Goal: Task Accomplishment & Management: Contribute content

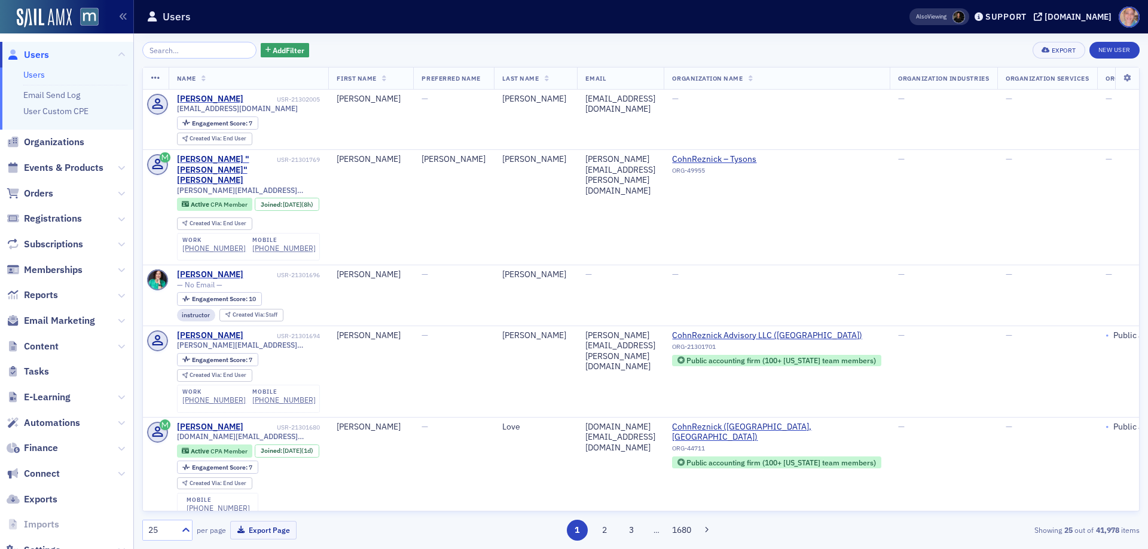
click at [55, 167] on span "Events & Products" at bounding box center [63, 167] width 79 height 13
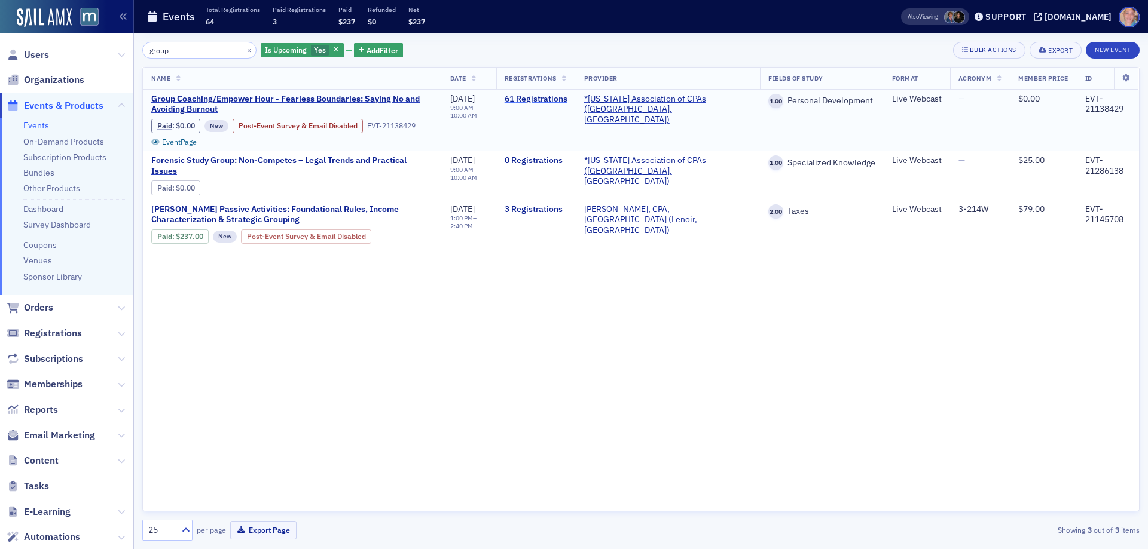
type input "group"
click at [558, 98] on link "61 Registrations" at bounding box center [535, 99] width 63 height 11
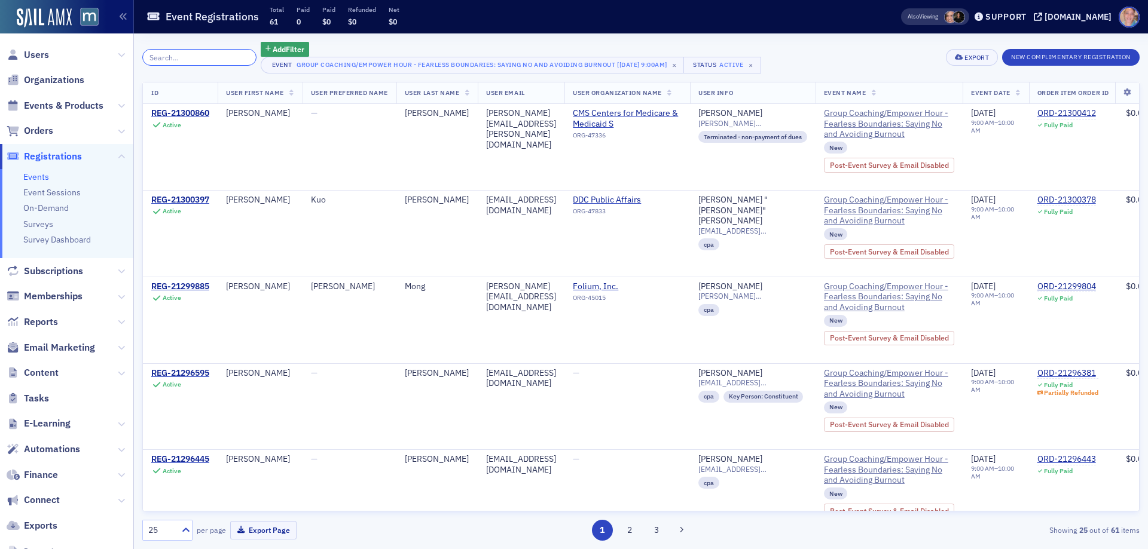
click at [186, 65] on input "search" at bounding box center [199, 57] width 114 height 17
paste input "donya@bitswebsite.com"
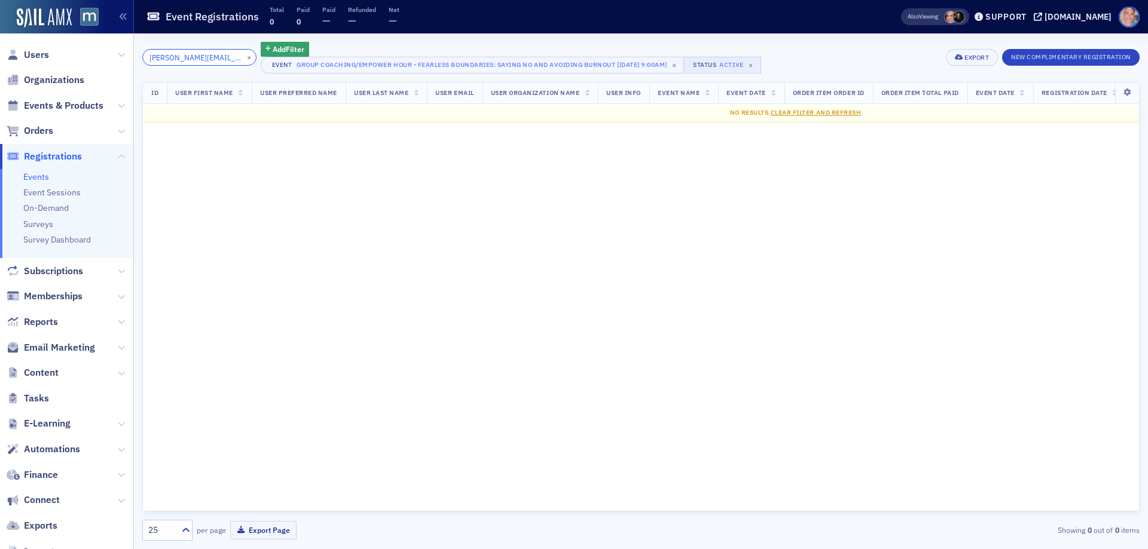
type input "donya@bitswebsite.com"
click at [750, 65] on button "Status Active ×" at bounding box center [722, 65] width 78 height 17
click at [634, 71] on input "Cancelled" at bounding box center [634, 71] width 11 height 11
click at [591, 73] on input "Active" at bounding box center [593, 71] width 11 height 11
drag, startPoint x: 237, startPoint y: 59, endPoint x: 177, endPoint y: 54, distance: 59.9
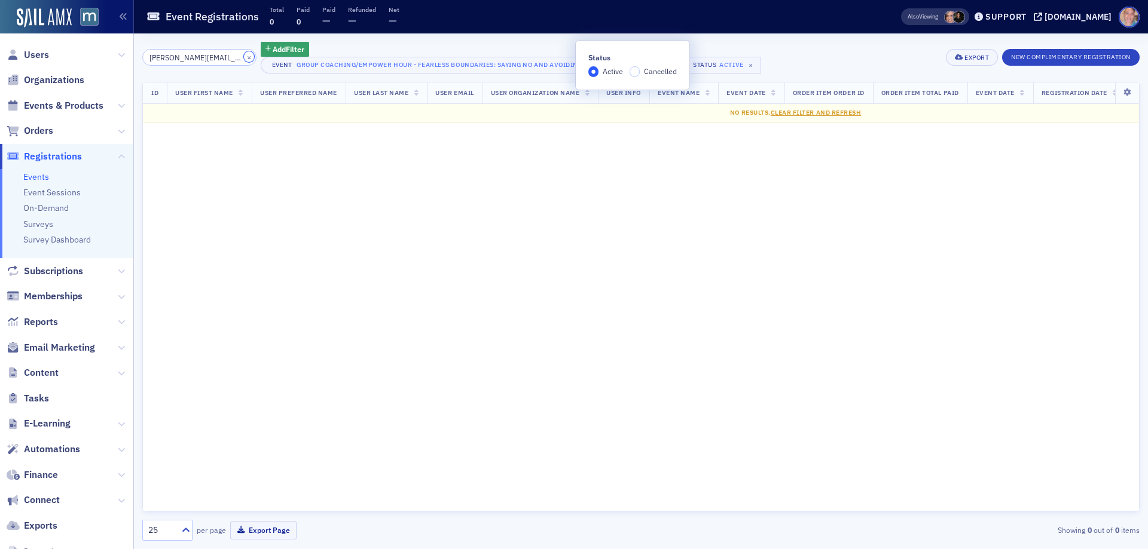
click at [244, 58] on button "×" at bounding box center [249, 56] width 11 height 11
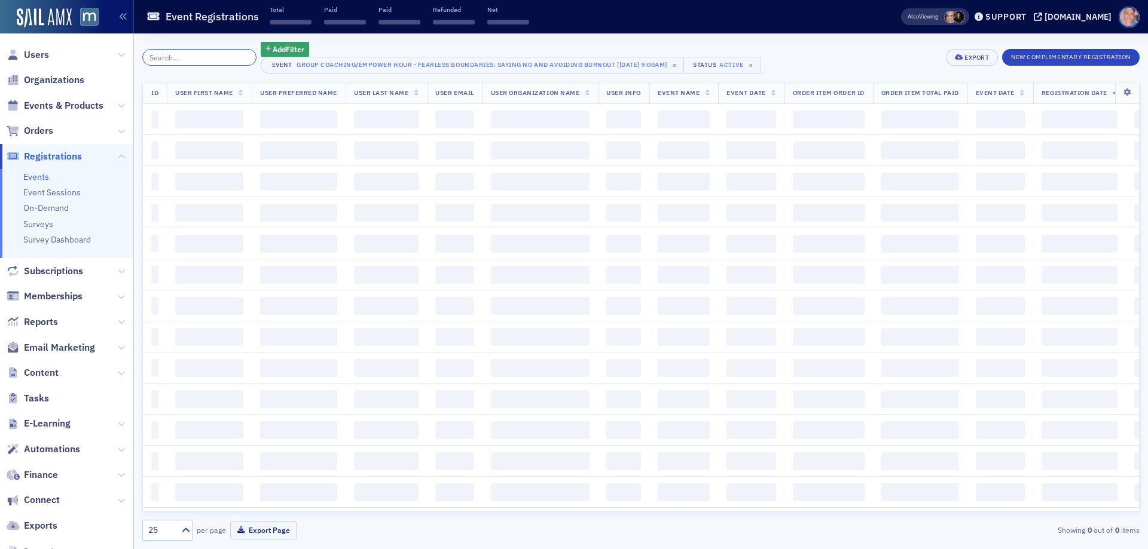
click at [177, 54] on input "search" at bounding box center [199, 57] width 114 height 17
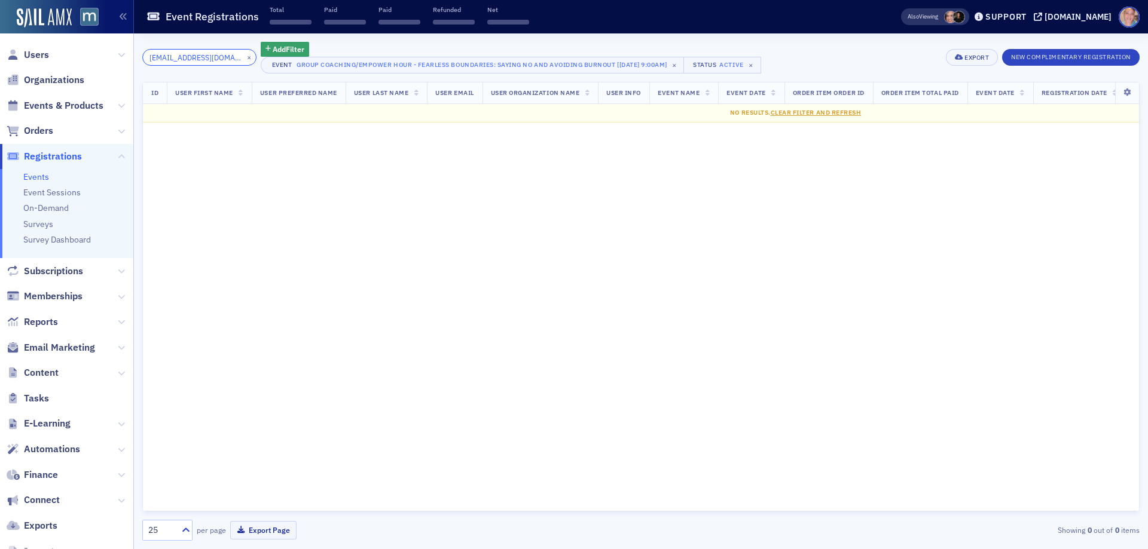
scroll to position [0, 13]
type input "shepherdmaryann@aol.com"
click at [244, 60] on button "×" at bounding box center [249, 56] width 11 height 11
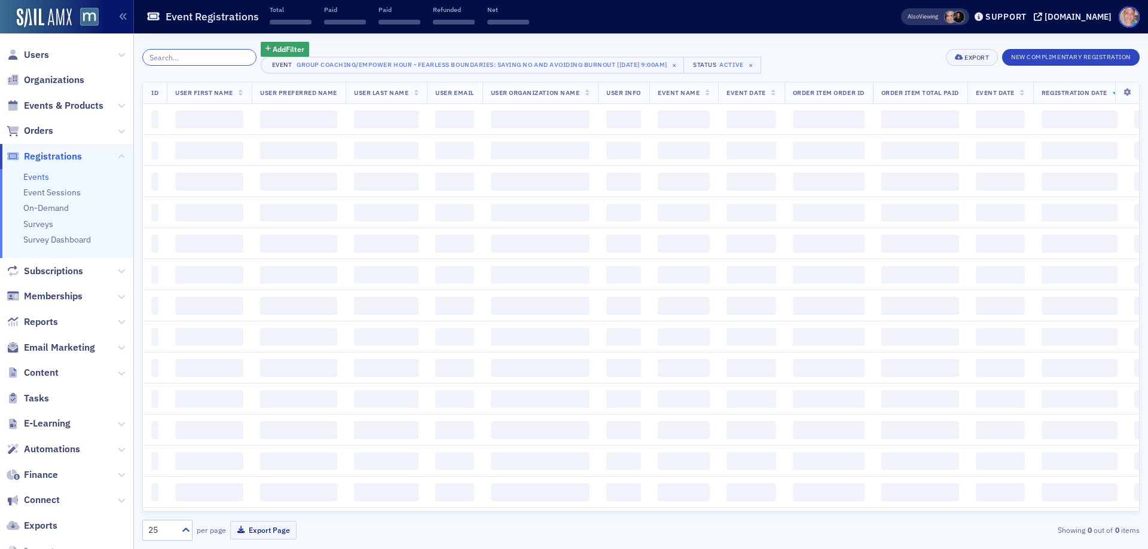
click at [177, 55] on input "search" at bounding box center [199, 57] width 114 height 17
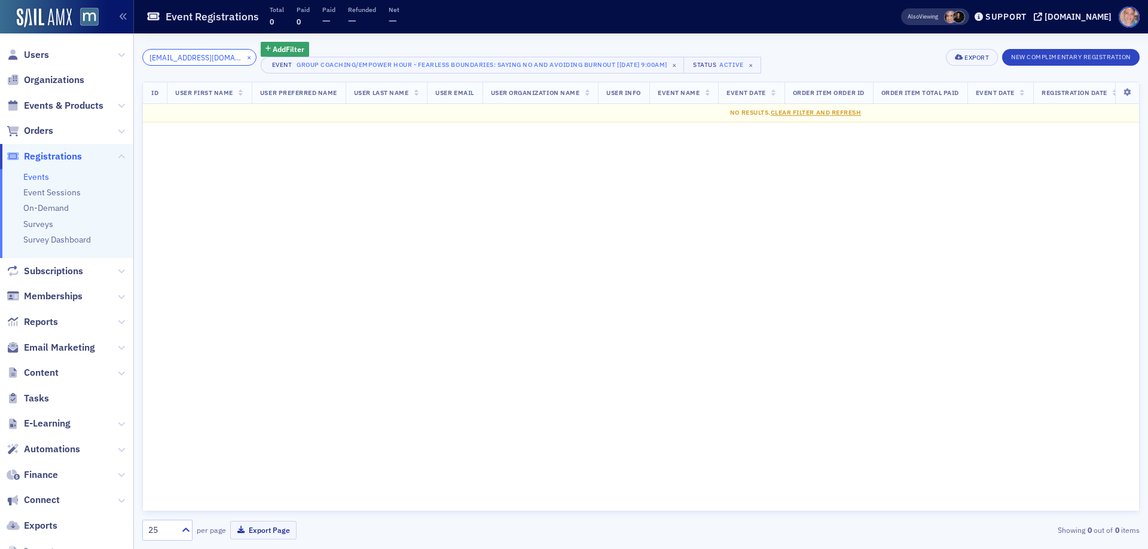
type input "pbrooks25@gmail.com"
click at [244, 59] on button "×" at bounding box center [249, 56] width 11 height 11
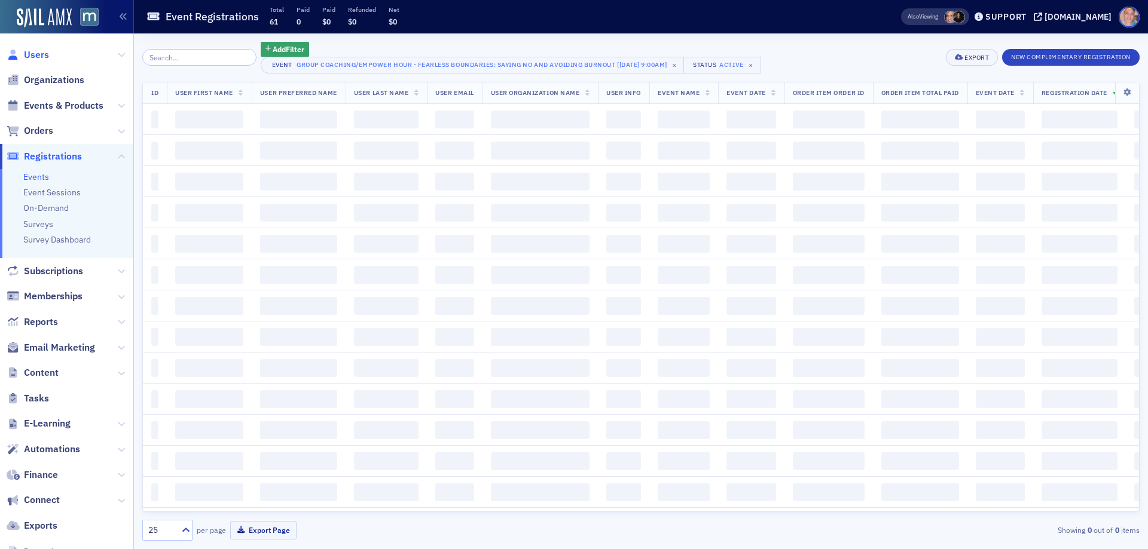
click at [26, 54] on span "Users" at bounding box center [36, 54] width 25 height 13
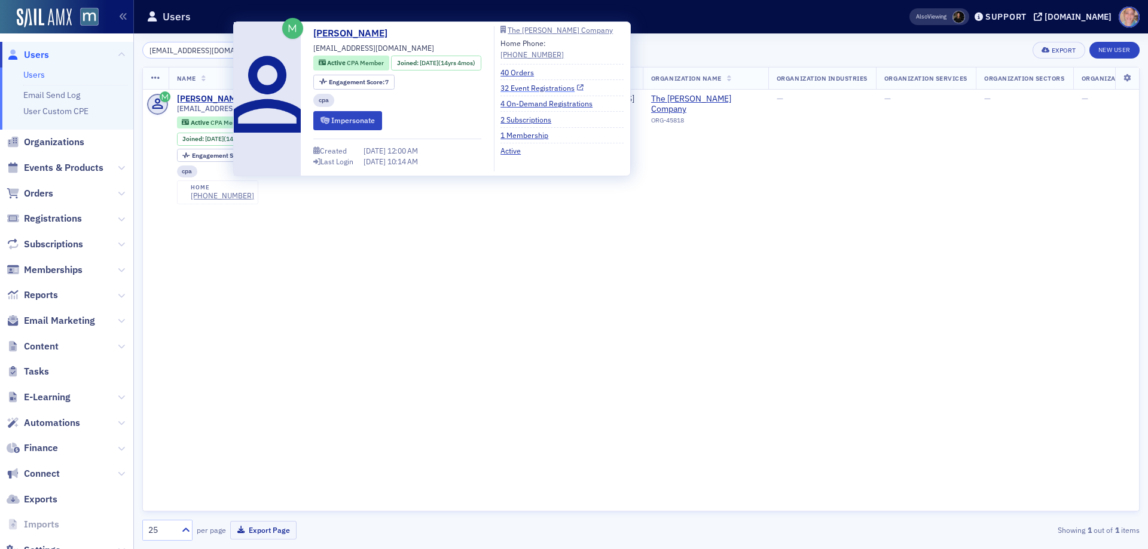
type input "pbrooks25@gmail.com"
click at [554, 88] on link "32 Event Registrations" at bounding box center [541, 87] width 83 height 11
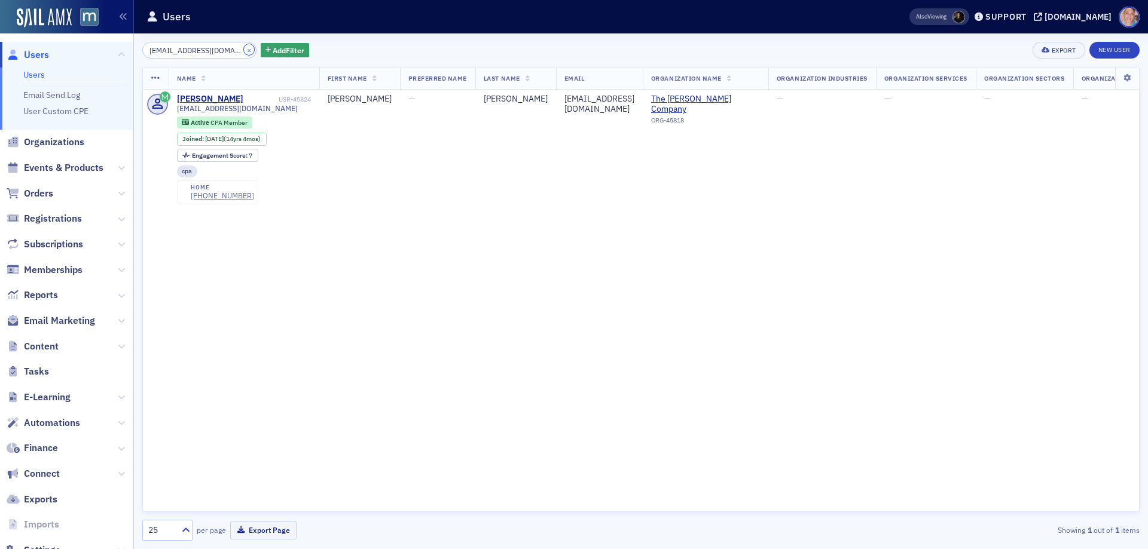
click at [244, 50] on button "×" at bounding box center [249, 49] width 11 height 11
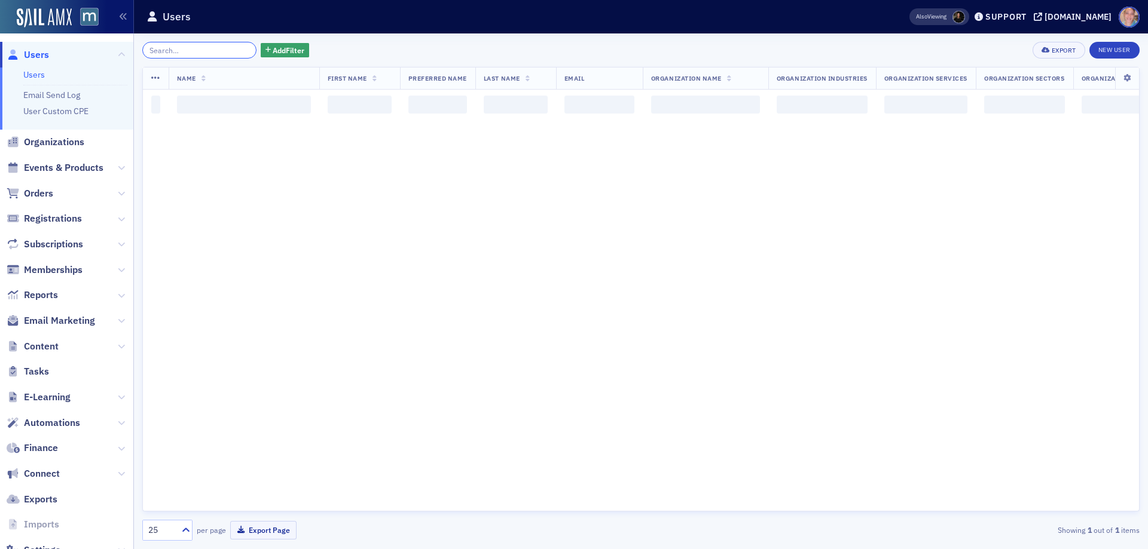
click at [192, 50] on input "search" at bounding box center [199, 50] width 114 height 17
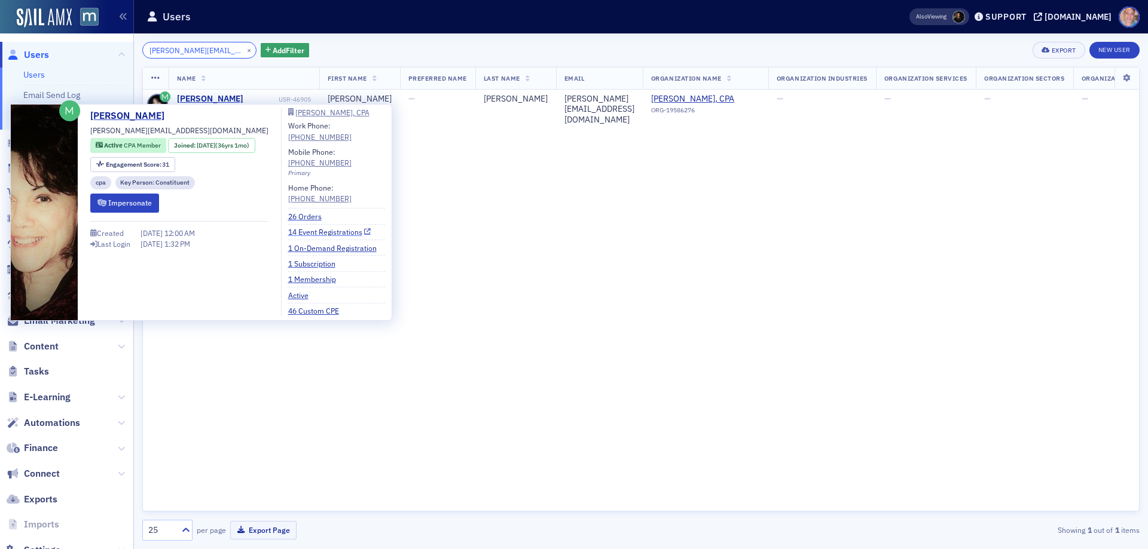
type input "donya@bitswebsite.com"
click at [331, 233] on link "14 Event Registrations" at bounding box center [329, 232] width 83 height 11
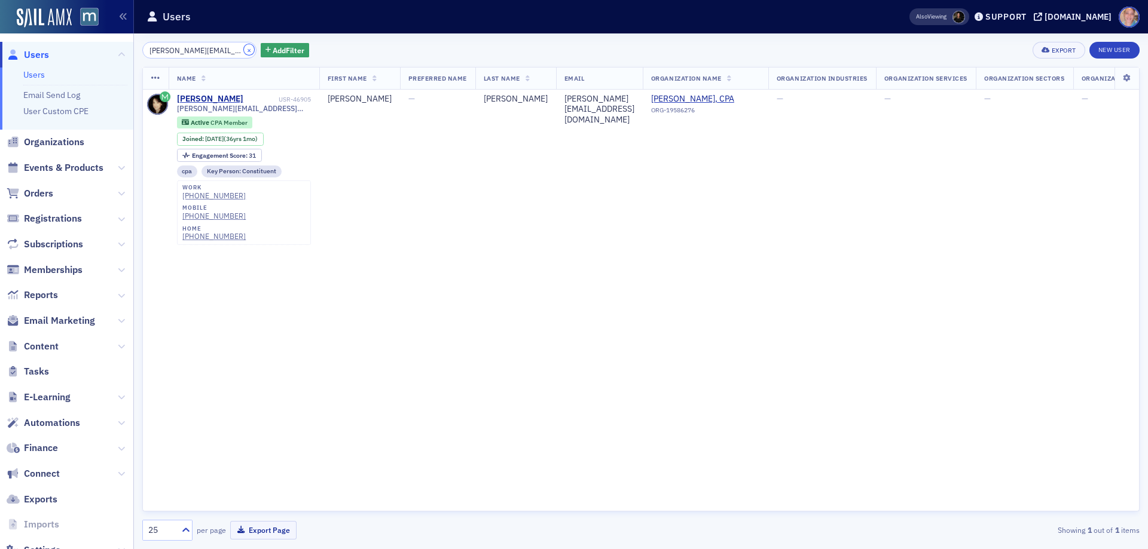
click at [244, 50] on button "×" at bounding box center [249, 49] width 11 height 11
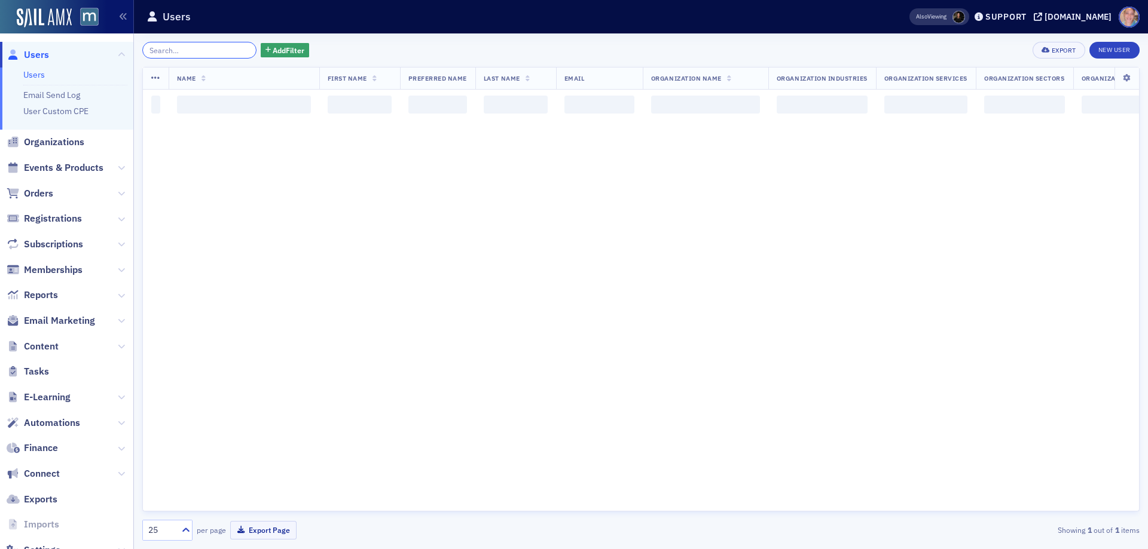
click at [177, 45] on input "search" at bounding box center [199, 50] width 114 height 17
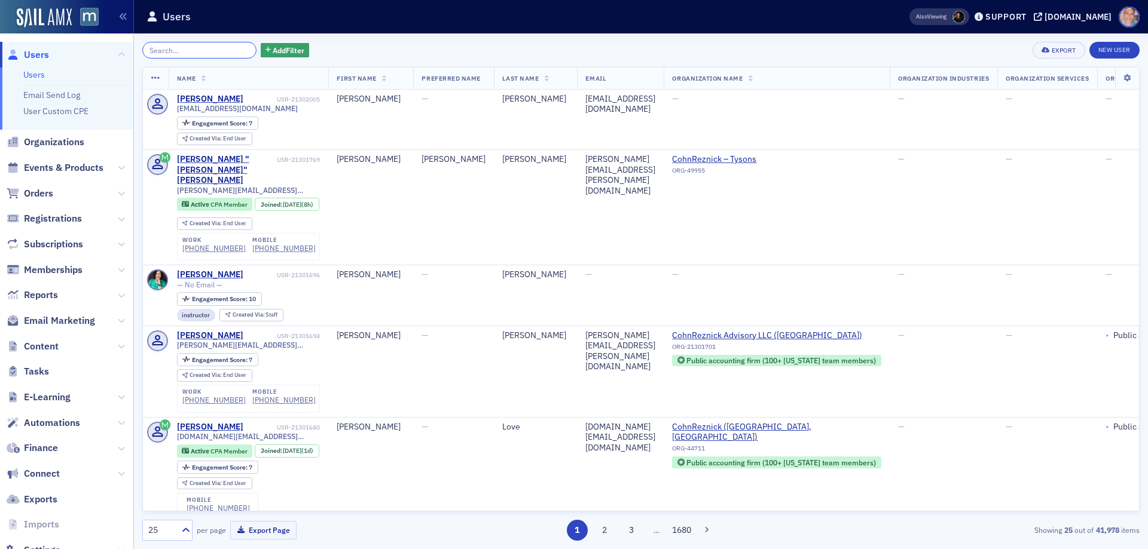
paste input "shepherdmaryann@aol.com"
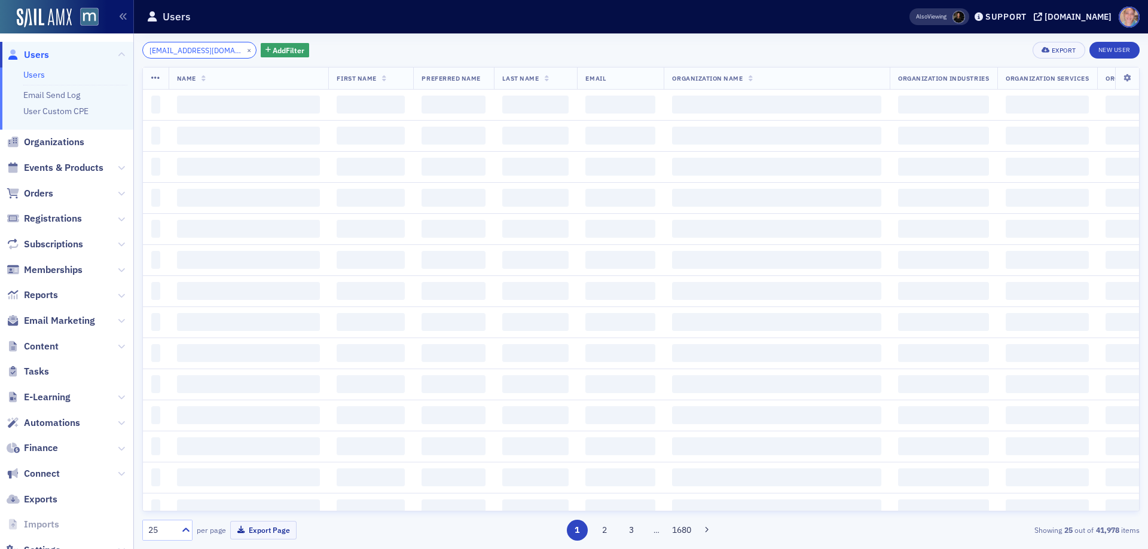
scroll to position [0, 13]
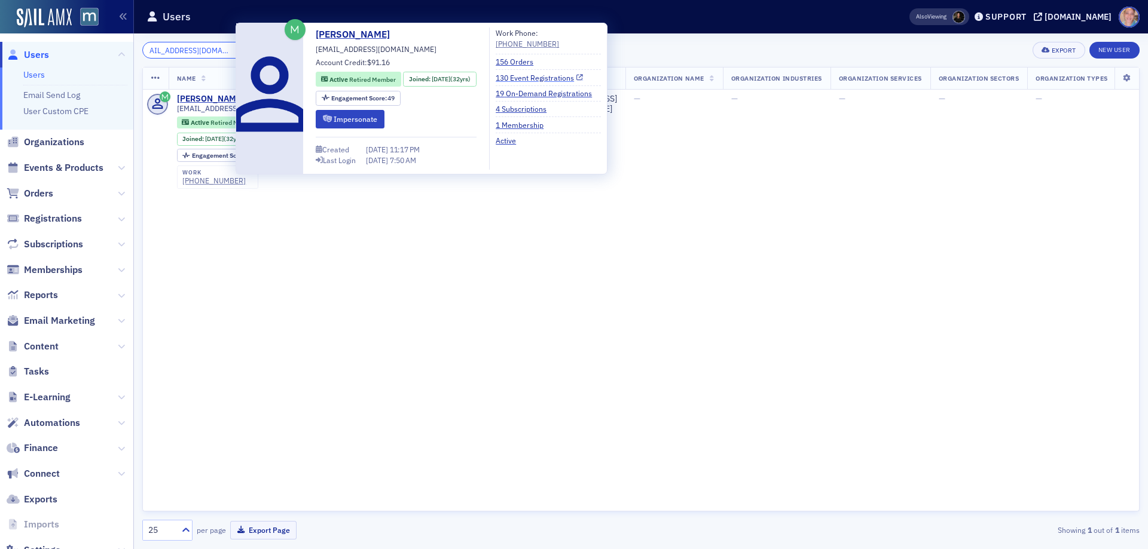
type input "shepherdmaryann@aol.com"
click at [539, 79] on link "130 Event Registrations" at bounding box center [539, 77] width 87 height 11
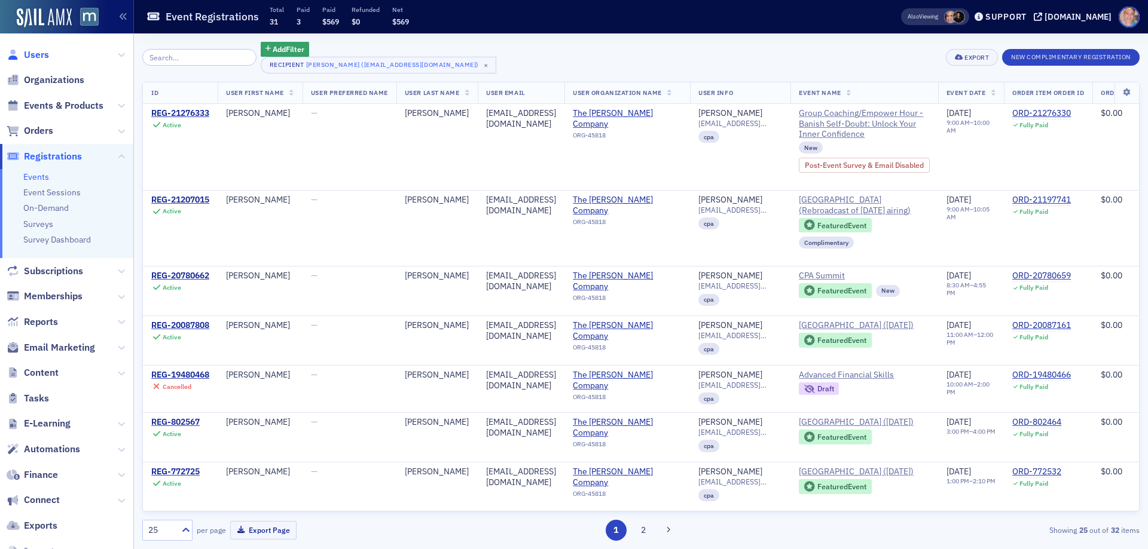
click at [32, 51] on span "Users" at bounding box center [36, 54] width 25 height 13
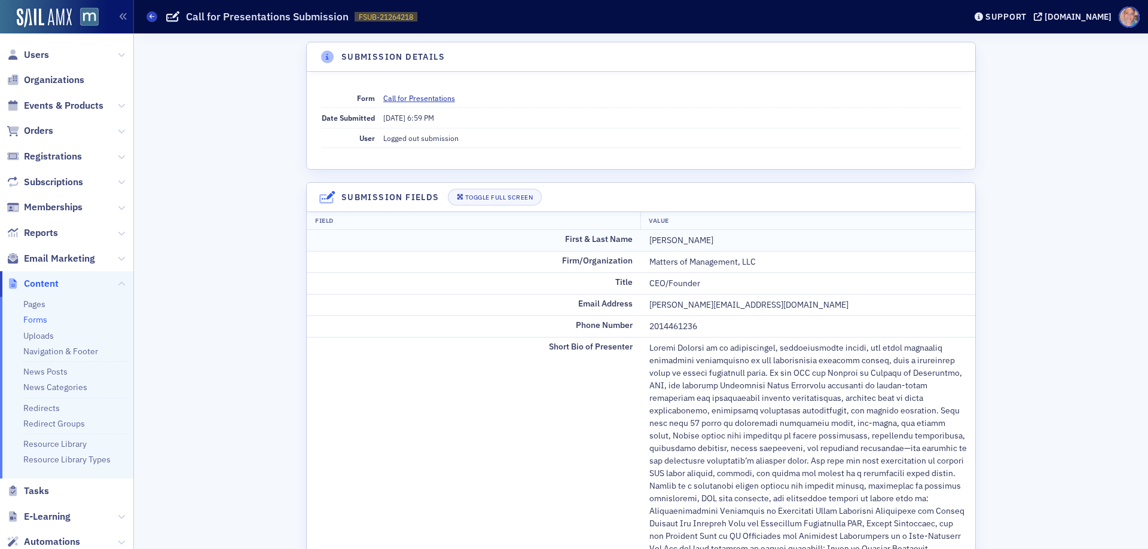
drag, startPoint x: 644, startPoint y: 239, endPoint x: 723, endPoint y: 239, distance: 78.3
click at [723, 239] on div "Rachel Anevski" at bounding box center [807, 240] width 317 height 13
copy div "Rachel Anevski"
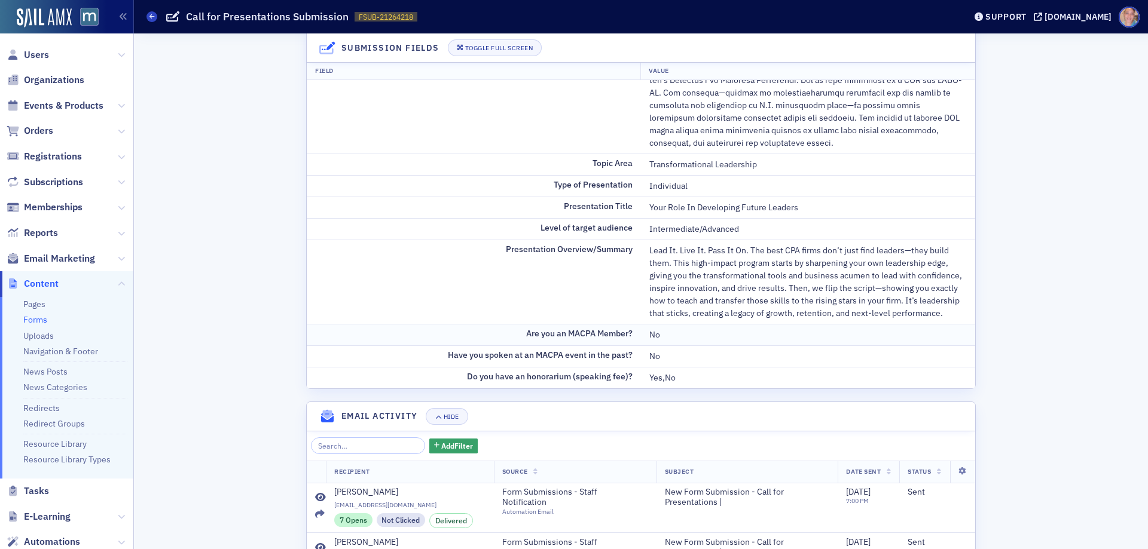
scroll to position [538, 0]
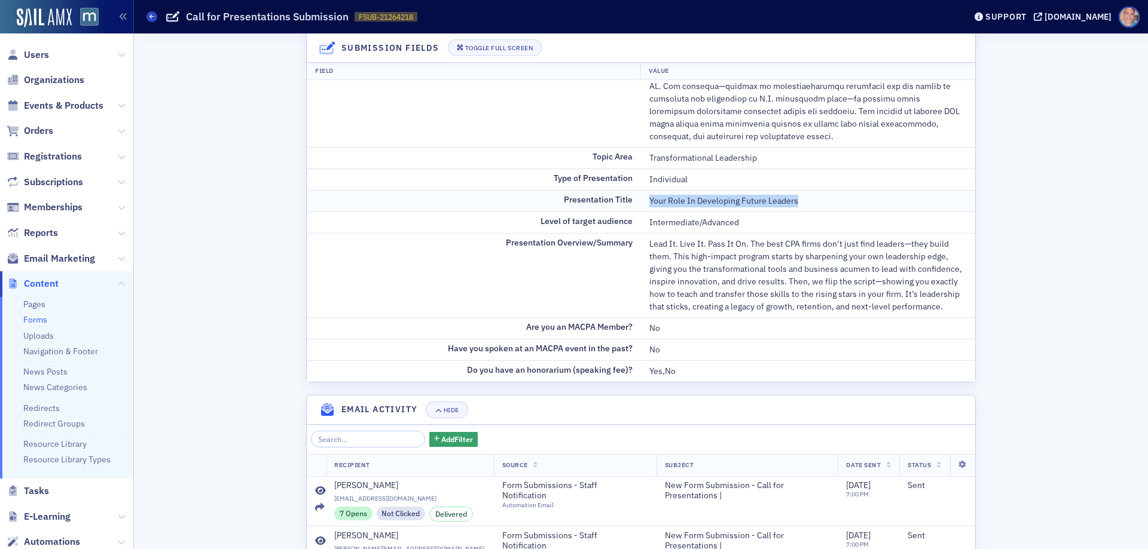
drag, startPoint x: 646, startPoint y: 190, endPoint x: 802, endPoint y: 191, distance: 156.6
click at [802, 195] on div "Your Role In Developing Future Leaders" at bounding box center [807, 201] width 317 height 13
copy div "Your Role In Developing Future Leaders"
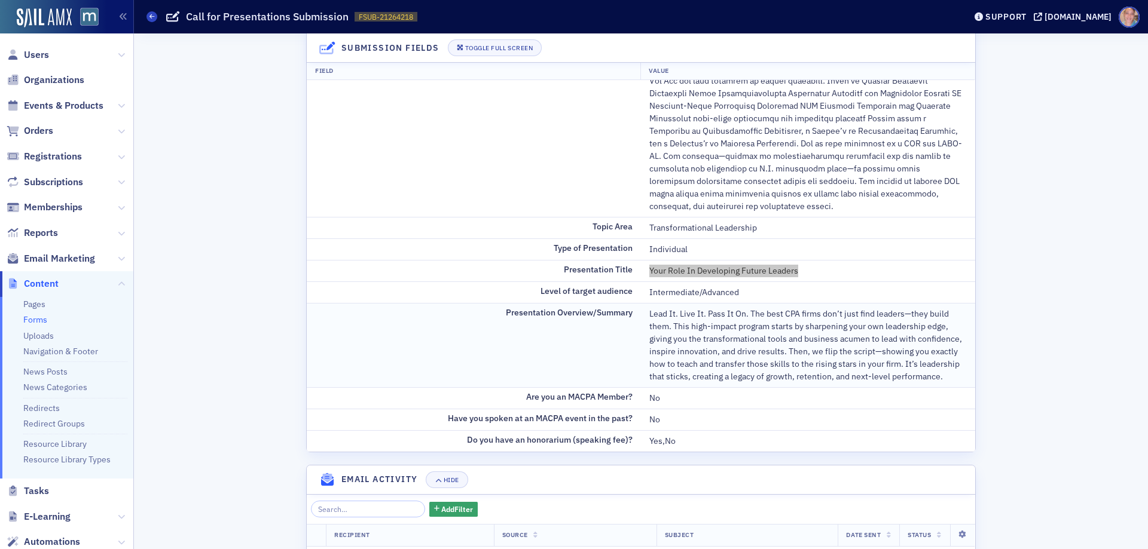
scroll to position [478, 0]
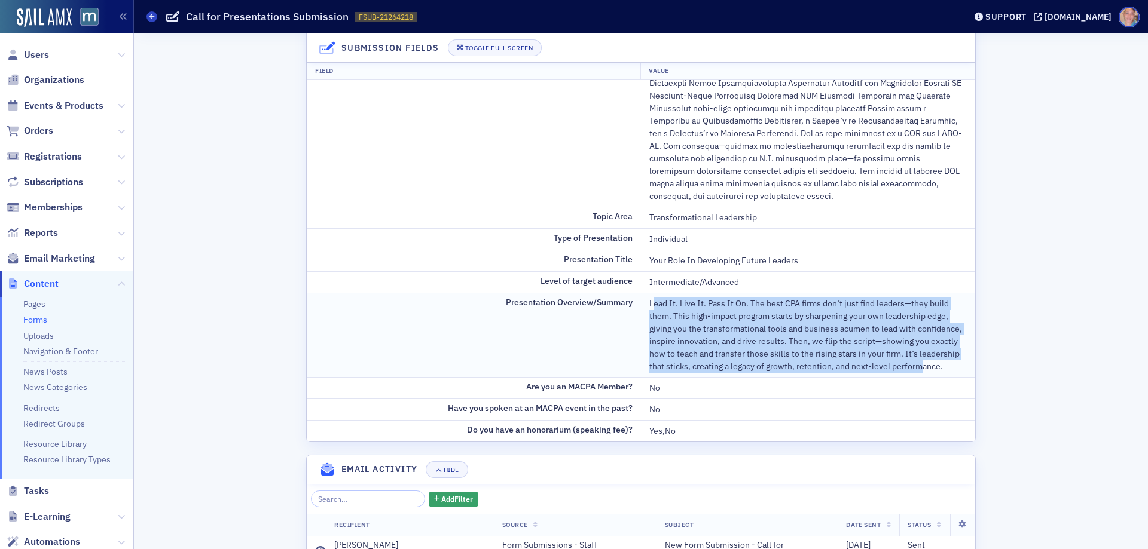
drag, startPoint x: 723, startPoint y: 290, endPoint x: 915, endPoint y: 350, distance: 200.6
click at [915, 350] on div "Lead It. Live It. Pass It On. The best CPA firms don’t just find leaders—they b…" at bounding box center [807, 335] width 317 height 75
click at [758, 309] on div "Lead It. Live It. Pass It On. The best CPA firms don’t just find leaders—they b…" at bounding box center [807, 335] width 317 height 75
drag, startPoint x: 644, startPoint y: 292, endPoint x: 962, endPoint y: 360, distance: 325.2
click at [962, 360] on td "Lead It. Live It. Pass It On. The best CPA firms don’t just find leaders—they b…" at bounding box center [808, 335] width 334 height 84
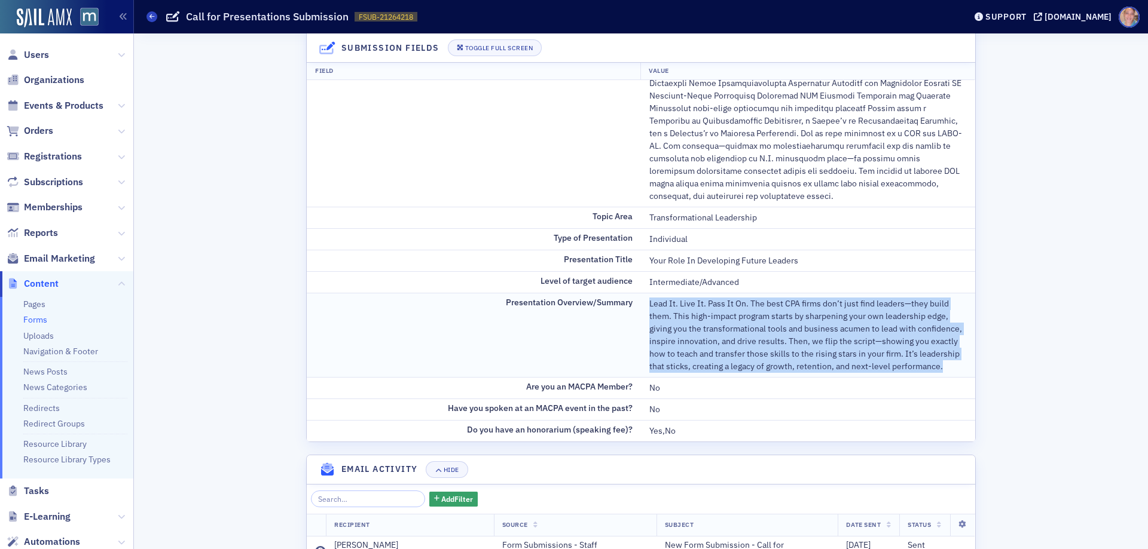
copy div "Lead It. Live It. Pass It On. The best CPA firms don’t just find leaders—they b…"
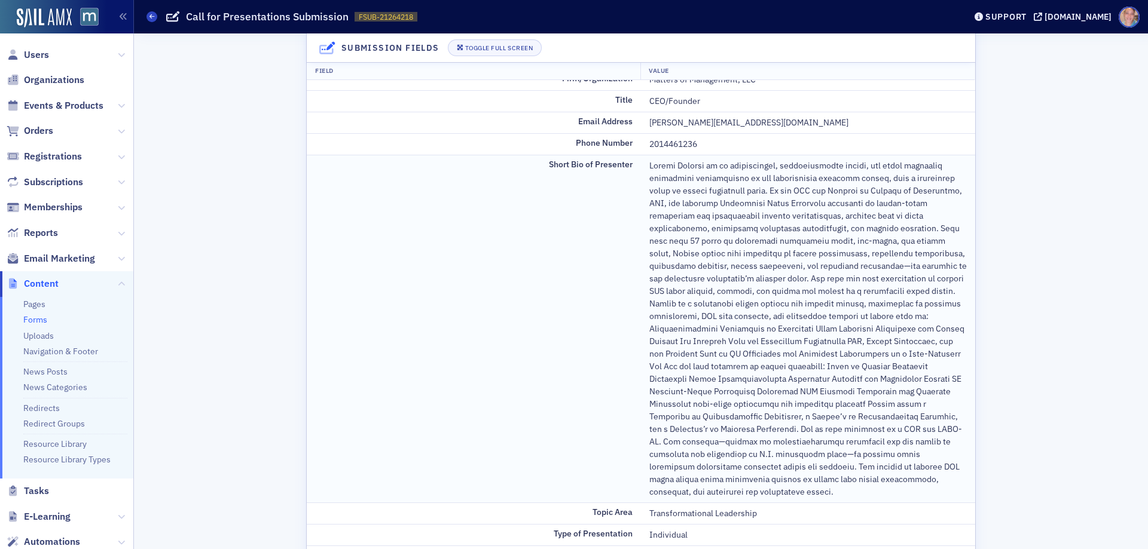
scroll to position [179, 0]
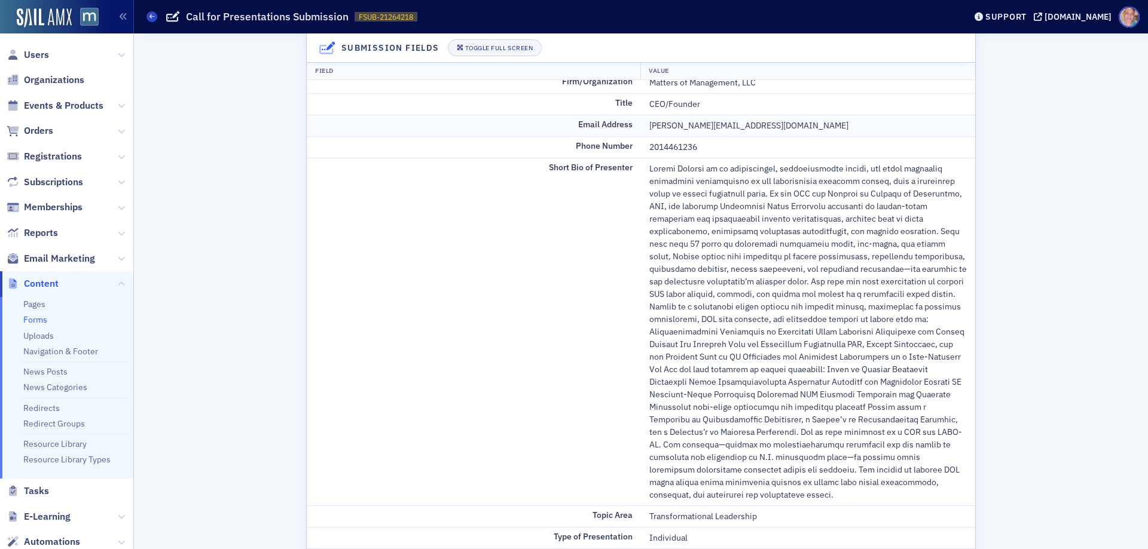
click at [675, 125] on div "rachelanevski@gmail.com" at bounding box center [807, 126] width 317 height 13
copy div "rachelanevski@gmail.com"
drag, startPoint x: 753, startPoint y: 222, endPoint x: 753, endPoint y: 212, distance: 9.6
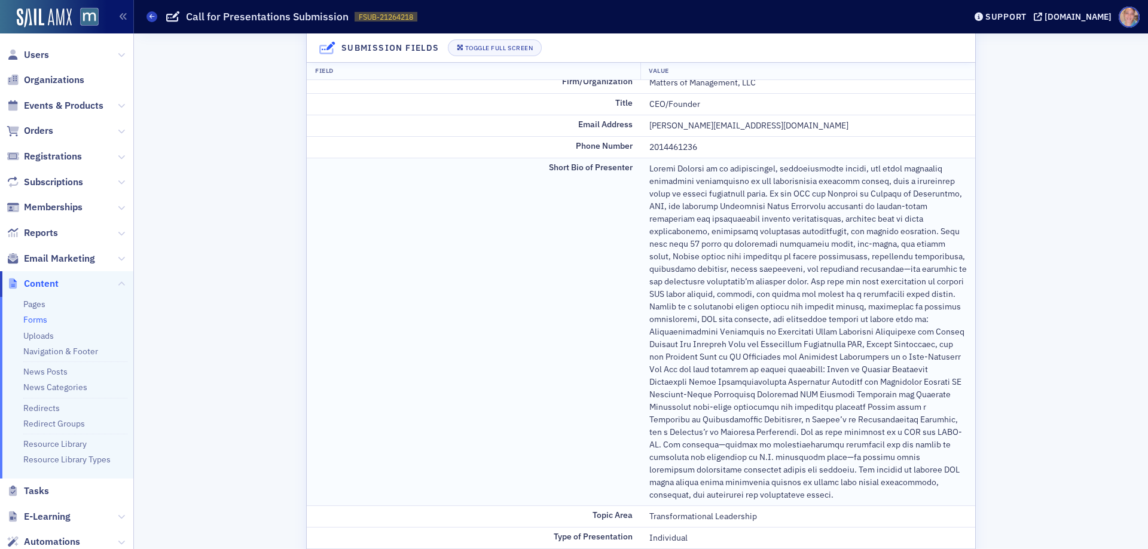
click at [753, 222] on div at bounding box center [807, 332] width 317 height 339
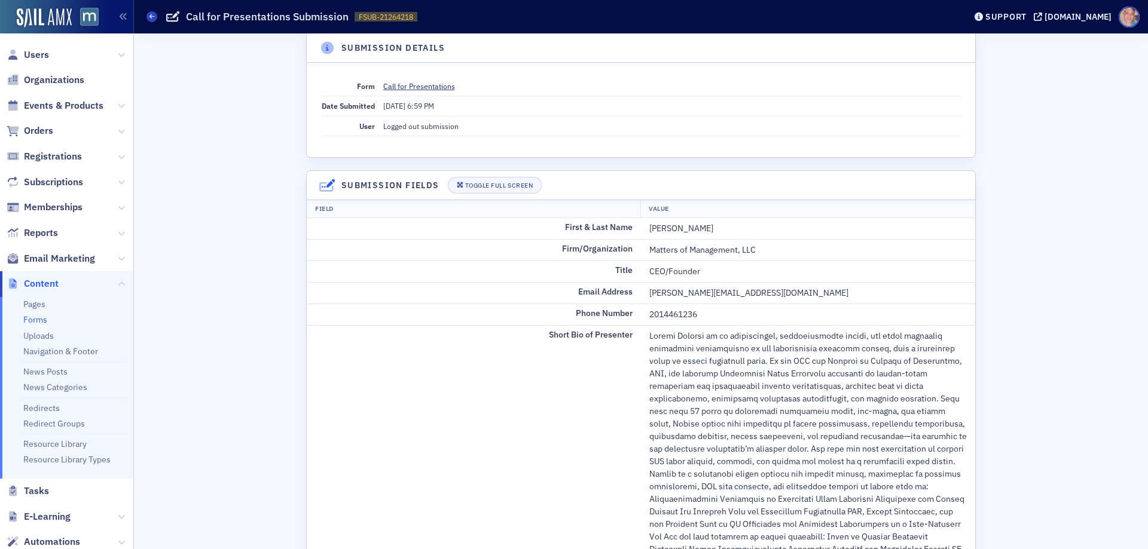
scroll to position [0, 0]
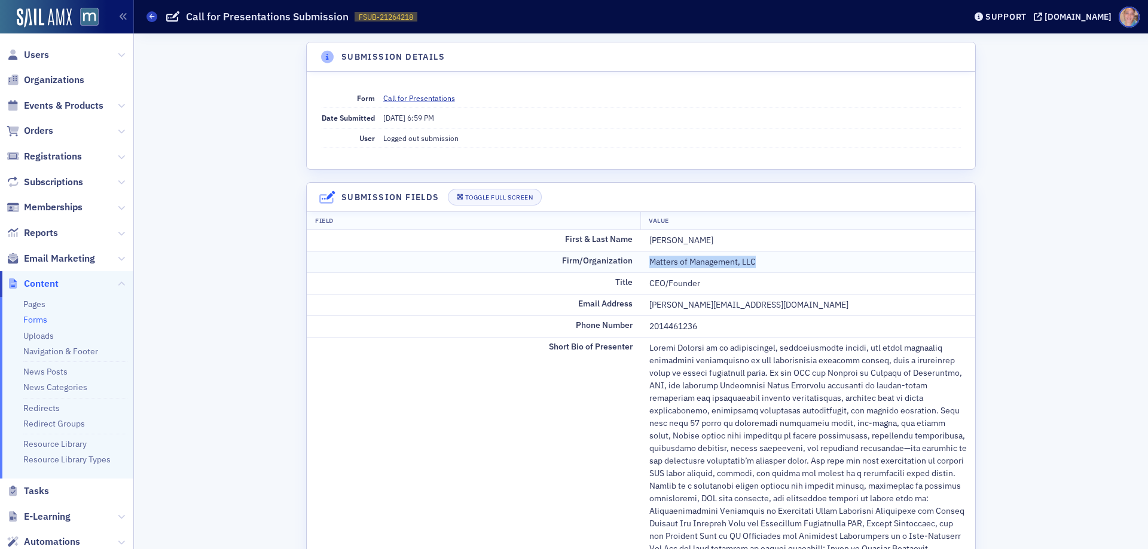
drag, startPoint x: 646, startPoint y: 262, endPoint x: 784, endPoint y: 260, distance: 138.1
click at [784, 260] on div "Matters of Management, LLC" at bounding box center [807, 262] width 317 height 13
copy div "Matters of Management, LLC"
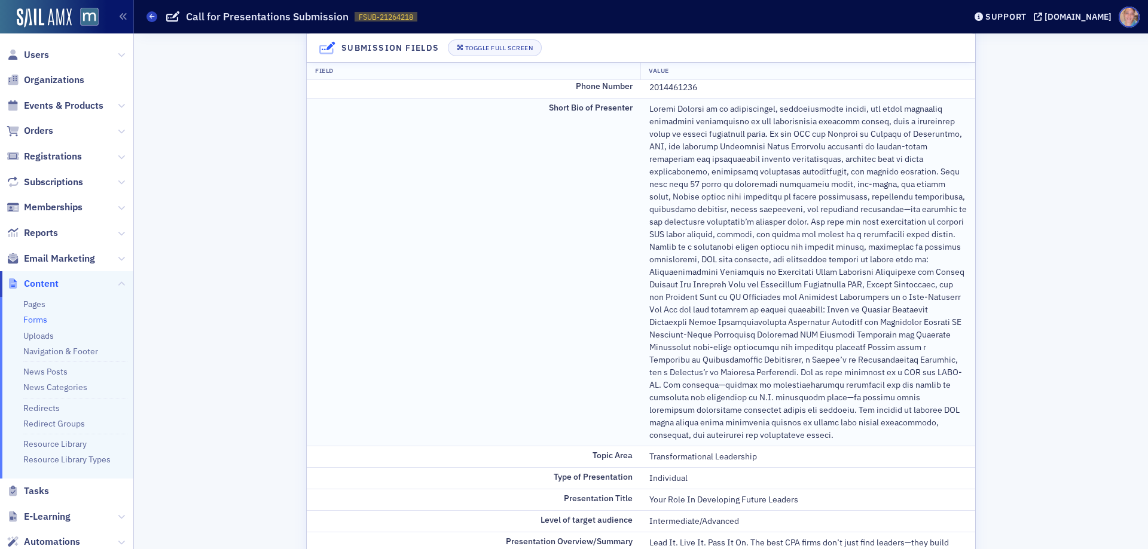
scroll to position [359, 0]
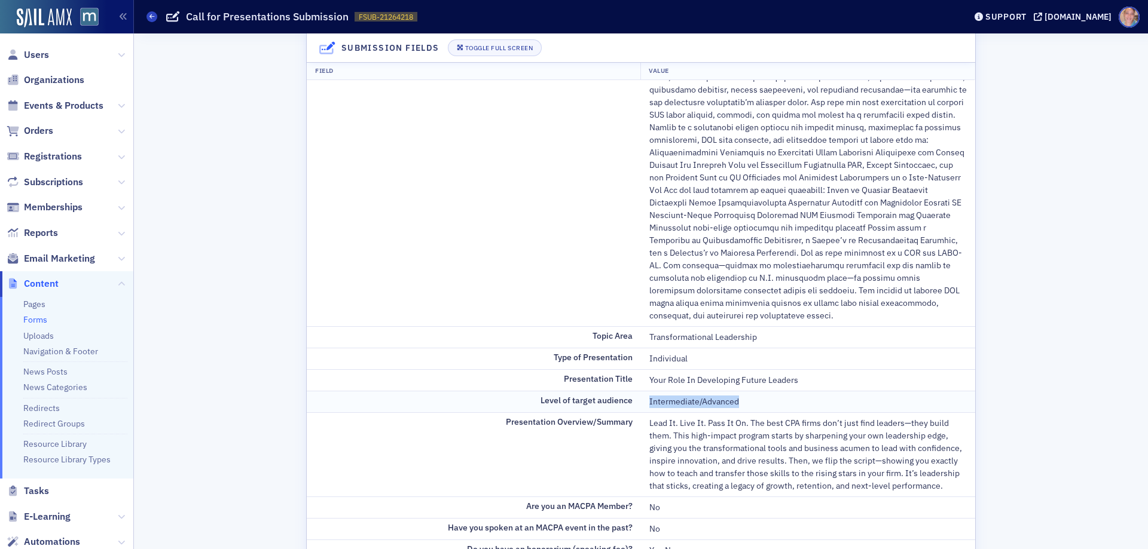
drag, startPoint x: 643, startPoint y: 389, endPoint x: 769, endPoint y: 389, distance: 126.7
click at [769, 391] on td "Intermediate/Advanced" at bounding box center [808, 402] width 334 height 22
copy div "Intermediate/Advanced"
click at [698, 254] on div at bounding box center [807, 152] width 317 height 339
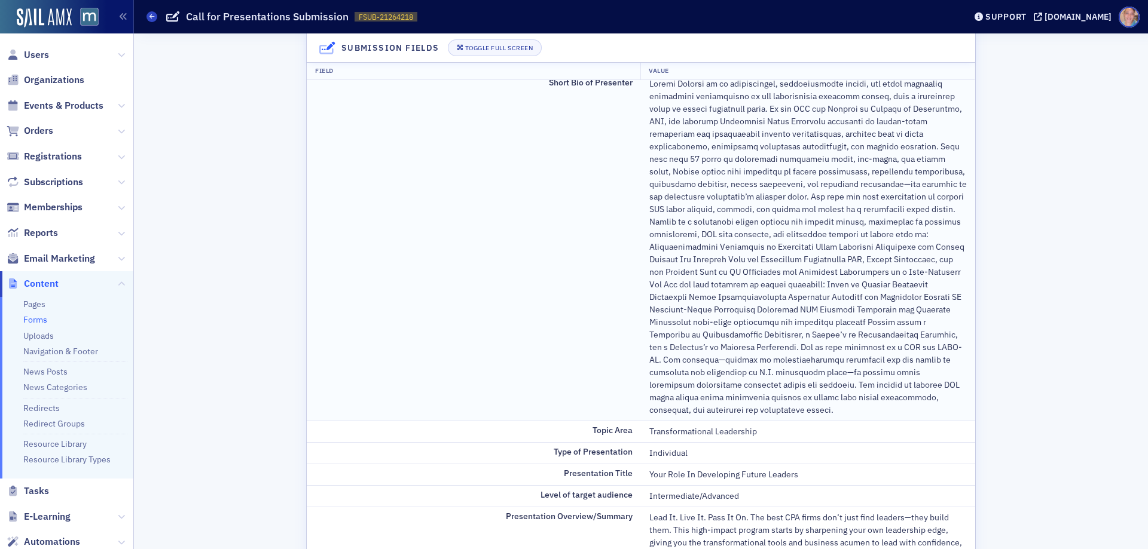
scroll to position [120, 0]
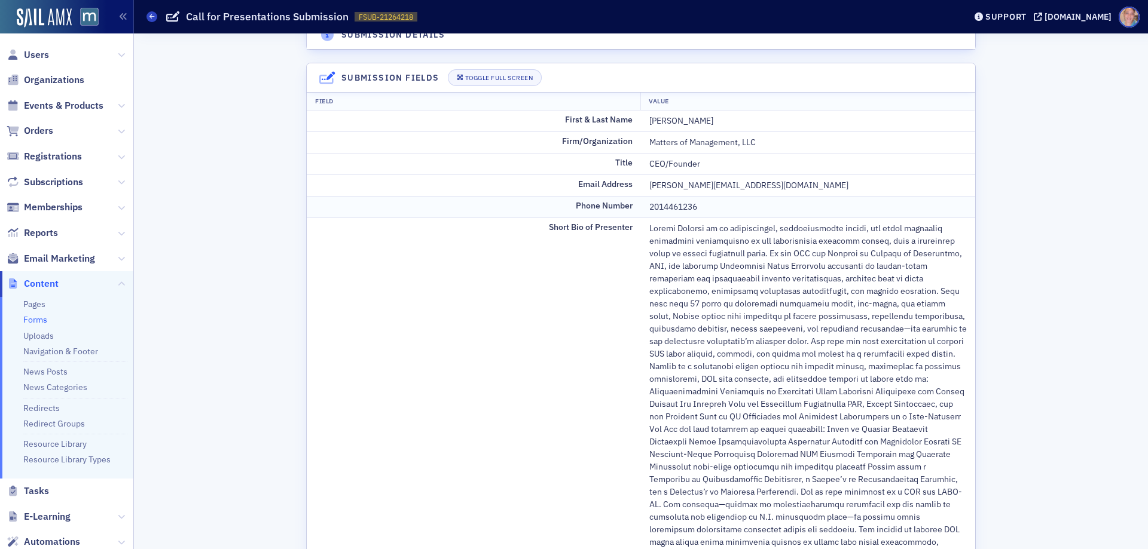
click at [663, 204] on div "2014461236" at bounding box center [807, 207] width 317 height 13
copy div "2014461236"
click at [788, 293] on div at bounding box center [807, 391] width 317 height 339
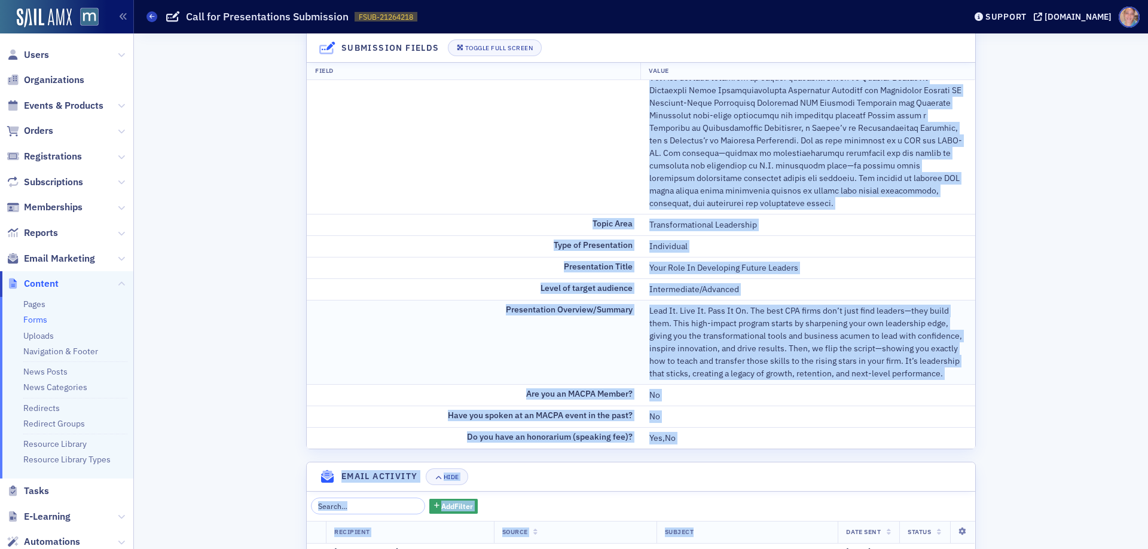
scroll to position [482, 0]
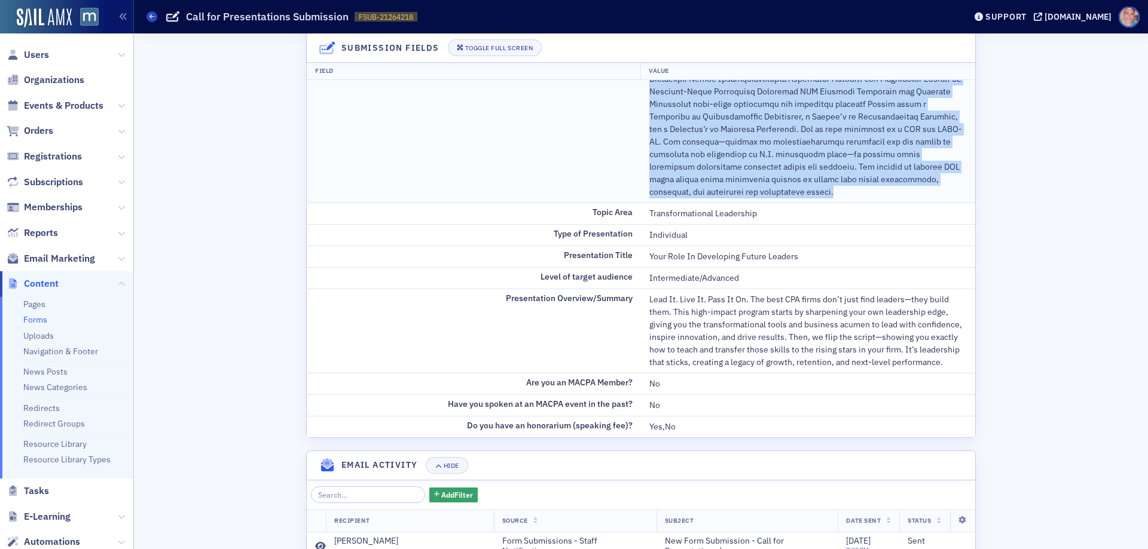
drag, startPoint x: 645, startPoint y: 227, endPoint x: 946, endPoint y: 175, distance: 305.7
click at [946, 175] on div at bounding box center [807, 29] width 317 height 339
copy div "Rachel Anevski is an entrepreneur, organizational leader, and human resources s…"
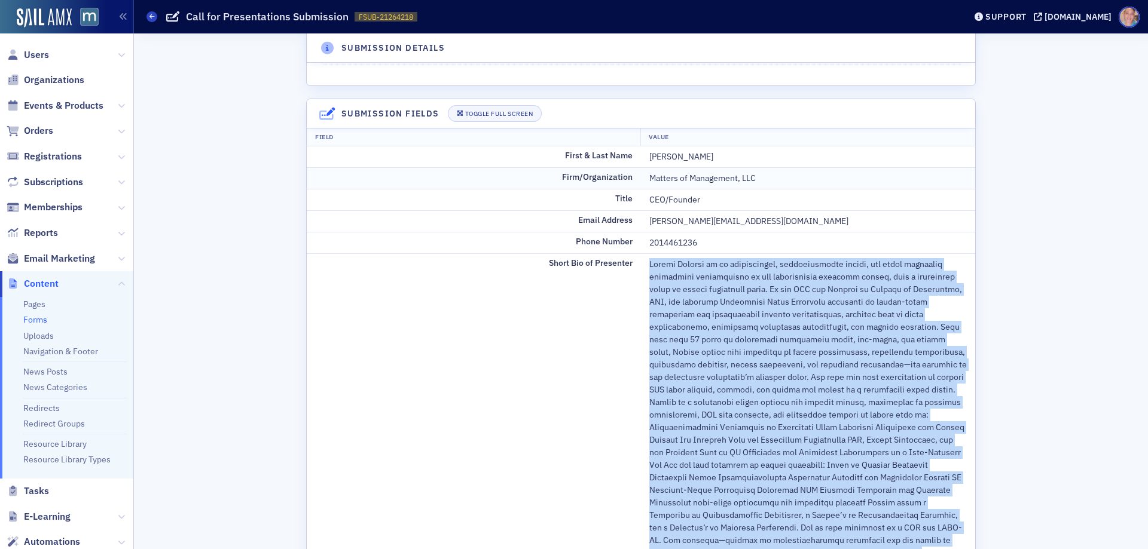
scroll to position [0, 0]
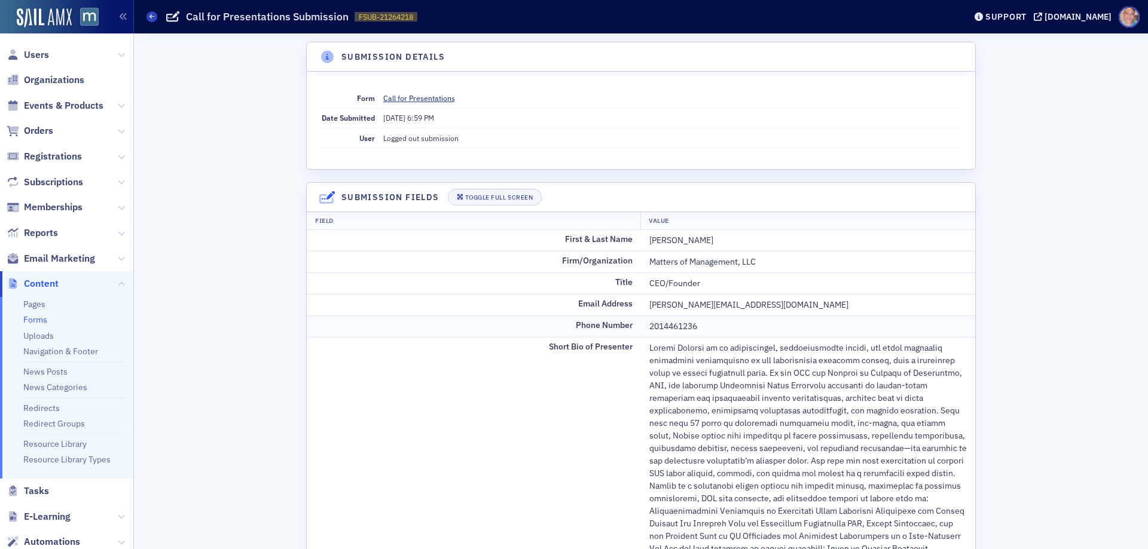
click at [566, 325] on td "Phone Number" at bounding box center [474, 327] width 334 height 22
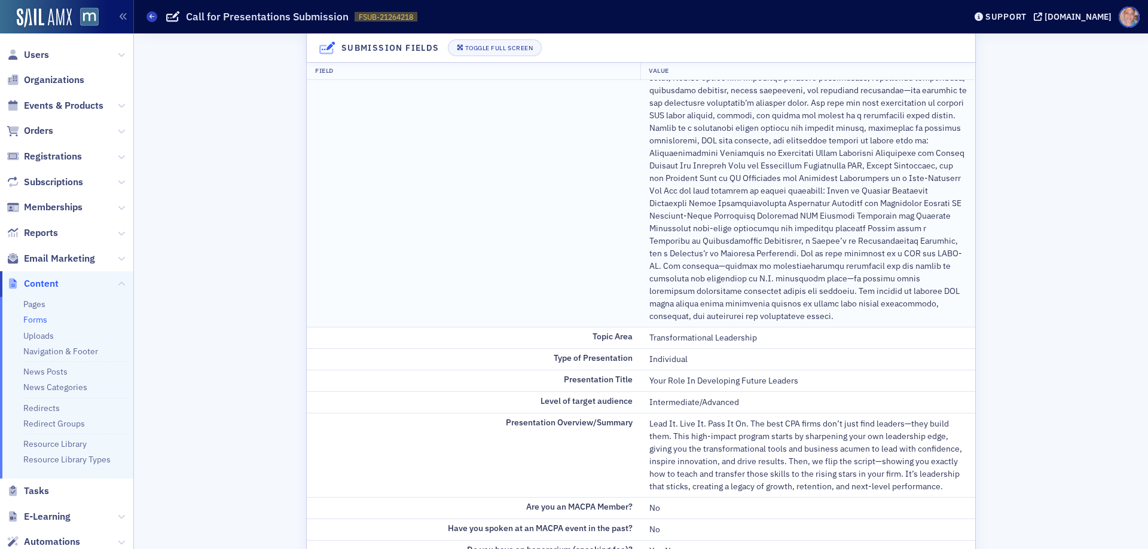
scroll to position [359, 0]
click at [697, 331] on div "Transformational Leadership" at bounding box center [807, 337] width 317 height 13
copy div "Transformational Leadership"
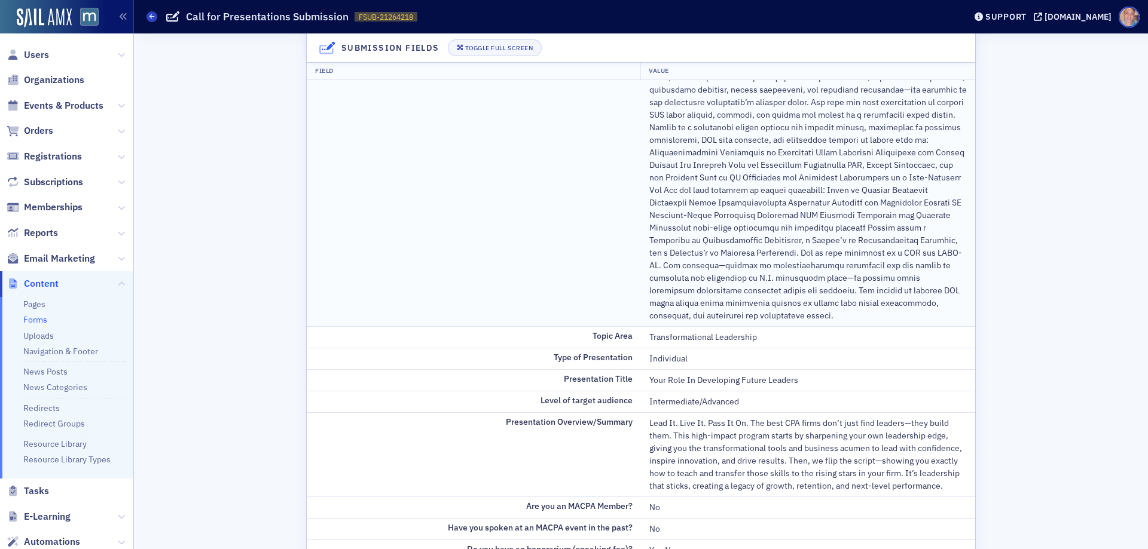
click at [771, 259] on div at bounding box center [807, 152] width 317 height 339
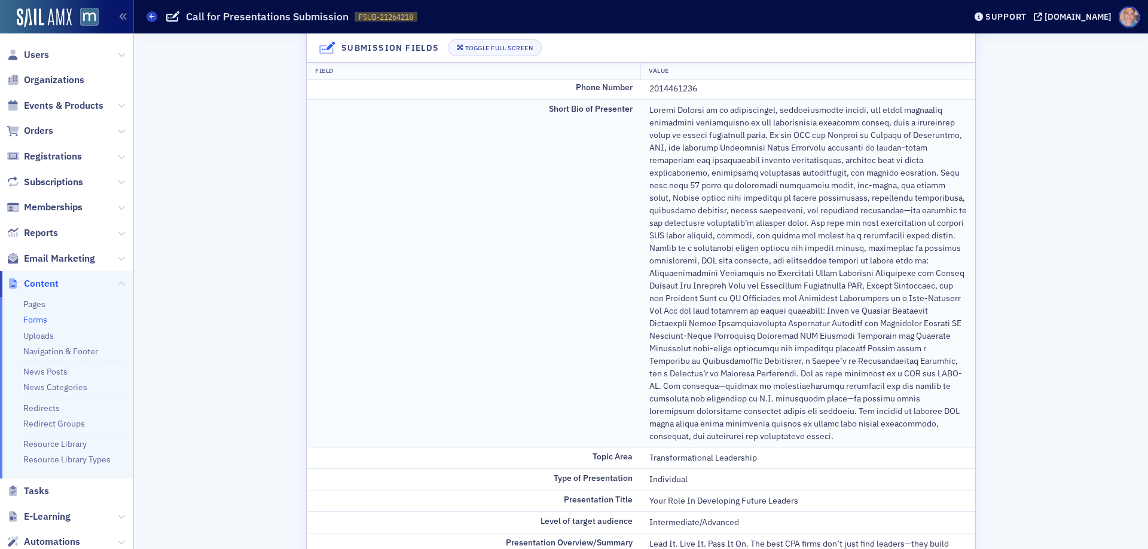
scroll to position [239, 0]
click at [44, 234] on span "Reports" at bounding box center [41, 233] width 34 height 13
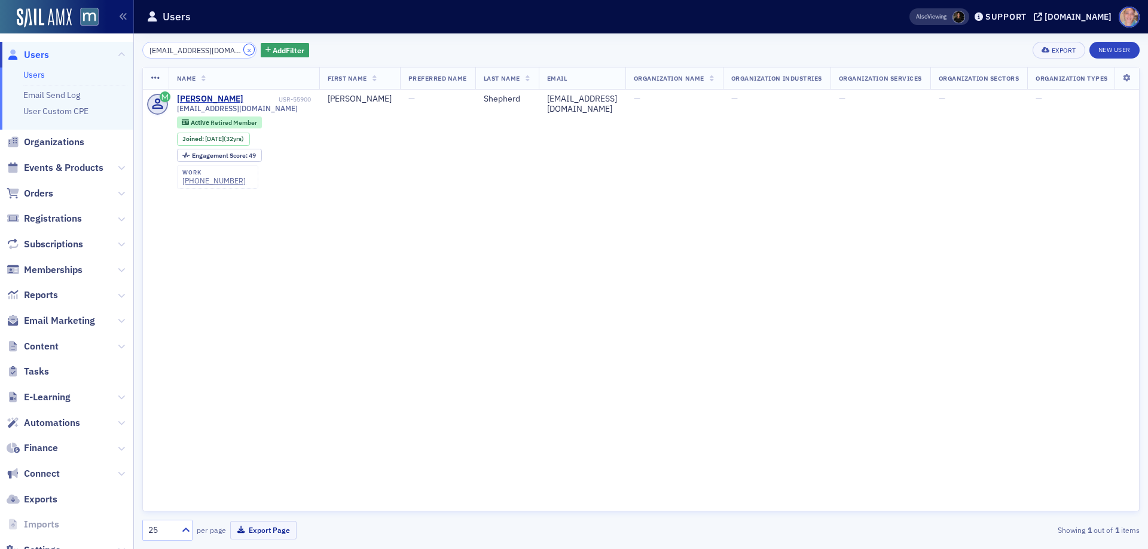
click at [244, 50] on button "×" at bounding box center [249, 49] width 11 height 11
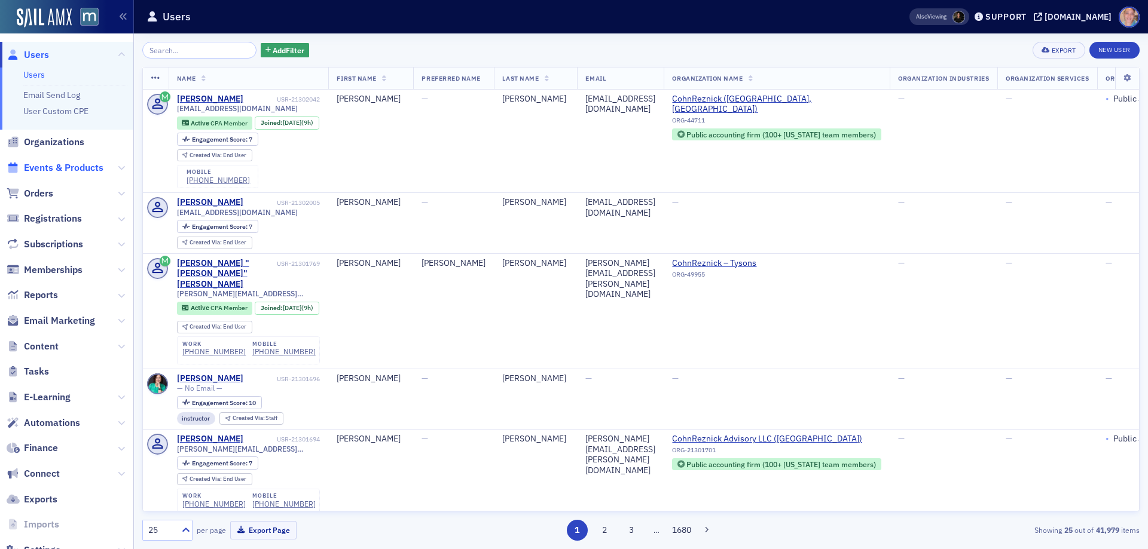
click at [81, 166] on span "Events & Products" at bounding box center [63, 167] width 79 height 13
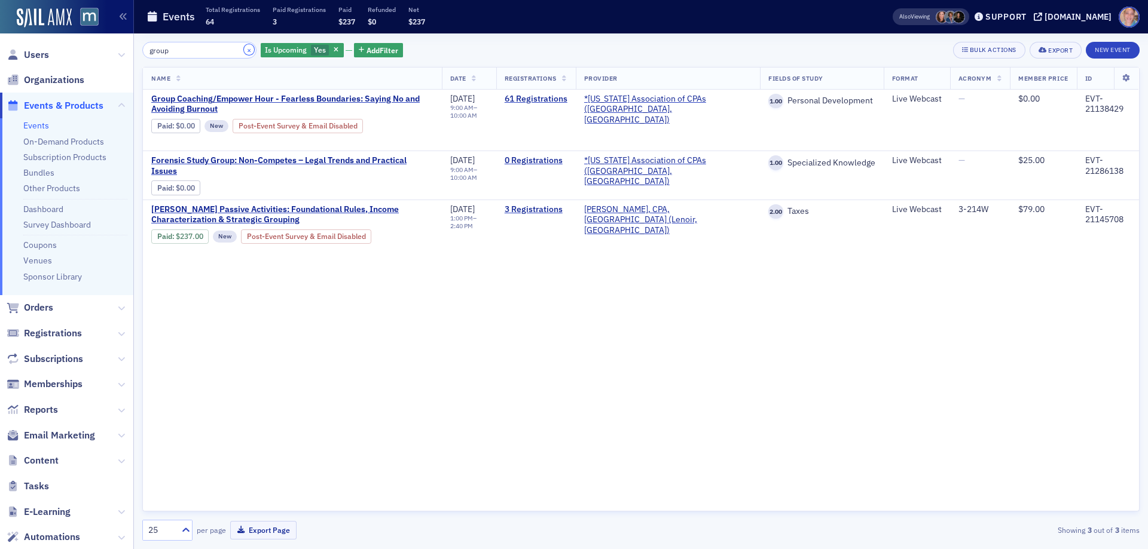
click at [244, 49] on button "×" at bounding box center [249, 49] width 11 height 11
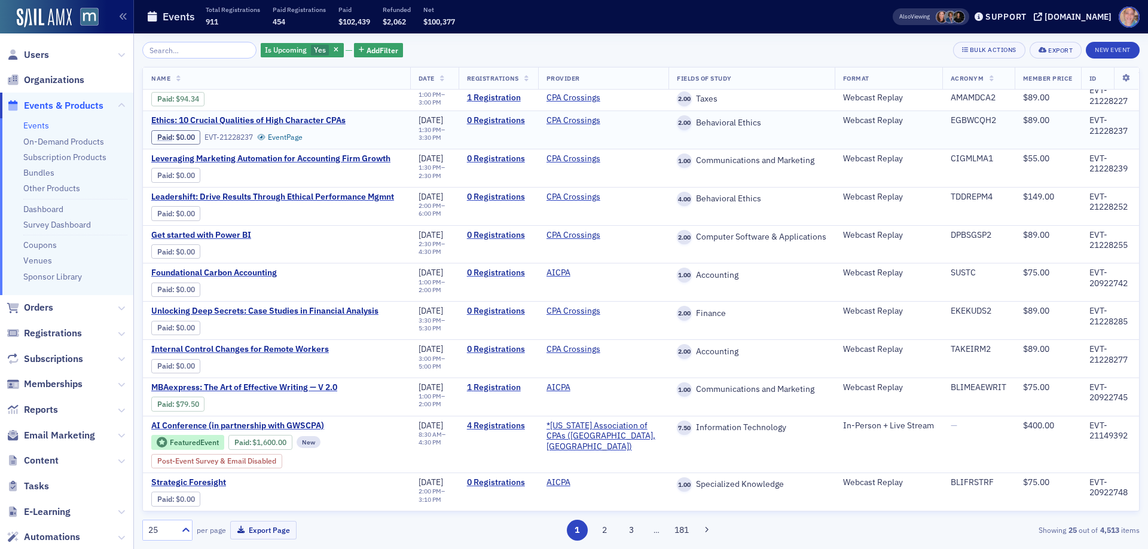
scroll to position [586, 0]
click at [606, 534] on button "2" at bounding box center [604, 530] width 21 height 21
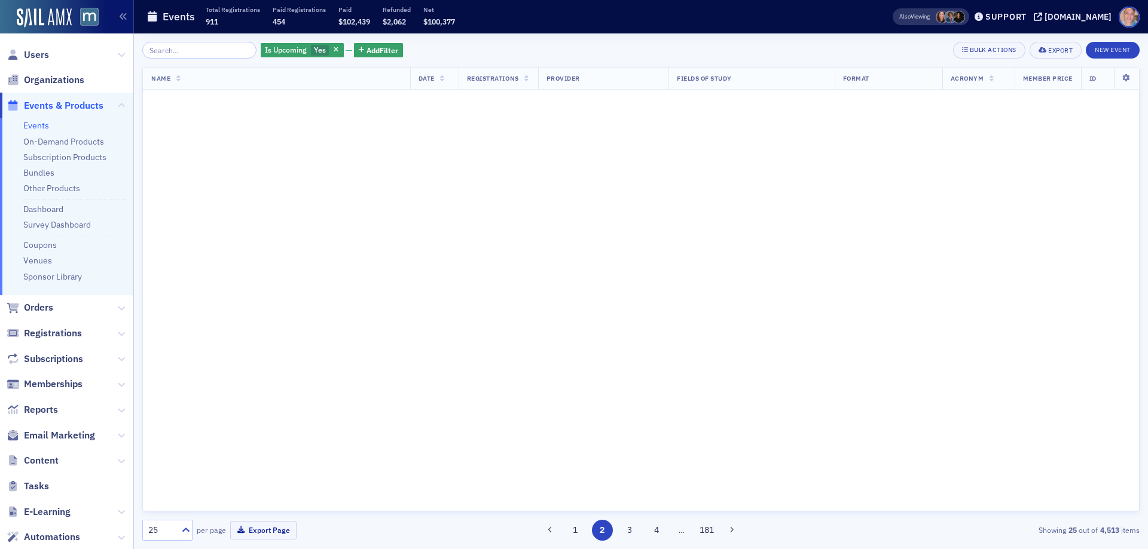
scroll to position [0, 0]
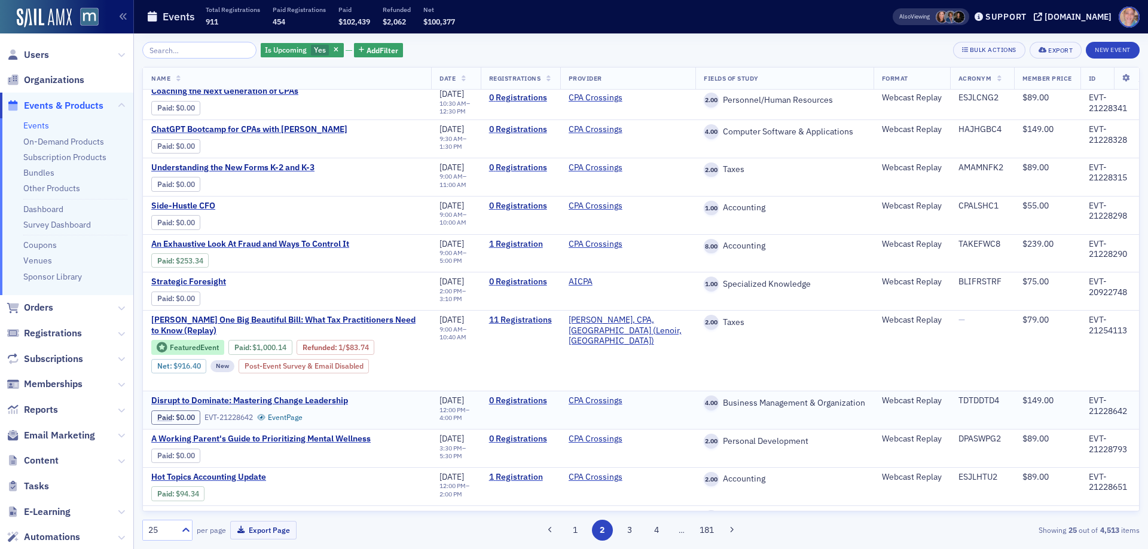
scroll to position [579, 0]
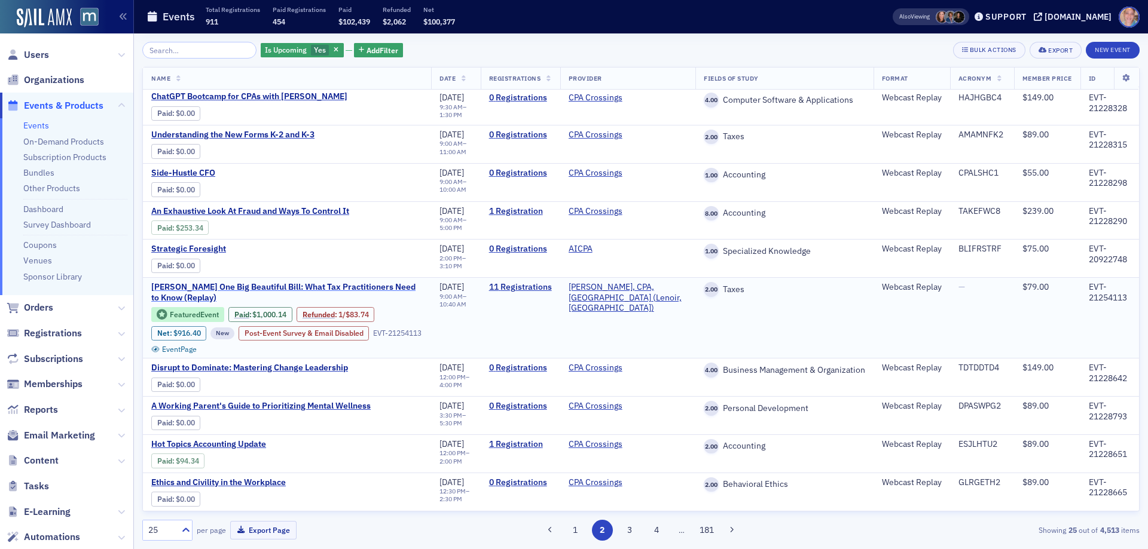
click at [169, 292] on span "Don Farmer’s One Big Beautiful Bill: What Tax Practitioners Need to Know (Repla…" at bounding box center [286, 292] width 271 height 21
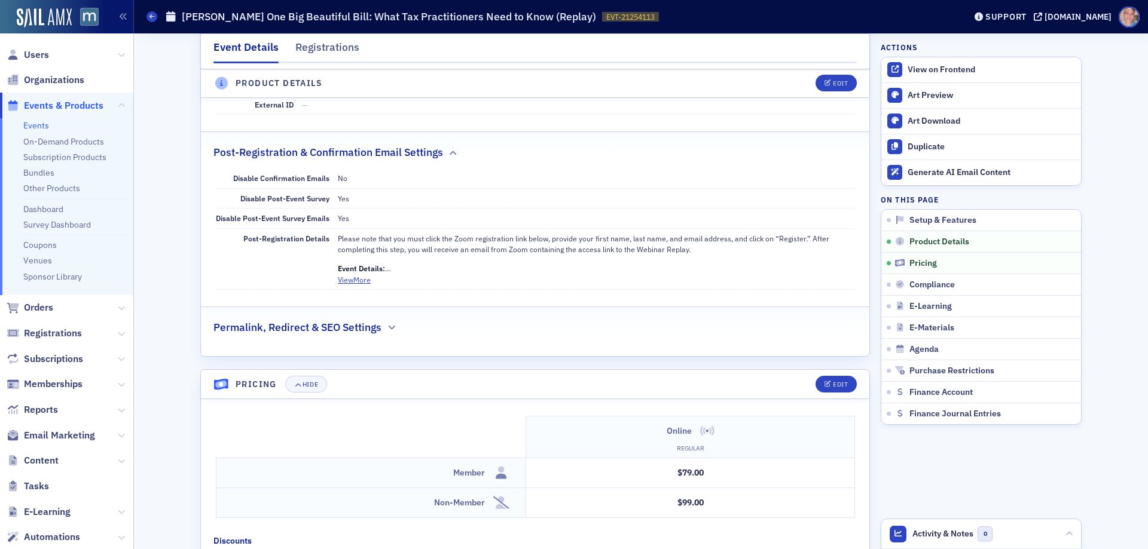
scroll to position [777, 0]
click at [356, 277] on button "View More" at bounding box center [354, 279] width 33 height 11
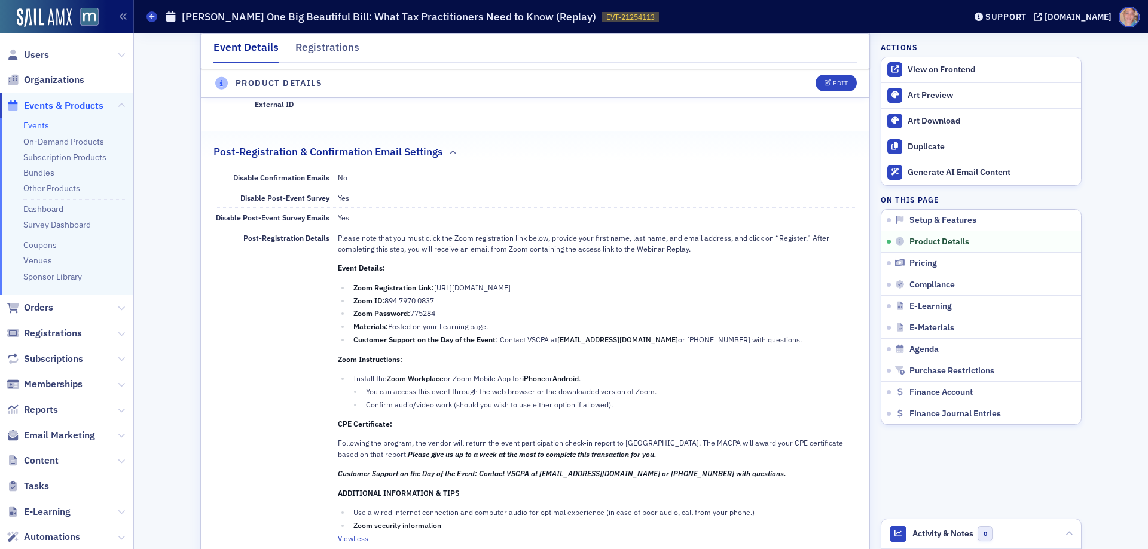
drag, startPoint x: 691, startPoint y: 285, endPoint x: 433, endPoint y: 289, distance: 258.3
click at [433, 289] on li "Zoom Registration Link: https://us06web.zoom.us/webinar/register/WN_4C2Jw9s-SQm…" at bounding box center [602, 287] width 504 height 11
copy li "https://us06web.zoom.us/webinar/register/WN_4C2Jw9s-SQmFZzSz1dXmog"
click at [513, 301] on li "Zoom ID: 894 7970 0837" at bounding box center [602, 300] width 504 height 11
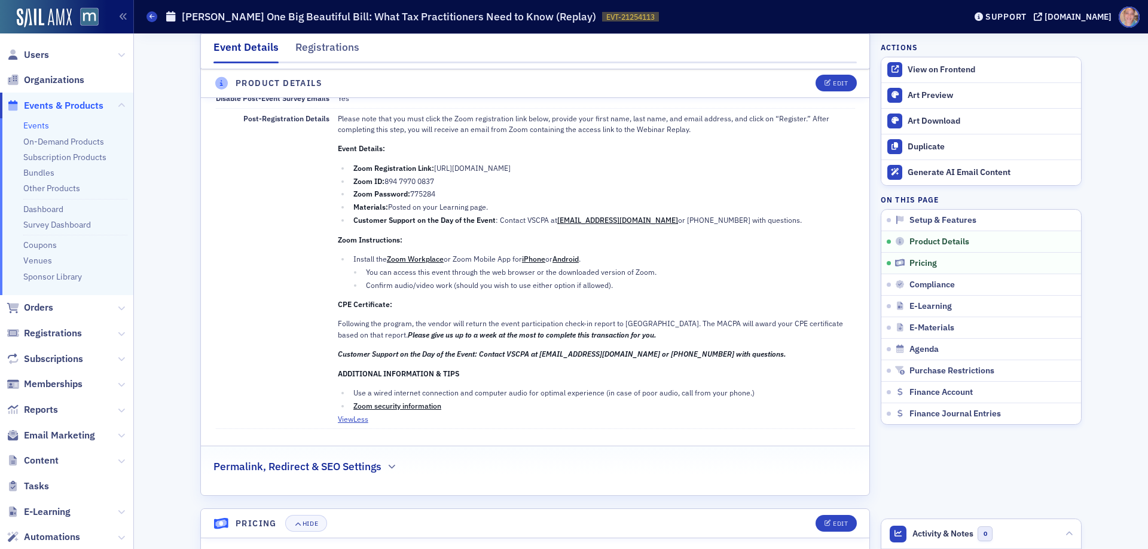
scroll to position [837, 0]
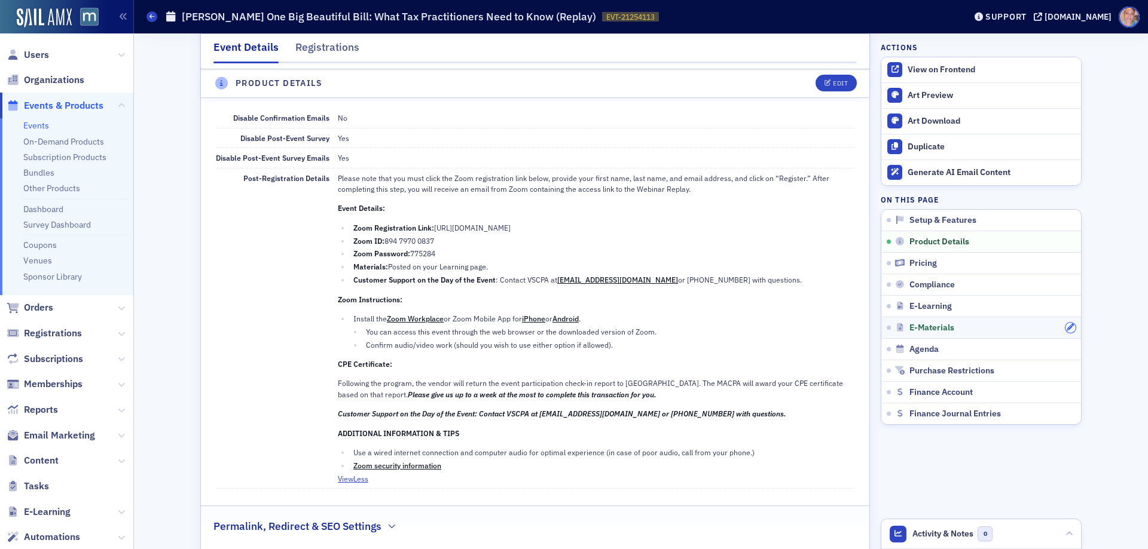
click at [1066, 328] on icon "button" at bounding box center [1069, 327] width 7 height 7
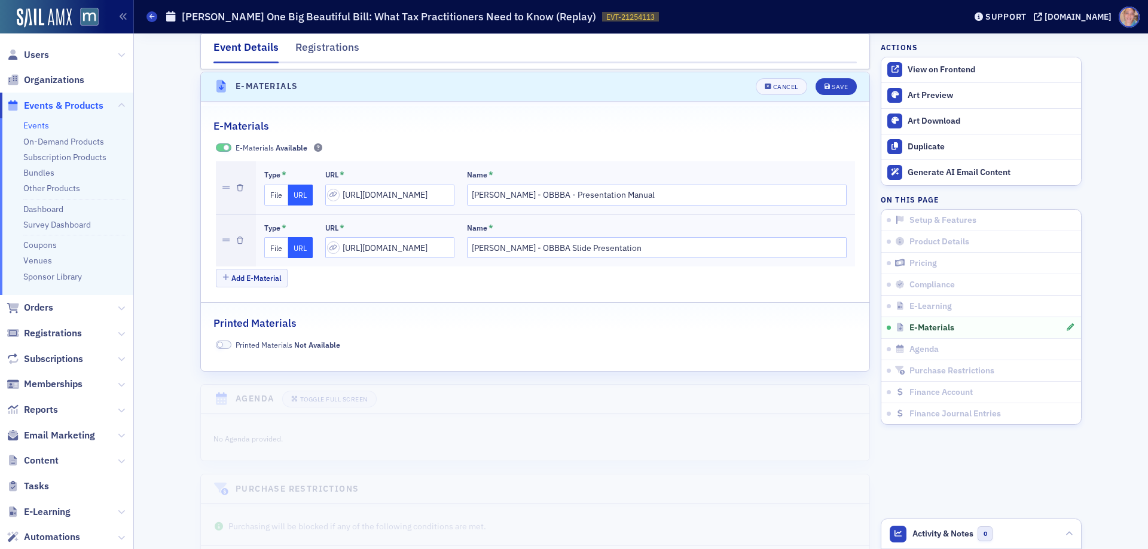
scroll to position [2074, 0]
click at [773, 82] on div "Cancel" at bounding box center [785, 84] width 25 height 7
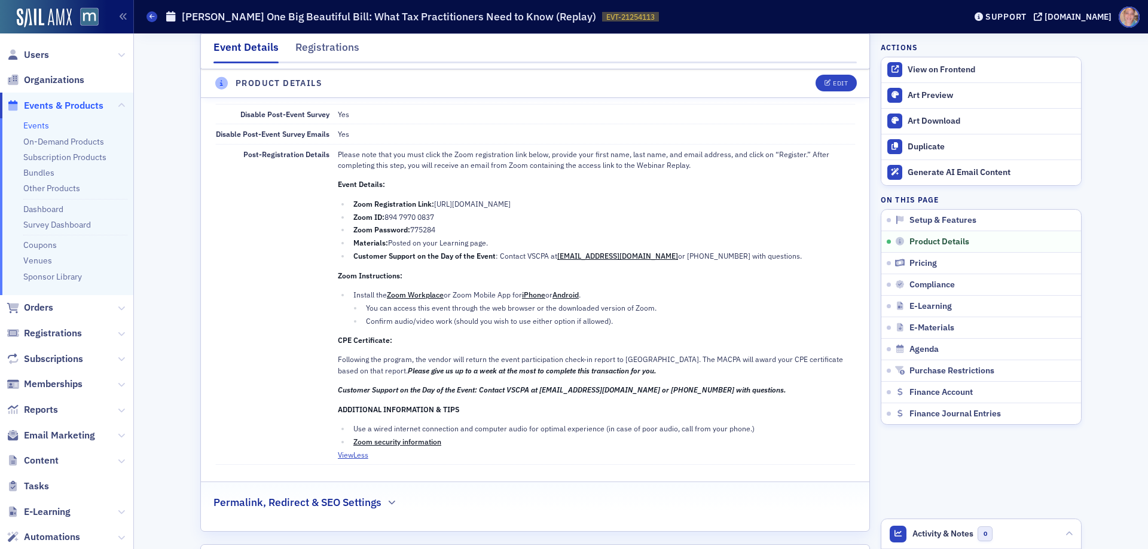
scroll to position [819, 0]
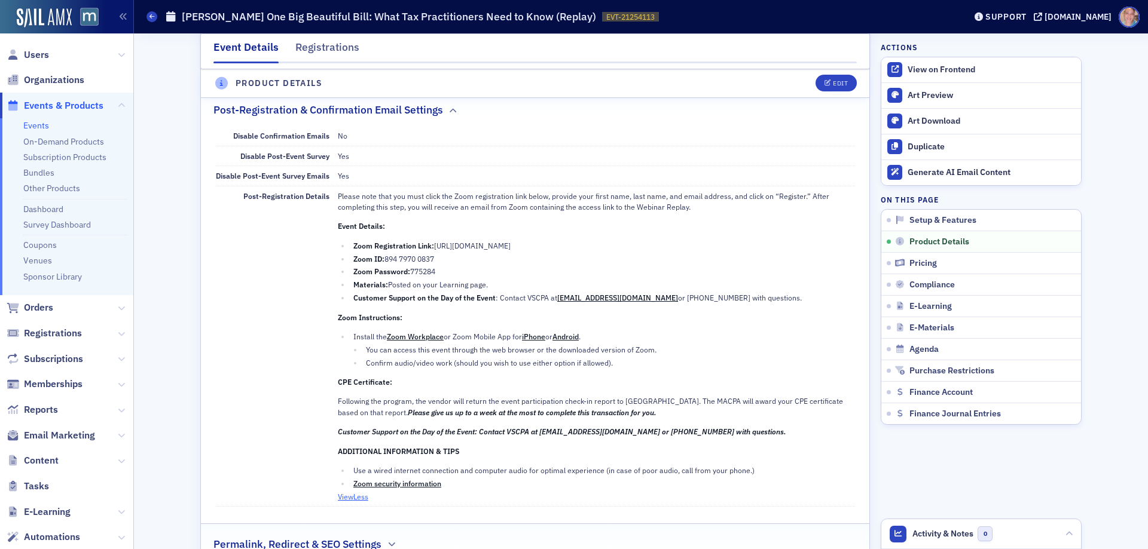
click at [350, 499] on button "View Less" at bounding box center [353, 496] width 30 height 11
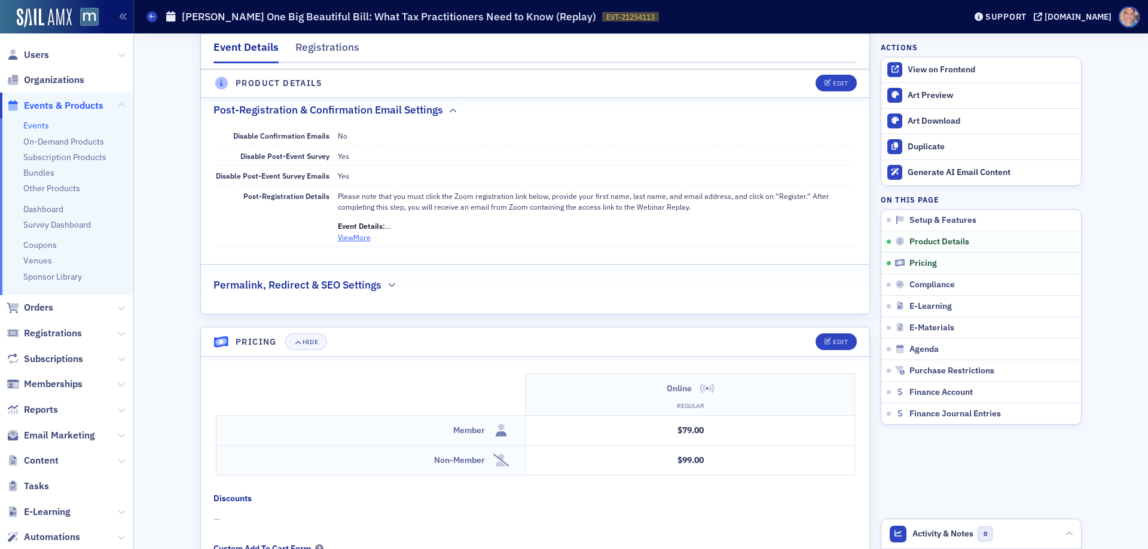
click at [348, 241] on button "View More" at bounding box center [354, 237] width 33 height 11
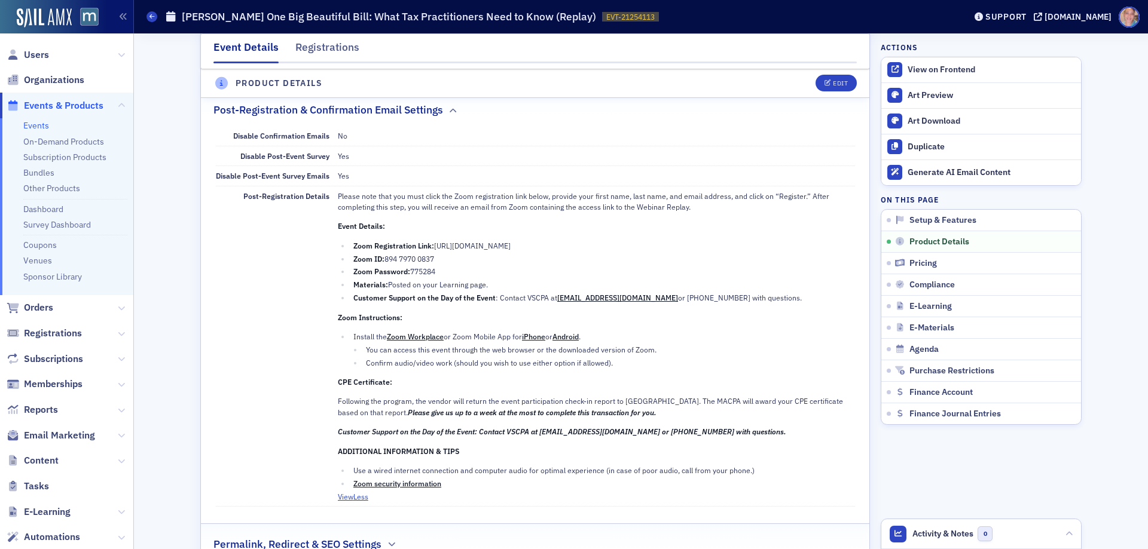
click at [499, 297] on li "Customer Support on the Day of the Event : Contact VSCPA at cpe@vscpa.com or (8…" at bounding box center [602, 297] width 504 height 11
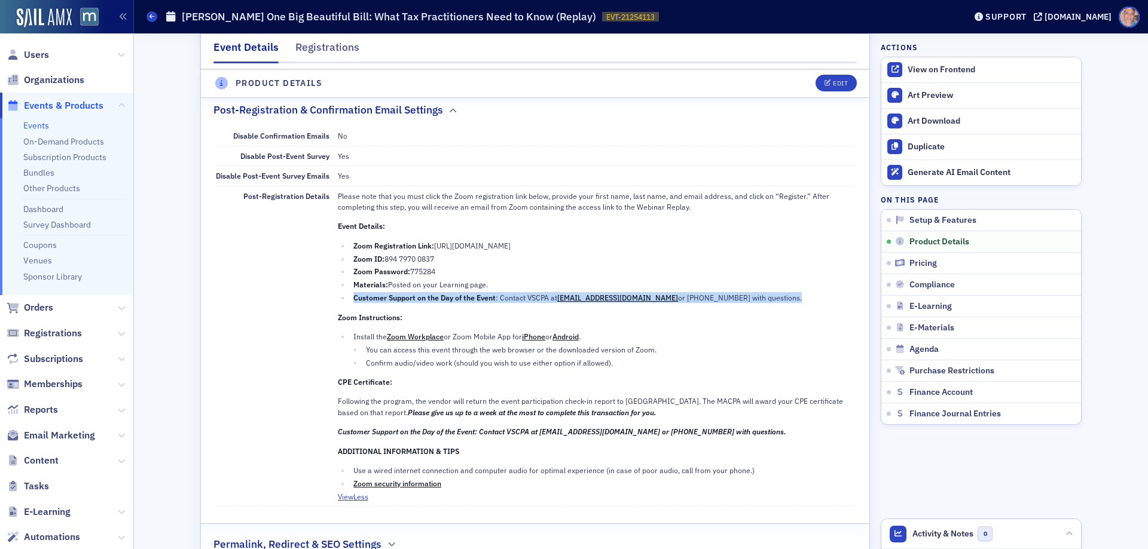
click at [499, 297] on li "Customer Support on the Day of the Event : Contact VSCPA at cpe@vscpa.com or (8…" at bounding box center [602, 297] width 504 height 11
click at [827, 85] on span "Edit" at bounding box center [835, 84] width 23 height 7
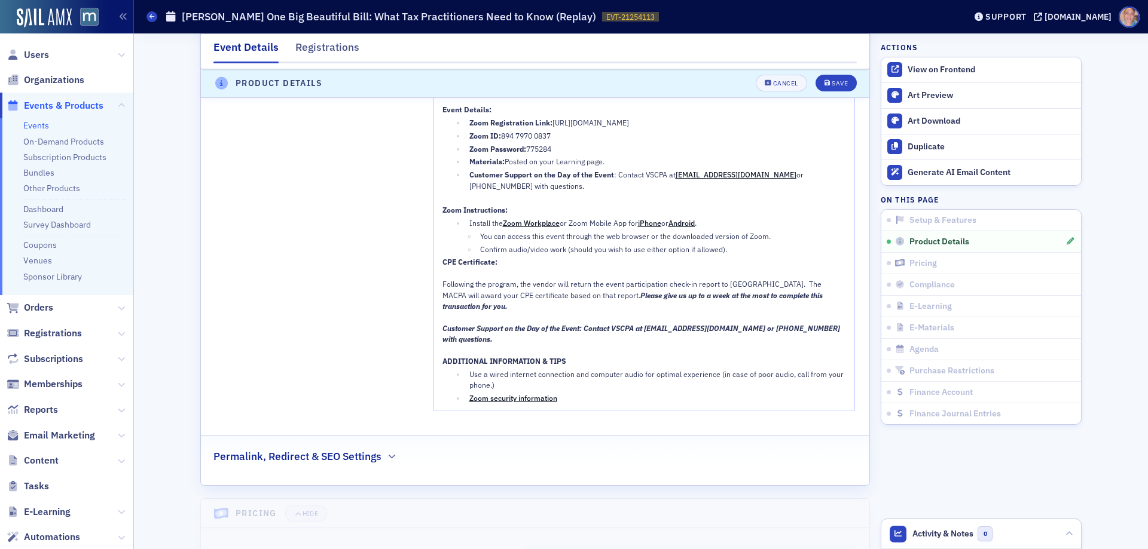
scroll to position [1409, 0]
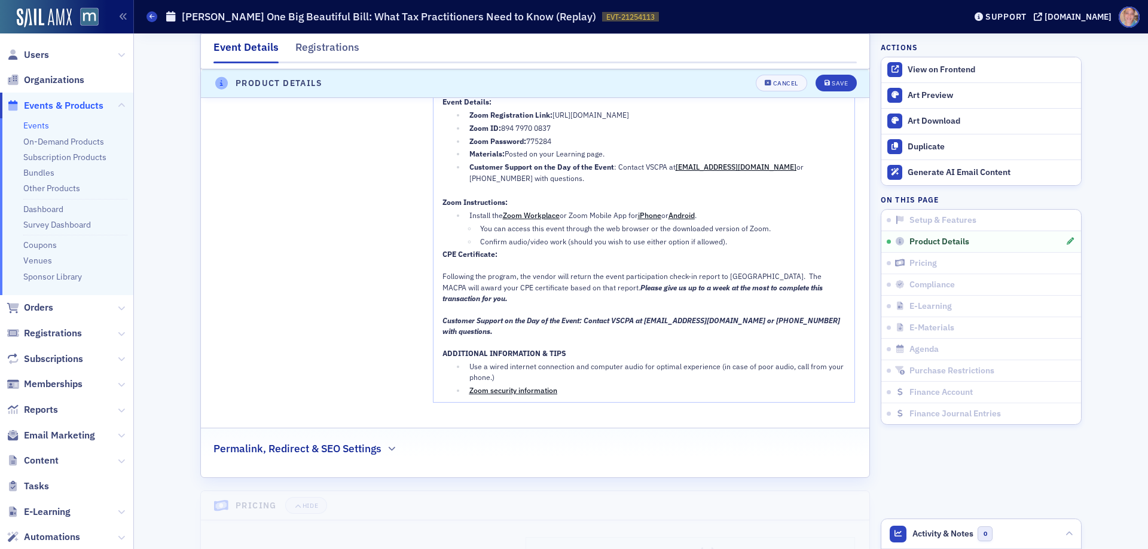
click at [579, 316] on span "Customer Support on the Day of the Event: Contact VSCPA at cpe@vscpa.com or (80…" at bounding box center [641, 326] width 399 height 20
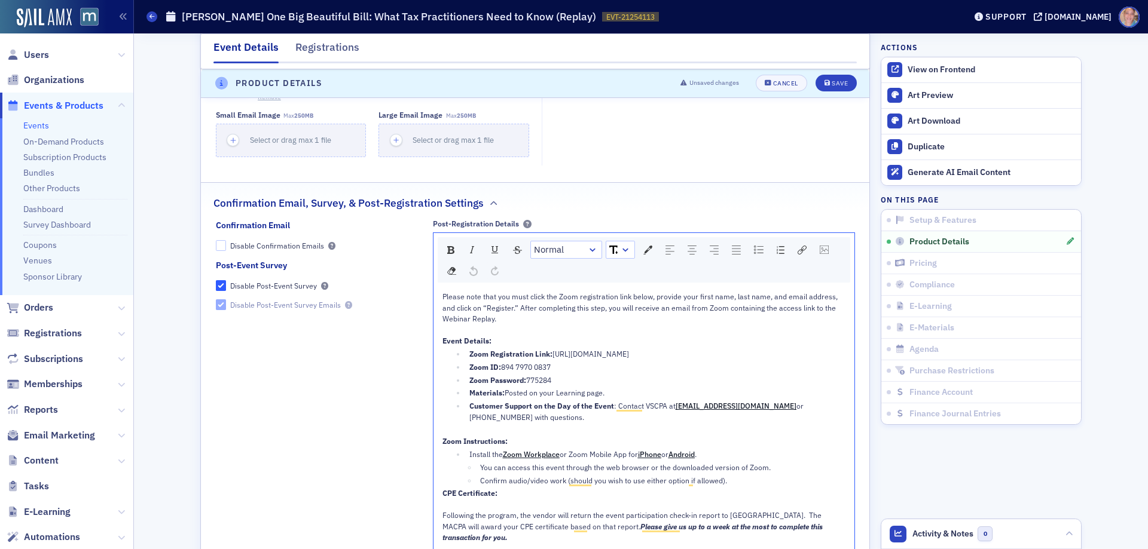
scroll to position [1230, 0]
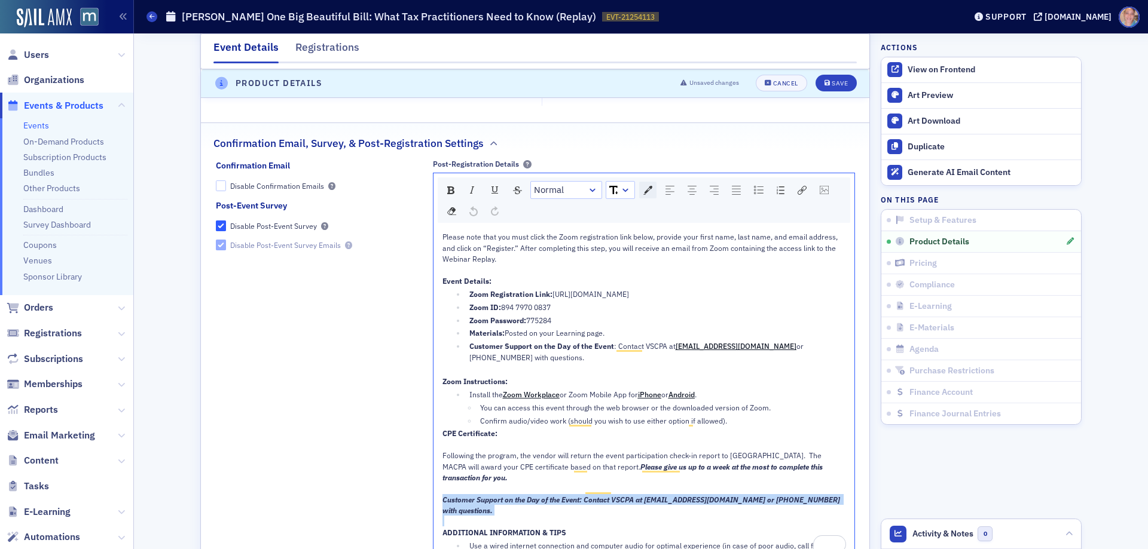
click at [644, 191] on img "rdw-color-picker" at bounding box center [647, 190] width 9 height 9
click at [664, 280] on span "rdw-color-picker" at bounding box center [657, 286] width 13 height 13
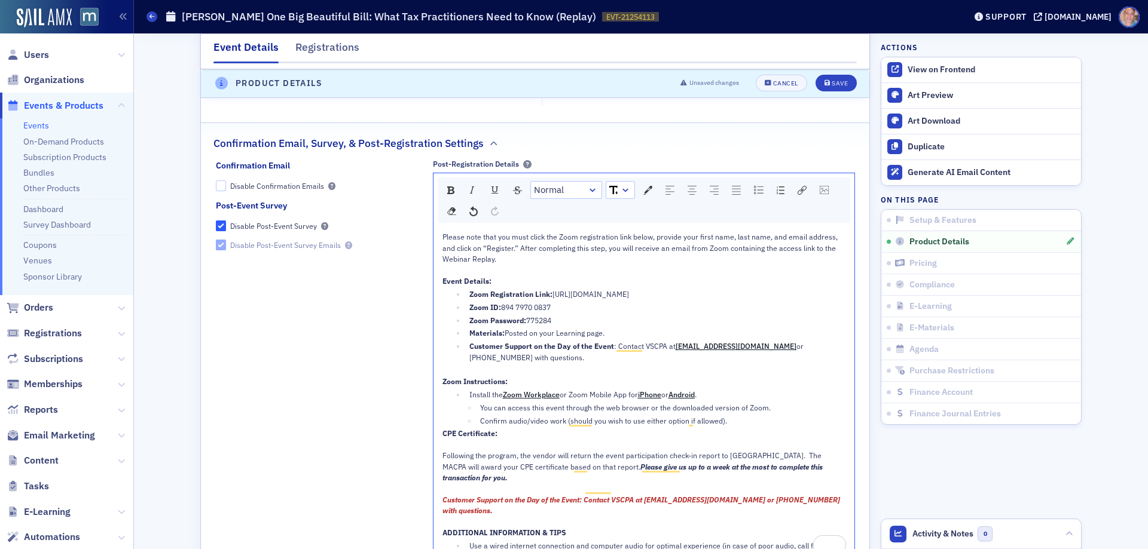
click at [780, 418] on div "Confirm audio/video work (should you wish to use either option if allowed)." at bounding box center [663, 420] width 366 height 11
click at [833, 83] on div "Save" at bounding box center [839, 84] width 16 height 7
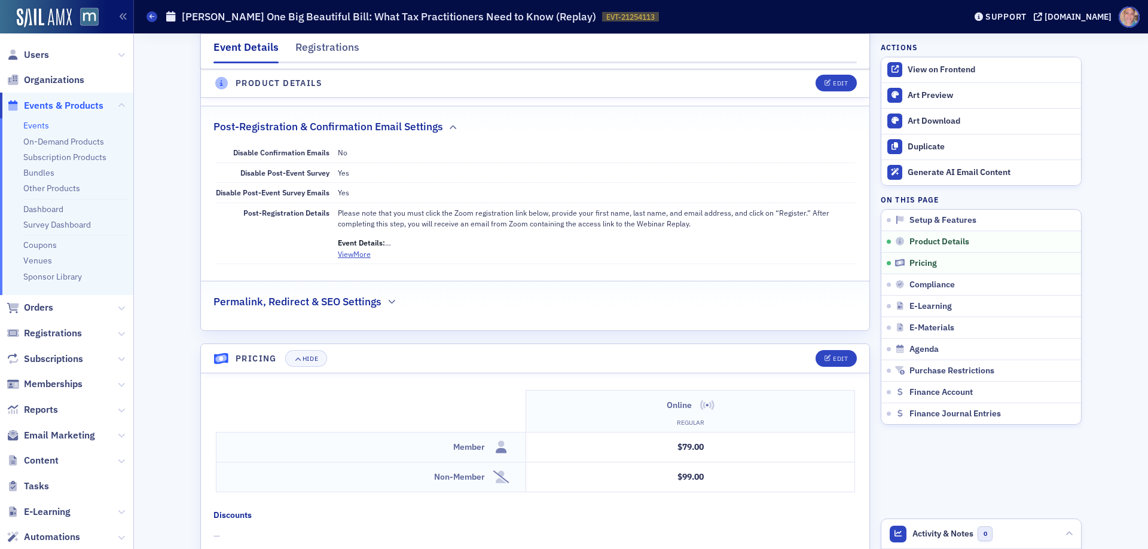
scroll to position [812, 0]
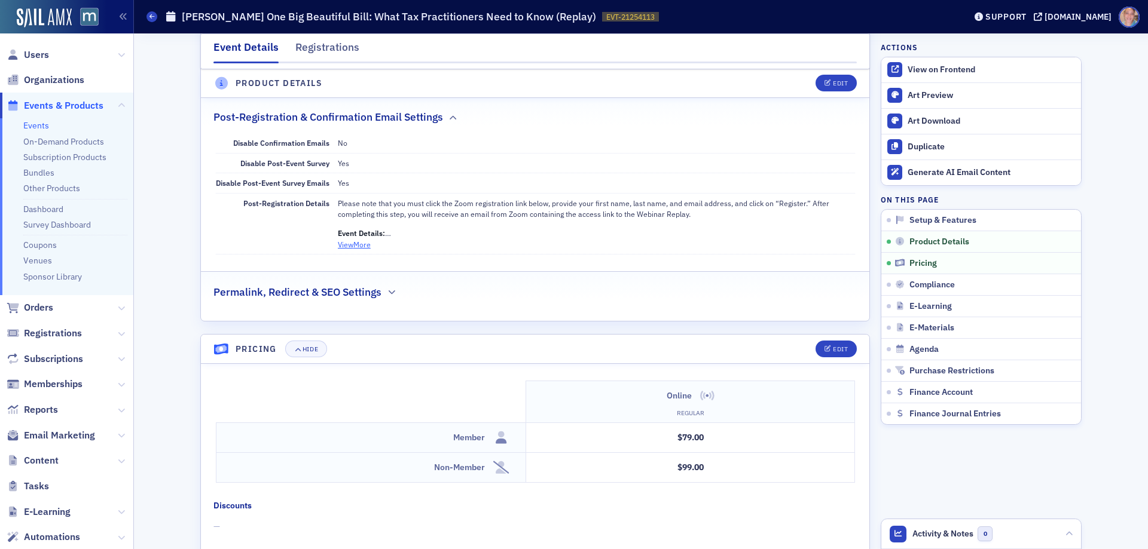
click at [353, 246] on button "View More" at bounding box center [354, 244] width 33 height 11
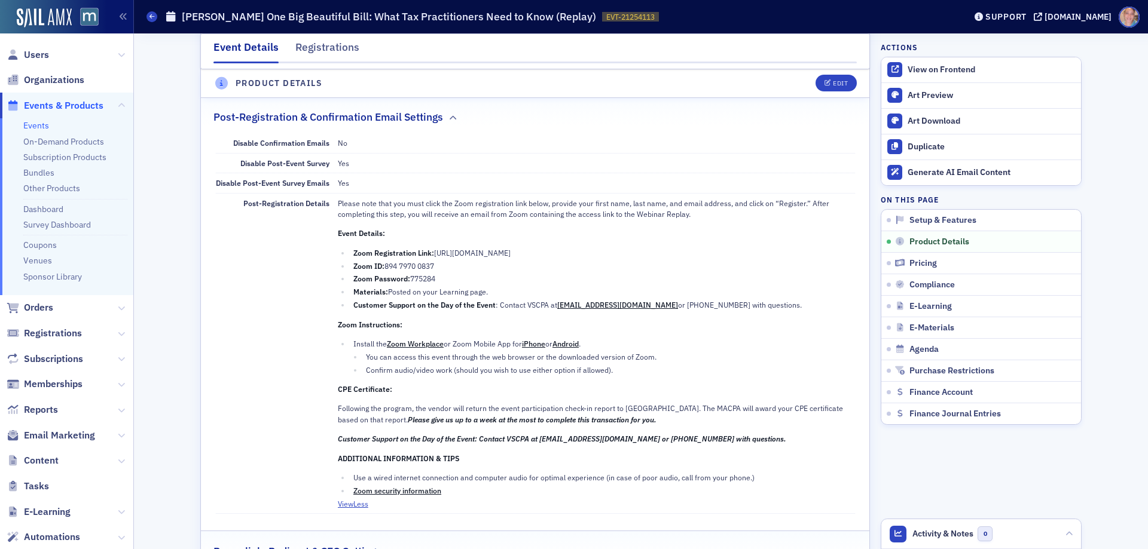
click at [38, 125] on link "Events" at bounding box center [36, 125] width 26 height 11
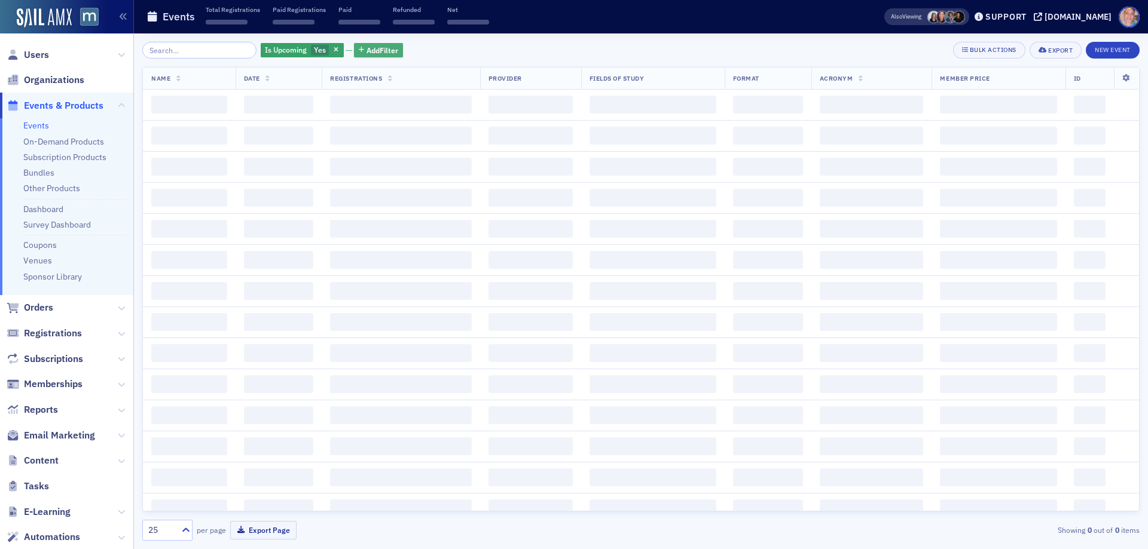
click at [368, 51] on span "Add Filter" at bounding box center [382, 50] width 32 height 11
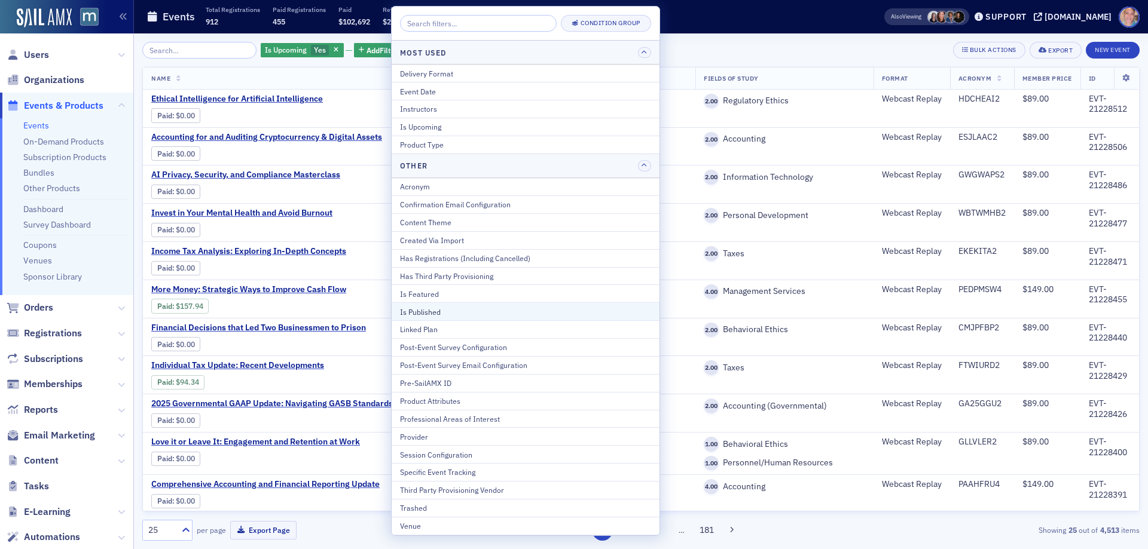
click at [438, 314] on div "Is Published" at bounding box center [525, 312] width 251 height 11
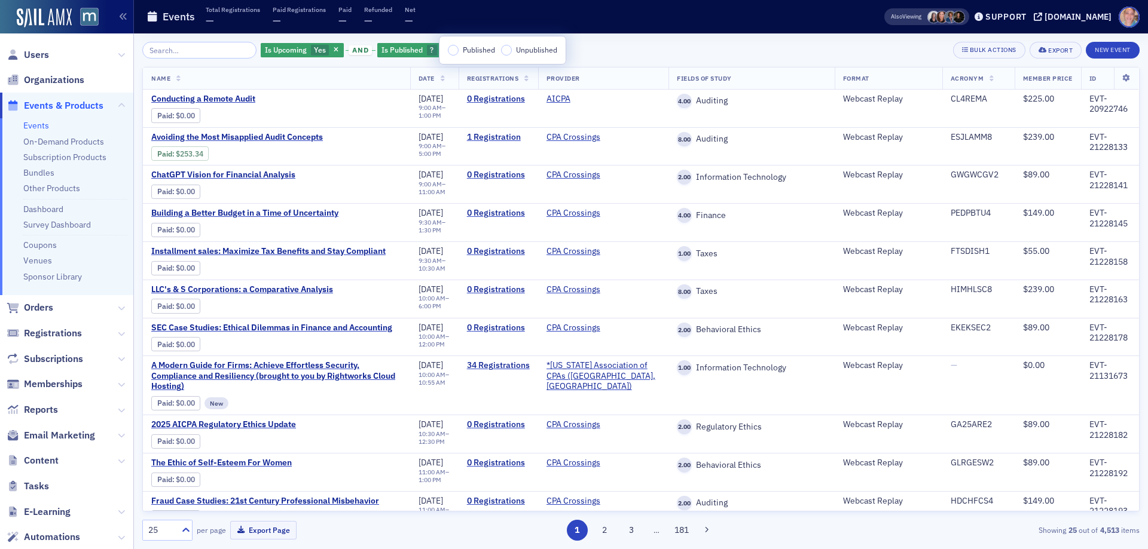
click at [451, 53] on input "Published" at bounding box center [453, 50] width 11 height 11
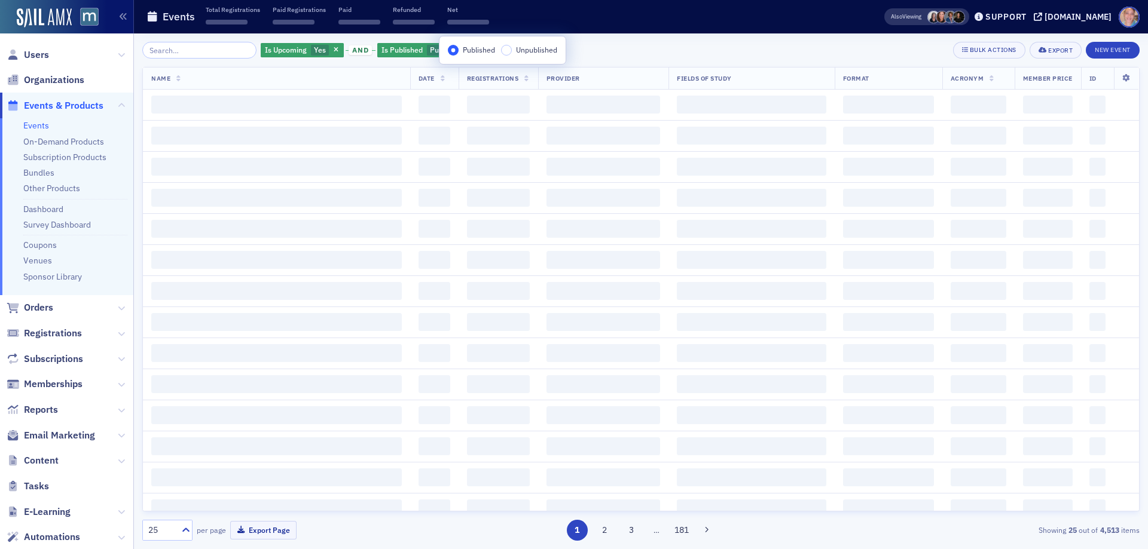
click at [620, 45] on div "Is Upcoming Yes and Is Published Published Add Filter Bulk Actions Export New E…" at bounding box center [640, 50] width 997 height 17
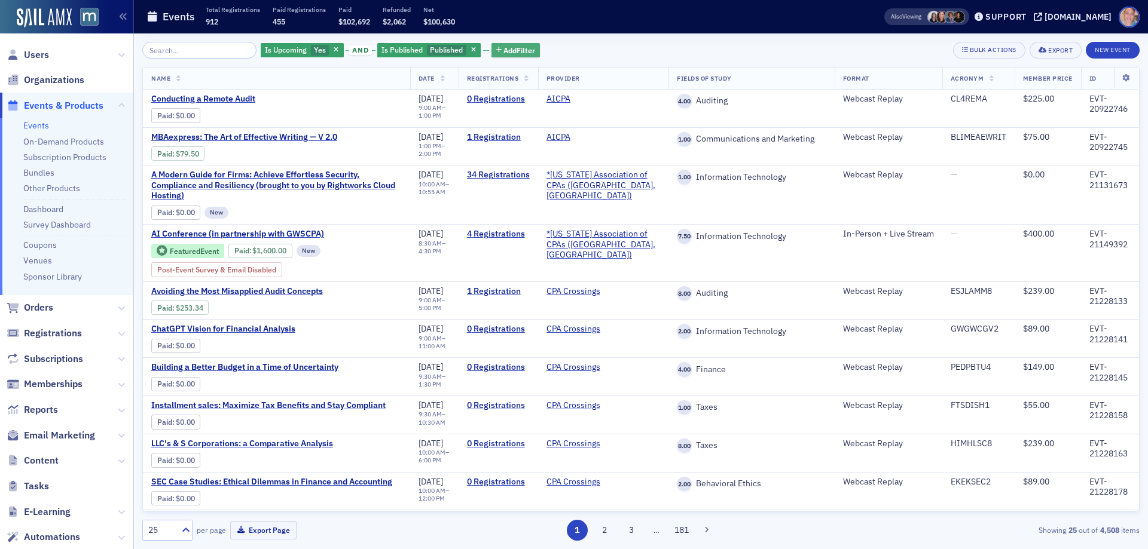
click at [515, 50] on span "Add Filter" at bounding box center [519, 50] width 32 height 11
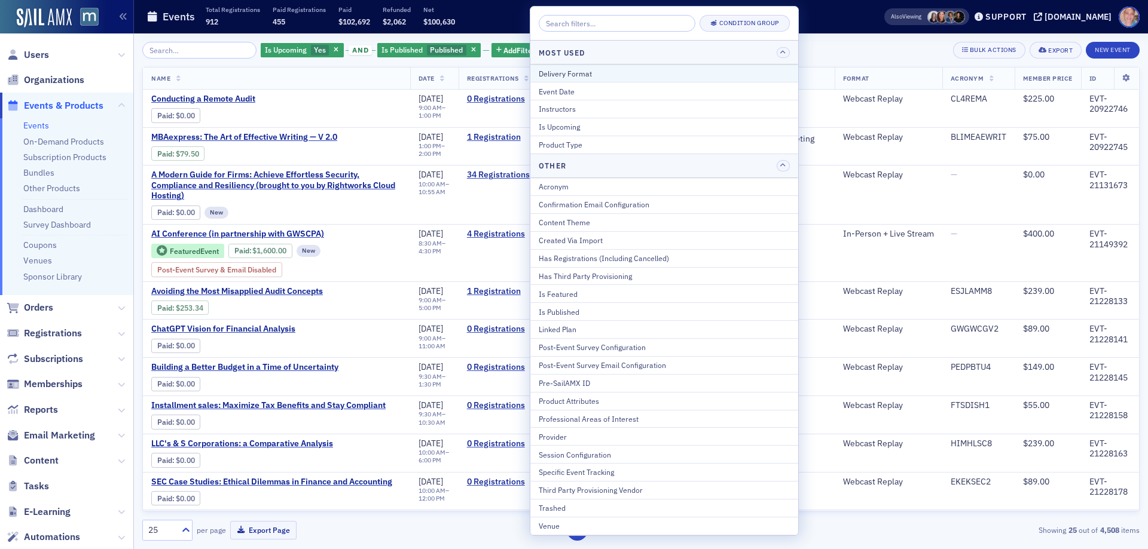
click at [571, 76] on div "Delivery Format" at bounding box center [664, 73] width 251 height 11
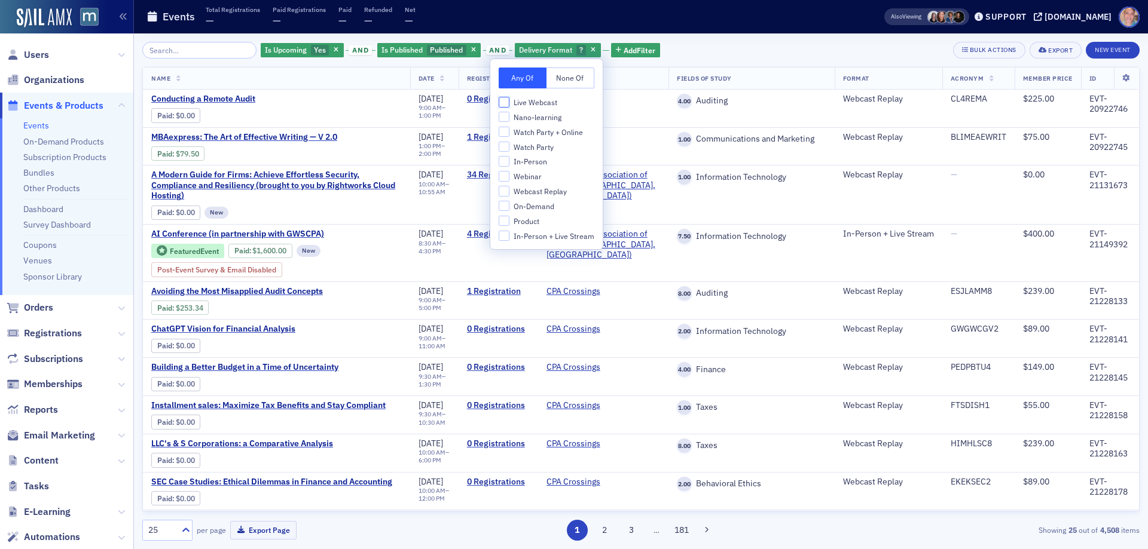
click at [503, 102] on input "Live Webcast" at bounding box center [504, 102] width 11 height 11
checkbox input "true"
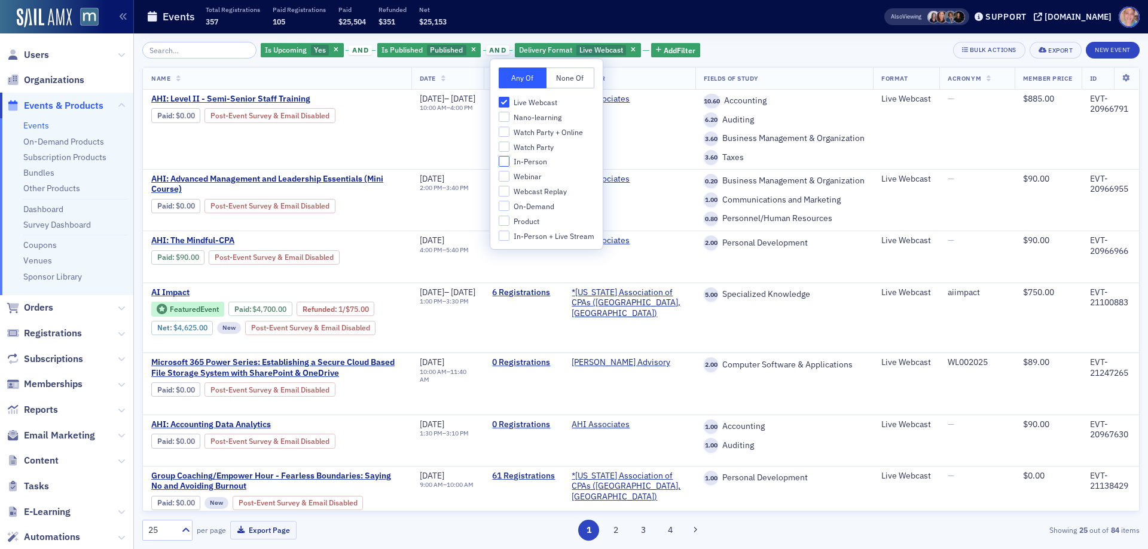
click at [503, 166] on input "In-Person" at bounding box center [504, 161] width 11 height 11
checkbox input "true"
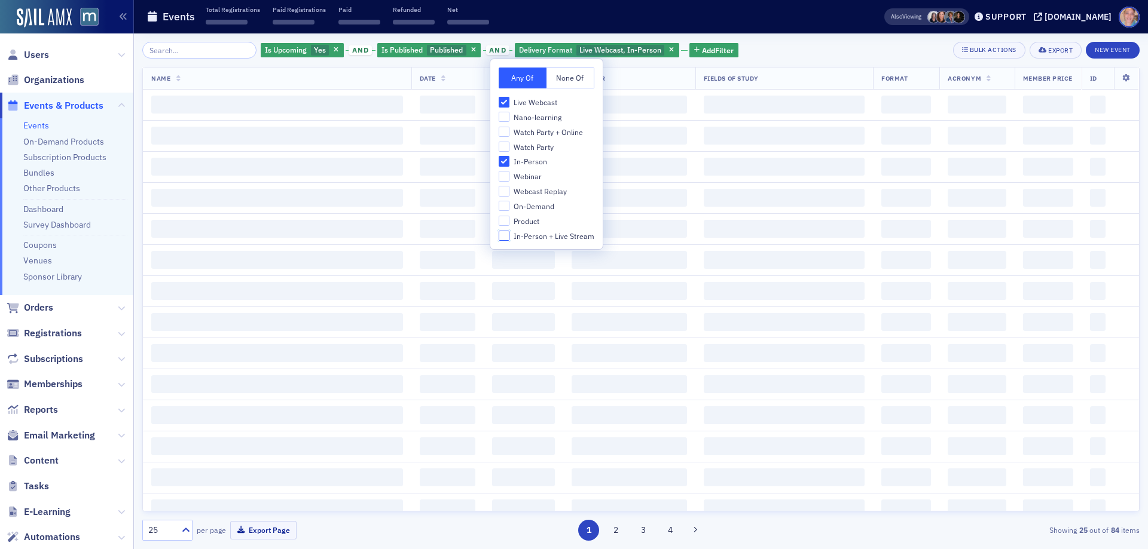
click at [502, 238] on input "In-Person + Live Stream" at bounding box center [504, 236] width 11 height 11
checkbox input "true"
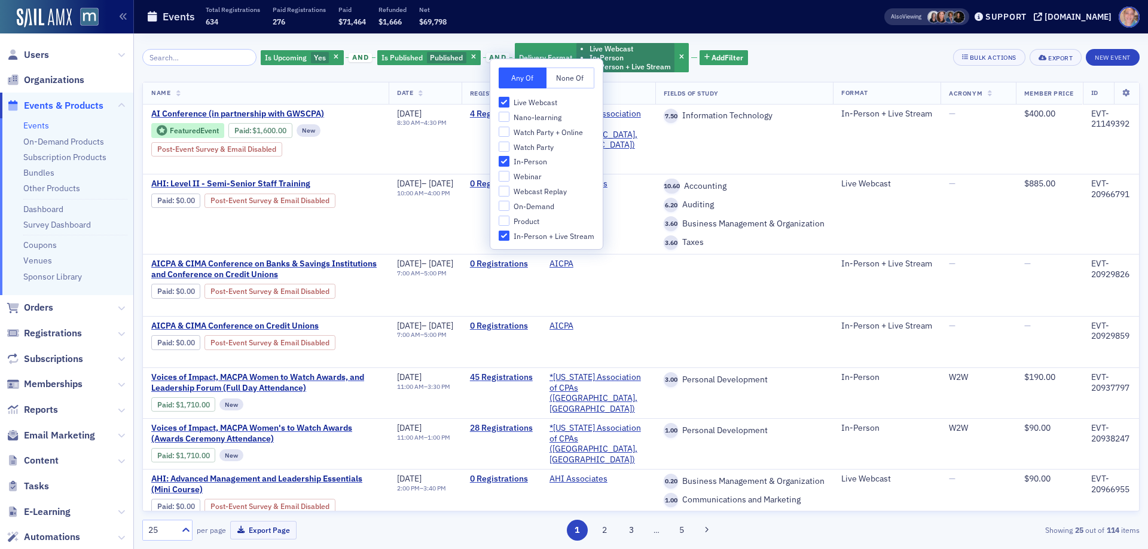
click at [811, 58] on div "Is Upcoming Yes and Is Published Published and Delivery Format Live Webcast In-…" at bounding box center [640, 58] width 997 height 32
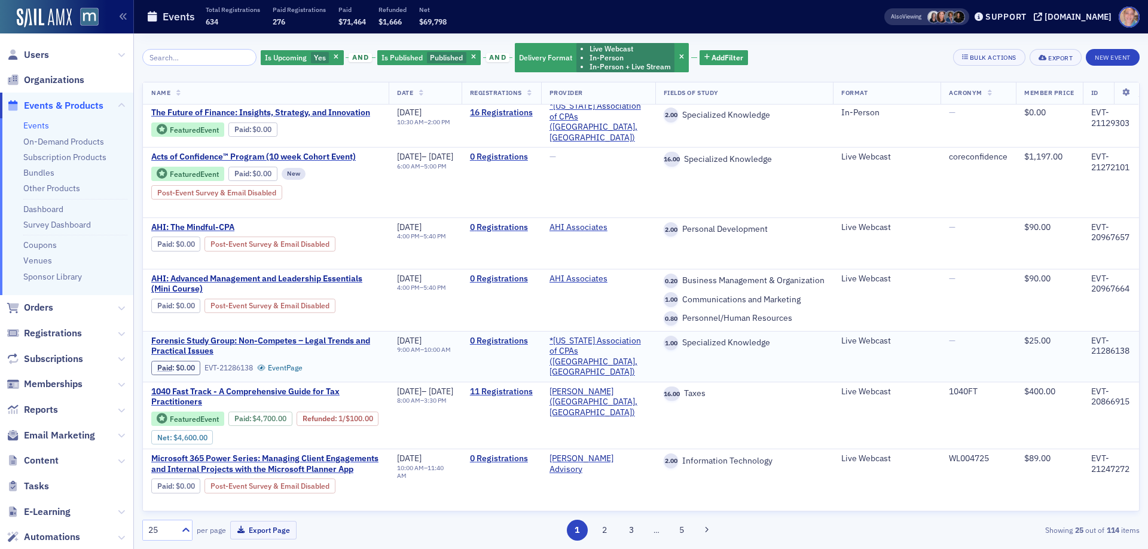
scroll to position [1198, 0]
drag, startPoint x: 613, startPoint y: 530, endPoint x: 1110, endPoint y: 340, distance: 532.4
click at [612, 530] on button "2" at bounding box center [604, 530] width 21 height 21
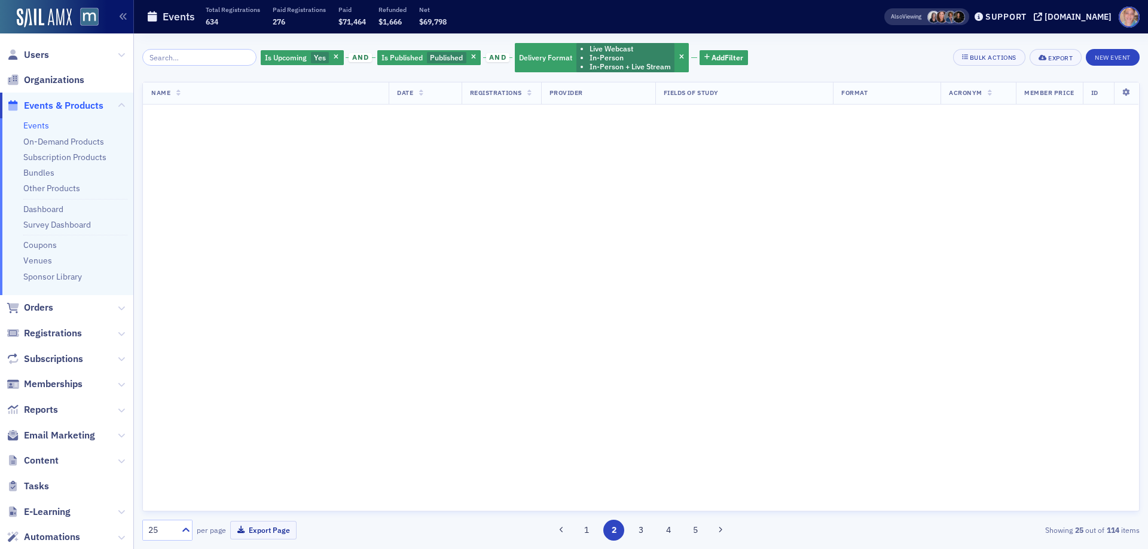
scroll to position [0, 0]
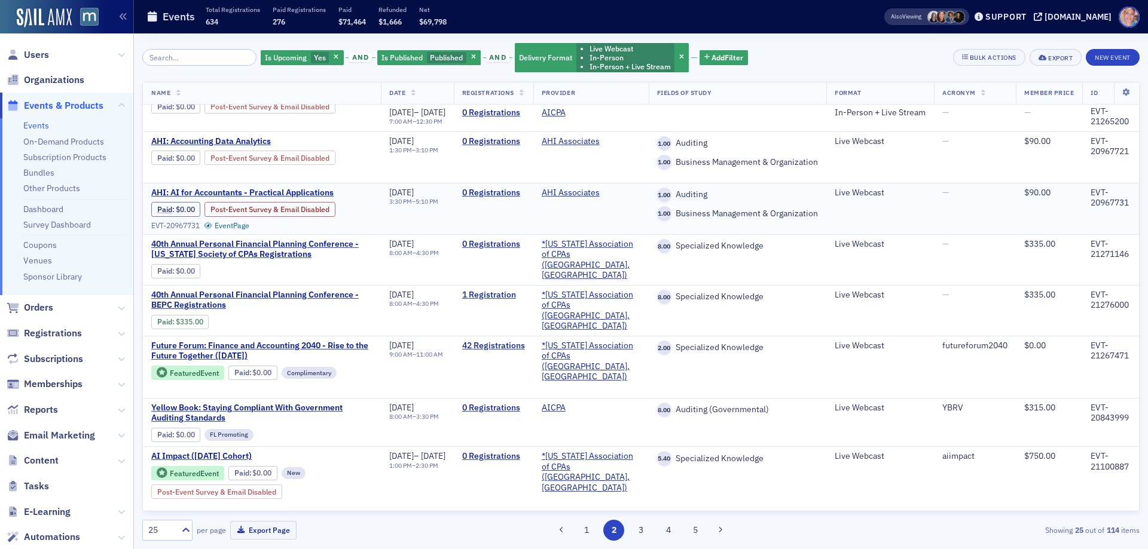
scroll to position [837, 0]
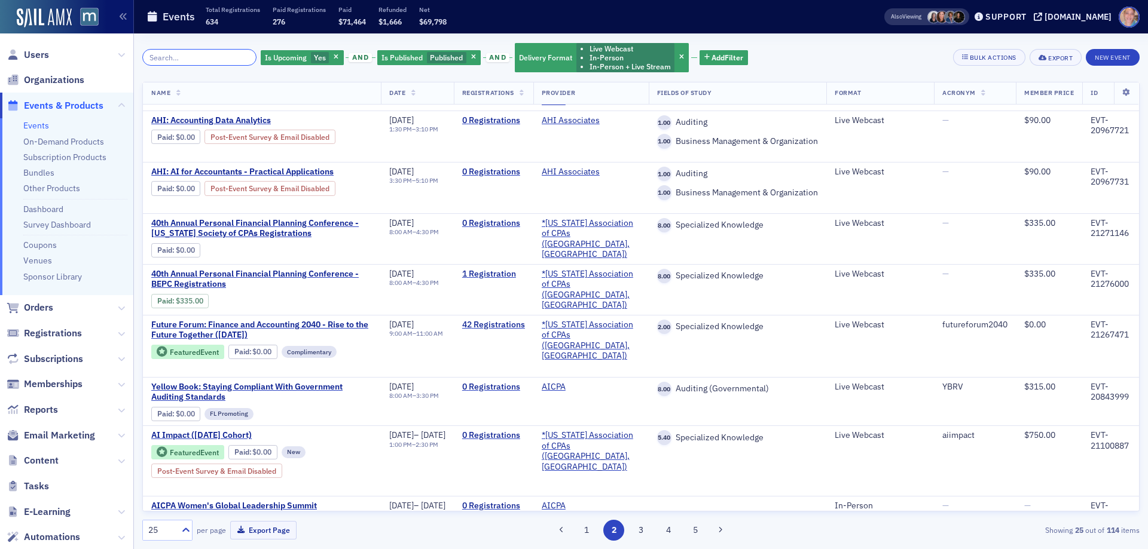
click at [161, 62] on input "search" at bounding box center [199, 57] width 114 height 17
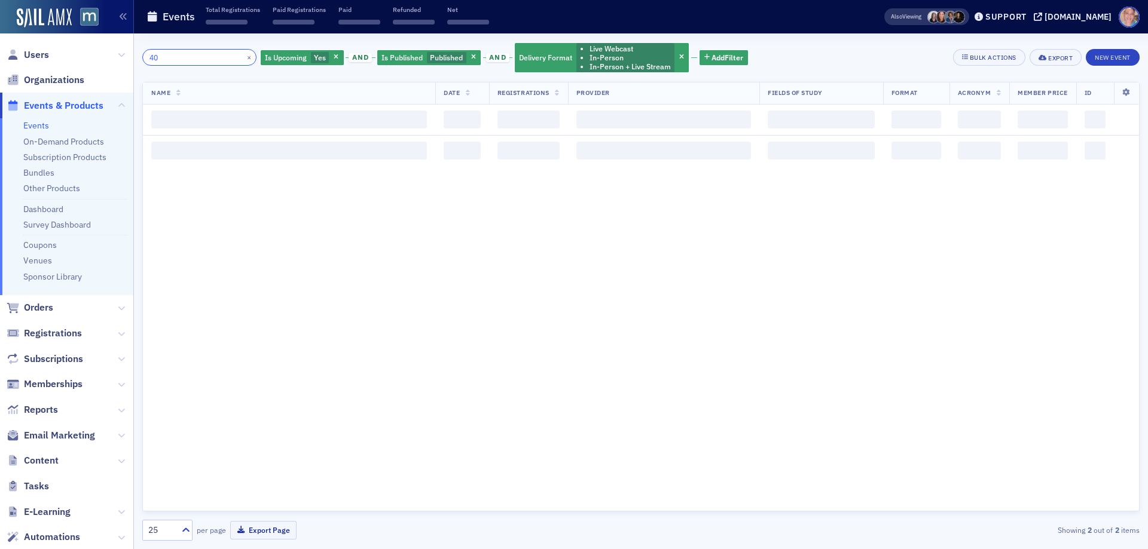
type input "4"
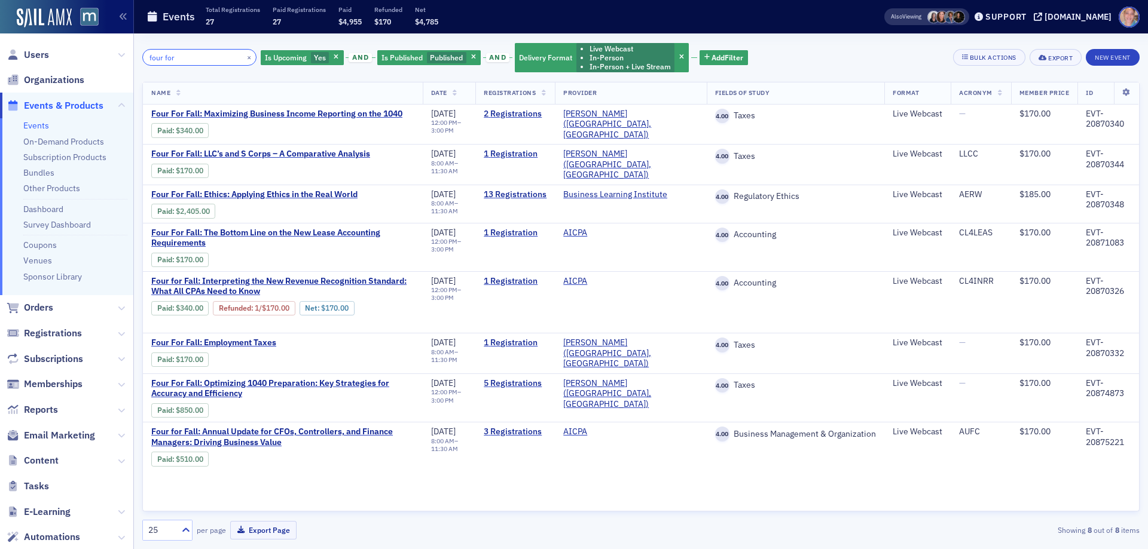
drag, startPoint x: 193, startPoint y: 59, endPoint x: 106, endPoint y: 56, distance: 87.3
click at [106, 56] on div "Users Organizations Events & Products Events On-Demand Products Subscription Pr…" at bounding box center [574, 274] width 1148 height 549
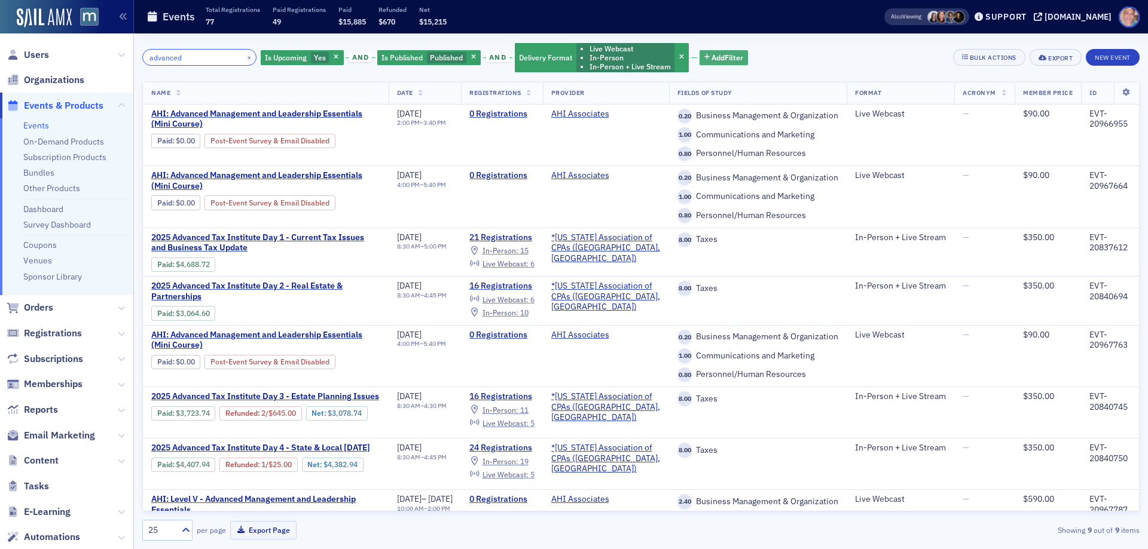
type input "advanced"
click at [714, 56] on span "Add Filter" at bounding box center [727, 57] width 32 height 11
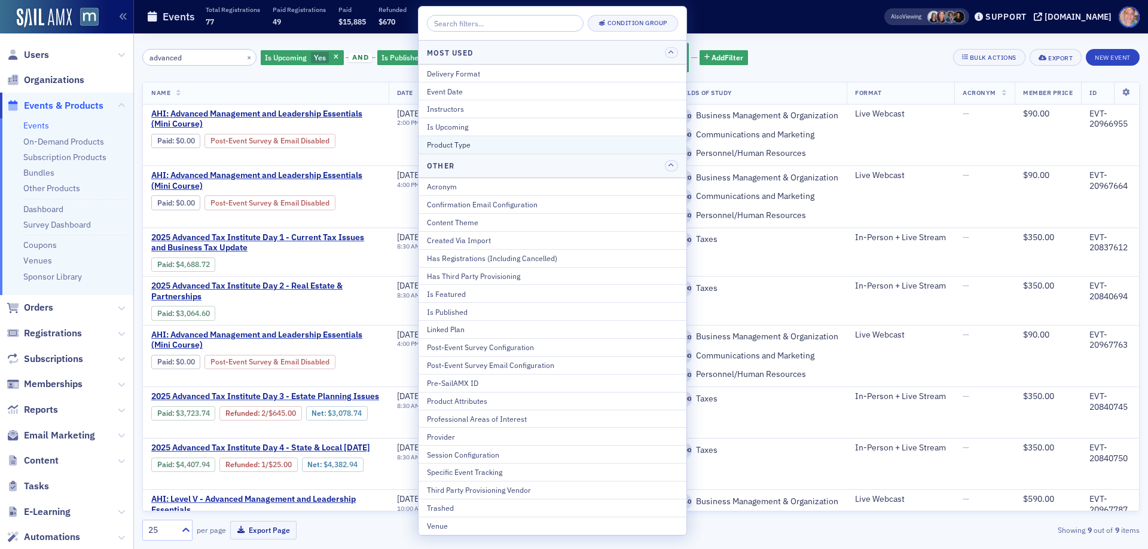
click at [479, 148] on div "Product Type" at bounding box center [552, 144] width 251 height 11
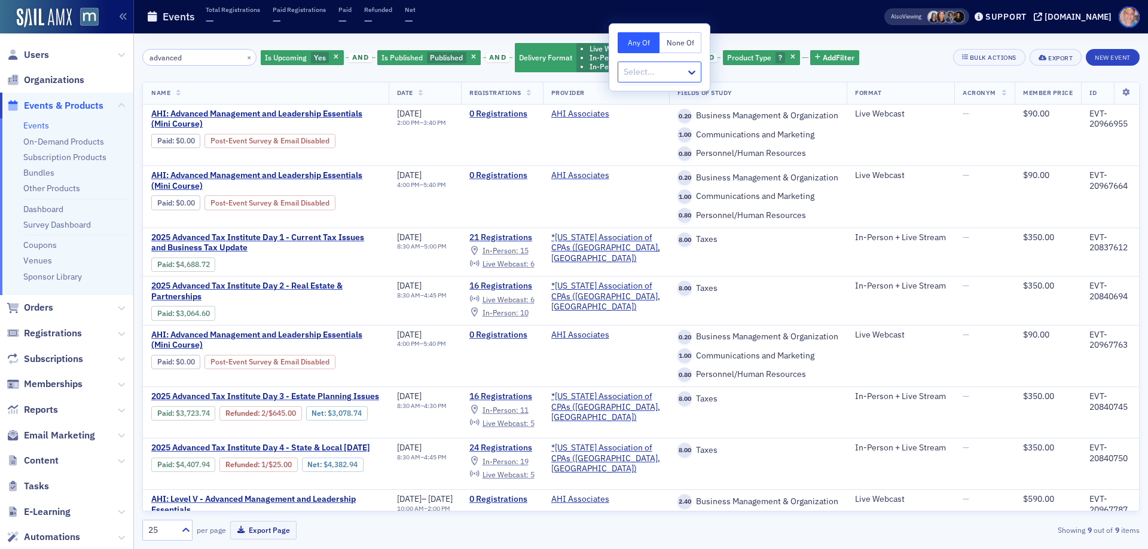
click at [655, 77] on div at bounding box center [653, 72] width 62 height 15
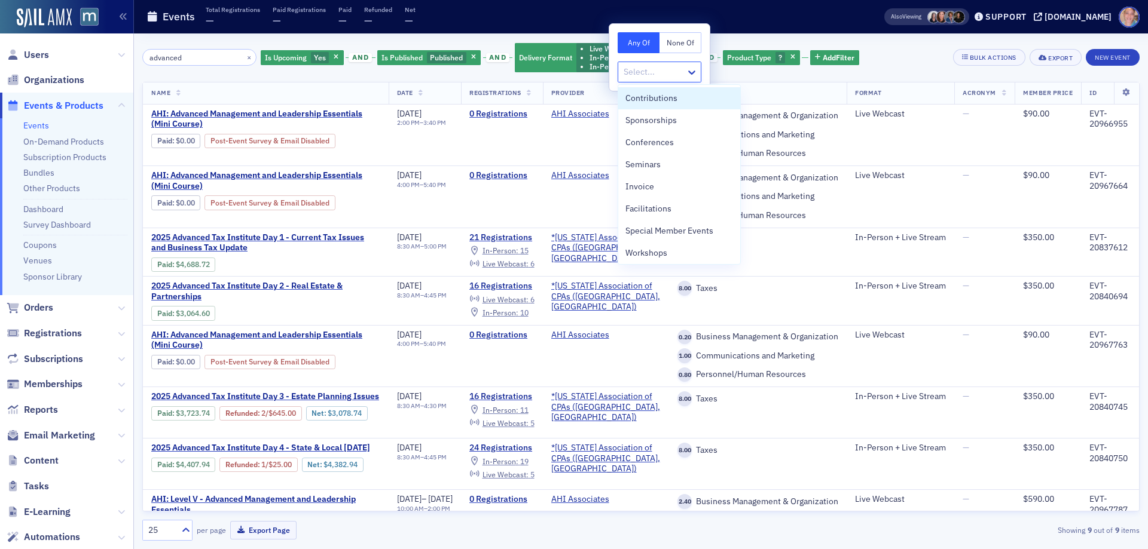
type input "c"
click at [687, 141] on div "Conferences" at bounding box center [679, 142] width 108 height 13
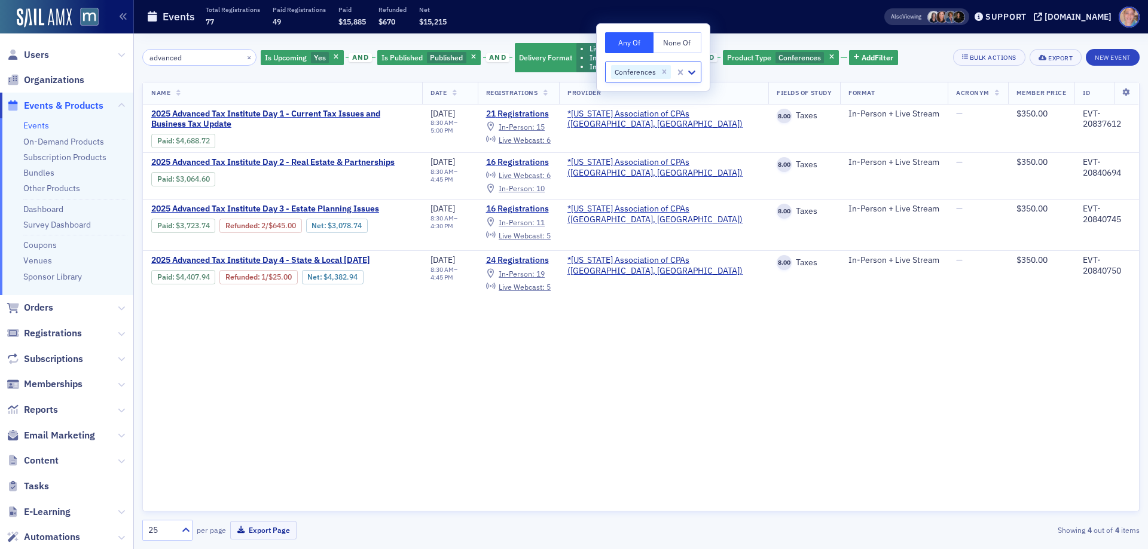
click at [901, 56] on div "advanced × Is Upcoming Yes and Is Published Published and Delivery Format Live …" at bounding box center [640, 58] width 997 height 32
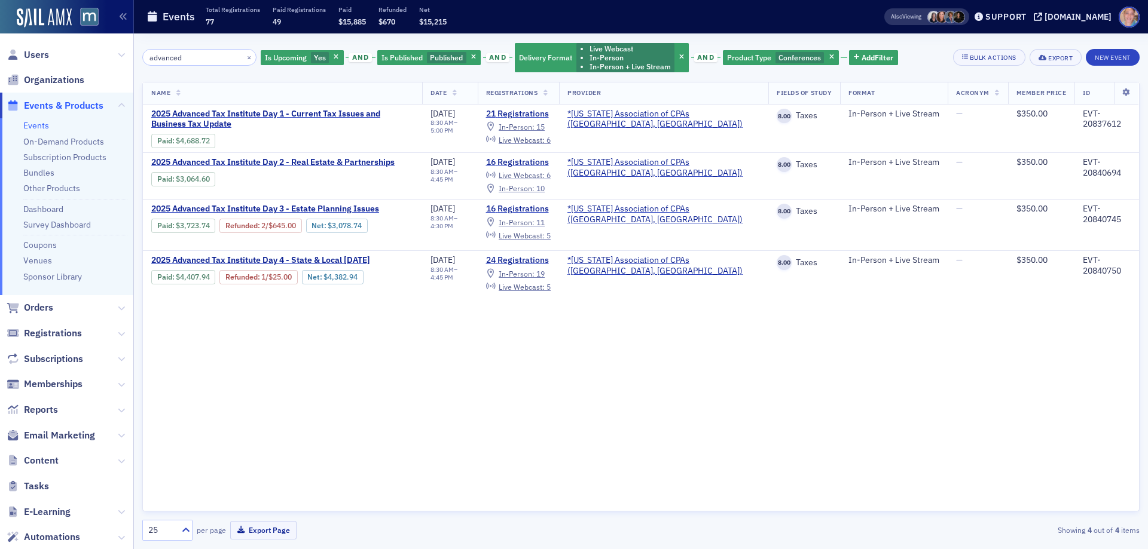
drag, startPoint x: 822, startPoint y: 57, endPoint x: 815, endPoint y: 57, distance: 7.8
click at [826, 57] on span "button" at bounding box center [831, 58] width 11 height 11
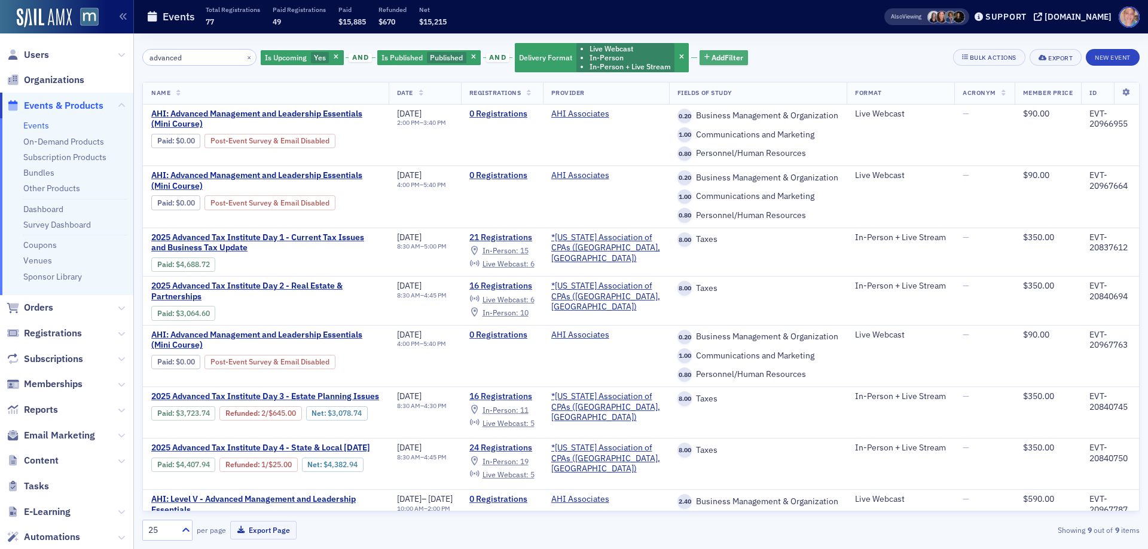
click at [716, 60] on span "Add Filter" at bounding box center [727, 57] width 32 height 11
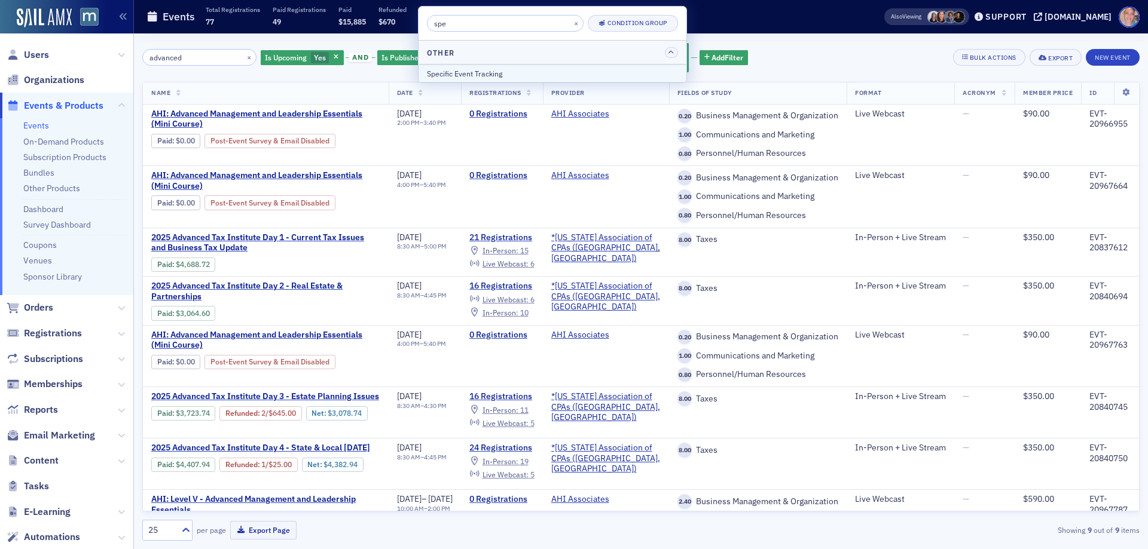
type input "spe"
click at [515, 72] on div "Specific Event Tracking" at bounding box center [552, 73] width 251 height 11
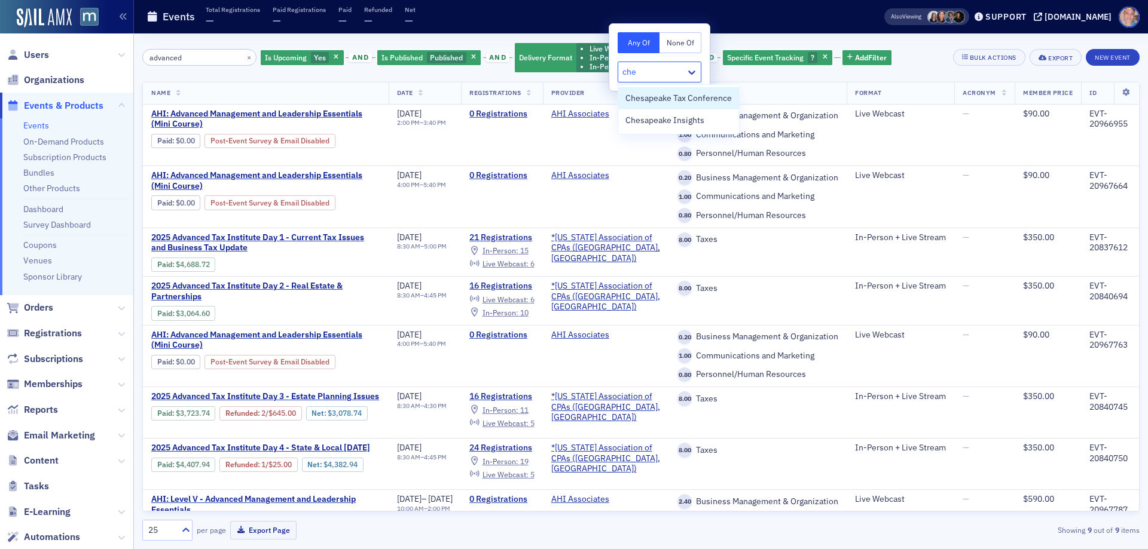
type input "ches"
click at [694, 120] on span "Chesapeake Insights" at bounding box center [664, 120] width 79 height 13
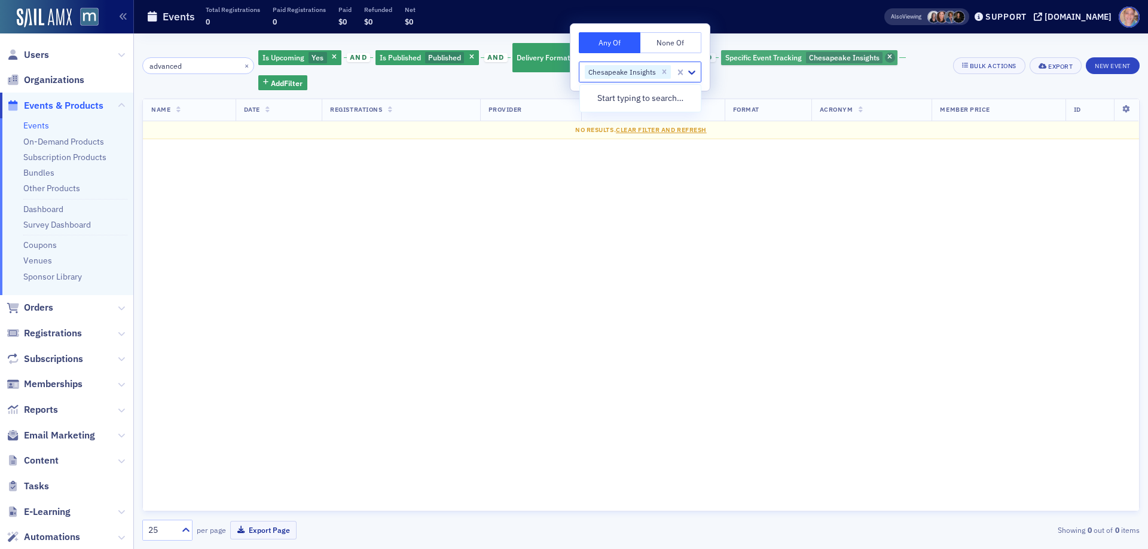
click at [887, 57] on icon "button" at bounding box center [889, 57] width 5 height 7
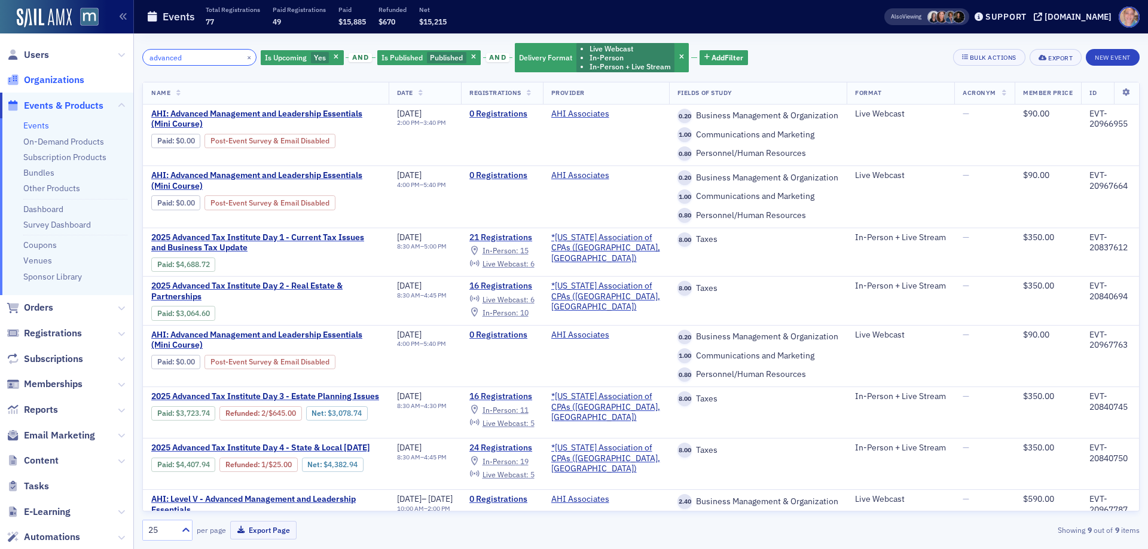
drag, startPoint x: 179, startPoint y: 55, endPoint x: 72, endPoint y: 81, distance: 110.0
click at [83, 77] on div "Users Organizations Events & Products Events On-Demand Products Subscription Pr…" at bounding box center [574, 274] width 1148 height 549
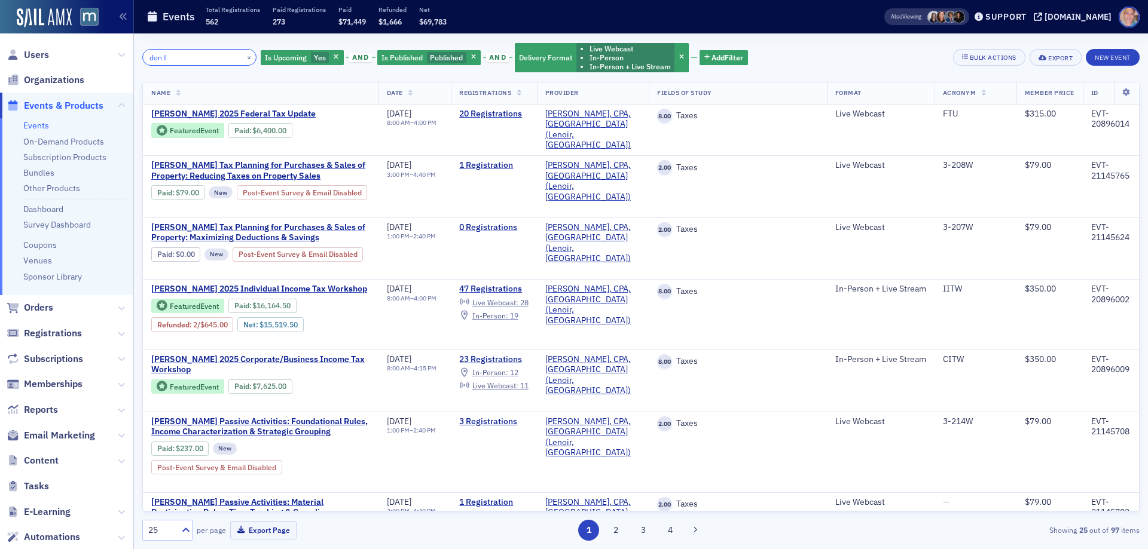
drag, startPoint x: 181, startPoint y: 57, endPoint x: 77, endPoint y: 62, distance: 103.5
click at [79, 62] on div "Users Organizations Events & Products Events On-Demand Products Subscription Pr…" at bounding box center [574, 274] width 1148 height 549
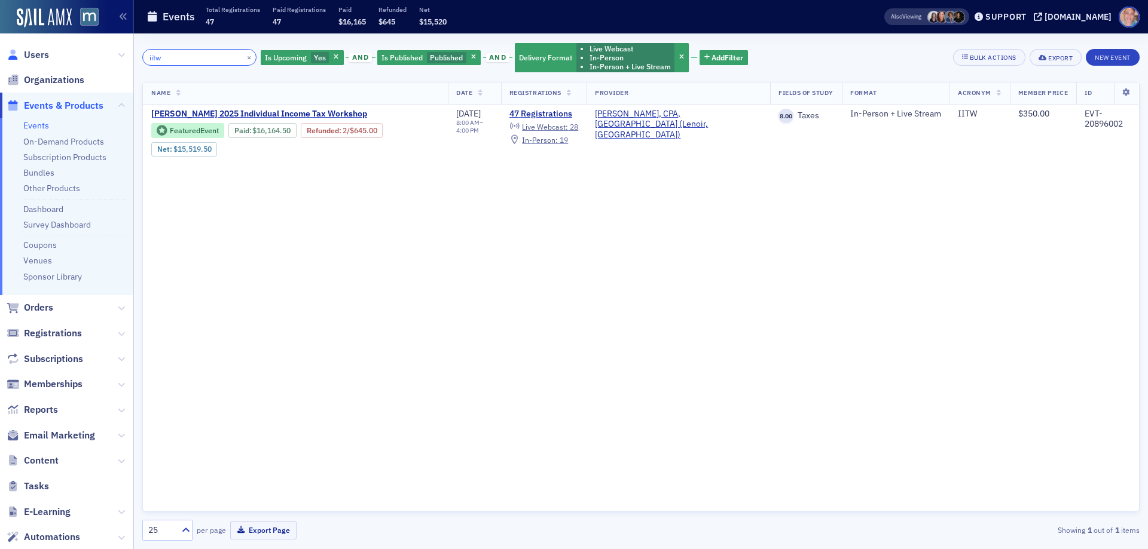
drag, startPoint x: 148, startPoint y: 57, endPoint x: 19, endPoint y: 58, distance: 129.1
click at [30, 54] on div "Users Organizations Events & Products Events On-Demand Products Subscription Pr…" at bounding box center [574, 274] width 1148 height 549
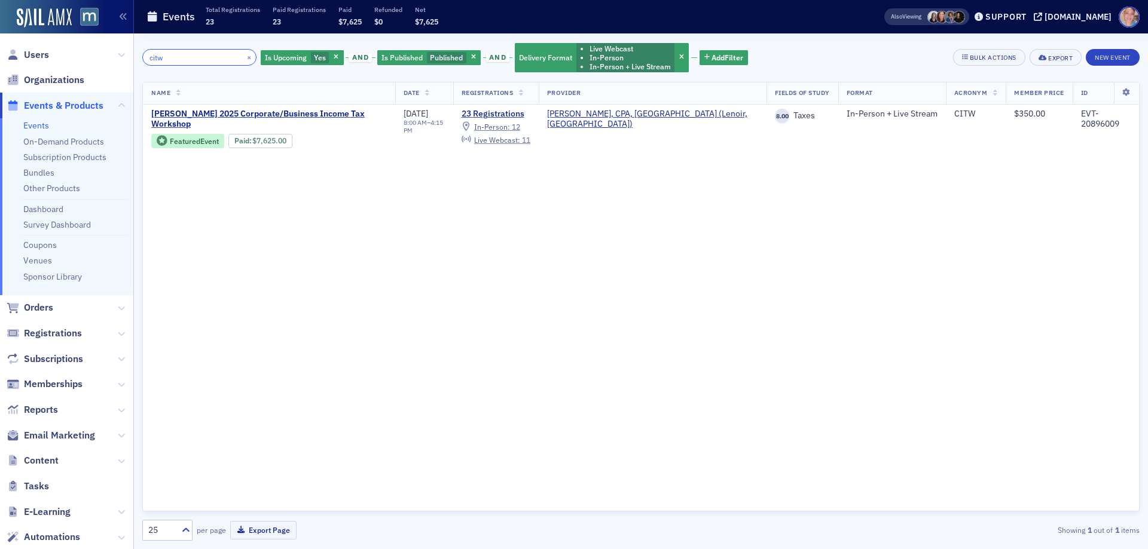
drag, startPoint x: 181, startPoint y: 62, endPoint x: 71, endPoint y: 67, distance: 109.5
click at [76, 67] on div "Users Organizations Events & Products Events On-Demand Products Subscription Pr…" at bounding box center [574, 274] width 1148 height 549
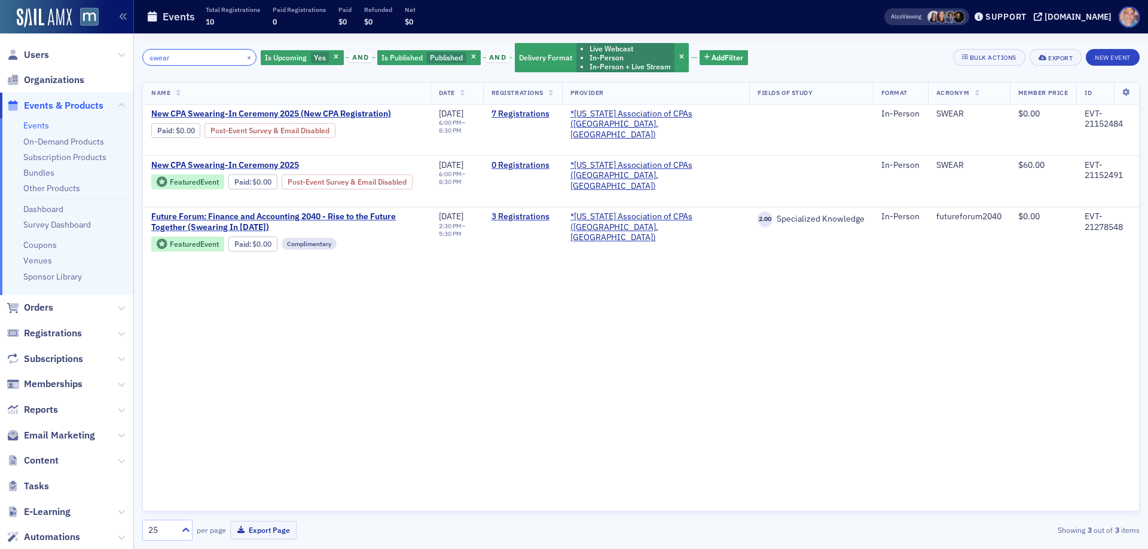
drag, startPoint x: 192, startPoint y: 62, endPoint x: 78, endPoint y: 53, distance: 114.5
click at [79, 53] on div "Users Organizations Events & Products Events On-Demand Products Subscription Pr…" at bounding box center [574, 274] width 1148 height 549
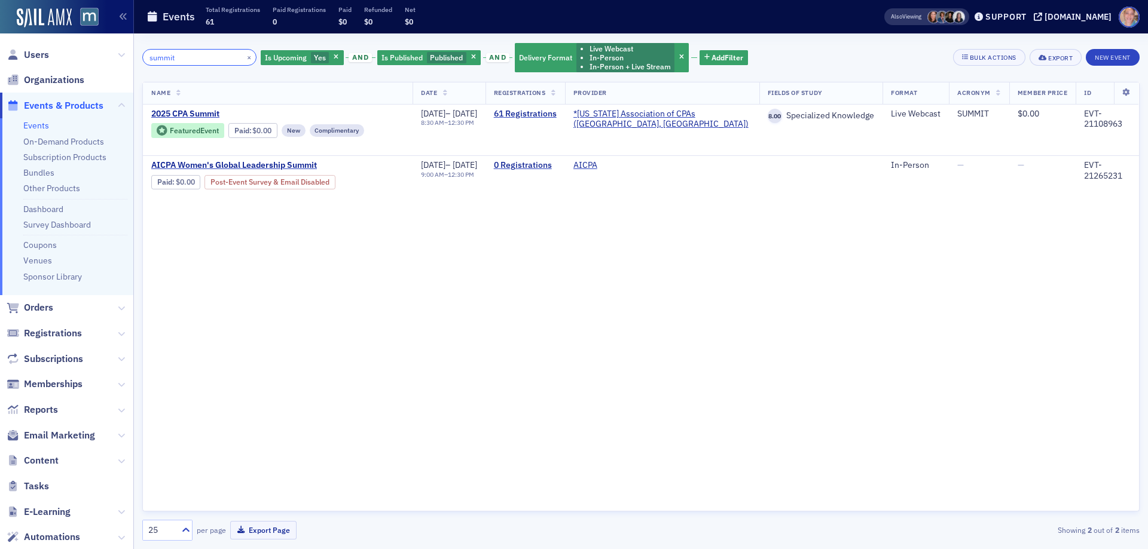
click at [164, 65] on input "summit" at bounding box center [199, 57] width 114 height 17
click at [164, 63] on input "summit" at bounding box center [199, 57] width 114 height 17
click at [165, 62] on input "summit" at bounding box center [199, 57] width 114 height 17
click at [165, 60] on input "summit" at bounding box center [199, 57] width 114 height 17
drag, startPoint x: 196, startPoint y: 57, endPoint x: 20, endPoint y: 57, distance: 175.7
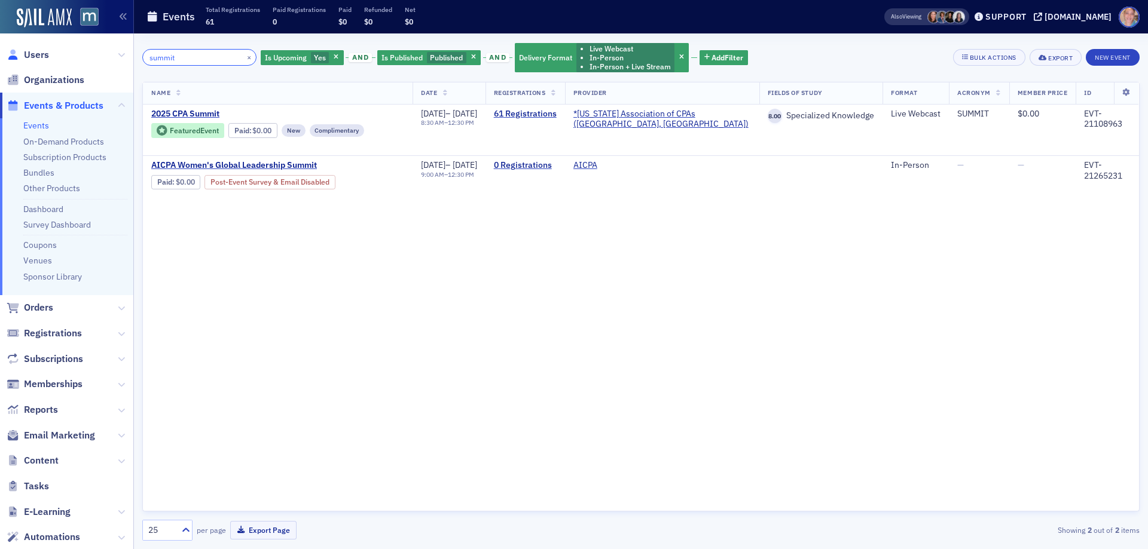
click at [28, 57] on div "Users Organizations Events & Products Events On-Demand Products Subscription Pr…" at bounding box center [574, 274] width 1148 height 549
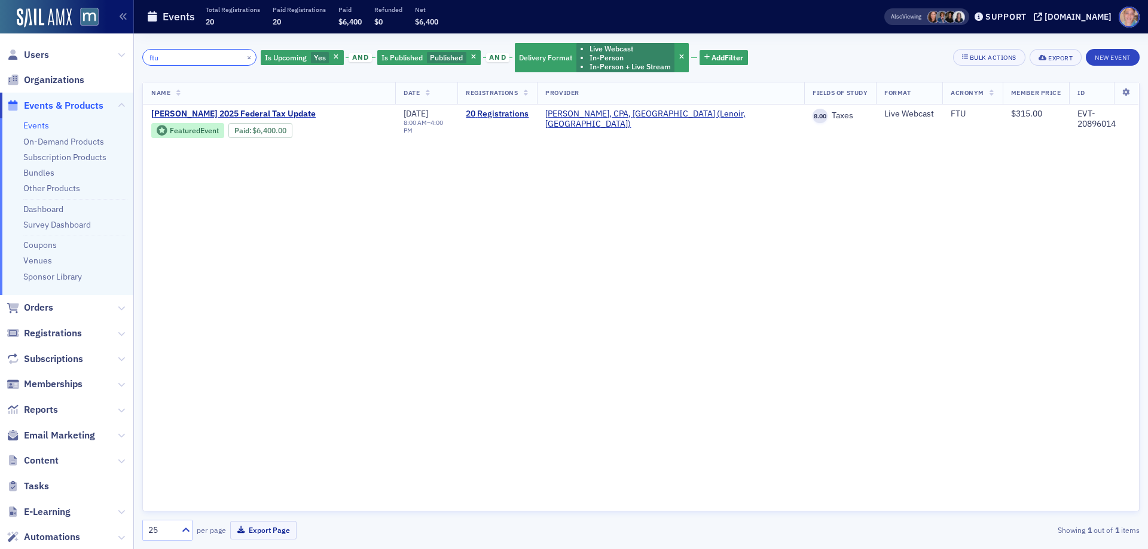
drag, startPoint x: 106, startPoint y: 53, endPoint x: 84, endPoint y: 57, distance: 22.4
click at [84, 57] on div "Users Organizations Events & Products Events On-Demand Products Subscription Pr…" at bounding box center [574, 274] width 1148 height 549
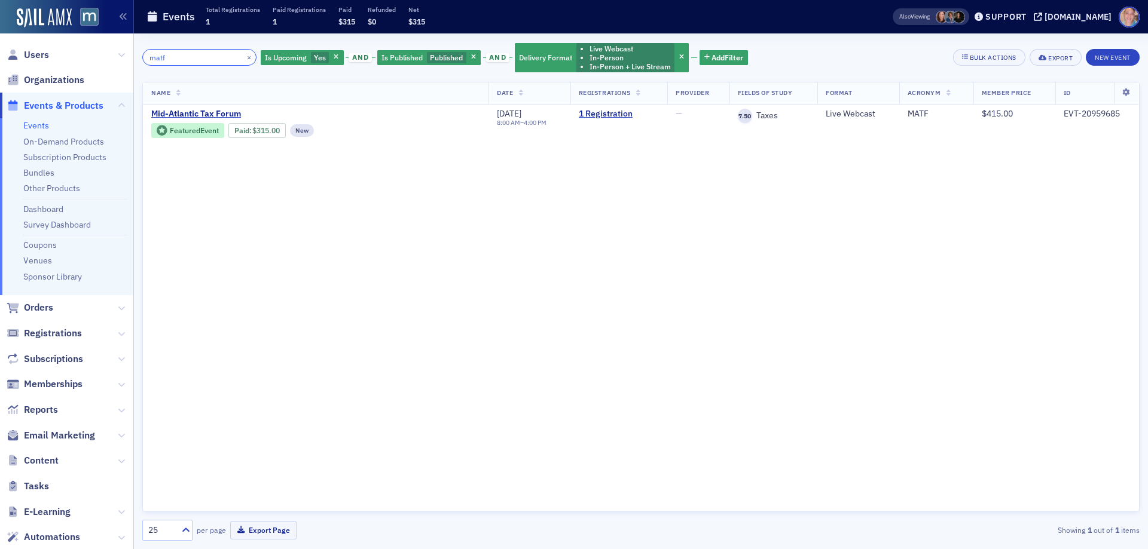
drag, startPoint x: 169, startPoint y: 59, endPoint x: 56, endPoint y: 67, distance: 113.2
click at [56, 67] on div "Users Organizations Events & Products Events On-Demand Products Subscription Pr…" at bounding box center [574, 274] width 1148 height 549
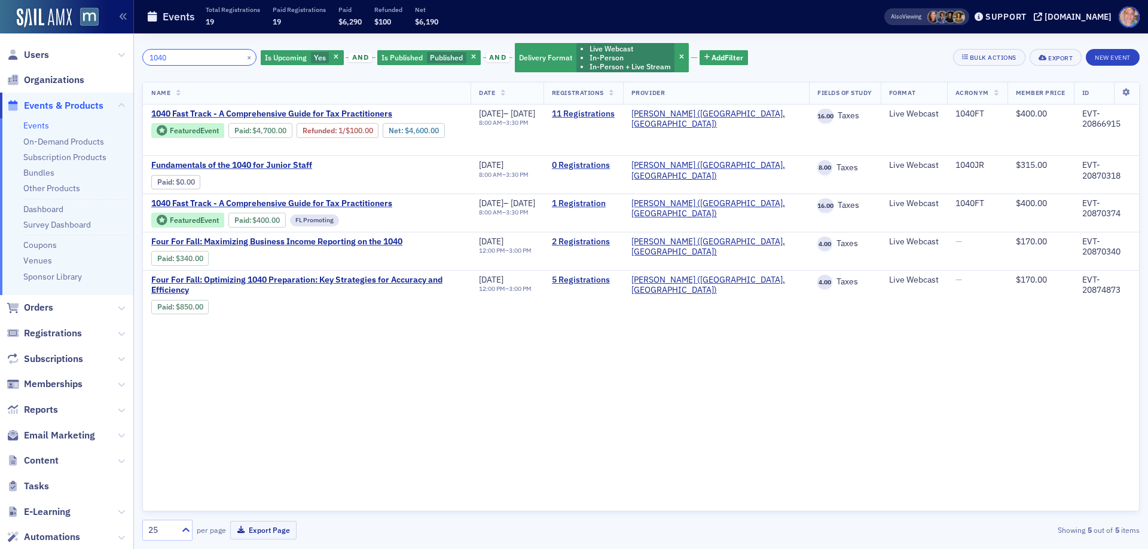
drag, startPoint x: 177, startPoint y: 56, endPoint x: 136, endPoint y: 4, distance: 65.5
click at [70, 52] on div "Users Organizations Events & Products Events On-Demand Products Subscription Pr…" at bounding box center [574, 274] width 1148 height 549
click at [184, 56] on input "1040" at bounding box center [199, 57] width 114 height 17
drag, startPoint x: 180, startPoint y: 59, endPoint x: 7, endPoint y: 55, distance: 172.8
click at [59, 53] on div "Users Organizations Events & Products Events On-Demand Products Subscription Pr…" at bounding box center [574, 274] width 1148 height 549
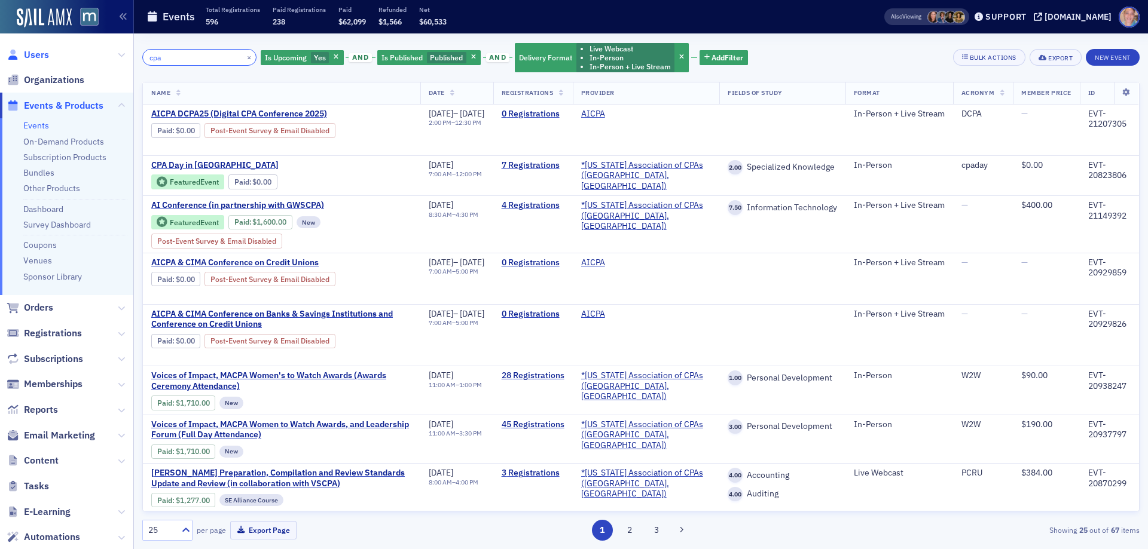
drag, startPoint x: 179, startPoint y: 59, endPoint x: 26, endPoint y: 53, distance: 153.8
click at [38, 51] on div "Users Organizations Events & Products Events On-Demand Products Subscription Pr…" at bounding box center [574, 274] width 1148 height 549
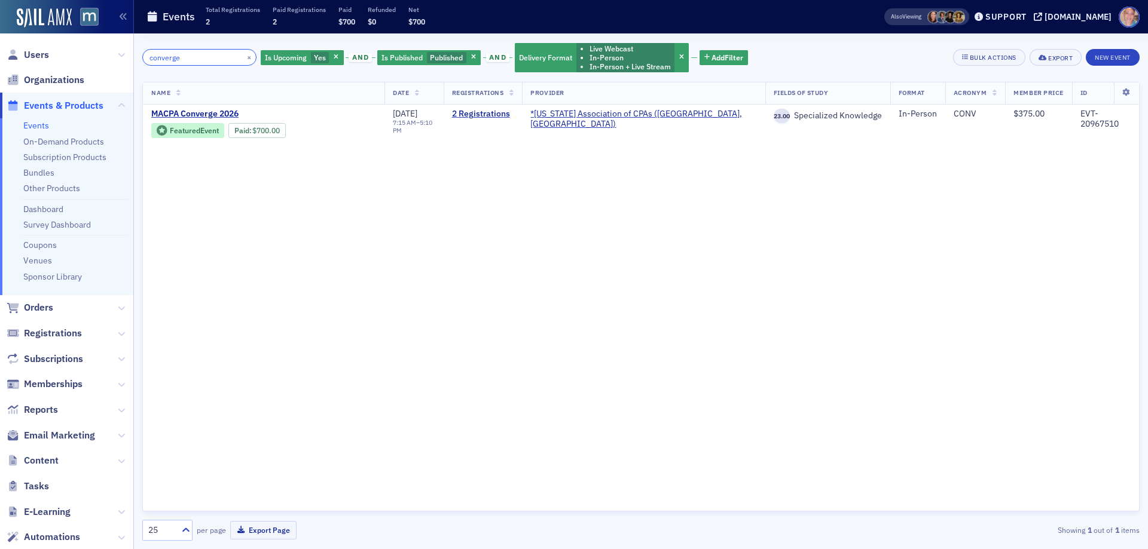
type input "converge"
click at [679, 56] on icon "button" at bounding box center [681, 57] width 5 height 7
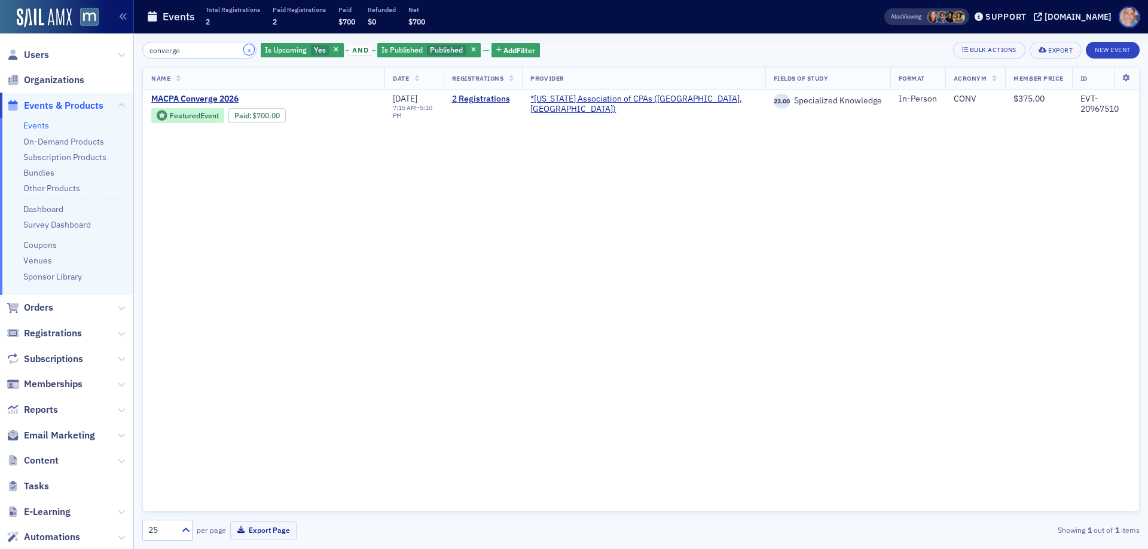
click at [244, 47] on button "×" at bounding box center [249, 49] width 11 height 11
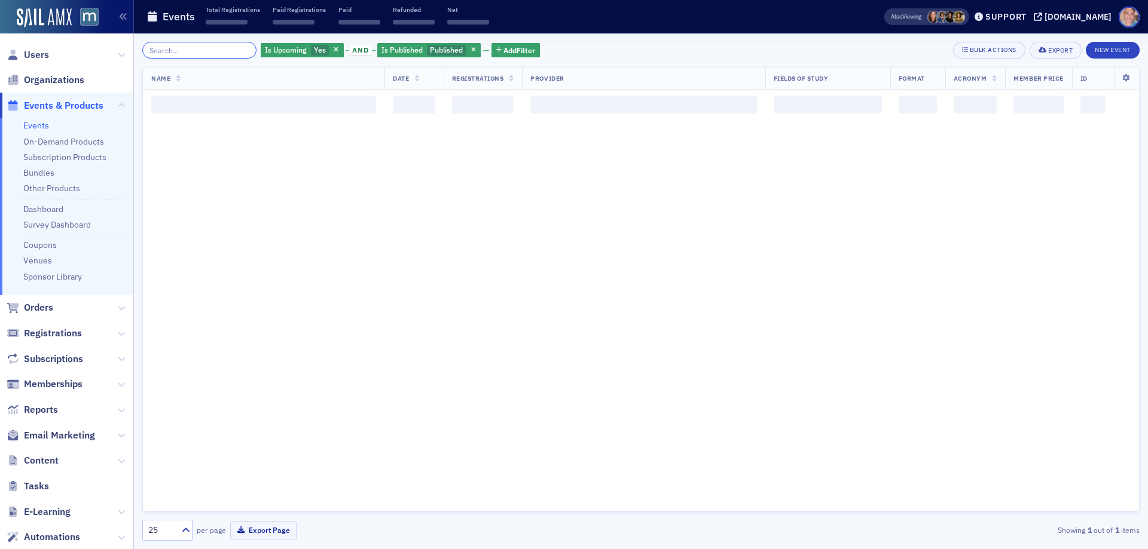
click at [216, 51] on input "search" at bounding box center [199, 50] width 114 height 17
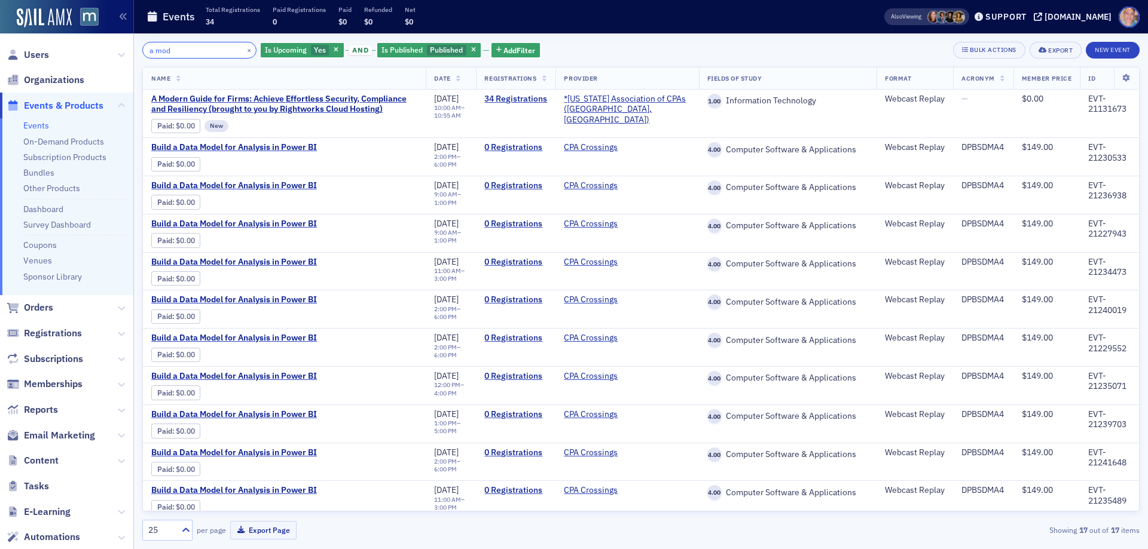
type input "a mod"
click at [263, 110] on span "A Modern Guide for Firms: Achieve Effortless Security, Compliance and Resilienc…" at bounding box center [284, 104] width 266 height 21
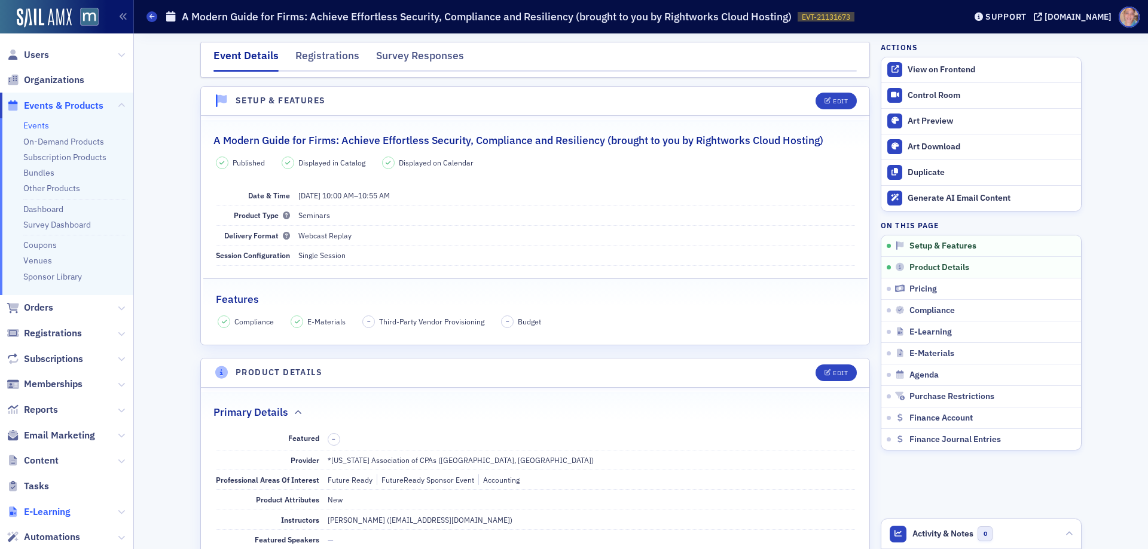
click at [44, 513] on span "E-Learning" at bounding box center [47, 512] width 47 height 13
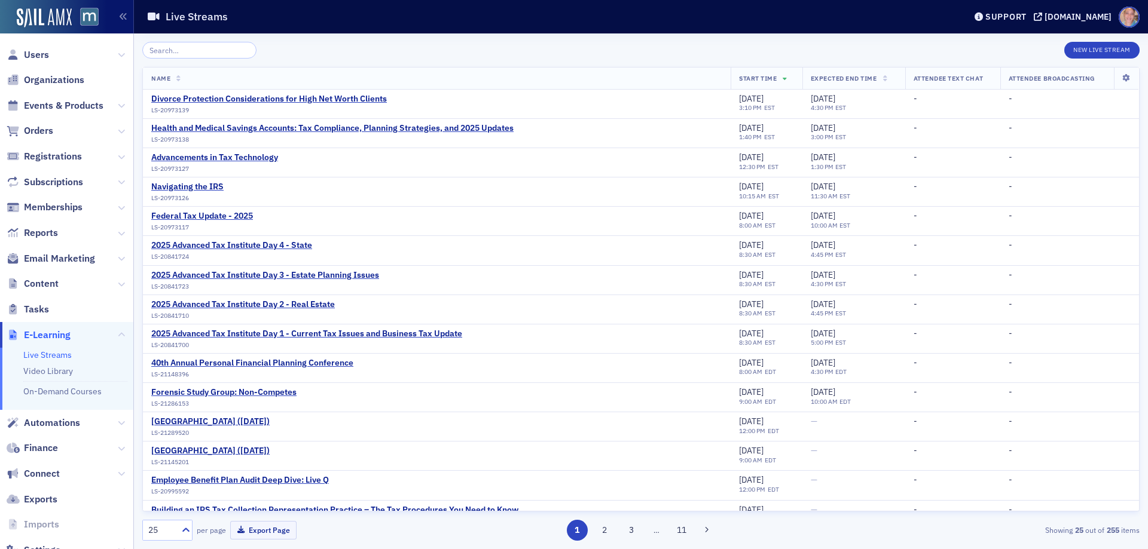
click at [201, 57] on input "search" at bounding box center [199, 50] width 114 height 17
click at [60, 376] on link "Video Library" at bounding box center [48, 371] width 50 height 11
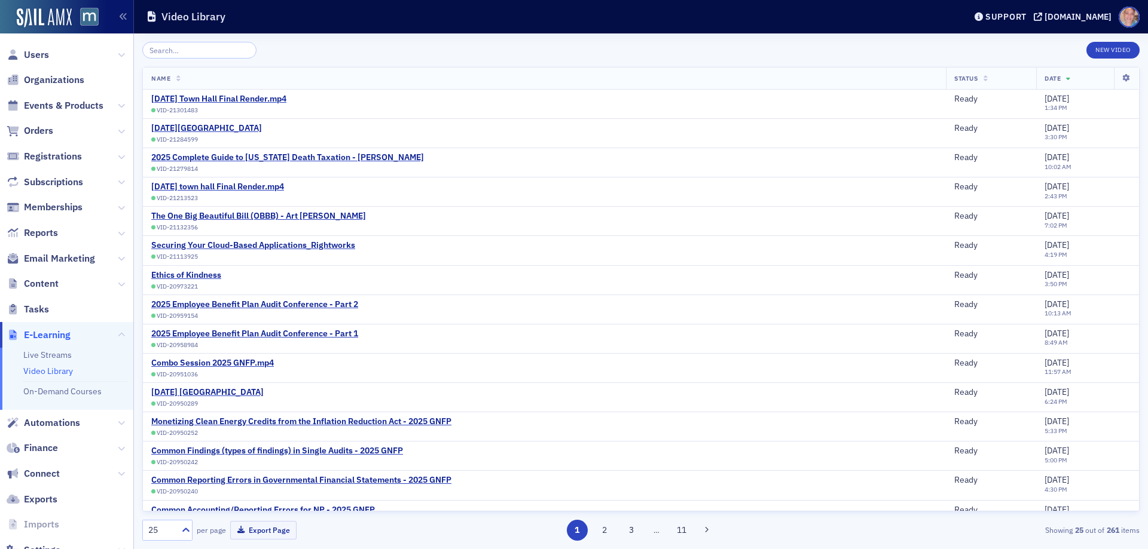
click at [184, 51] on input "search" at bounding box center [199, 50] width 114 height 17
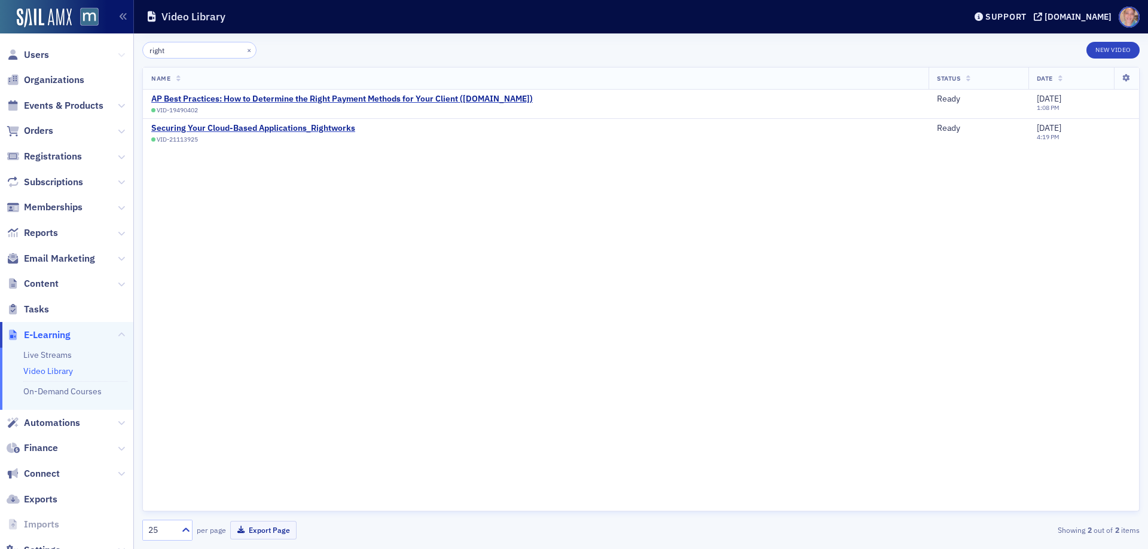
drag, startPoint x: 184, startPoint y: 51, endPoint x: 112, endPoint y: 48, distance: 71.2
click at [112, 48] on div "Users Organizations Events & Products Orders Registrations Subscriptions Member…" at bounding box center [574, 274] width 1148 height 549
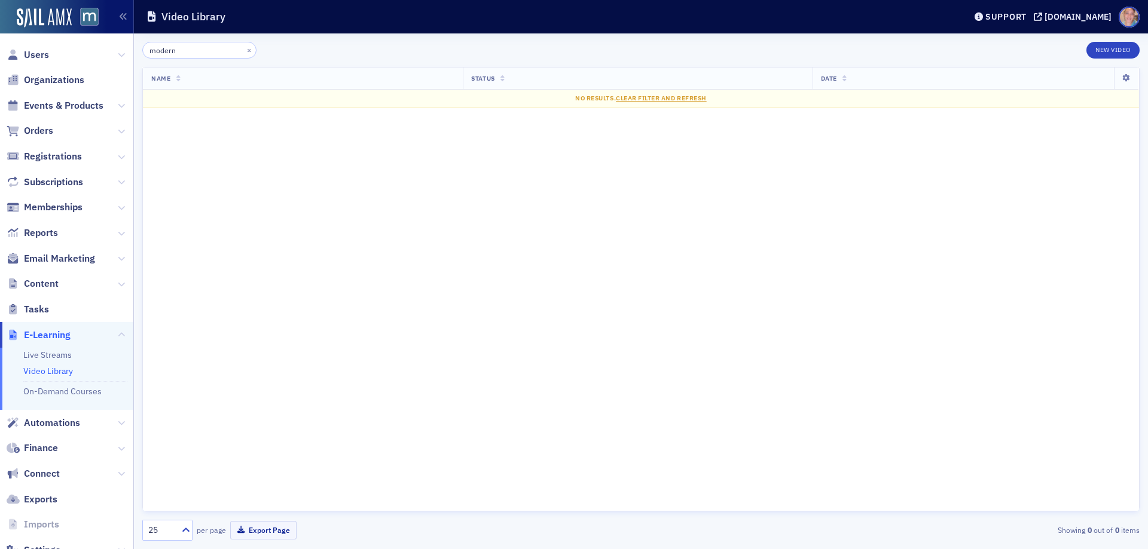
type input "modern"
click at [33, 370] on link "Video Library" at bounding box center [48, 371] width 50 height 11
click at [244, 52] on button "×" at bounding box center [249, 49] width 11 height 11
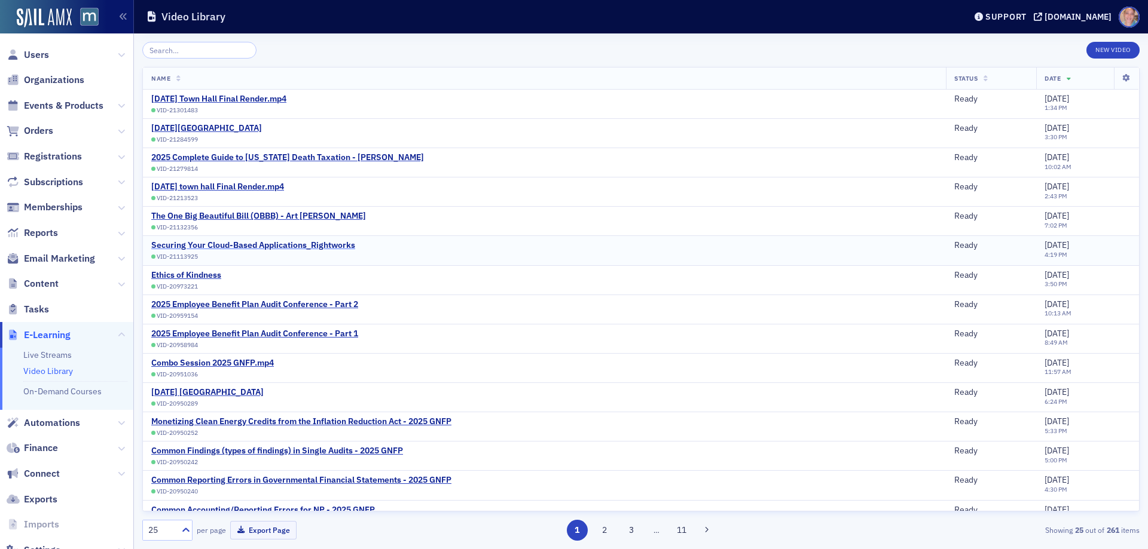
click at [231, 244] on div "Securing Your Cloud-Based Applications_Rightworks" at bounding box center [253, 245] width 204 height 11
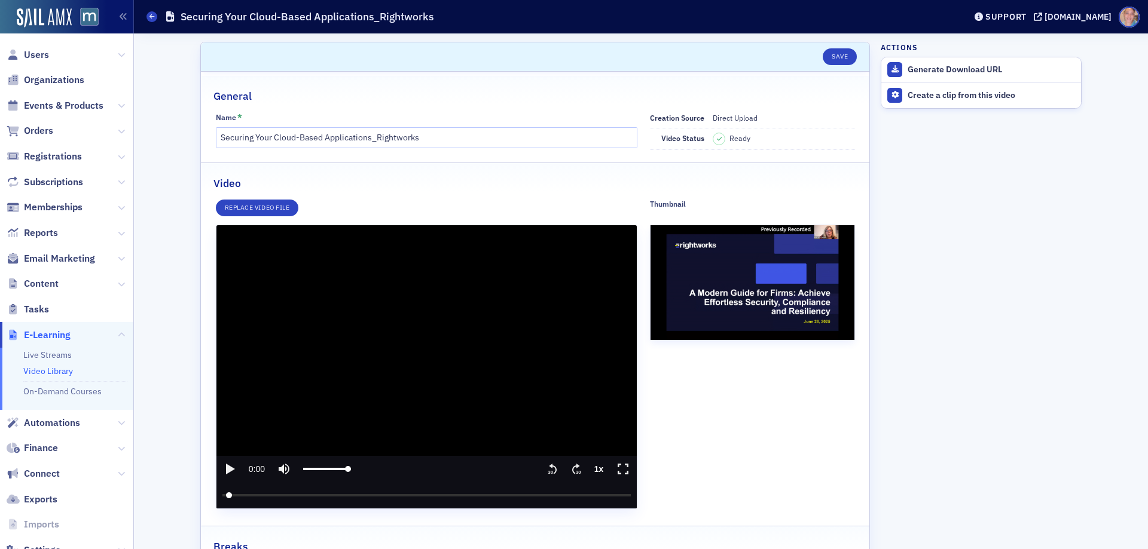
click at [224, 496] on input "seek" at bounding box center [426, 495] width 409 height 26
click at [252, 495] on input "seek" at bounding box center [426, 495] width 409 height 26
type input "240.863199"
click at [45, 101] on span "Events & Products" at bounding box center [63, 105] width 79 height 13
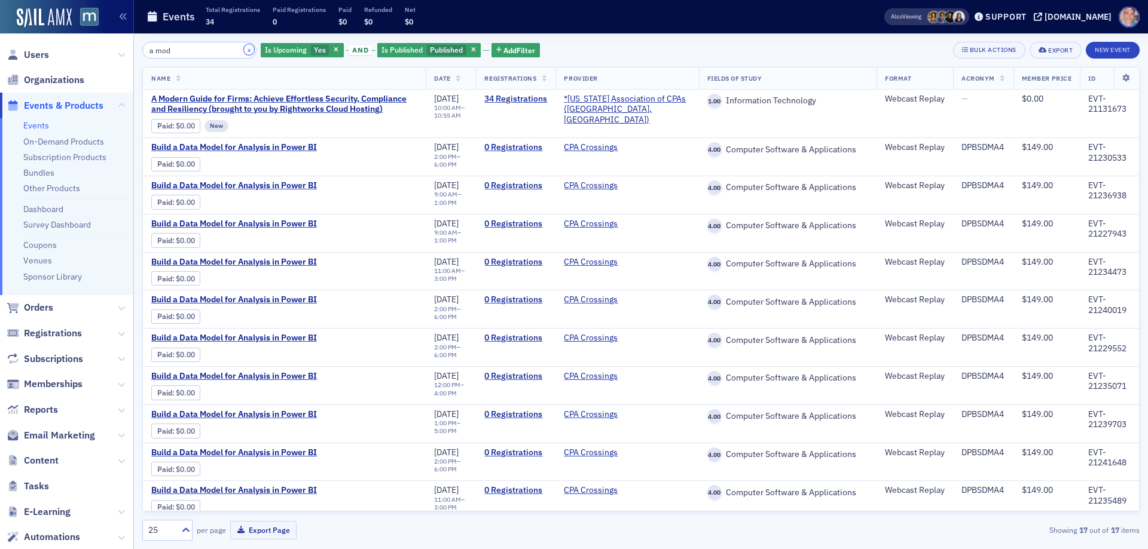
click at [244, 50] on button "×" at bounding box center [249, 49] width 11 height 11
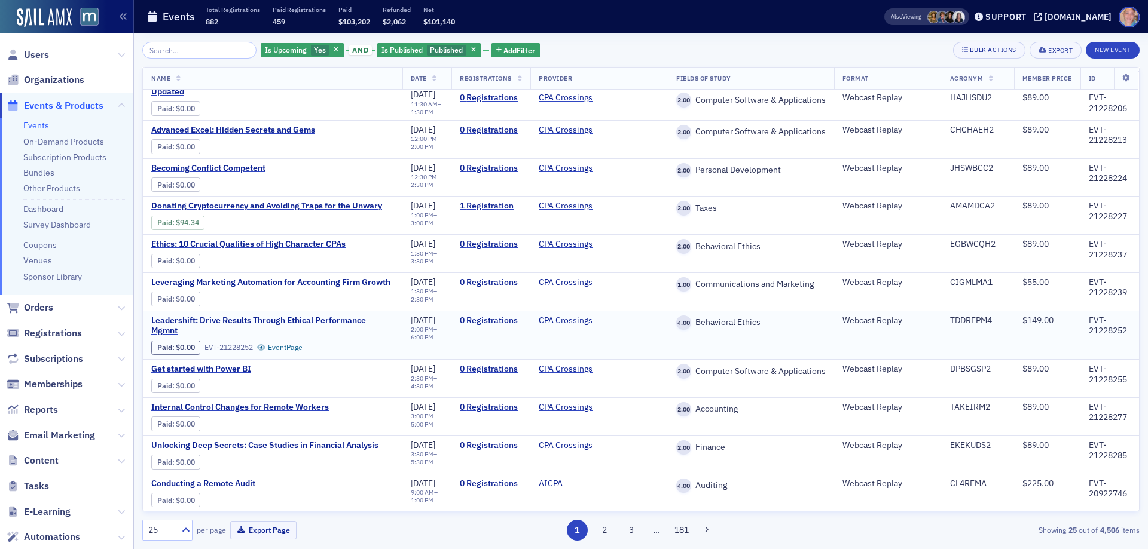
scroll to position [586, 0]
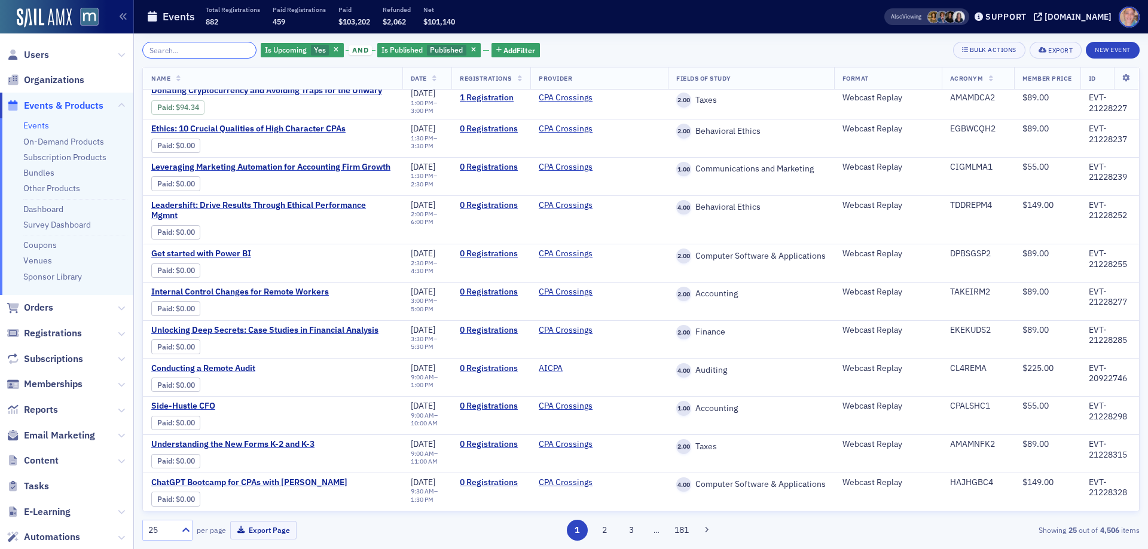
click at [173, 54] on input "search" at bounding box center [199, 50] width 114 height 17
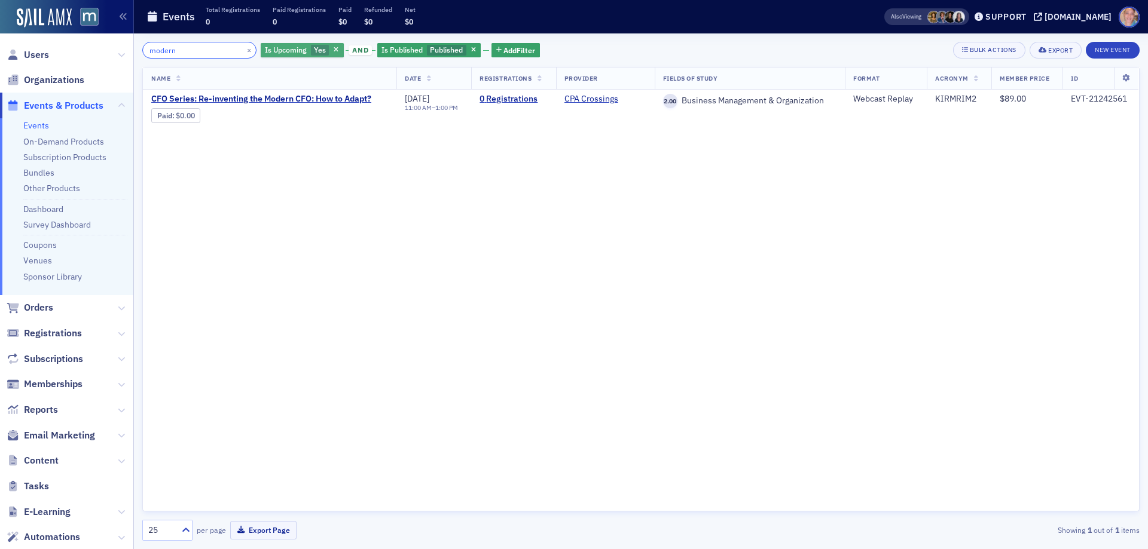
type input "modern"
click at [314, 52] on span "Yes" at bounding box center [320, 50] width 12 height 10
click at [377, 52] on input "No" at bounding box center [376, 50] width 11 height 11
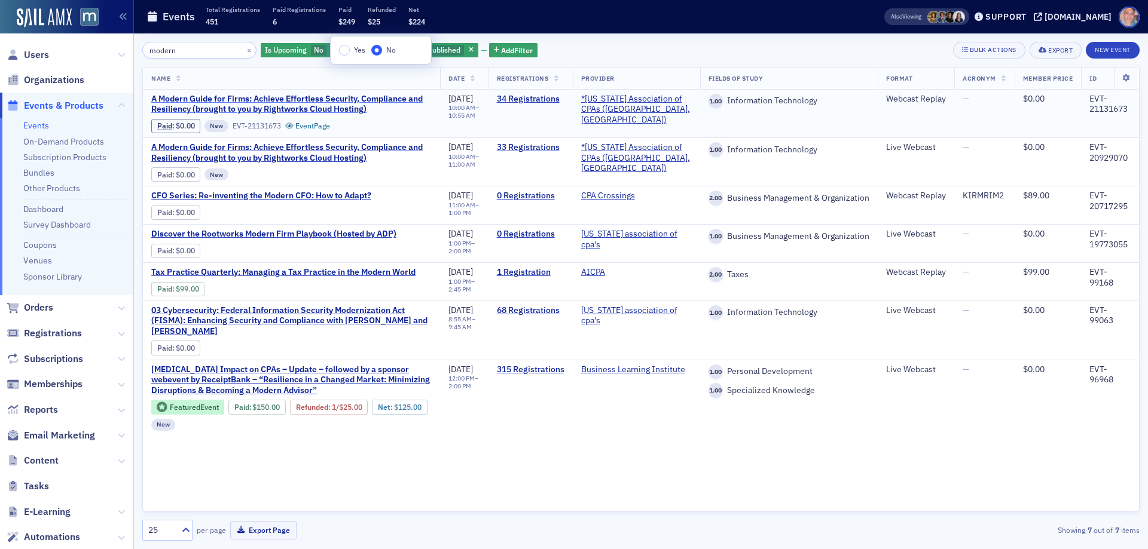
click at [289, 104] on span "A Modern Guide for Firms: Achieve Effortless Security, Compliance and Resilienc…" at bounding box center [291, 104] width 280 height 21
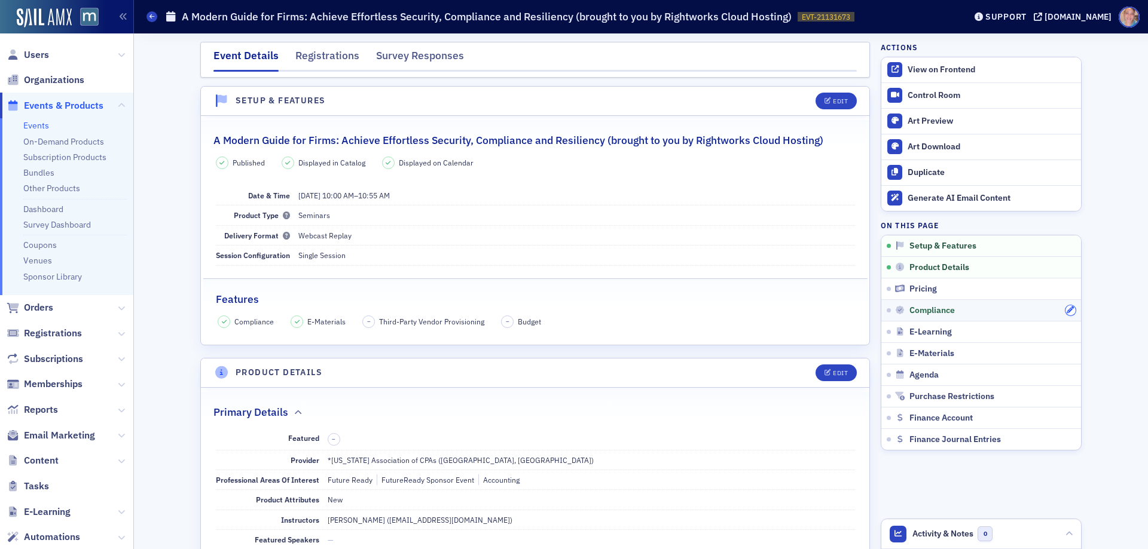
click at [1066, 310] on icon "button" at bounding box center [1069, 310] width 7 height 7
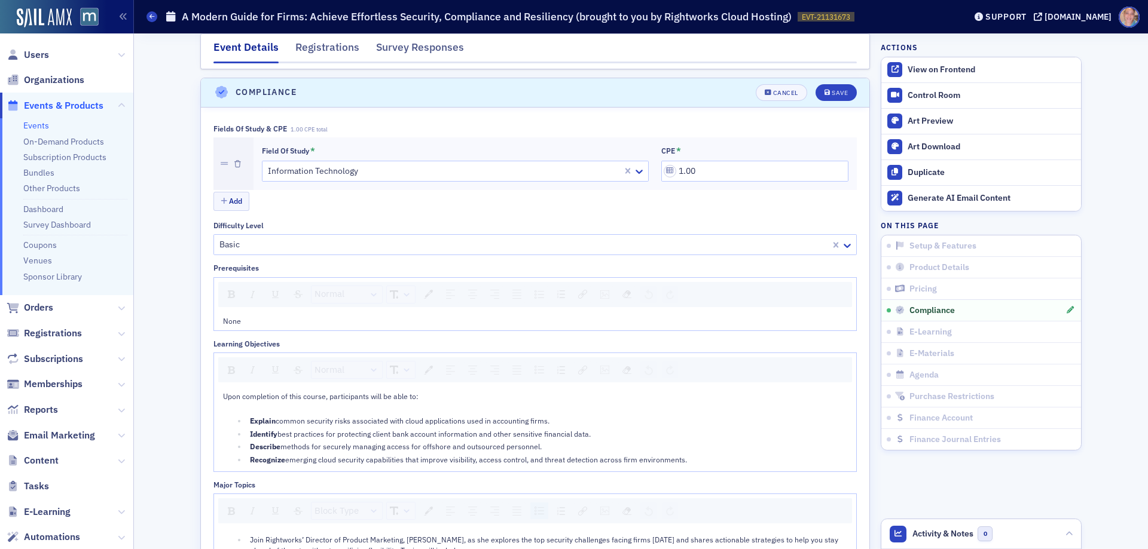
scroll to position [1275, 0]
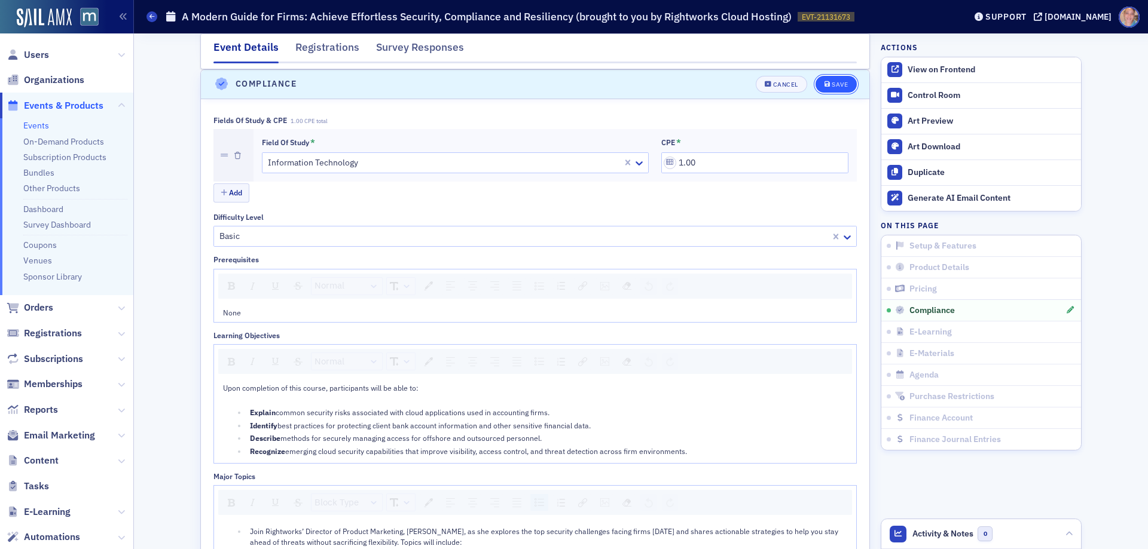
click at [831, 84] on div "Save" at bounding box center [839, 84] width 16 height 7
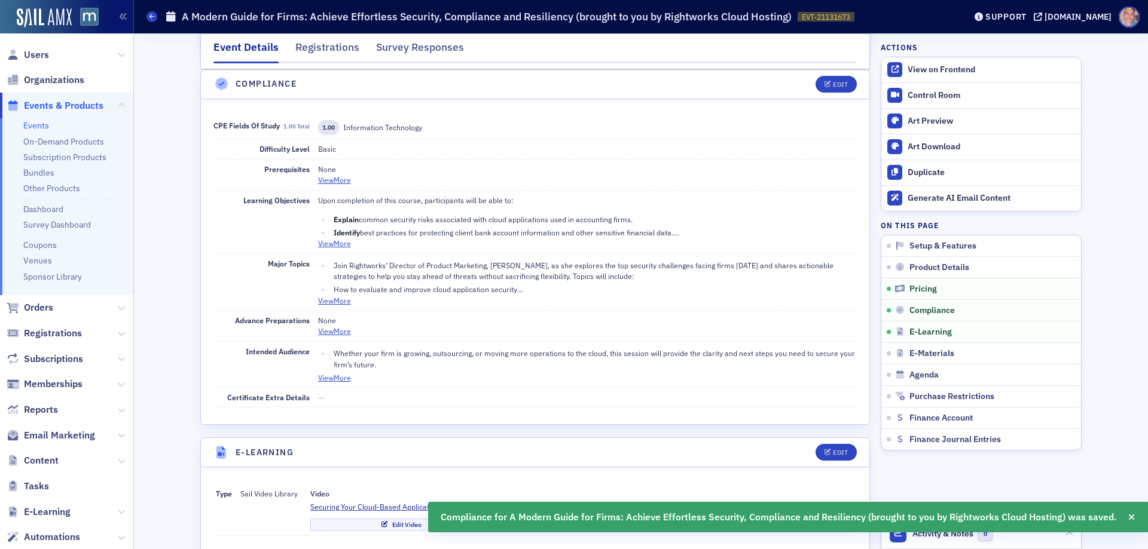
drag, startPoint x: 154, startPoint y: 14, endPoint x: 217, endPoint y: 15, distance: 62.8
click at [154, 14] on icon at bounding box center [151, 16] width 5 height 5
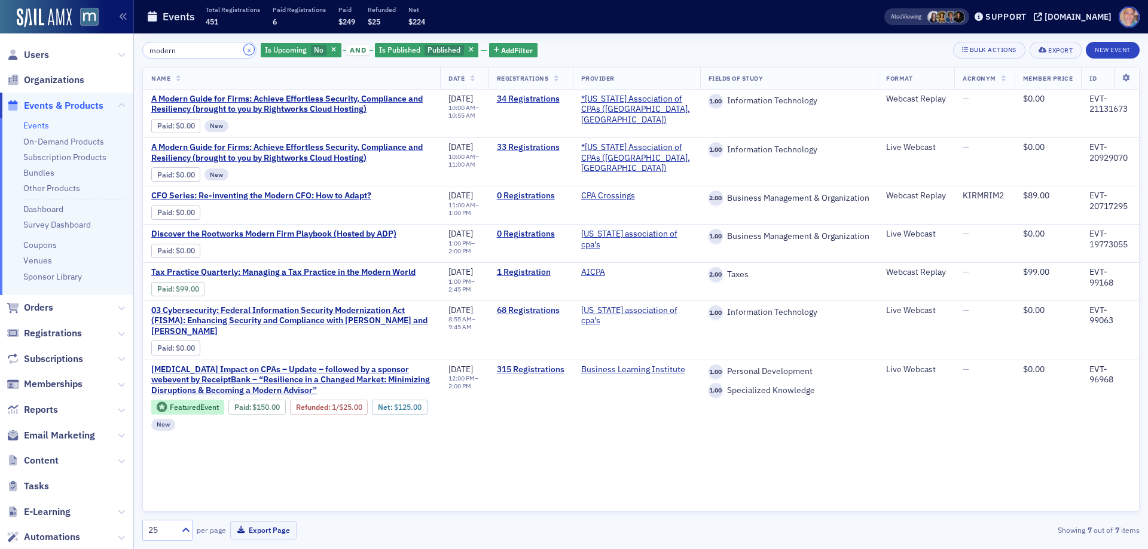
click at [244, 48] on button "×" at bounding box center [249, 49] width 11 height 11
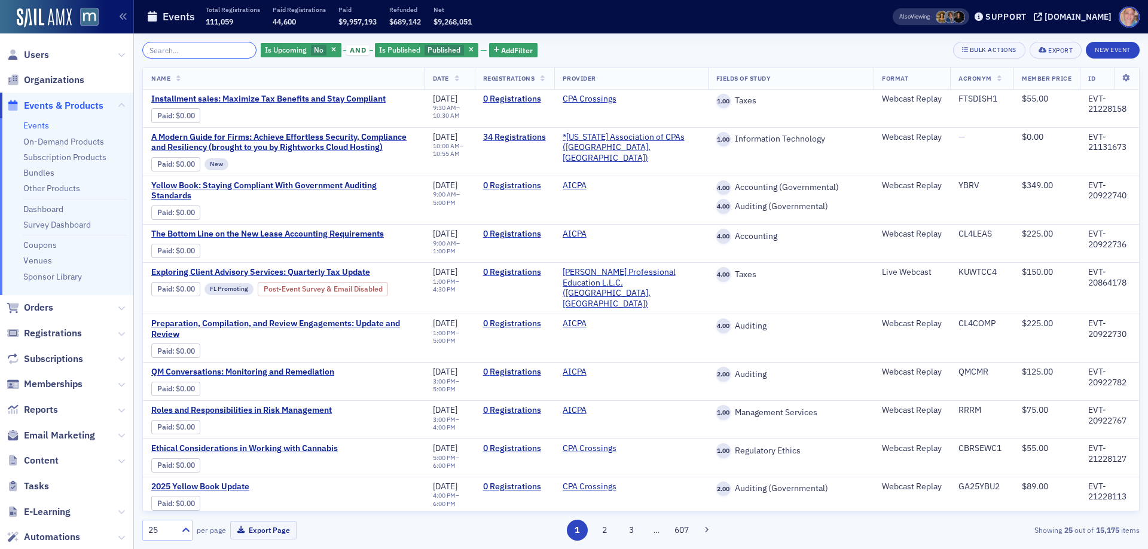
click at [172, 54] on input "search" at bounding box center [199, 50] width 114 height 17
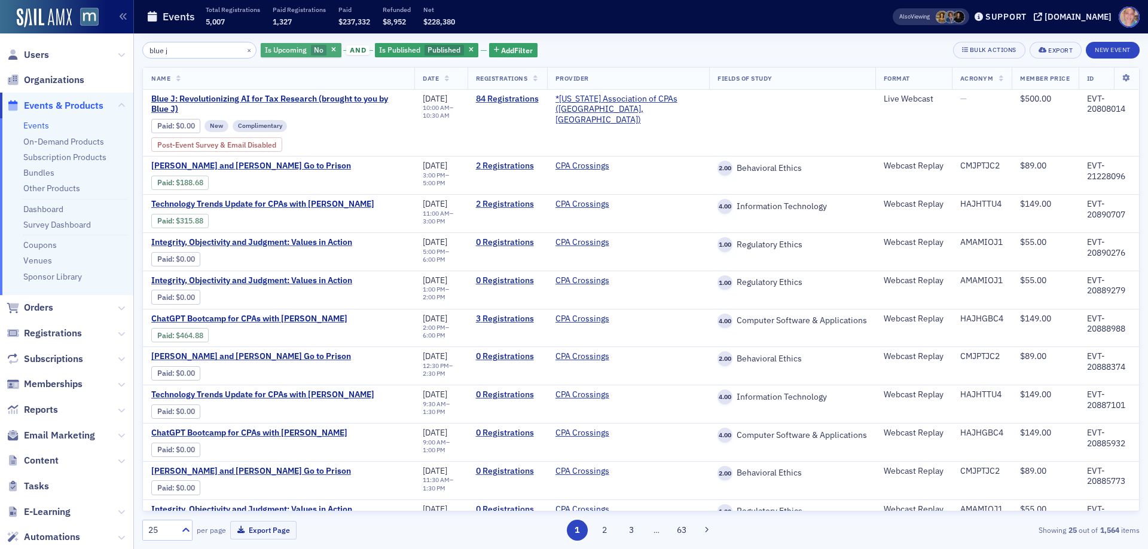
click at [314, 49] on span "No" at bounding box center [319, 50] width 10 height 10
click at [345, 51] on input "Yes" at bounding box center [342, 50] width 11 height 11
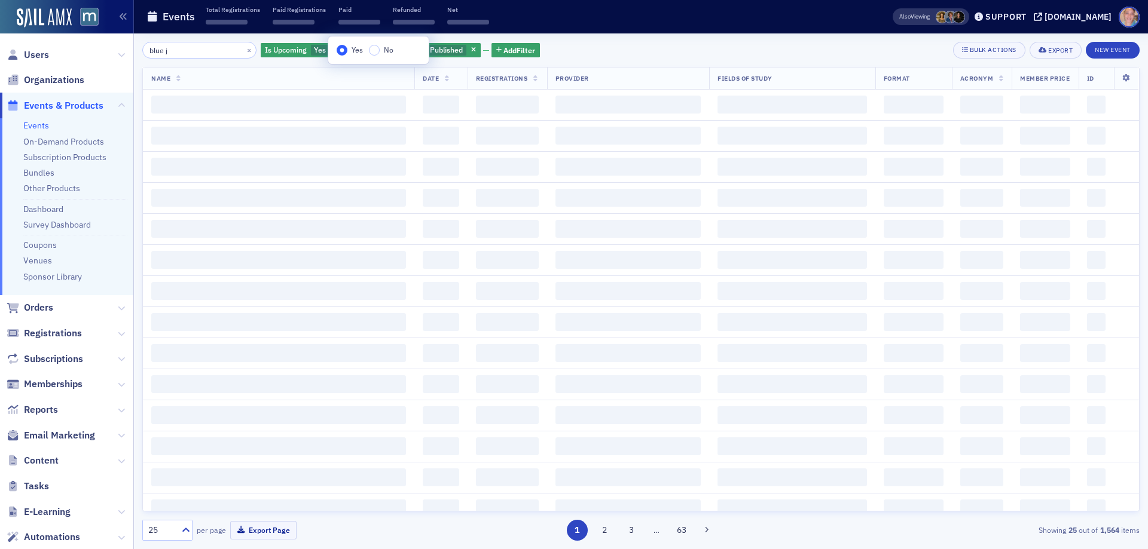
click at [669, 52] on div "blue j × Is Upcoming Yes and Is Published Published Add Filter Bulk Actions Exp…" at bounding box center [640, 50] width 997 height 17
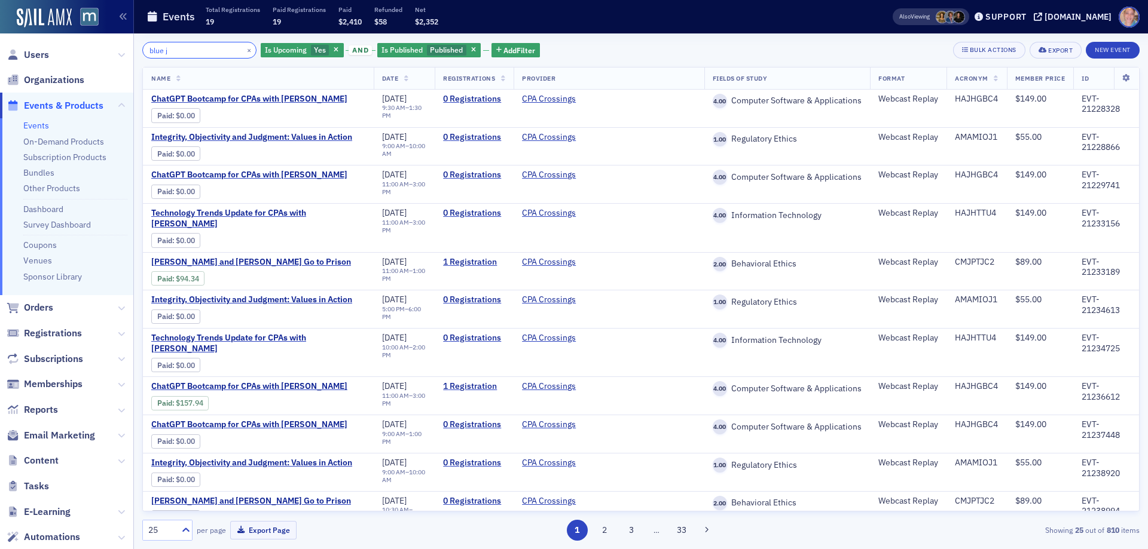
drag, startPoint x: 183, startPoint y: 49, endPoint x: 95, endPoint y: 50, distance: 87.9
click at [95, 50] on div "Users Organizations Events & Products Events On-Demand Products Subscription Pr…" at bounding box center [574, 274] width 1148 height 549
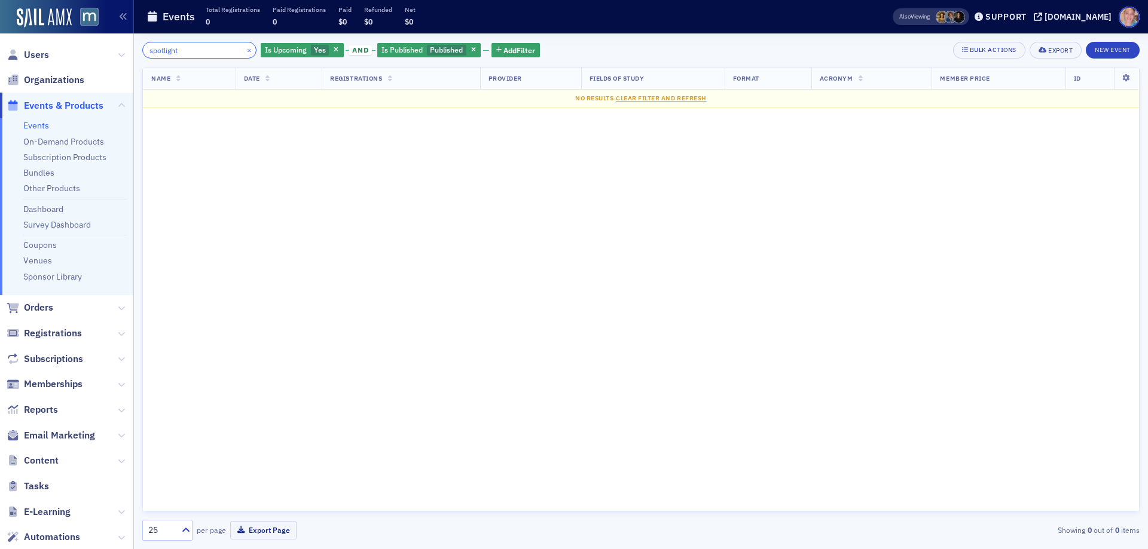
type input "spotlight"
click at [244, 51] on button "×" at bounding box center [249, 49] width 11 height 11
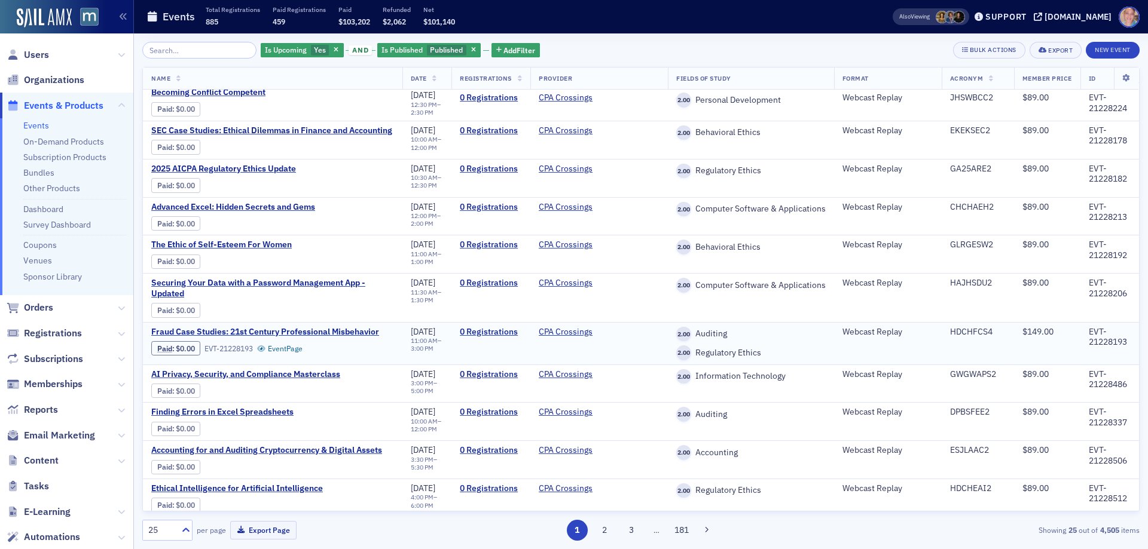
scroll to position [586, 0]
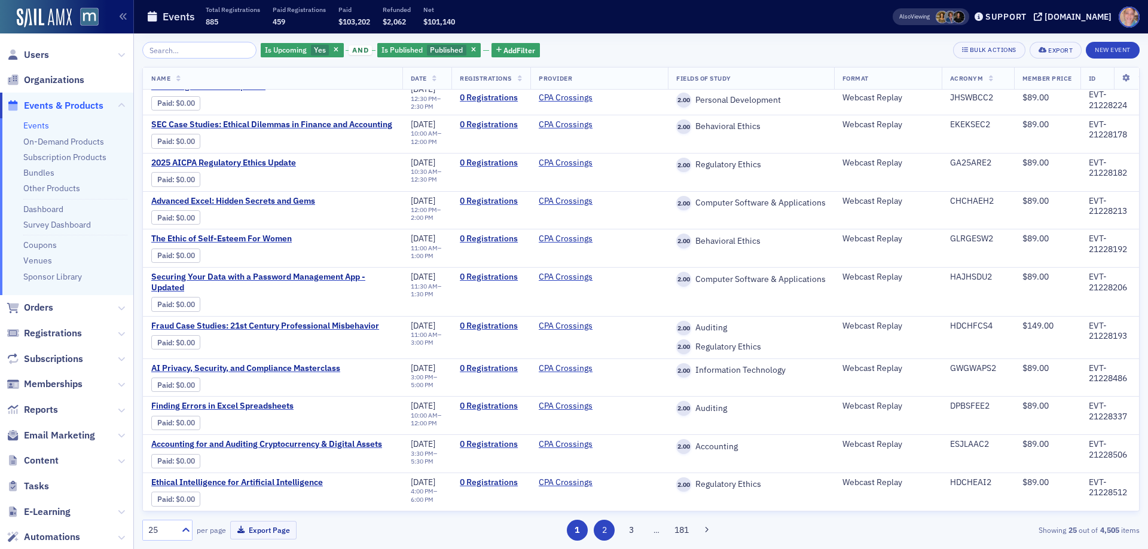
click at [604, 533] on button "2" at bounding box center [604, 530] width 21 height 21
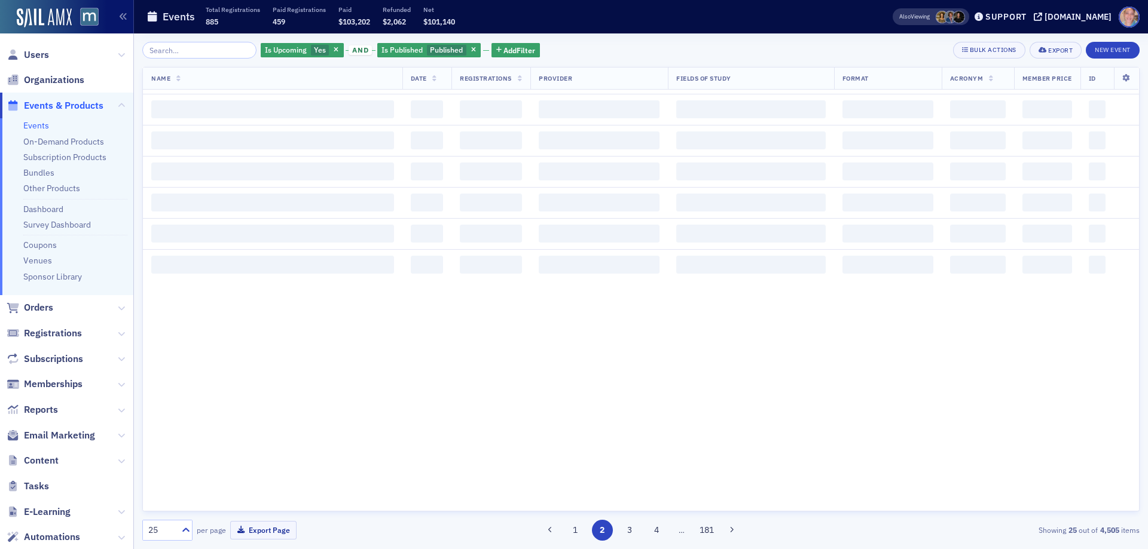
scroll to position [0, 0]
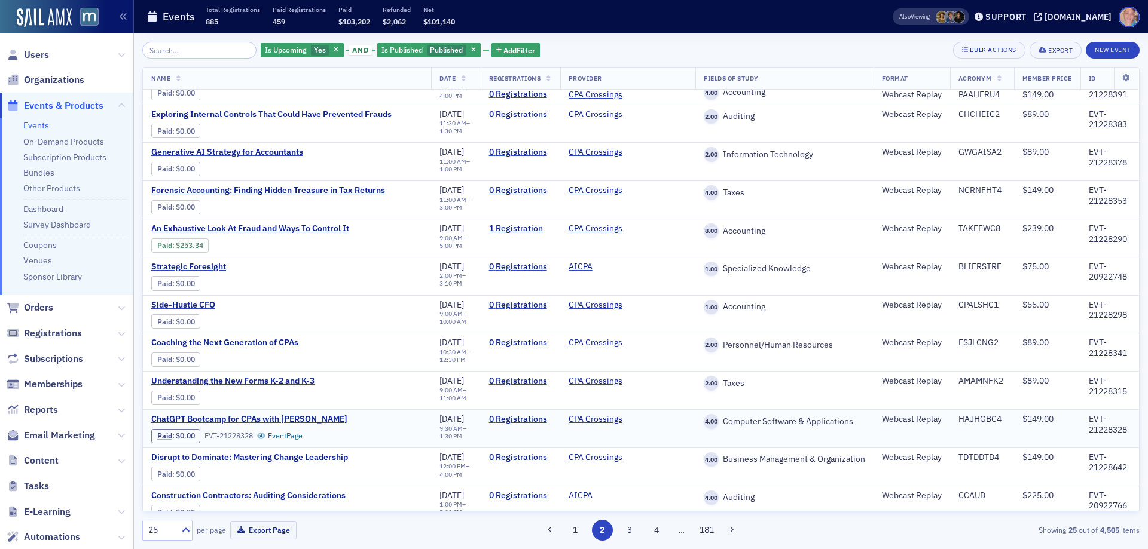
scroll to position [579, 0]
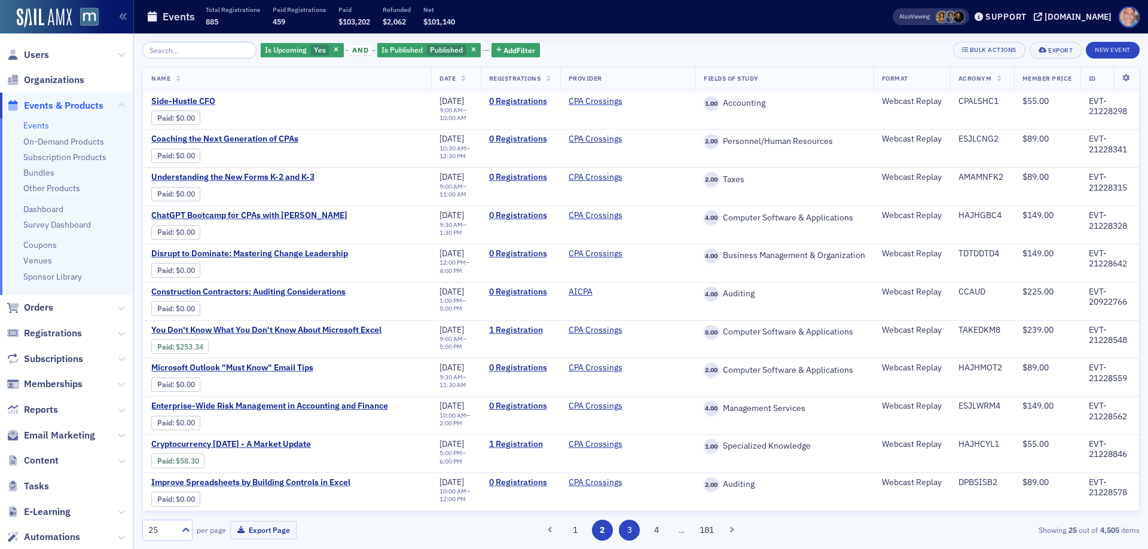
click at [625, 528] on button "3" at bounding box center [629, 530] width 21 height 21
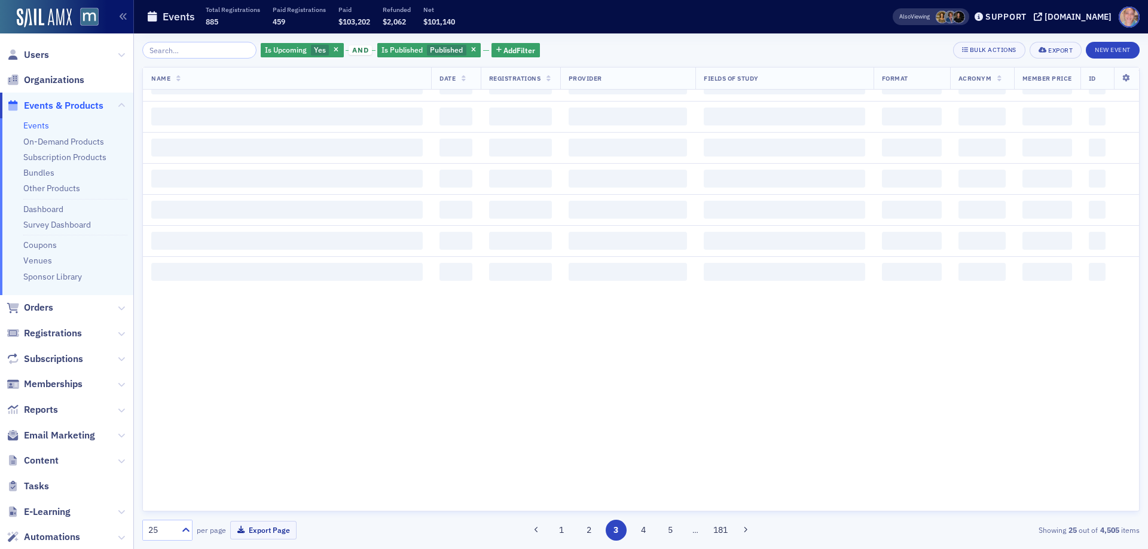
scroll to position [0, 0]
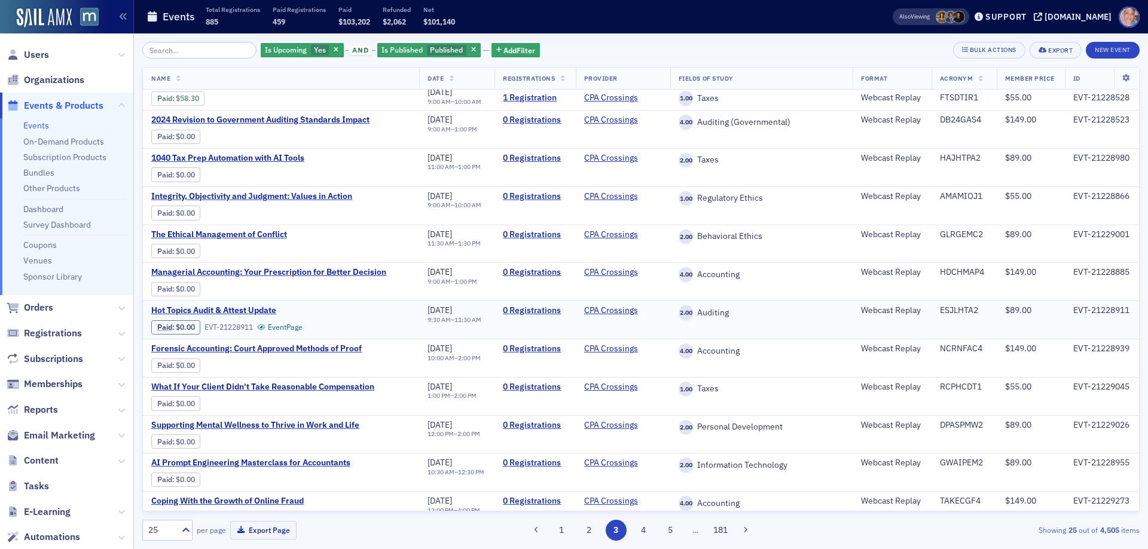
scroll to position [531, 0]
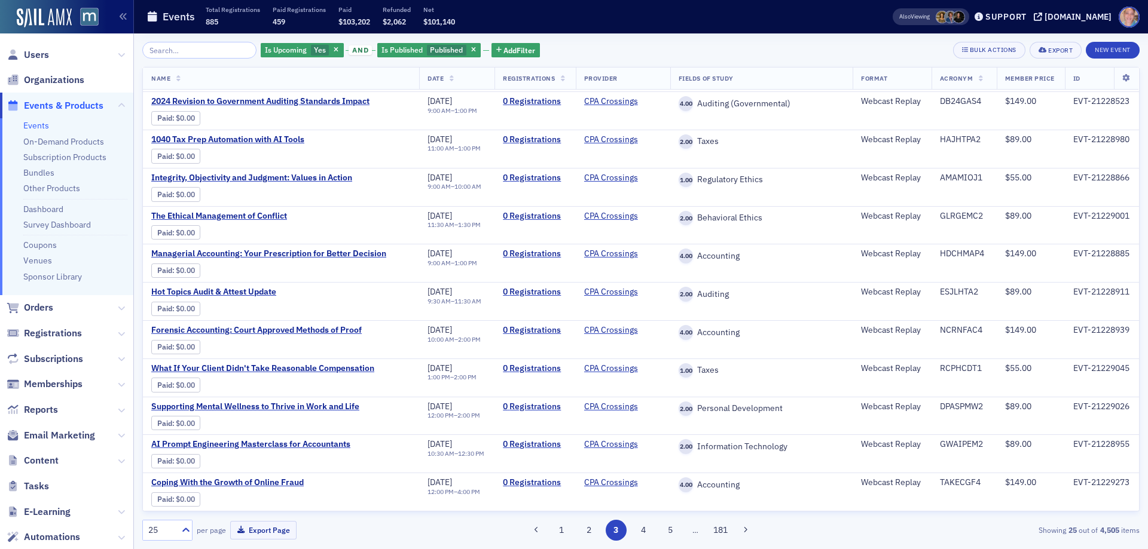
click at [642, 531] on button "4" at bounding box center [642, 530] width 21 height 21
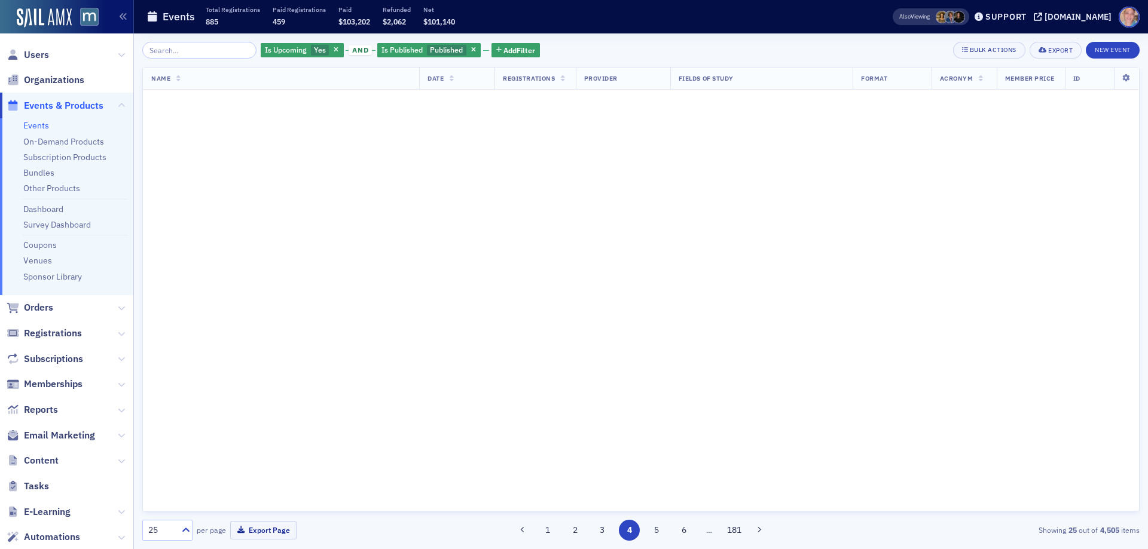
scroll to position [0, 0]
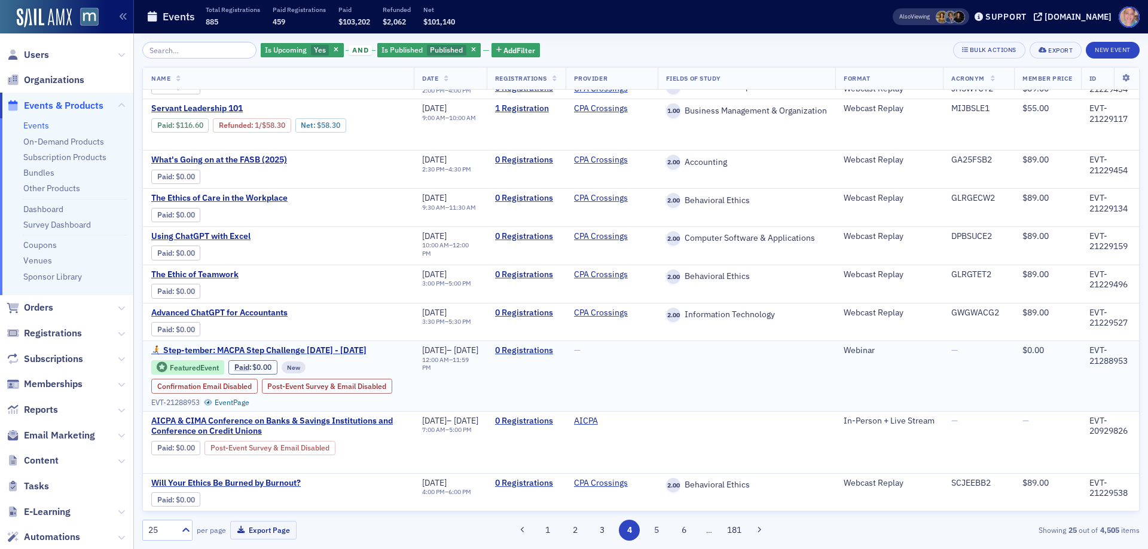
scroll to position [729, 0]
click at [655, 530] on button "5" at bounding box center [656, 530] width 21 height 21
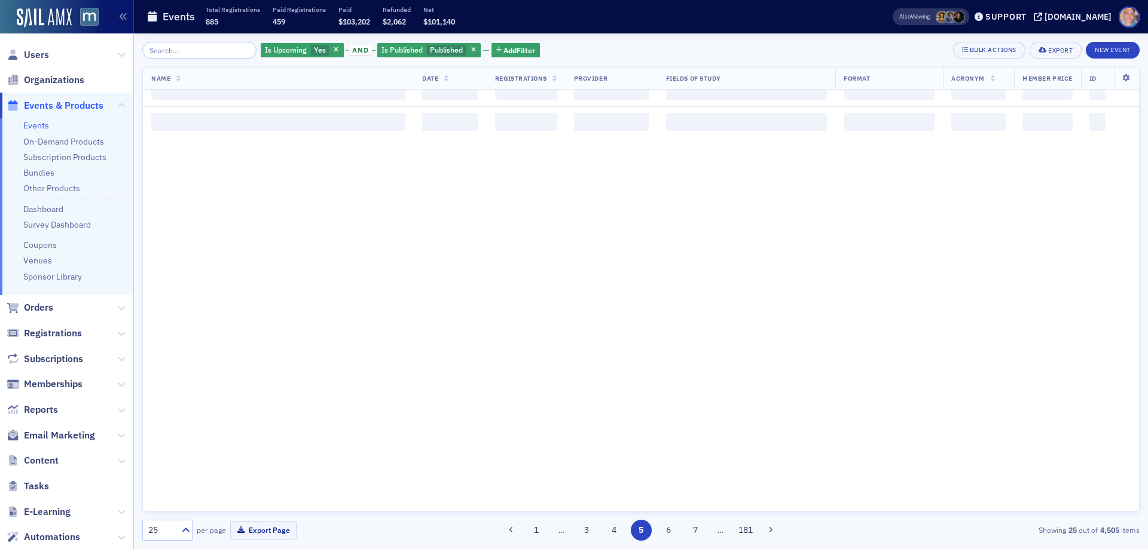
scroll to position [0, 0]
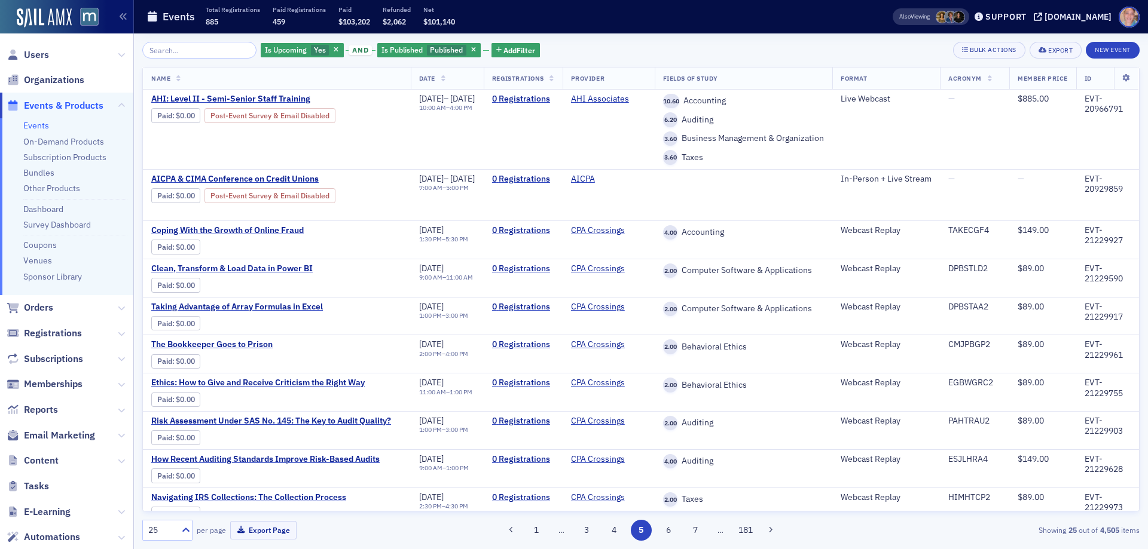
click at [498, 58] on div "Is Upcoming Yes and Is Published Published Add Filter" at bounding box center [401, 50] width 280 height 17
click at [516, 48] on span "Add Filter" at bounding box center [519, 50] width 32 height 11
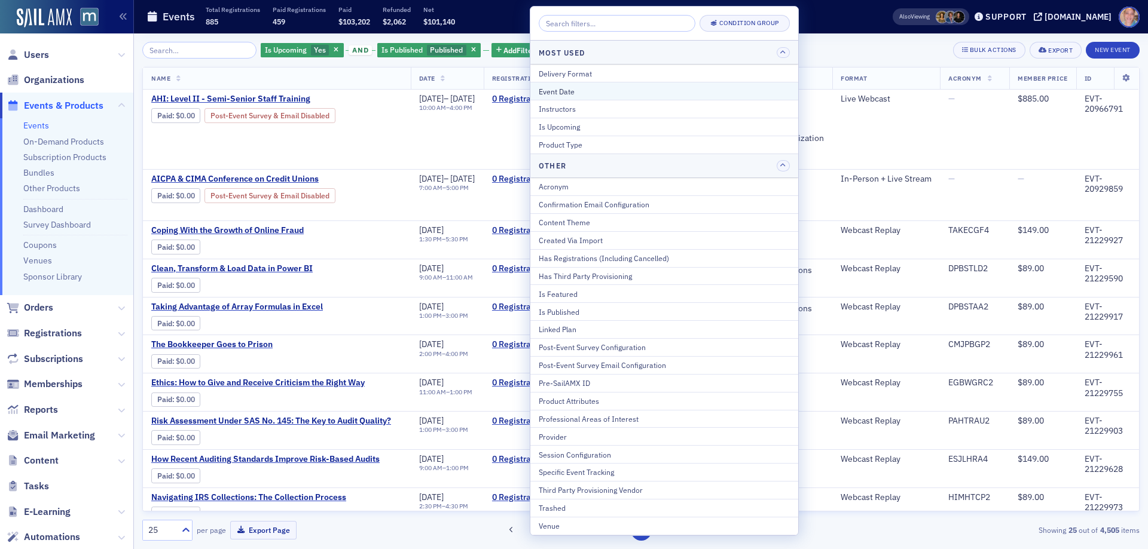
click at [577, 90] on div "Event Date" at bounding box center [664, 91] width 251 height 11
select select "8"
select select "2025"
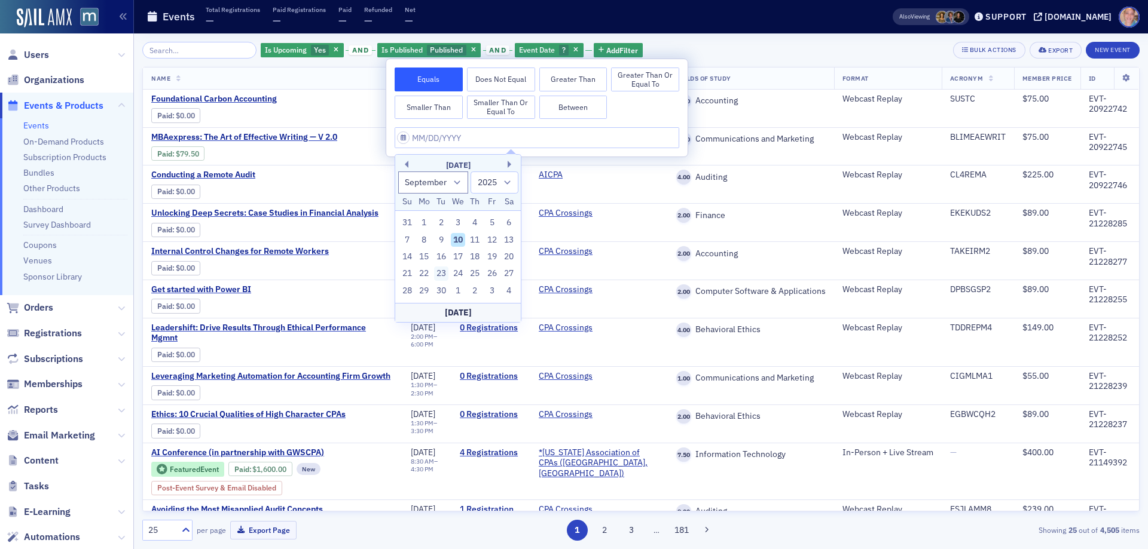
click at [442, 273] on div "23" at bounding box center [441, 274] width 14 height 14
type input "[DATE]"
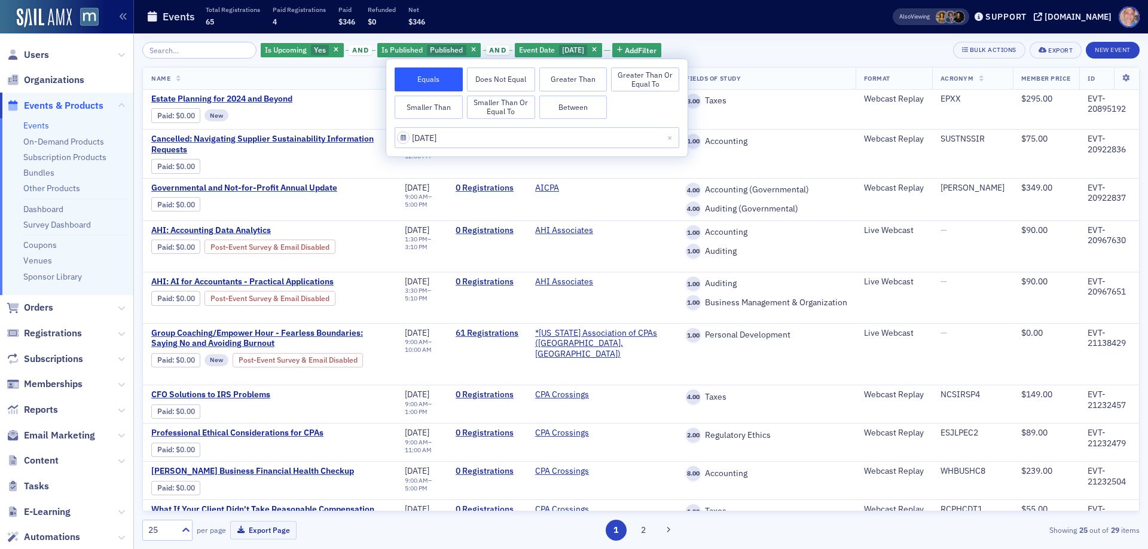
click at [698, 41] on div "Is Upcoming Yes and Is Published Published and Event Date 9/23/2025 Add Filter …" at bounding box center [640, 291] width 997 height 516
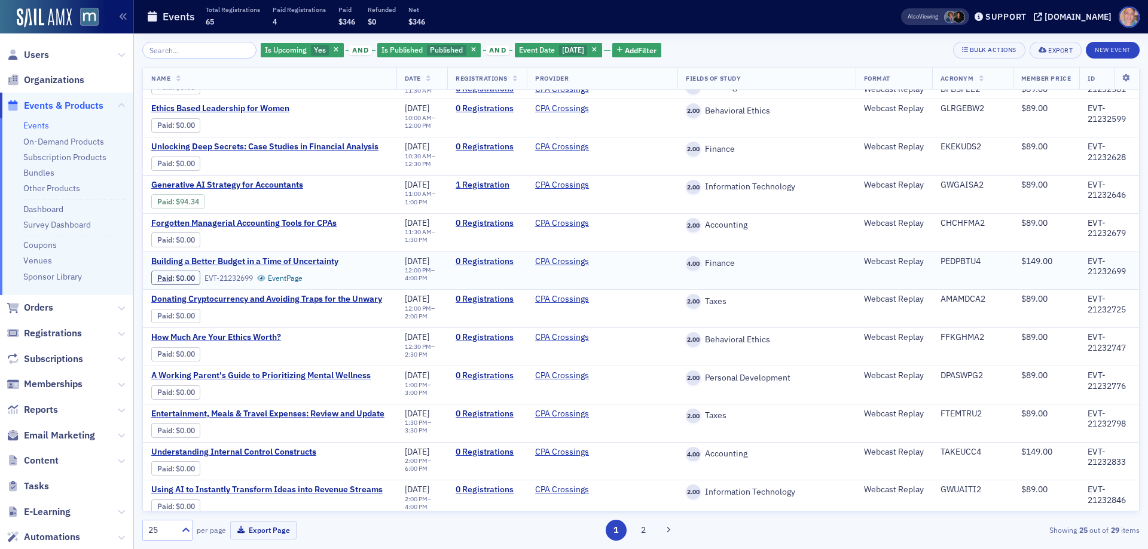
scroll to position [538, 0]
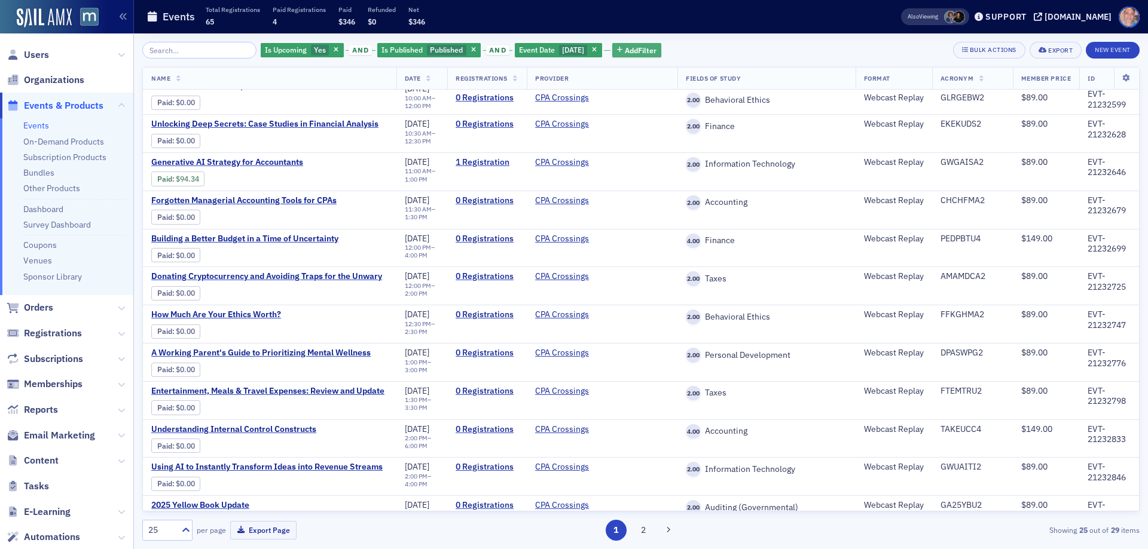
click at [629, 51] on span "Add Filter" at bounding box center [641, 50] width 32 height 11
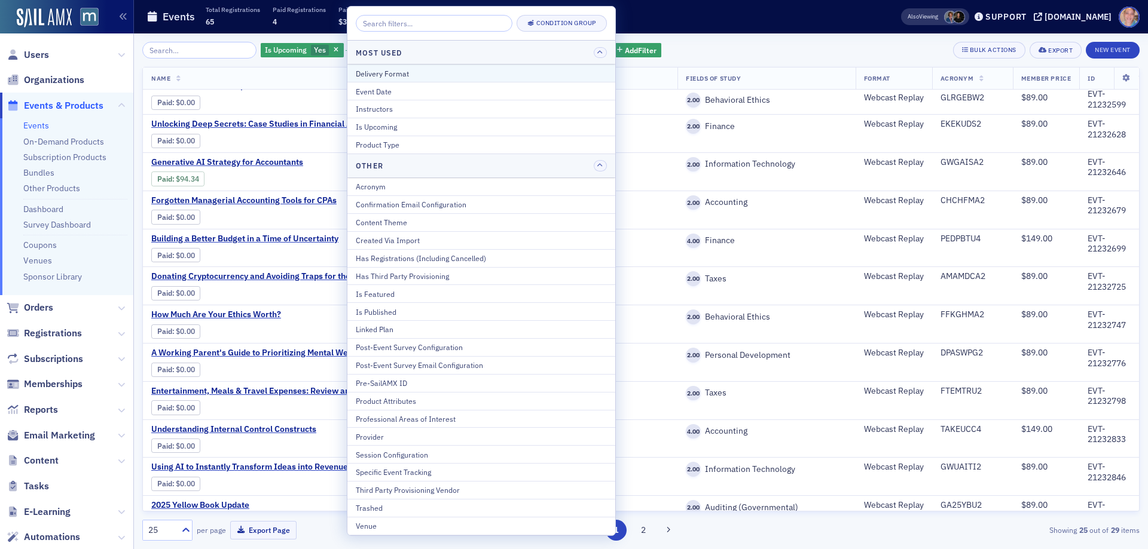
click at [441, 74] on div "Delivery Format" at bounding box center [481, 73] width 251 height 11
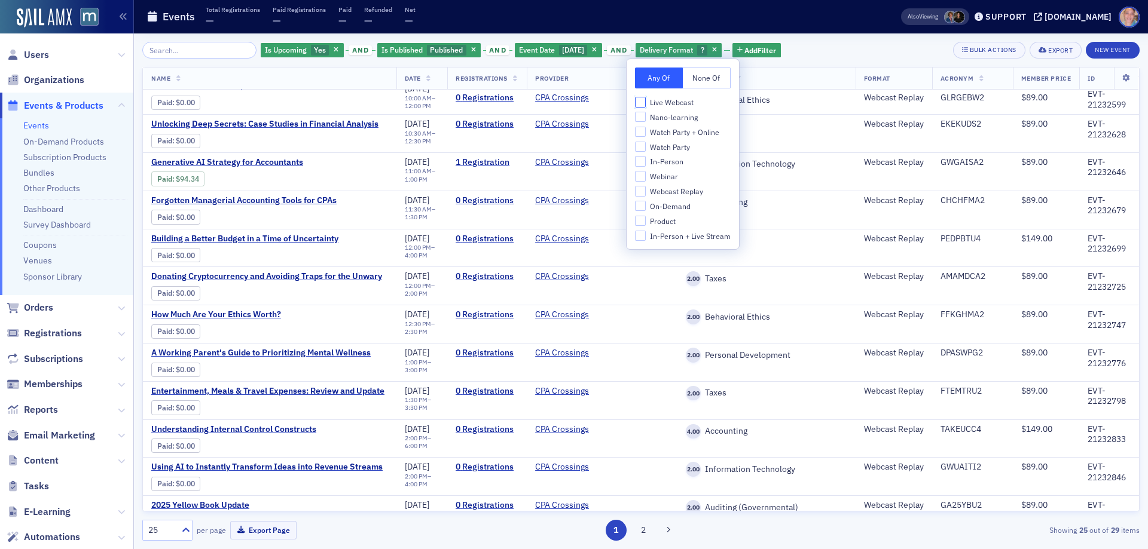
click at [644, 103] on input "Live Webcast" at bounding box center [640, 102] width 11 height 11
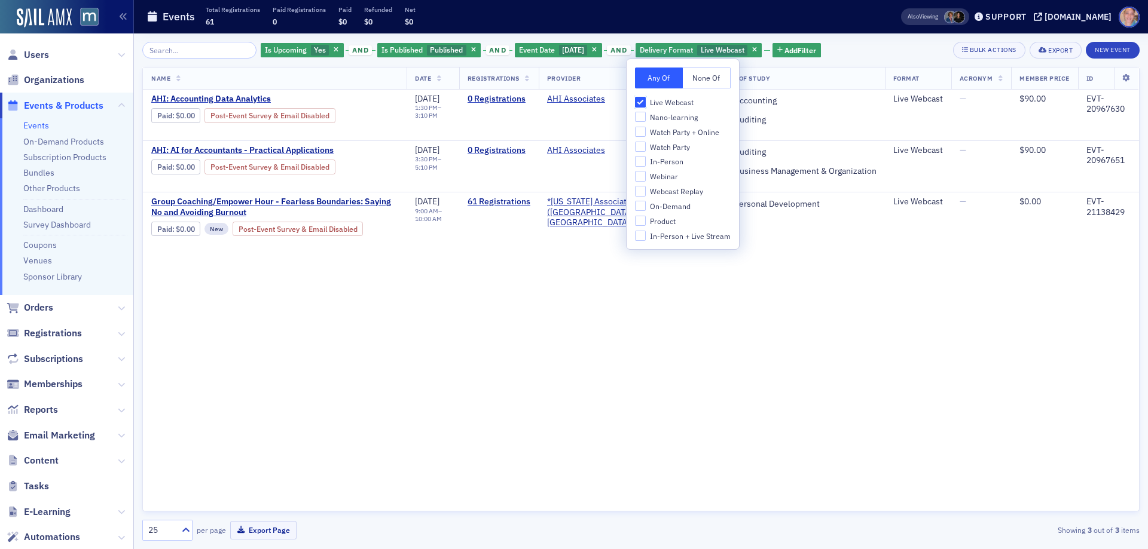
click at [644, 101] on input "Live Webcast" at bounding box center [640, 102] width 11 height 11
checkbox input "false"
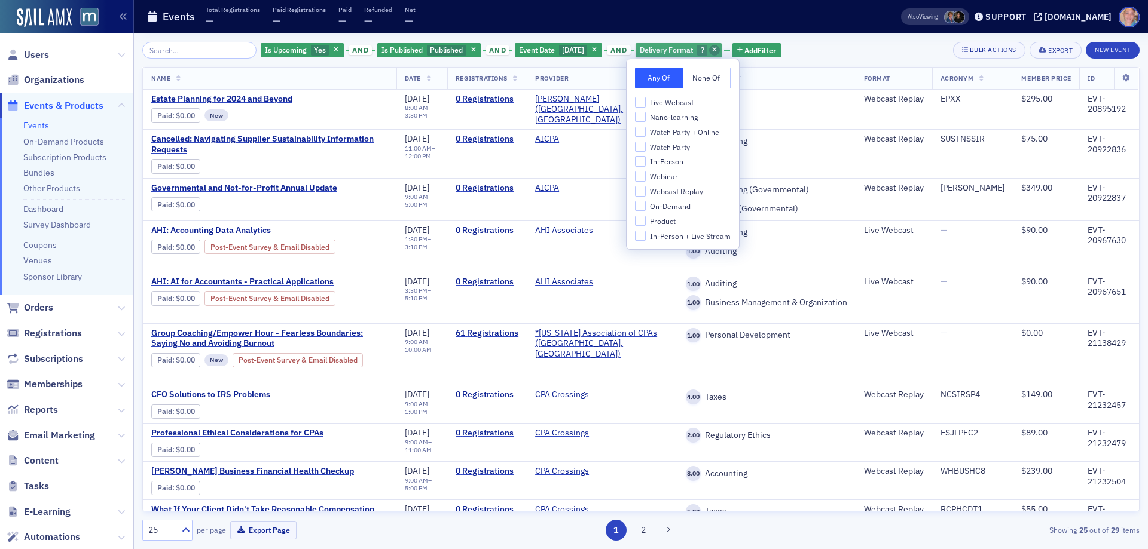
click at [715, 48] on icon "button" at bounding box center [714, 50] width 5 height 7
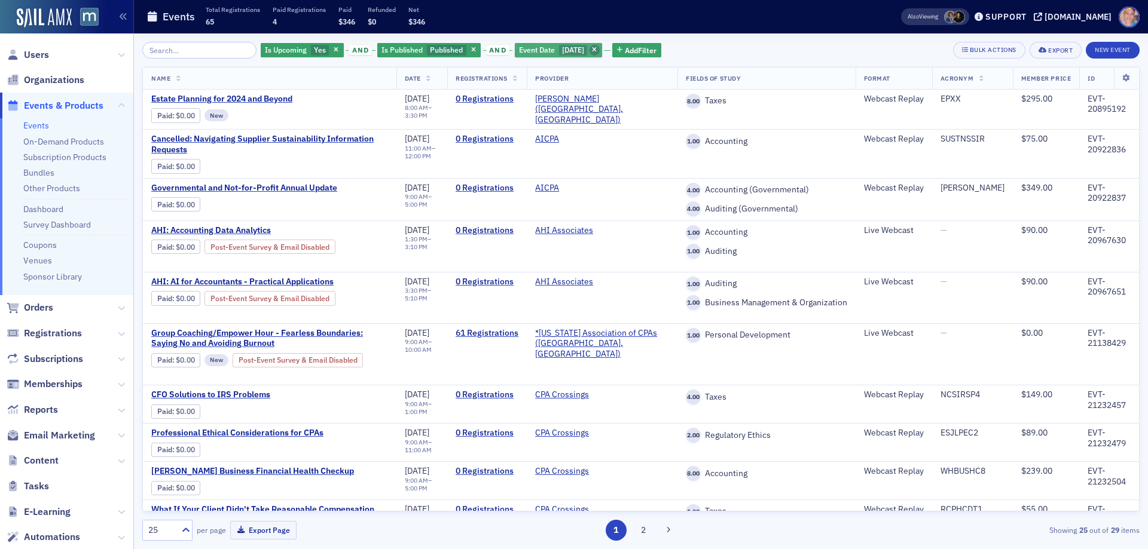
click at [600, 50] on span "button" at bounding box center [594, 50] width 11 height 11
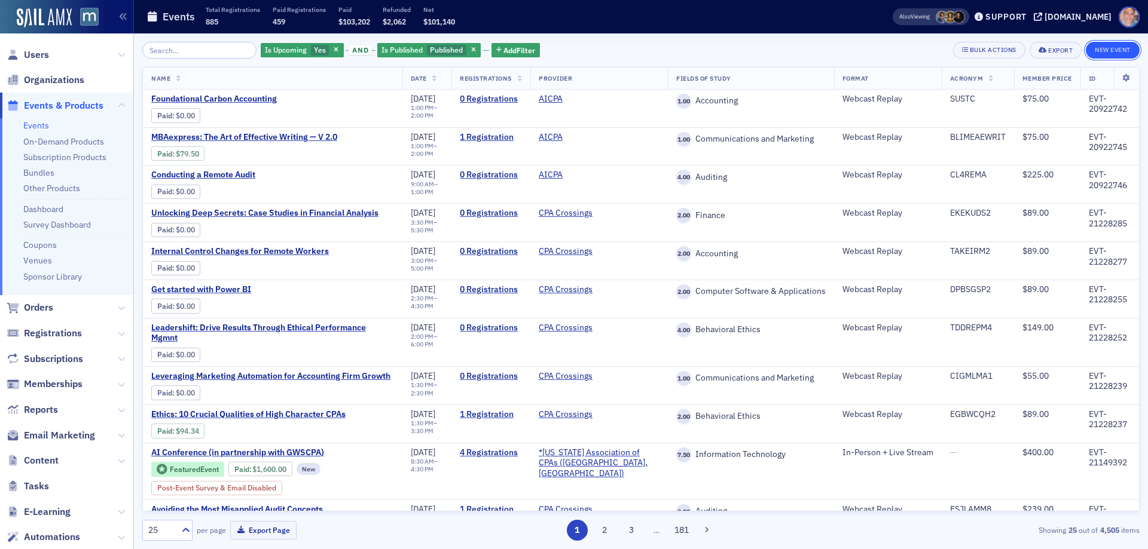
click at [1108, 51] on button "New Event" at bounding box center [1112, 50] width 54 height 17
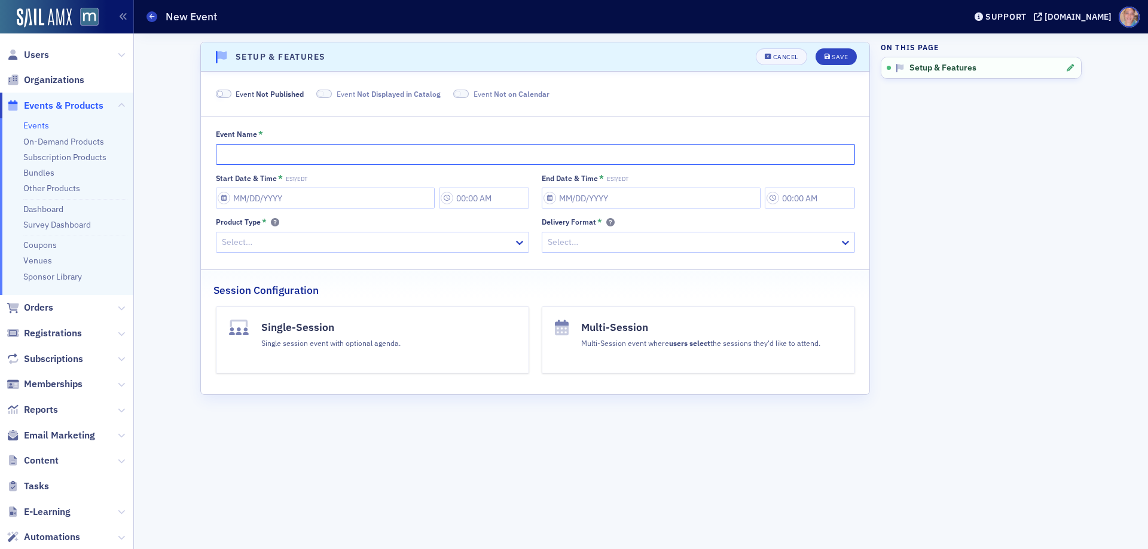
drag, startPoint x: 316, startPoint y: 161, endPoint x: 323, endPoint y: 155, distance: 9.7
click at [316, 161] on input "Event Name *" at bounding box center [535, 154] width 639 height 21
paste input "Building Confidence & Efficiency in Tax Research: A Client’s Perspective"
type input "Building Confidence & Efficiency in Tax Research: A Client’s Perspective"
click at [227, 94] on span at bounding box center [224, 94] width 16 height 9
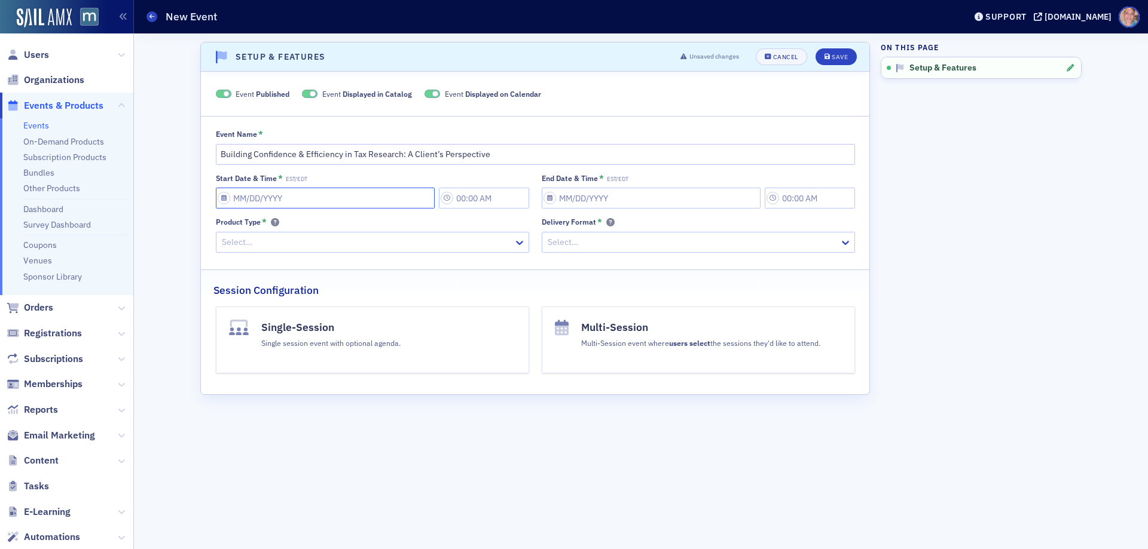
click at [314, 196] on input "Start Date & Time * EST/EDT" at bounding box center [325, 198] width 219 height 21
select select "8"
select select "2025"
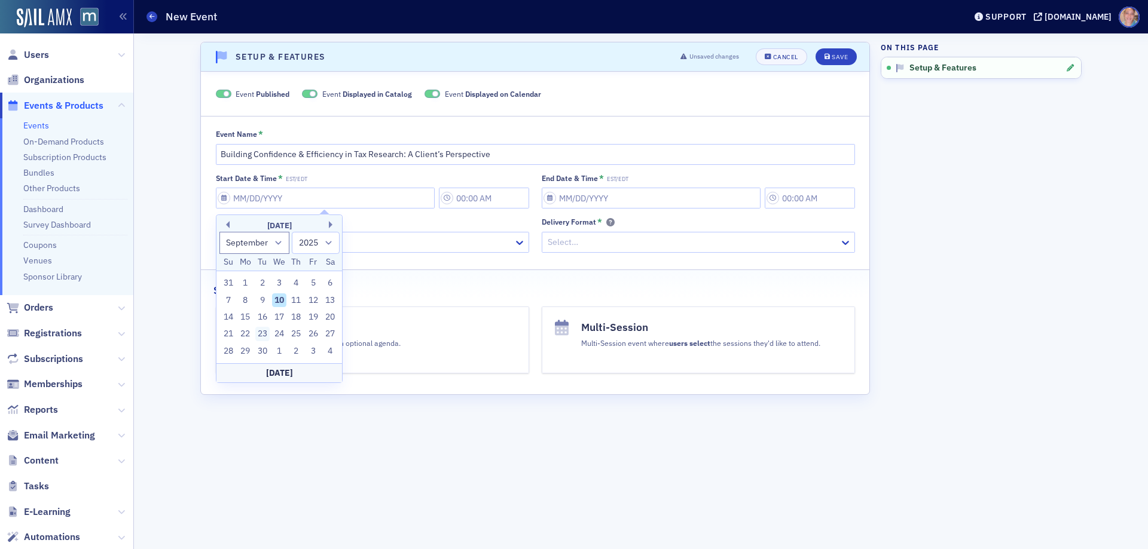
click at [264, 331] on div "23" at bounding box center [262, 334] width 14 height 14
type input "[DATE]"
type input "12:00 PM"
type input "[DATE]"
type input "1:00 PM"
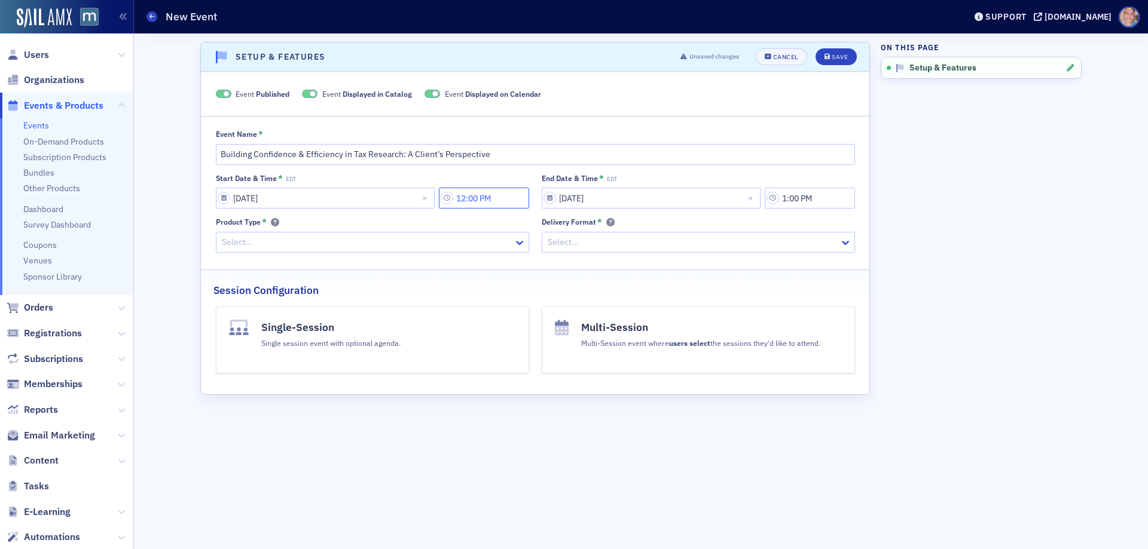
click at [493, 194] on input "12:00 PM" at bounding box center [484, 198] width 90 height 21
click at [572, 196] on icon at bounding box center [571, 198] width 12 height 12
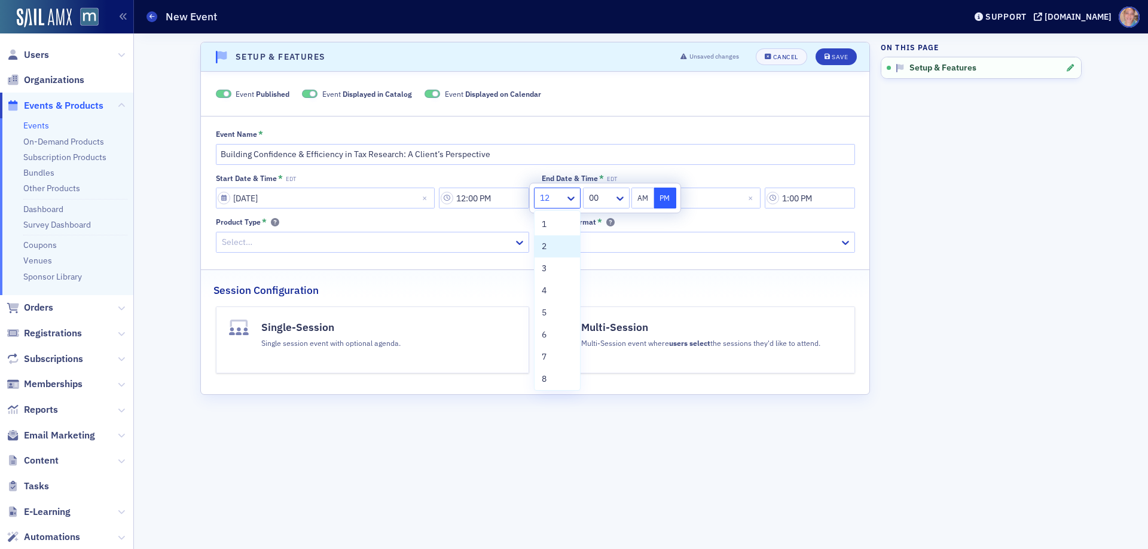
drag, startPoint x: 551, startPoint y: 246, endPoint x: 610, endPoint y: 215, distance: 66.6
click at [551, 246] on div "2" at bounding box center [557, 246] width 31 height 13
type input "2:00 PM"
click at [751, 189] on input "[DATE]" at bounding box center [651, 198] width 219 height 21
select select "8"
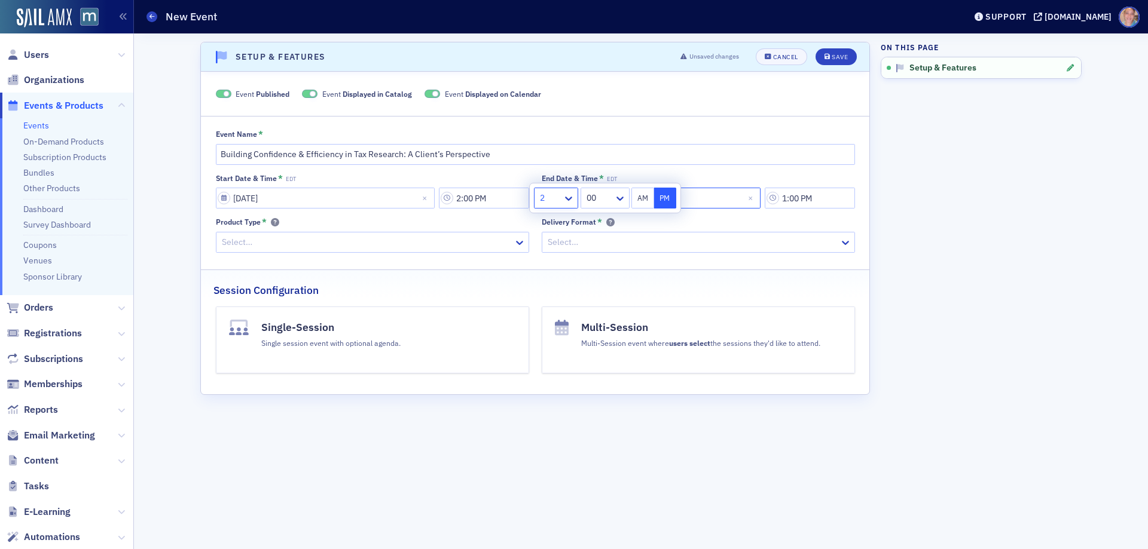
select select "2025"
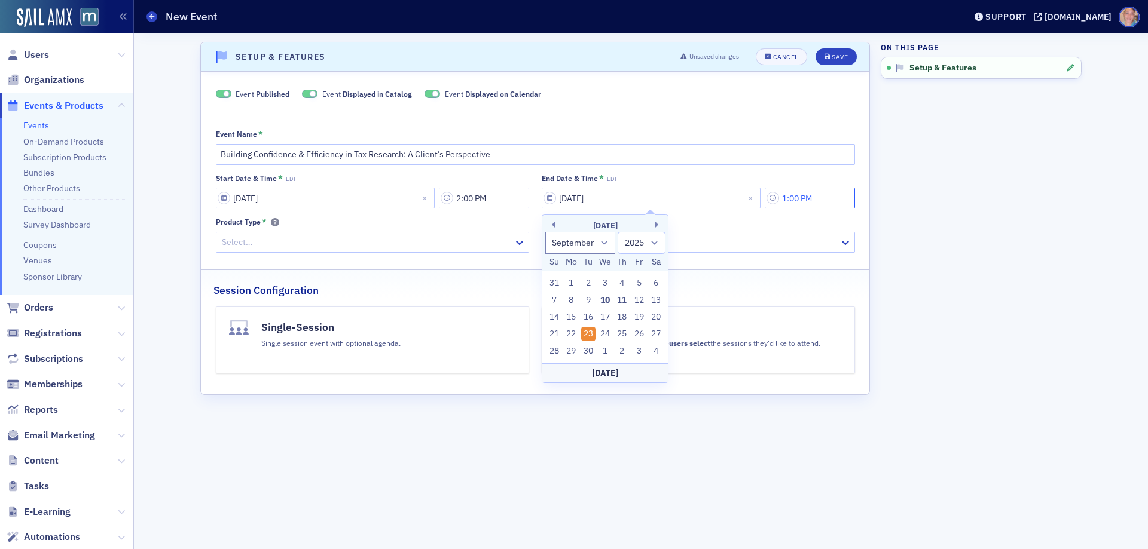
click at [813, 200] on input "1:00 PM" at bounding box center [810, 198] width 90 height 21
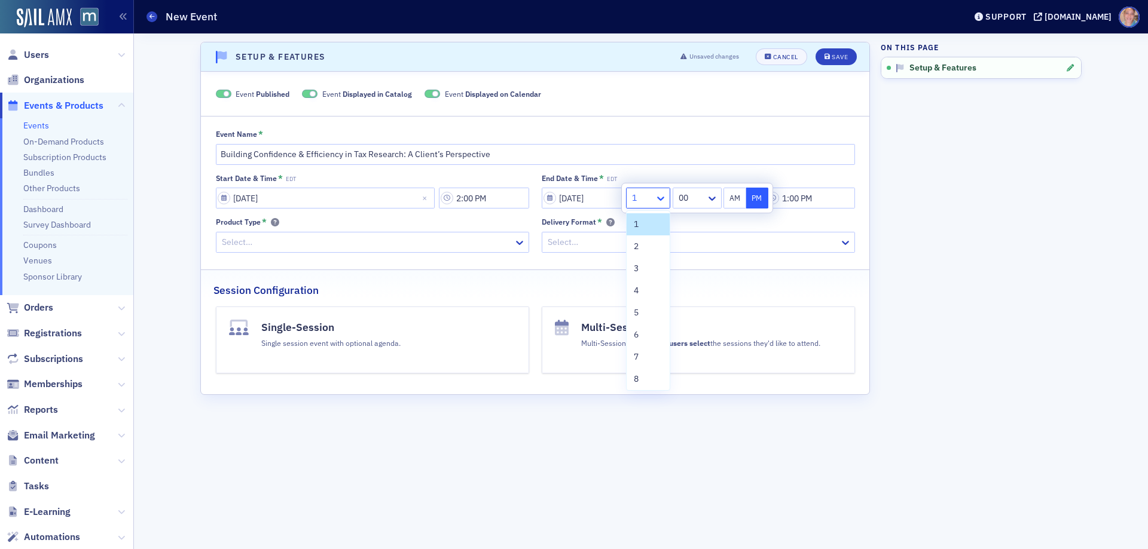
click at [656, 199] on icon at bounding box center [661, 198] width 12 height 12
click at [645, 271] on div "3" at bounding box center [648, 268] width 29 height 13
type input "3:00 PM"
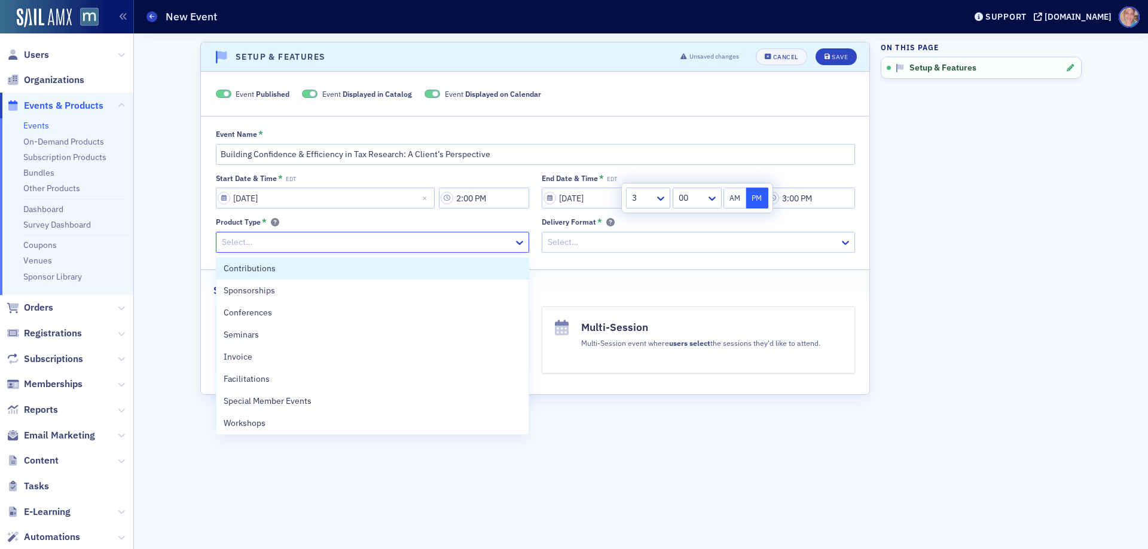
click at [273, 242] on div at bounding box center [367, 242] width 292 height 15
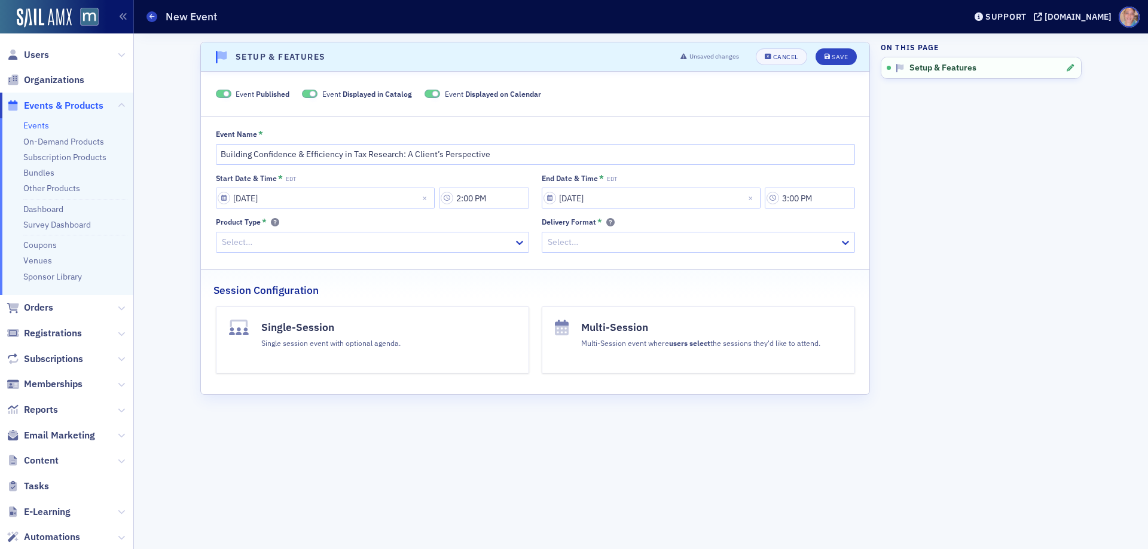
click at [270, 250] on div "Select…" at bounding box center [364, 242] width 297 height 17
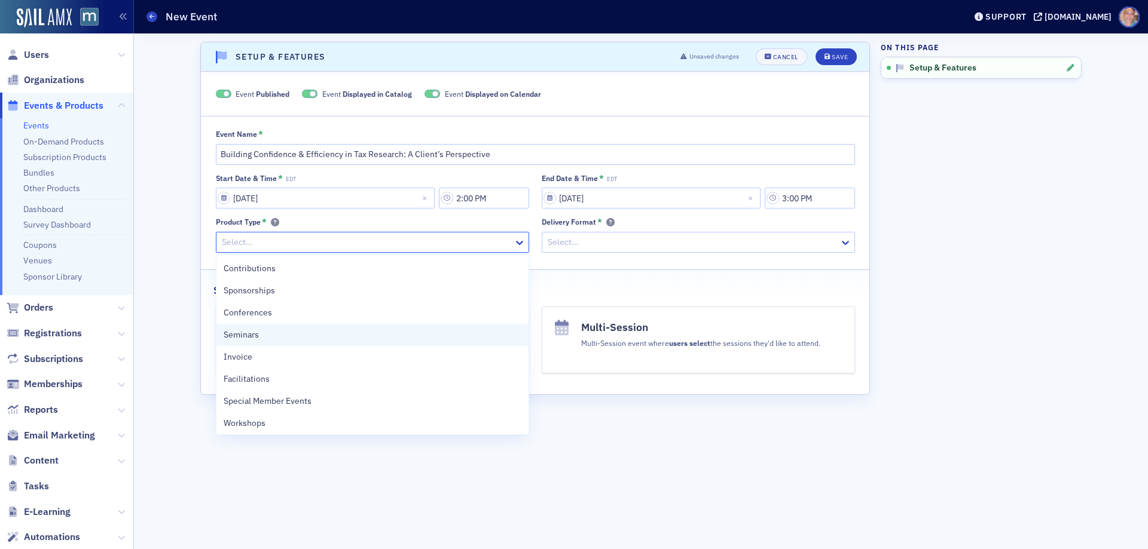
click at [283, 330] on div "Seminars" at bounding box center [373, 335] width 298 height 13
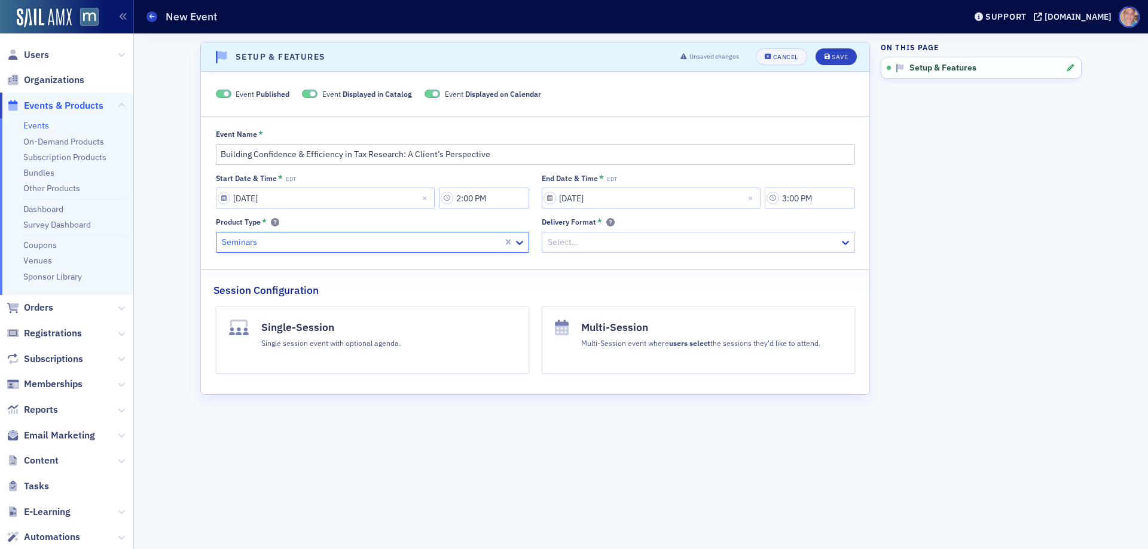
click at [665, 236] on div at bounding box center [692, 242] width 292 height 15
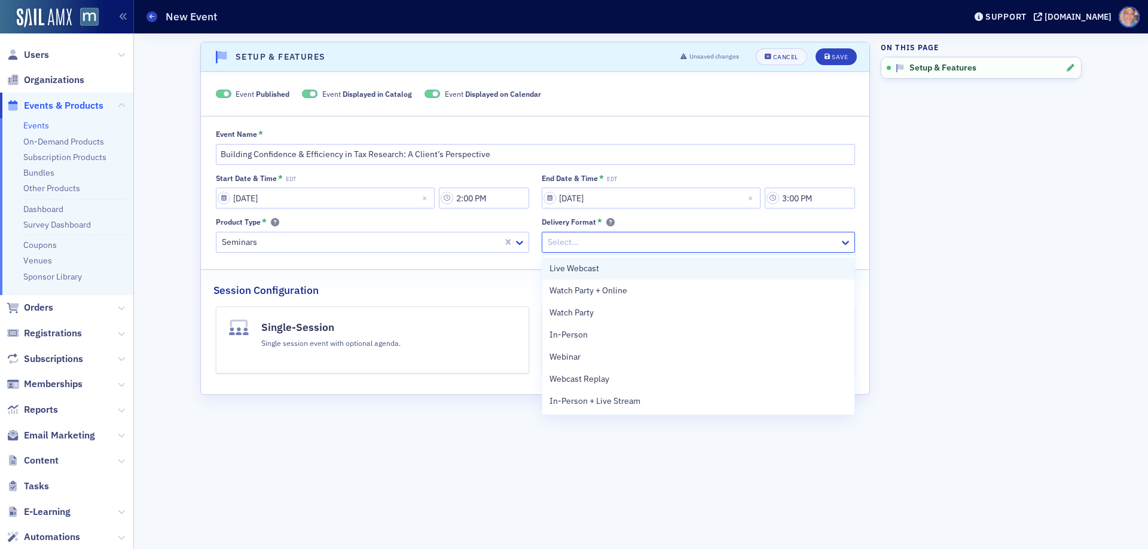
click at [652, 259] on div "Live Webcast" at bounding box center [698, 269] width 312 height 22
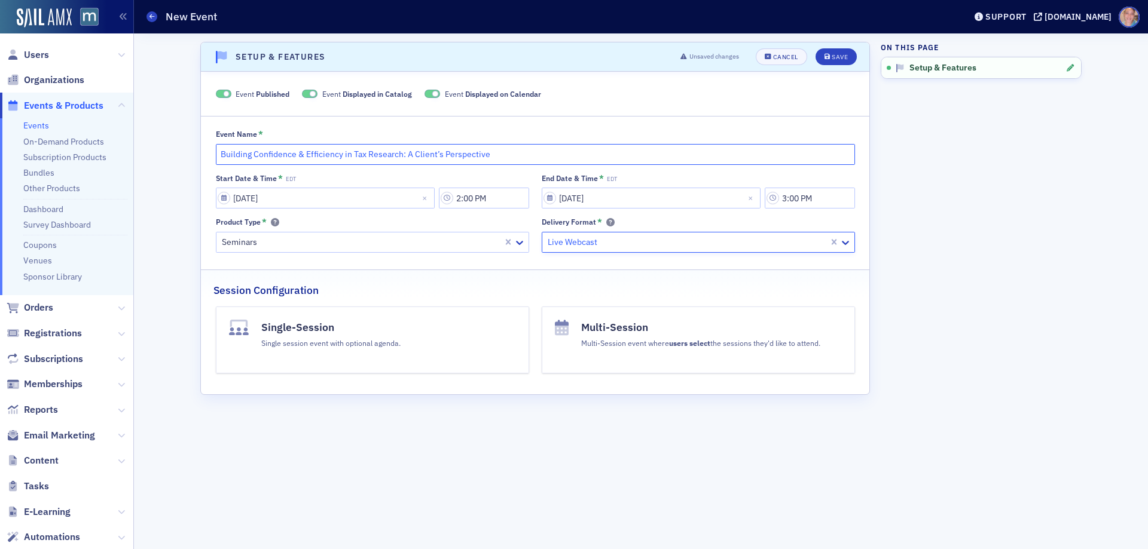
click at [533, 156] on input "Building Confidence & Efficiency in Tax Research: A Client’s Perspective" at bounding box center [535, 154] width 639 height 21
drag, startPoint x: 634, startPoint y: 152, endPoint x: 711, endPoint y: 149, distance: 77.7
click at [711, 149] on input "Building Confidence & Efficiency in Tax Research: A Client’s Perspective (a Blu…" at bounding box center [535, 154] width 639 height 21
paste input "owling and Sarah Glasgow from GW CPA"
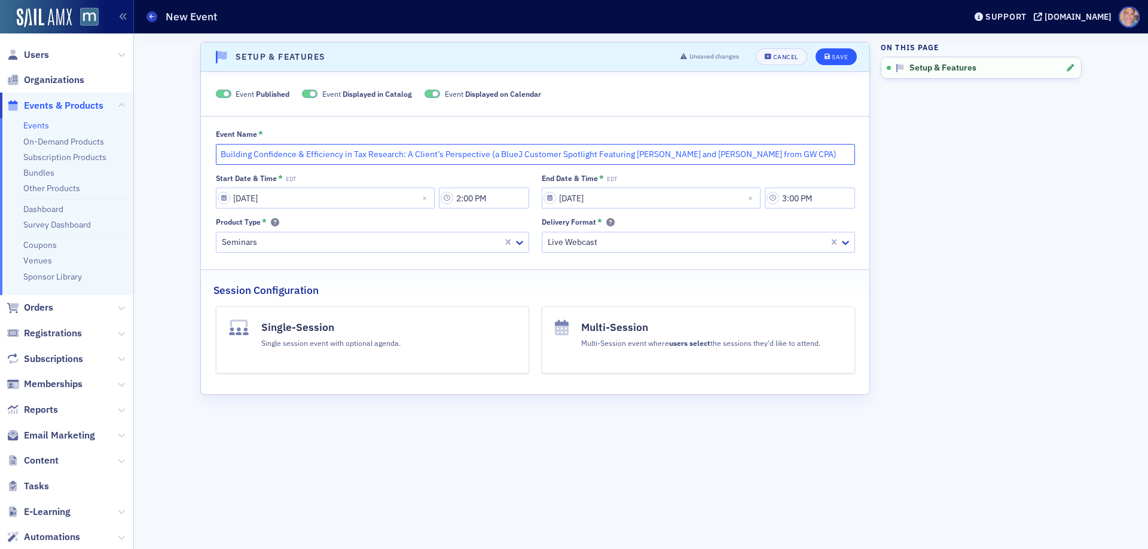
type input "Building Confidence & Efficiency in Tax Research: A Client’s Perspective (a Blu…"
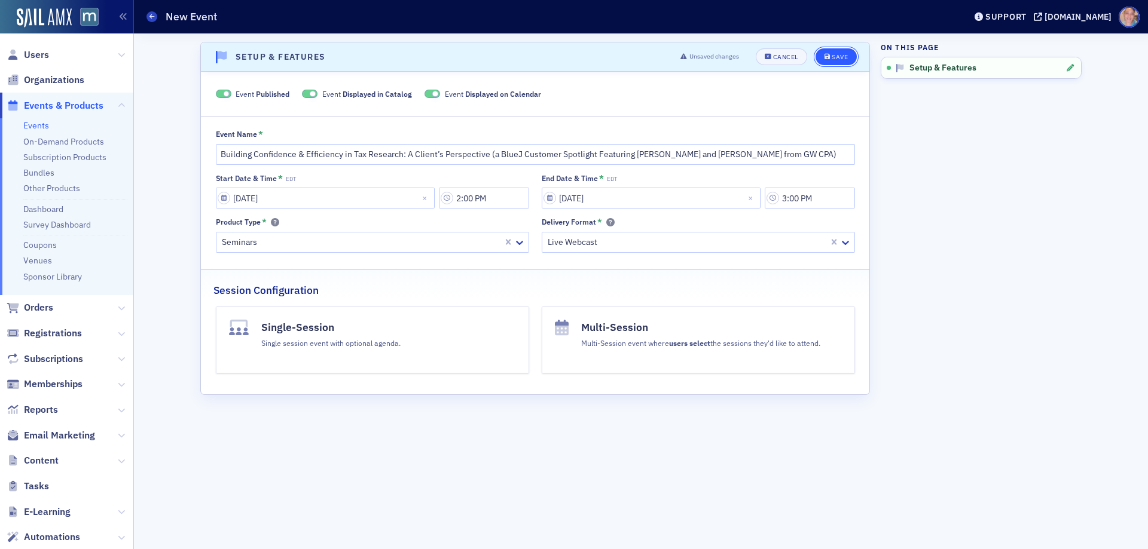
click at [843, 58] on div "Save" at bounding box center [839, 57] width 16 height 7
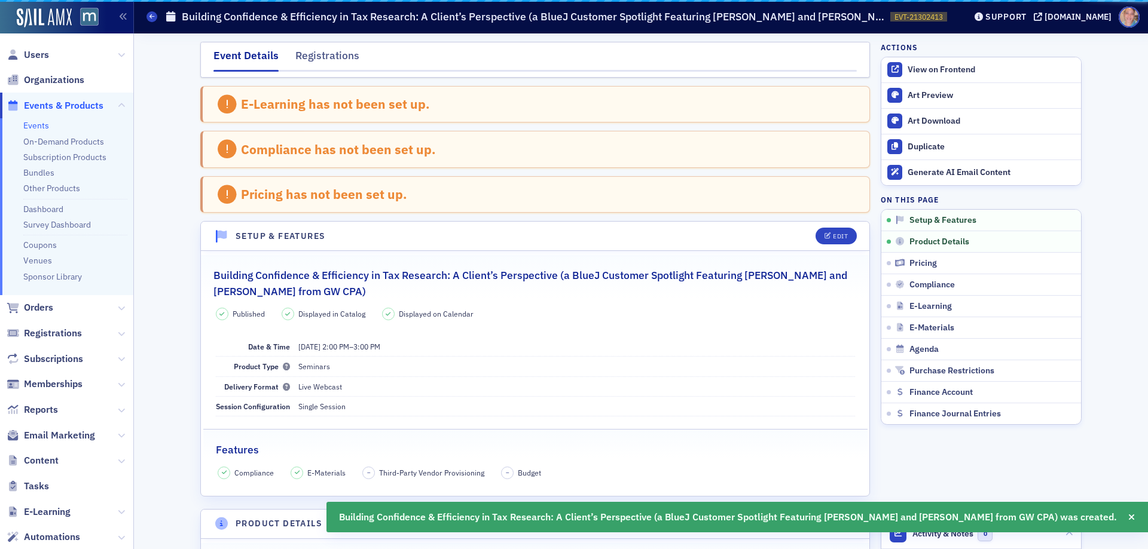
scroll to position [182, 0]
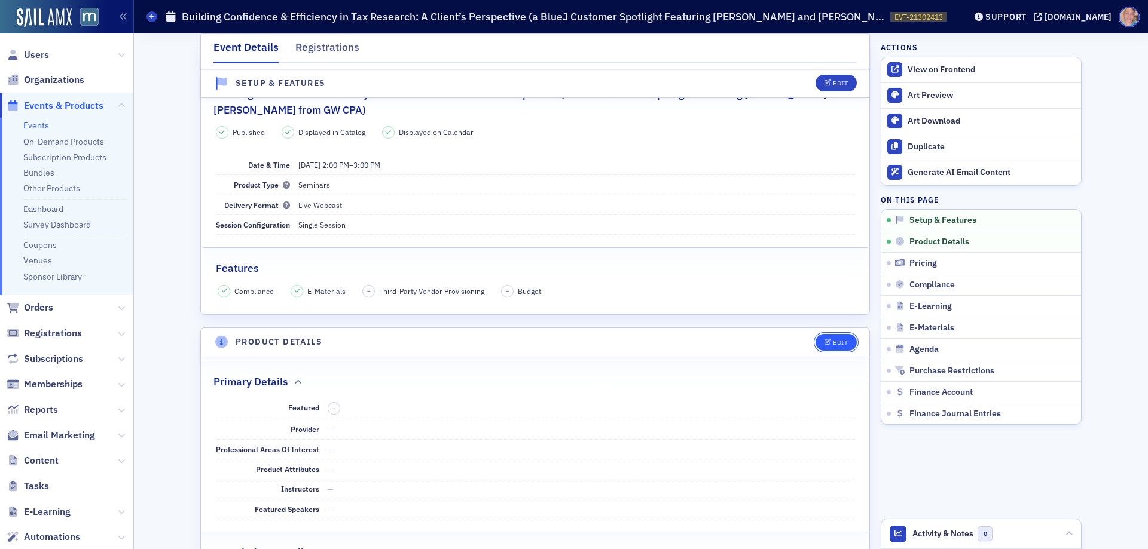
click at [833, 341] on div "Edit" at bounding box center [840, 343] width 15 height 7
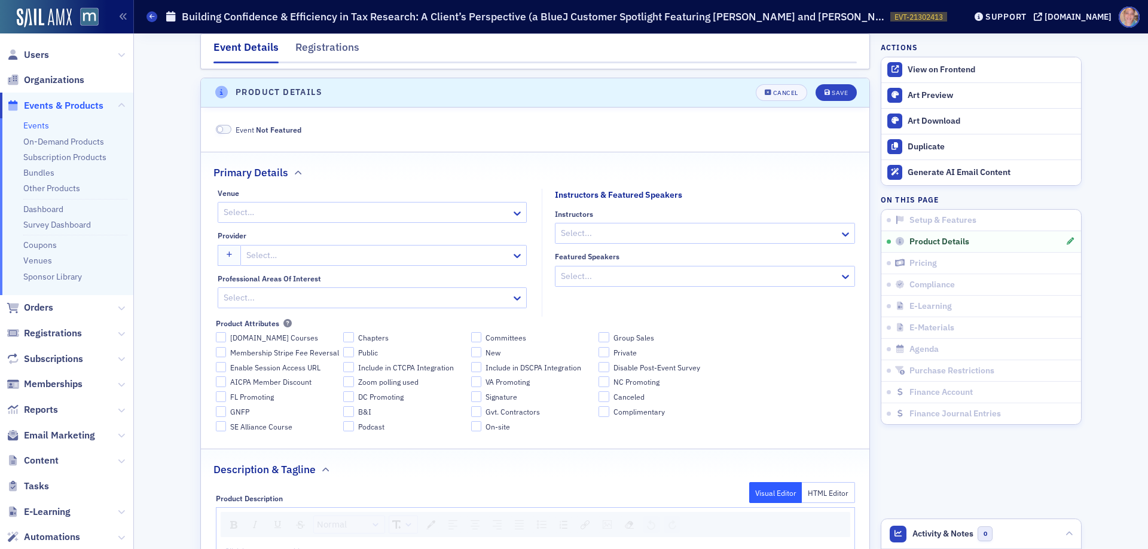
scroll to position [440, 0]
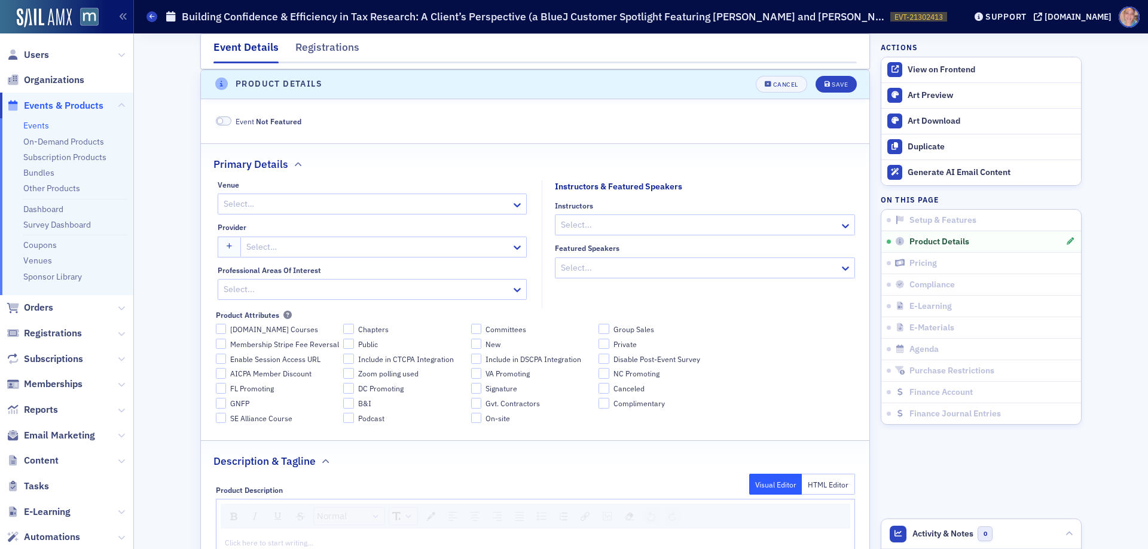
click at [270, 204] on div at bounding box center [366, 204] width 288 height 15
type input "liv"
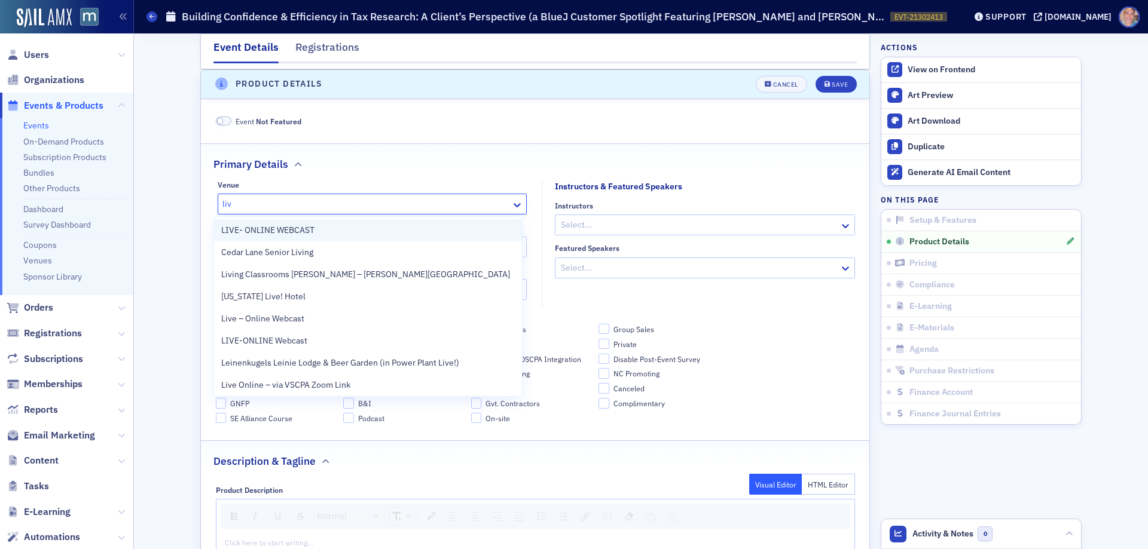
click at [287, 230] on span "LIVE- ONLINE WEBCAST" at bounding box center [267, 230] width 93 height 13
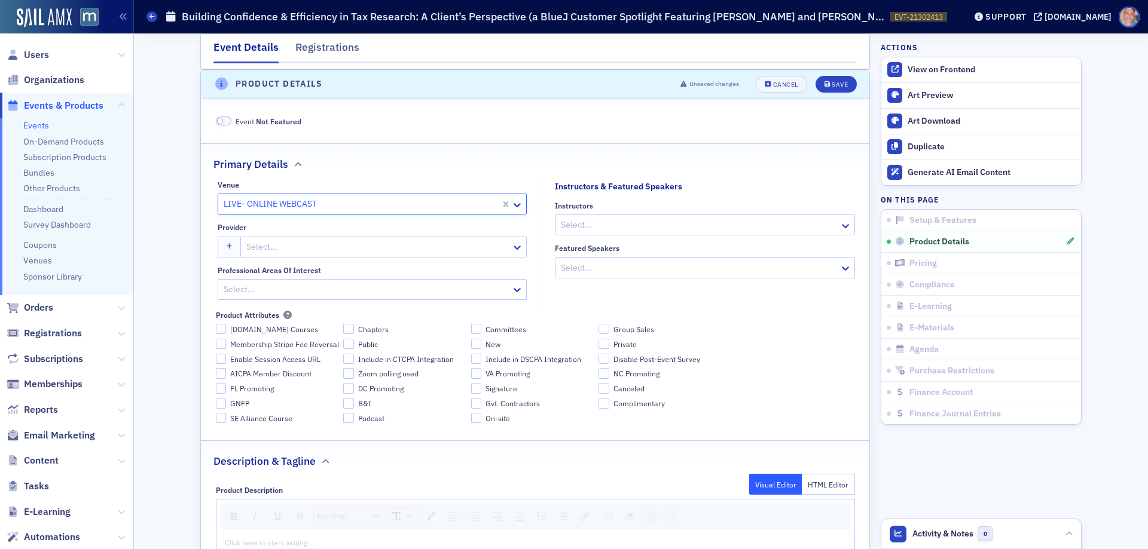
click at [314, 249] on div at bounding box center [377, 247] width 265 height 15
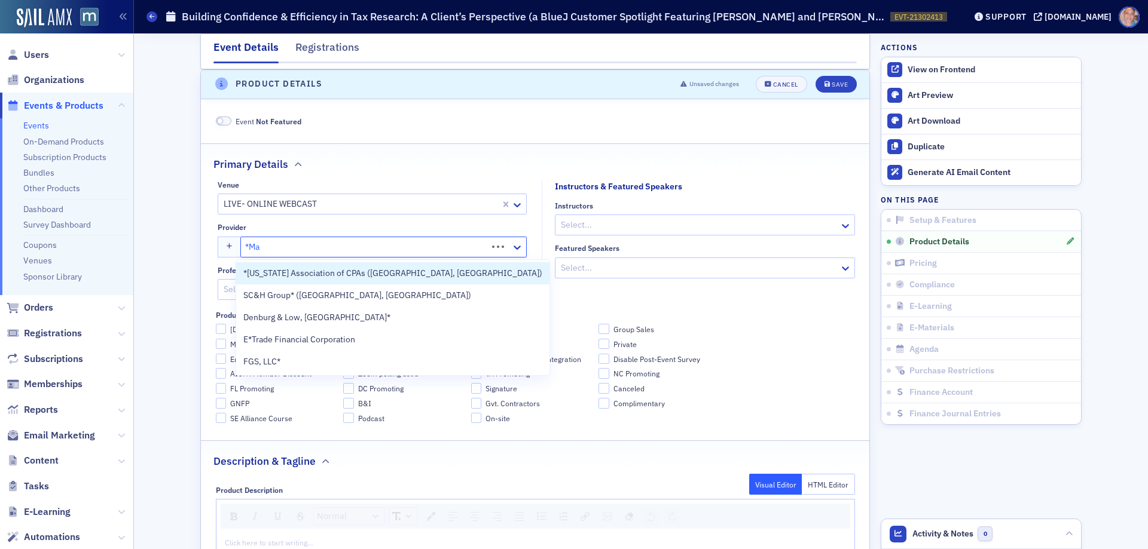
type input "*Mar"
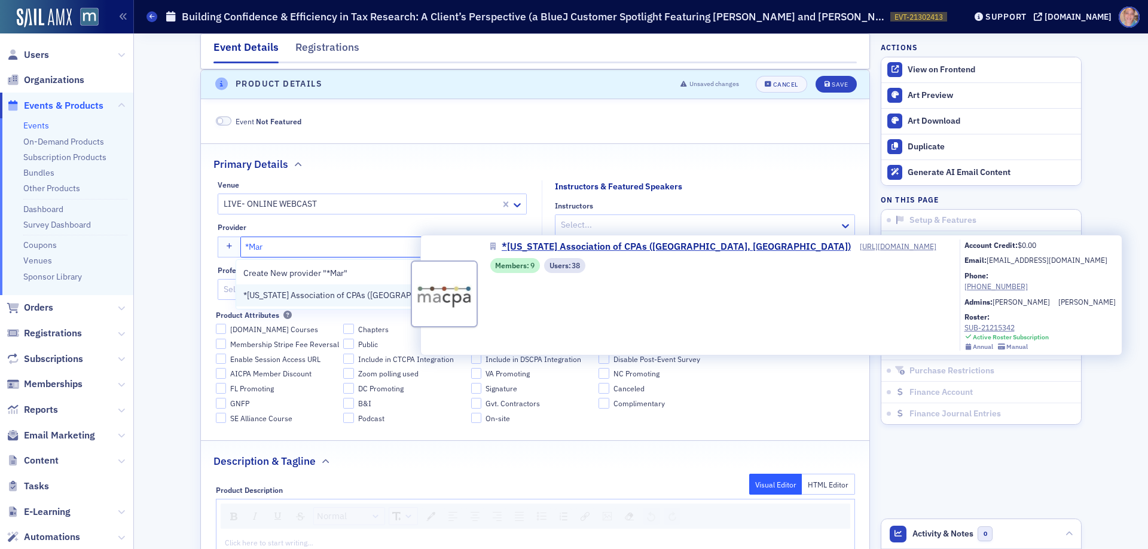
click at [334, 294] on span "*[US_STATE] Association of CPAs ([GEOGRAPHIC_DATA], [GEOGRAPHIC_DATA])" at bounding box center [392, 295] width 299 height 13
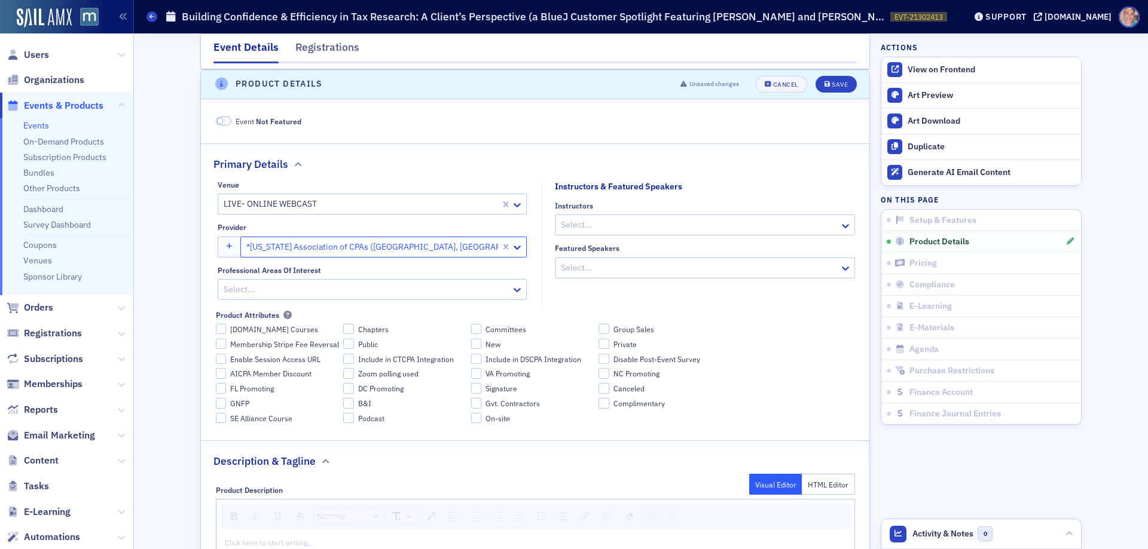
scroll to position [500, 0]
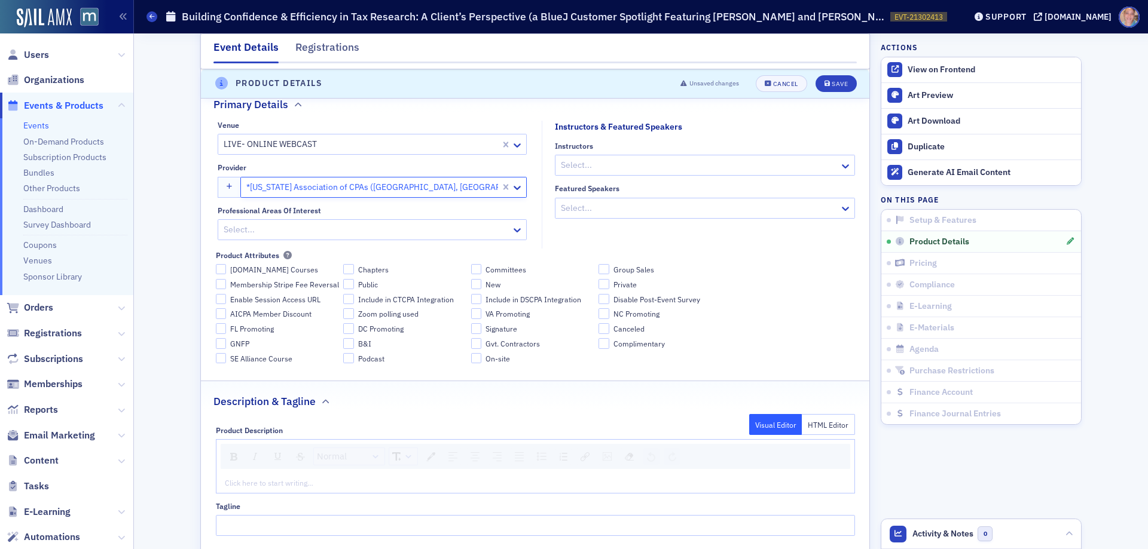
click at [307, 226] on div at bounding box center [366, 229] width 288 height 15
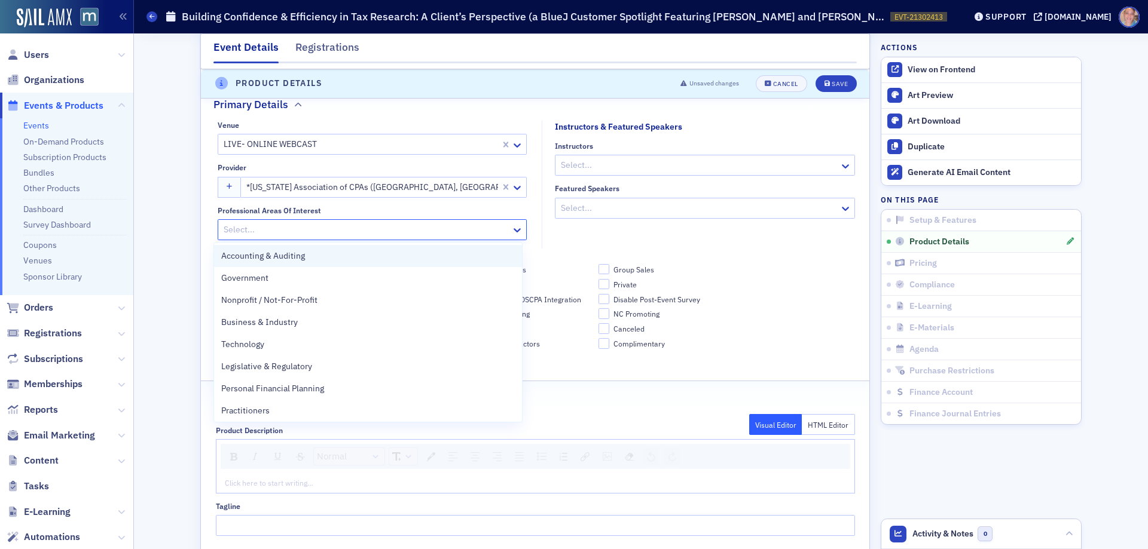
click at [318, 255] on div "Accounting & Auditing" at bounding box center [367, 256] width 293 height 13
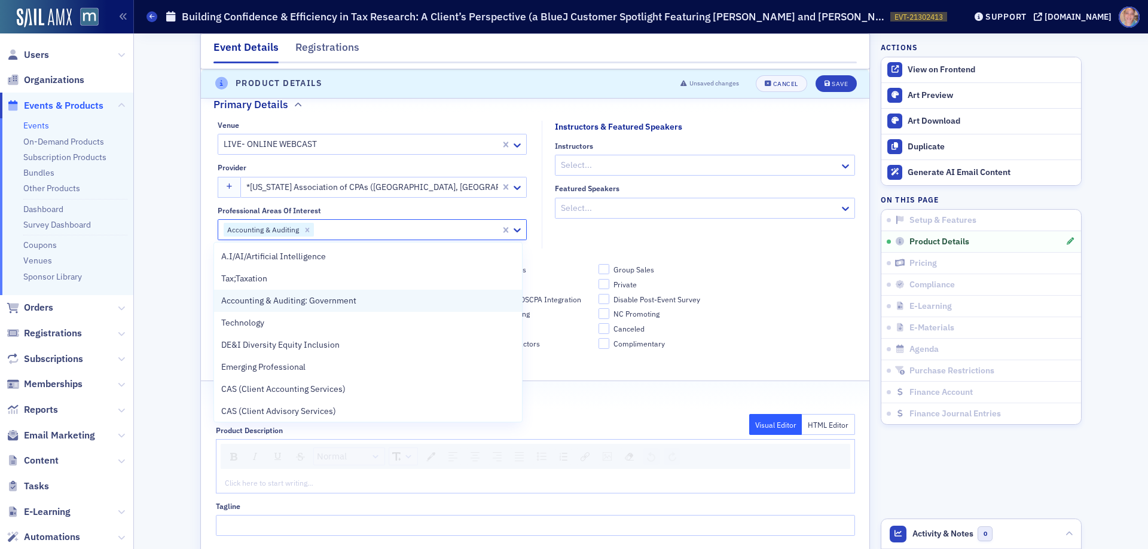
scroll to position [968, 0]
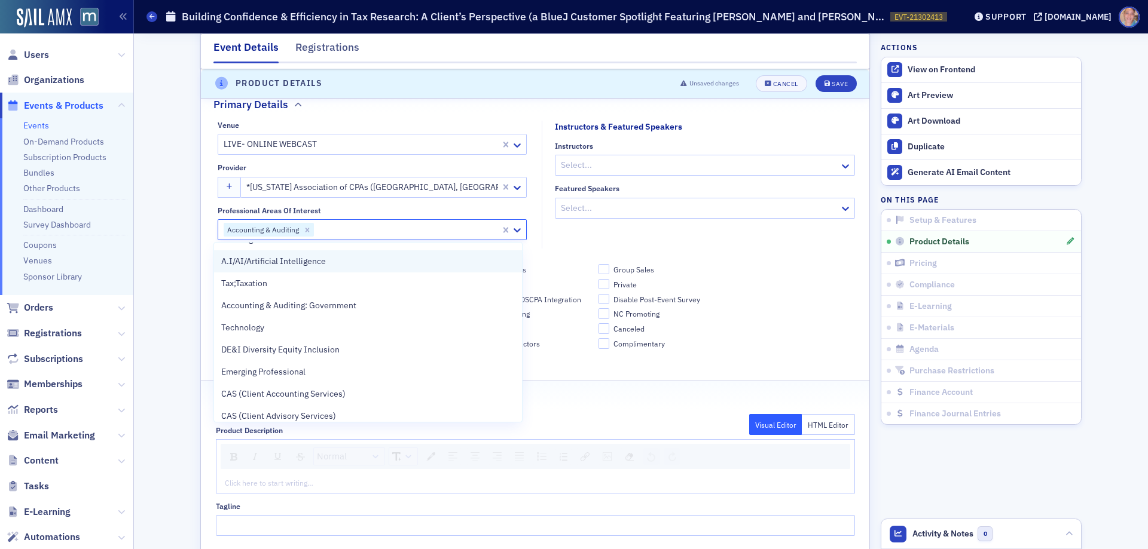
click at [312, 261] on span "A.I/AI/Artificial Intelligence" at bounding box center [273, 261] width 105 height 13
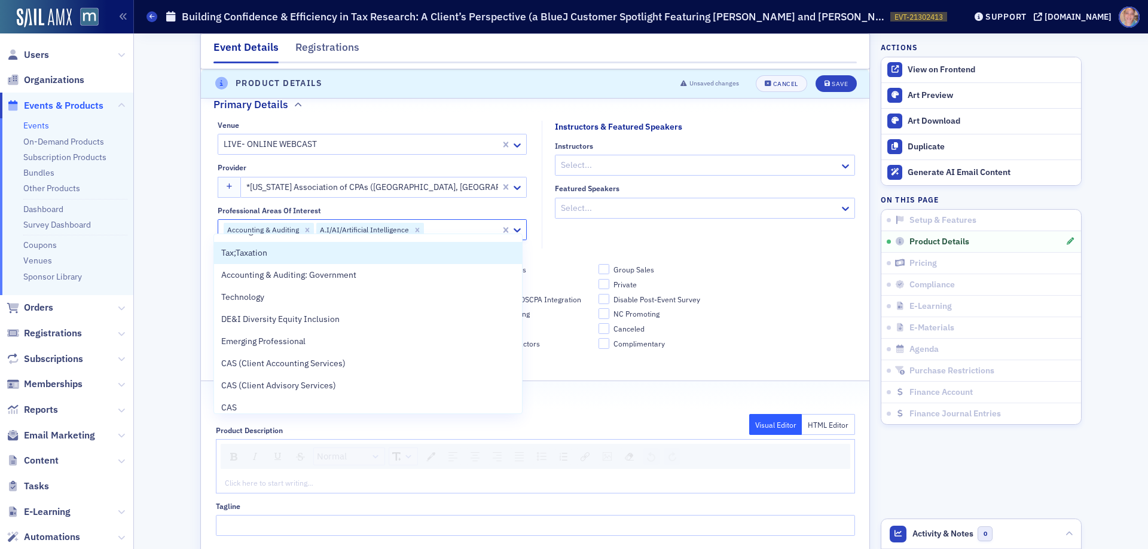
scroll to position [619, 0]
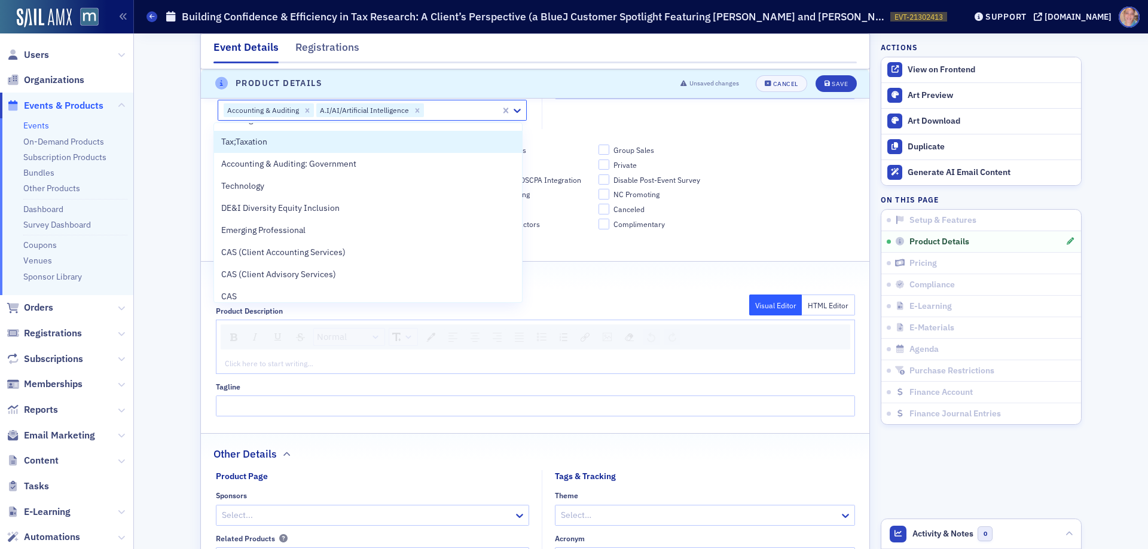
click at [248, 368] on div "rdw-editor" at bounding box center [535, 363] width 620 height 11
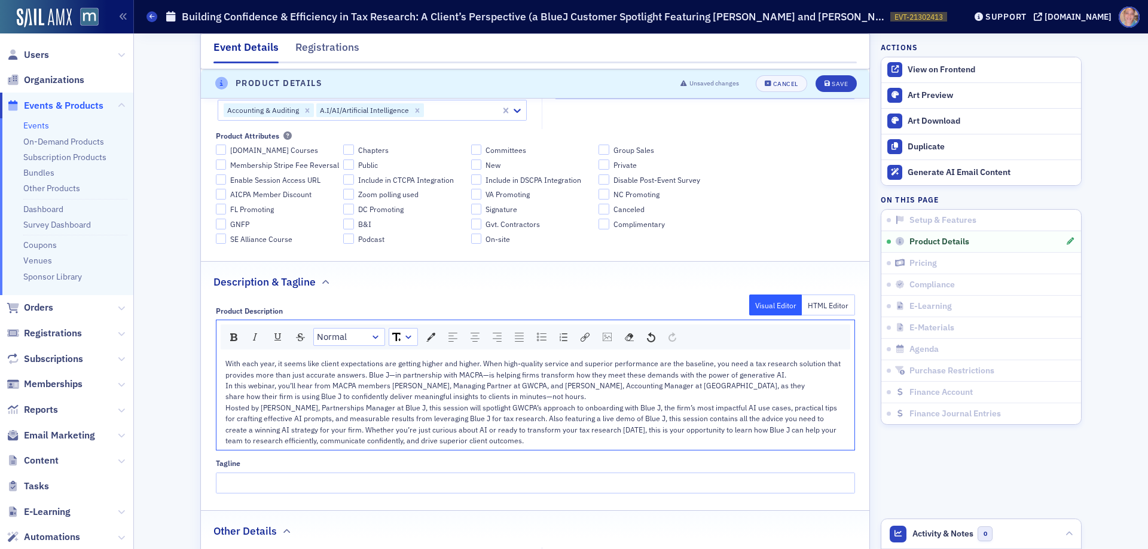
click at [586, 397] on div "share how their firm is using Blue J to confidently deliver meaningful insights…" at bounding box center [535, 396] width 620 height 11
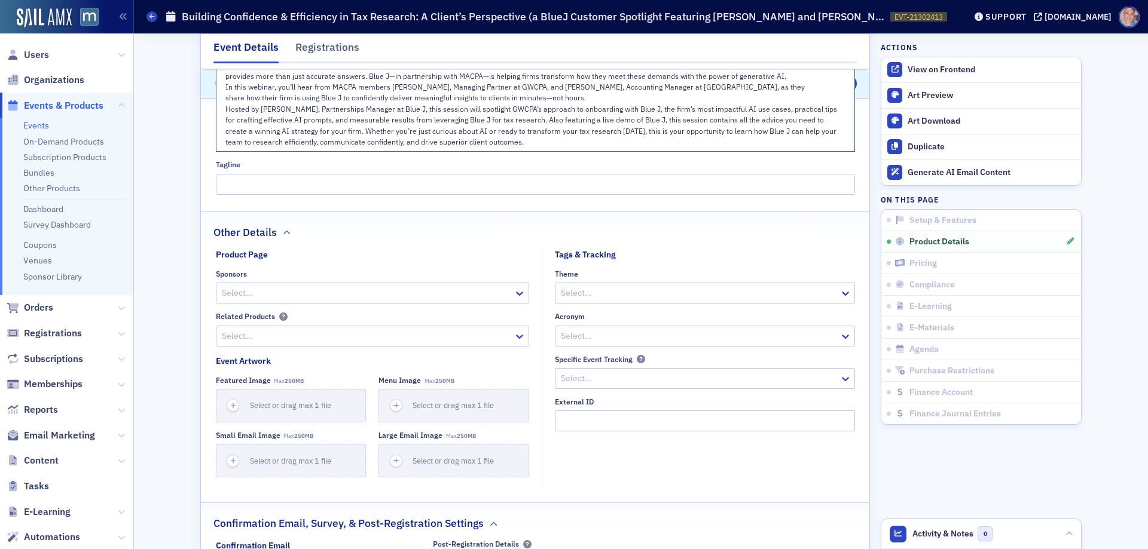
scroll to position [978, 0]
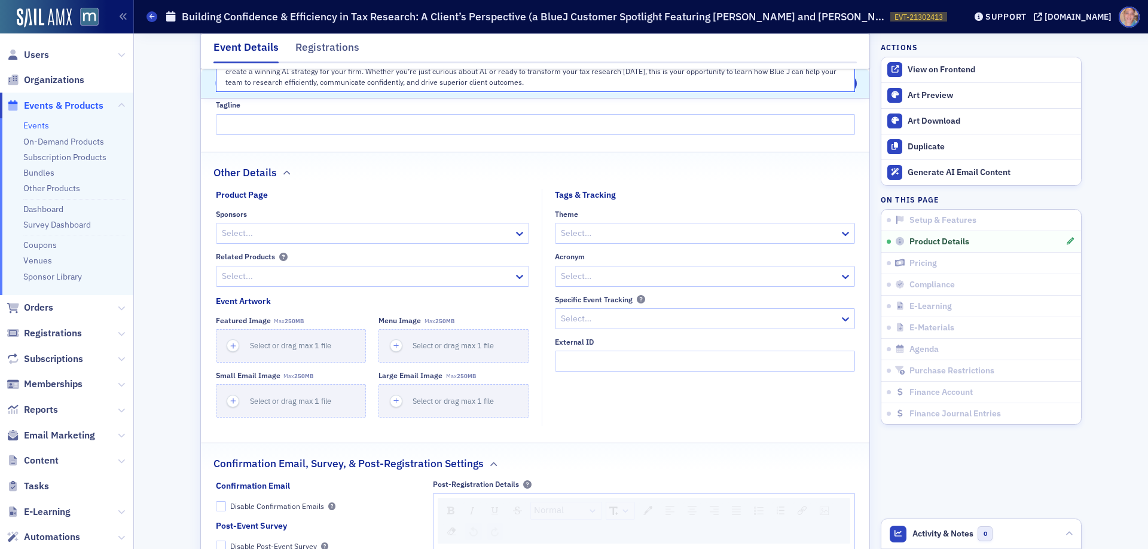
click at [368, 241] on div at bounding box center [367, 233] width 292 height 15
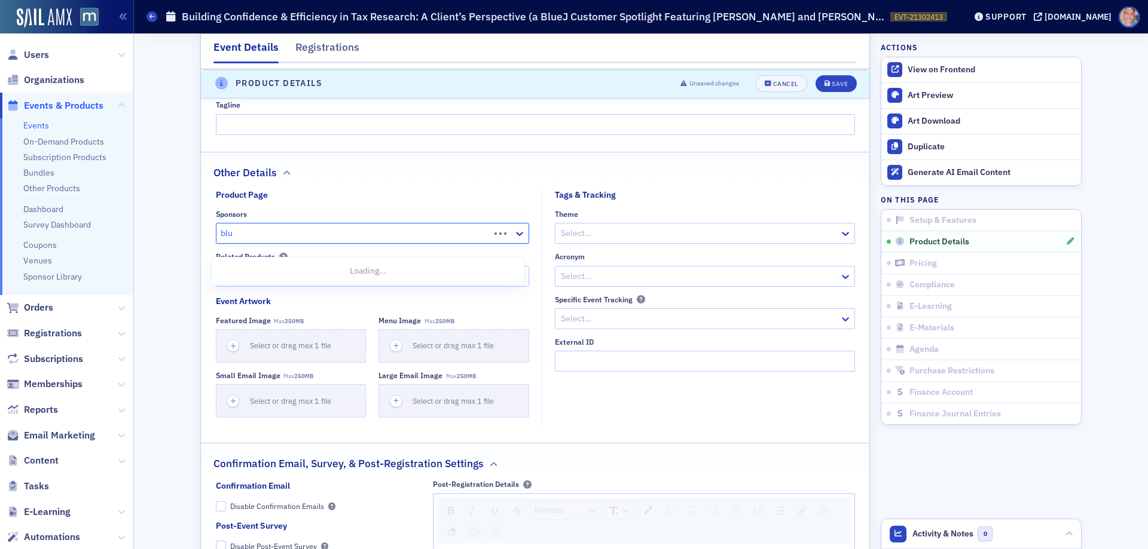
type input "blue"
click at [261, 298] on div "blue J" at bounding box center [368, 293] width 298 height 13
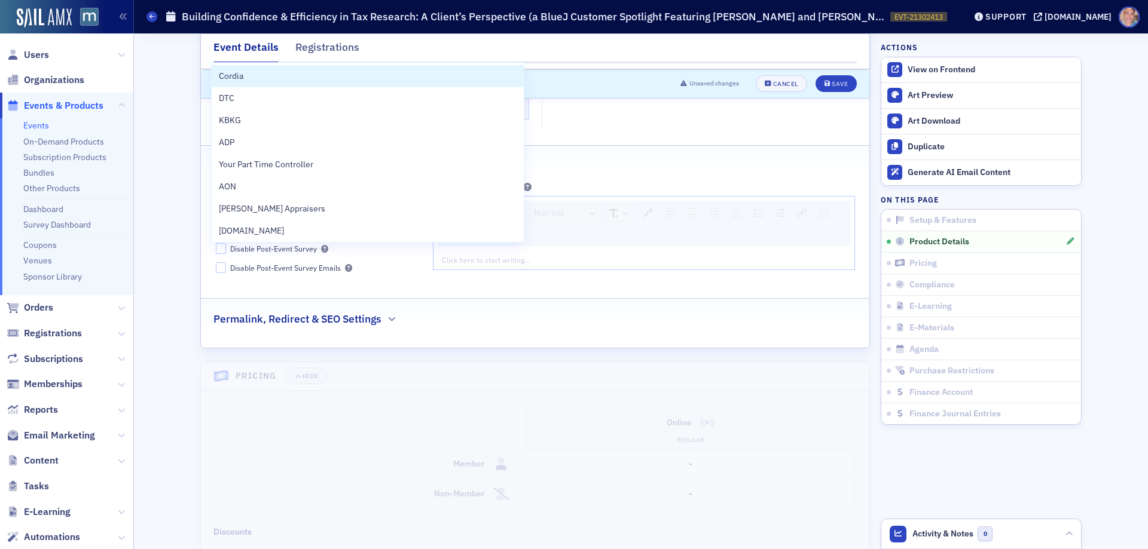
scroll to position [1277, 0]
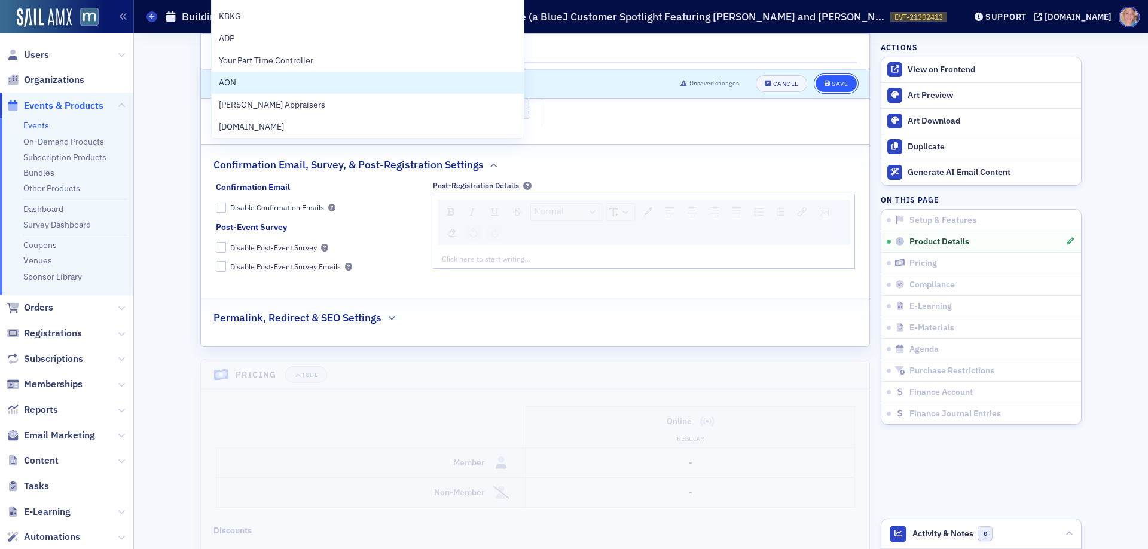
click at [831, 86] on div "Save" at bounding box center [839, 84] width 16 height 7
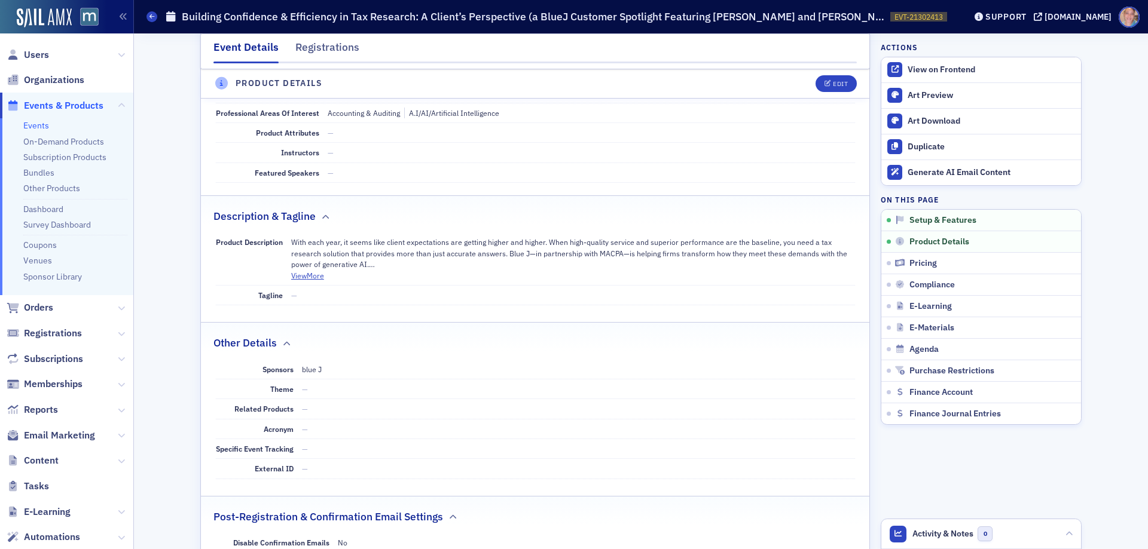
scroll to position [619, 0]
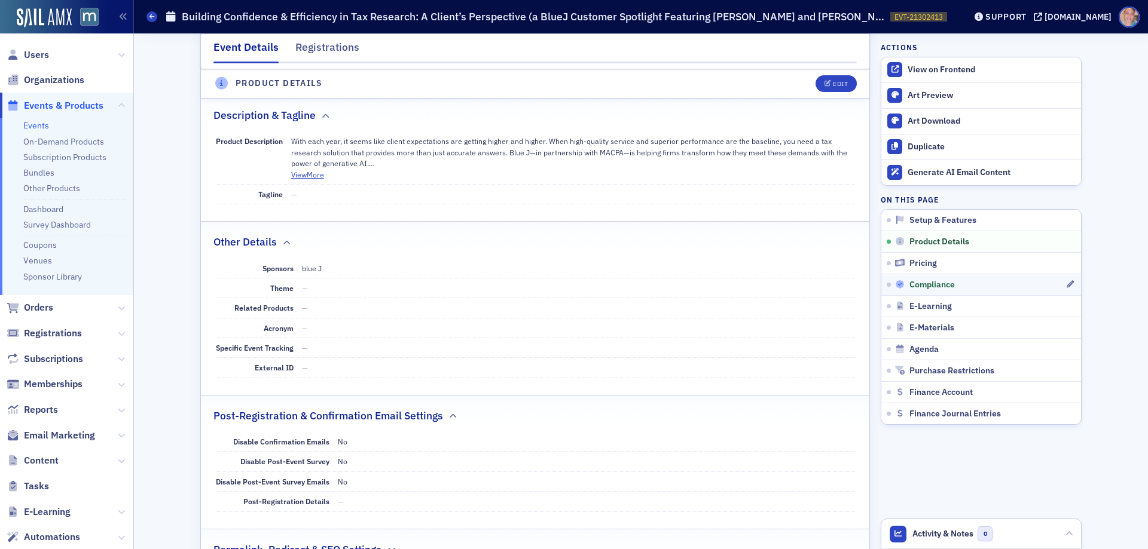
click at [1010, 283] on div "Compliance" at bounding box center [980, 285] width 170 height 11
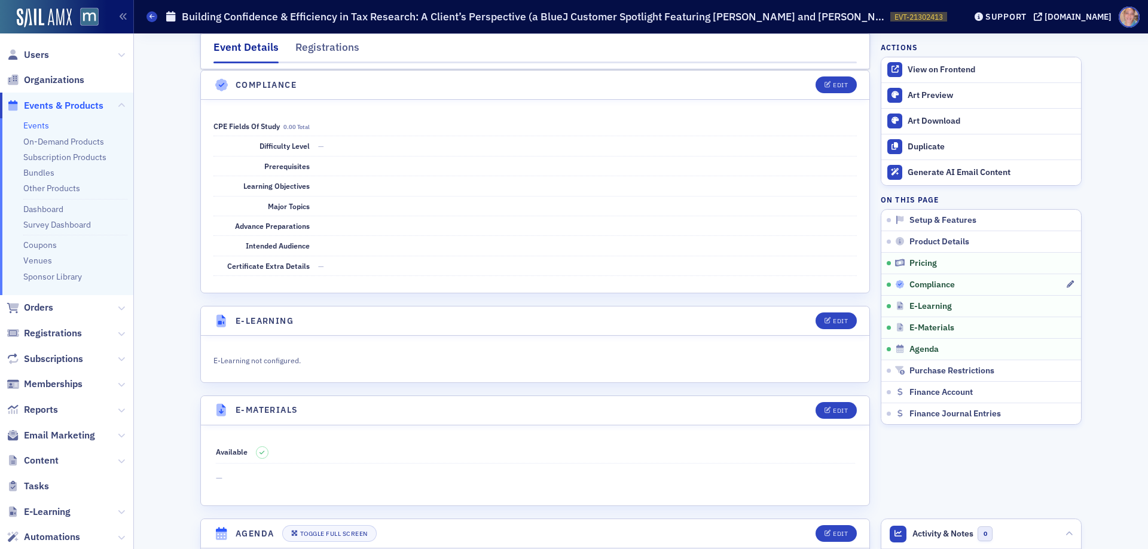
scroll to position [1429, 0]
click at [824, 86] on icon "button" at bounding box center [827, 84] width 7 height 7
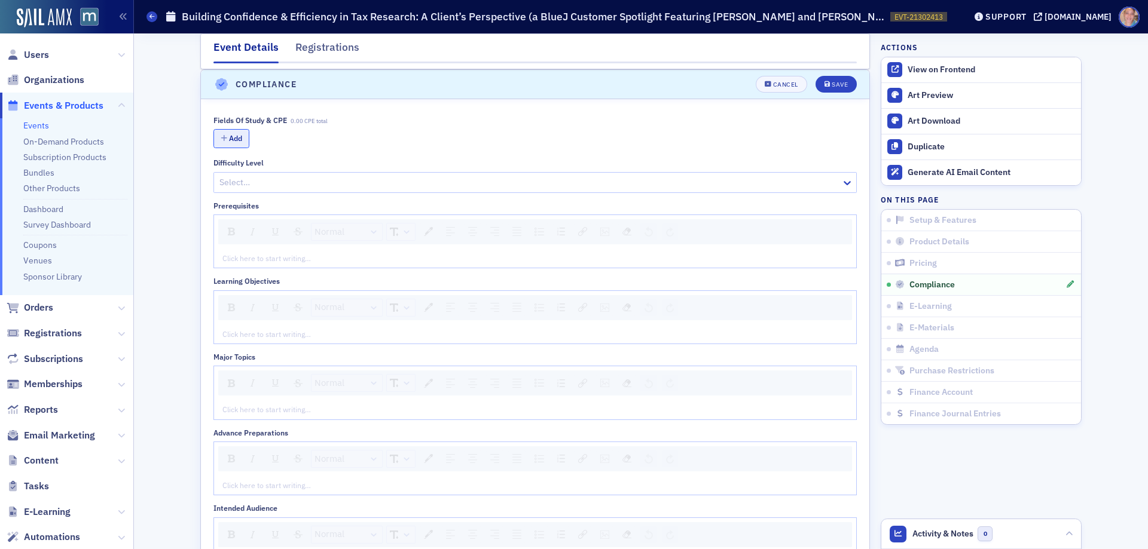
click at [238, 141] on button "Add" at bounding box center [231, 138] width 36 height 19
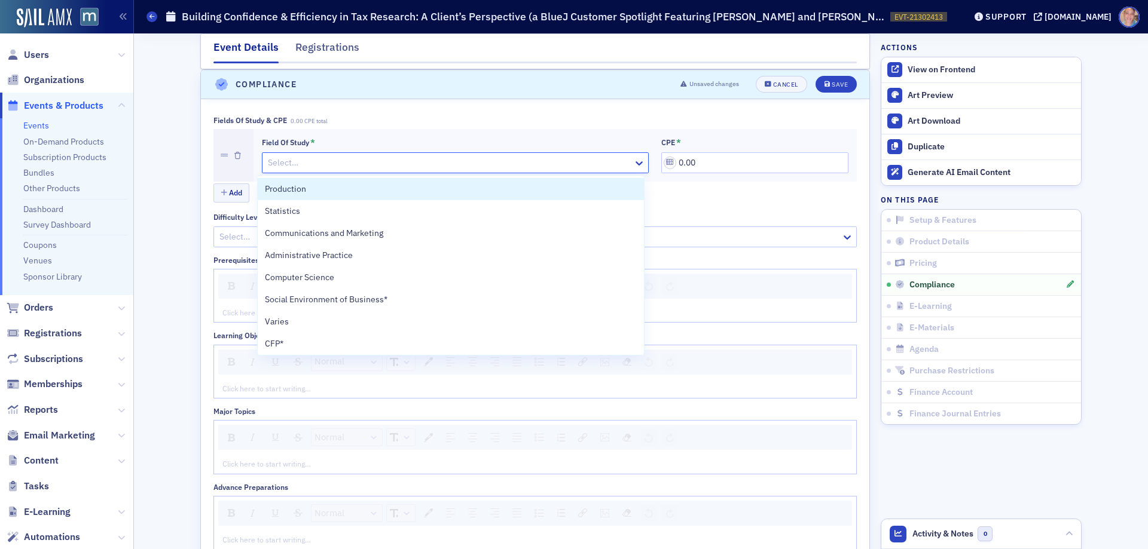
click at [402, 166] on div at bounding box center [449, 162] width 365 height 15
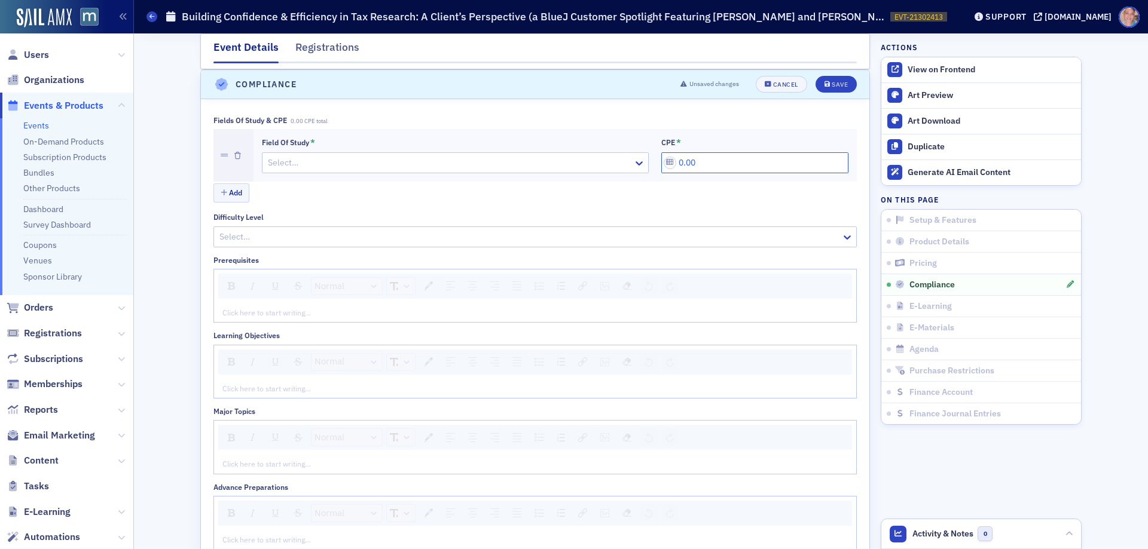
drag, startPoint x: 663, startPoint y: 158, endPoint x: 589, endPoint y: 158, distance: 74.1
click at [589, 158] on div "Field of Study * Select… CPE * 0.00" at bounding box center [555, 155] width 586 height 36
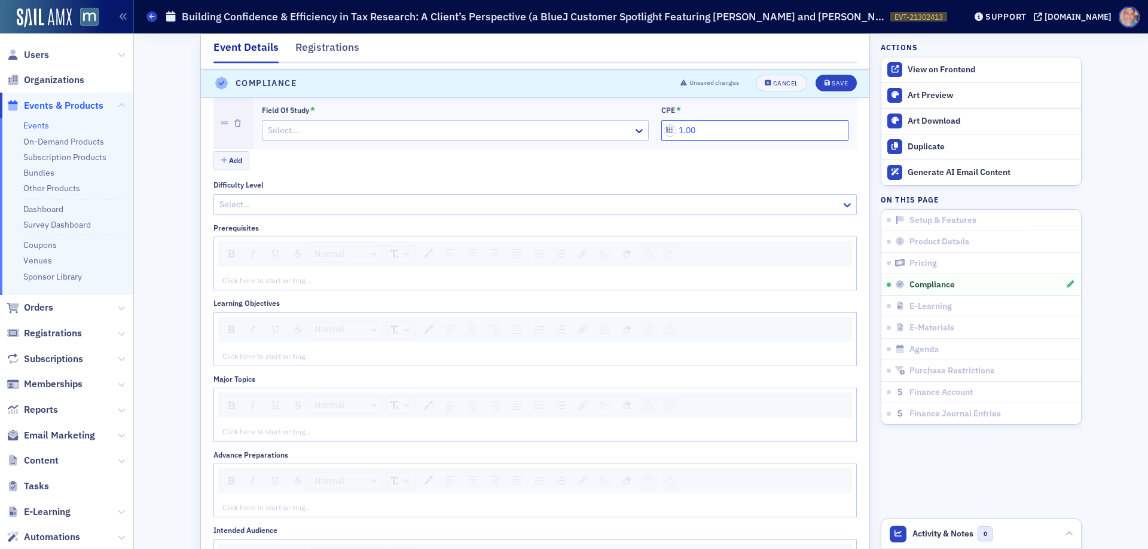
scroll to position [1488, 0]
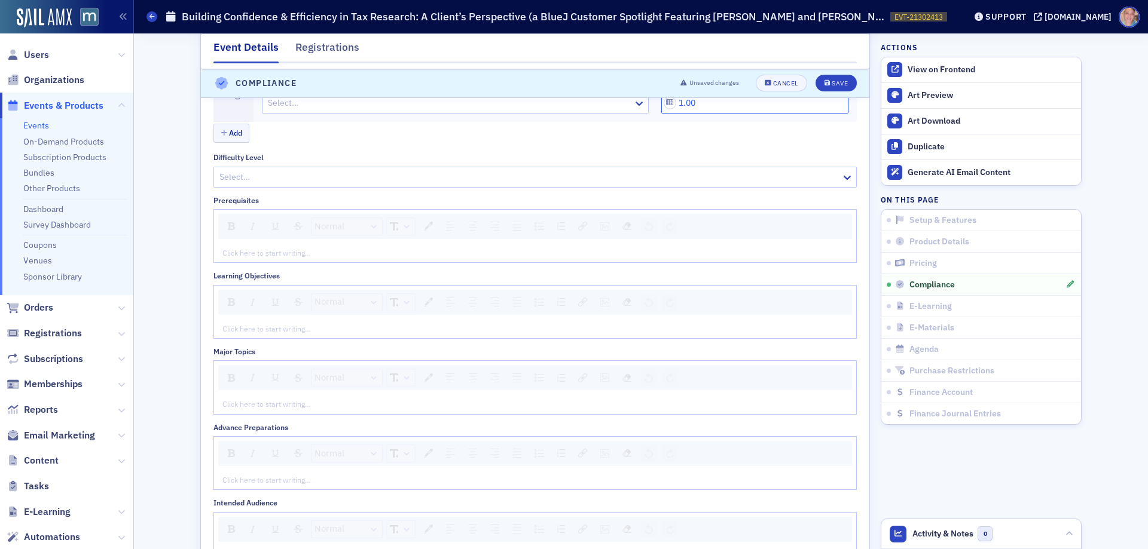
type input "1.00"
click at [237, 332] on div "rdw-editor" at bounding box center [535, 328] width 625 height 11
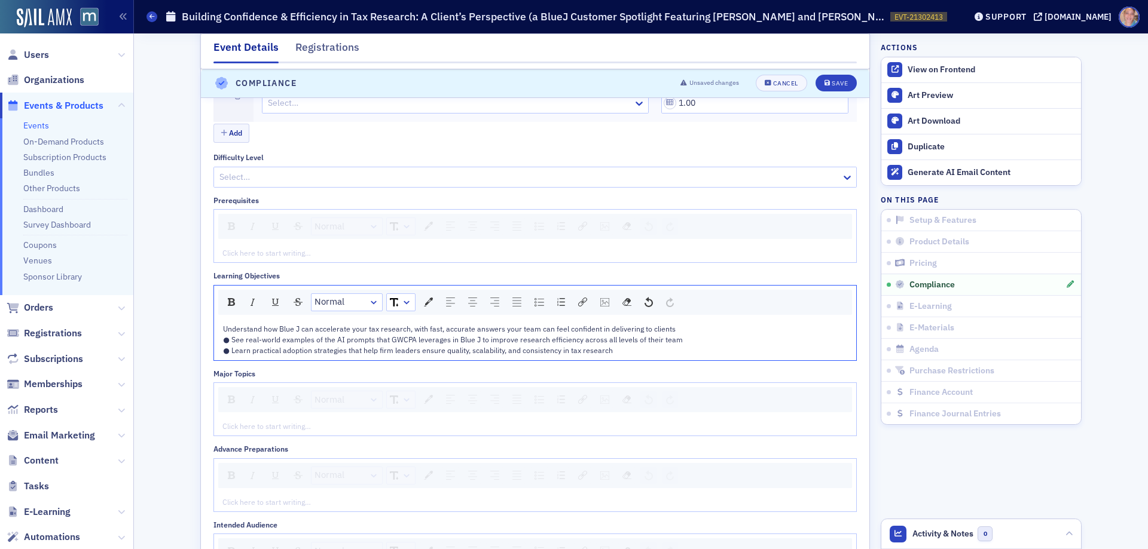
click at [223, 327] on span "Understand how Blue J can accelerate your tax research, with fast, accurate ans…" at bounding box center [449, 329] width 452 height 10
click at [536, 299] on img "rdw-list-control" at bounding box center [539, 302] width 10 height 8
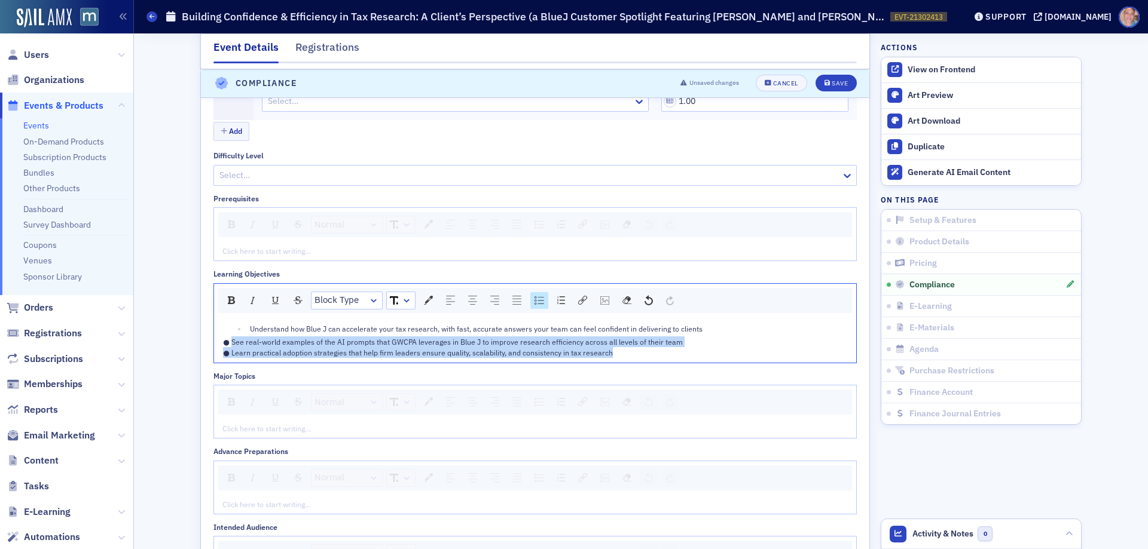
drag, startPoint x: 225, startPoint y: 342, endPoint x: 690, endPoint y: 365, distance: 465.0
click at [690, 365] on div "Fields of Study & CPE 1.00 CPE total Field of Study * Select… CPE * 1.00 Add Di…" at bounding box center [534, 359] width 643 height 611
click at [539, 301] on img "rdw-list-control" at bounding box center [539, 300] width 10 height 8
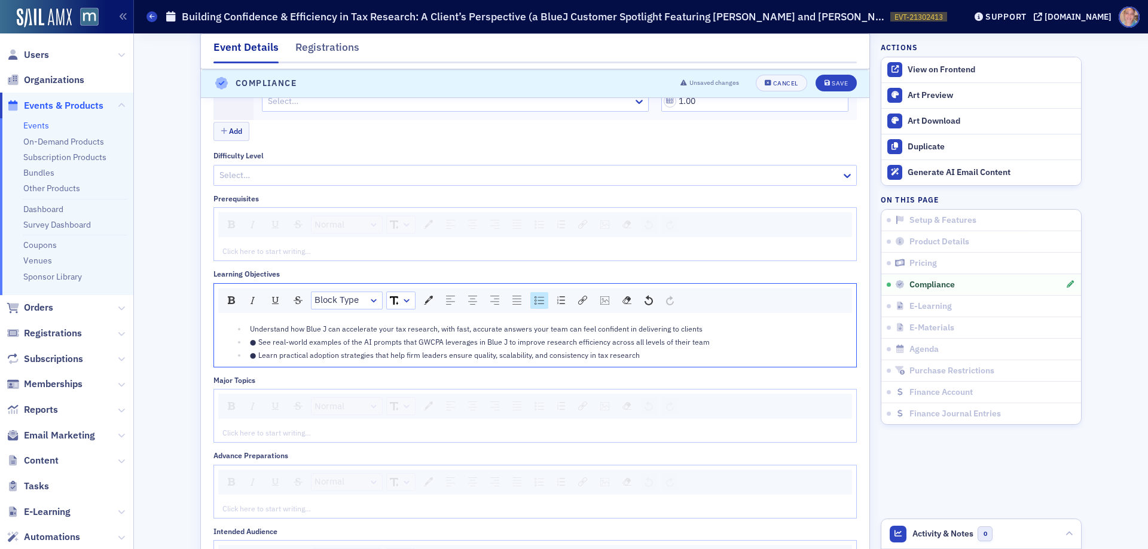
click at [250, 343] on span "● See real-world examples of the AI prompts that GWCPA leverages in Blue J to i…" at bounding box center [480, 342] width 460 height 10
drag, startPoint x: 320, startPoint y: 505, endPoint x: 308, endPoint y: 505, distance: 11.4
click at [319, 505] on div "rdw-editor" at bounding box center [535, 508] width 625 height 11
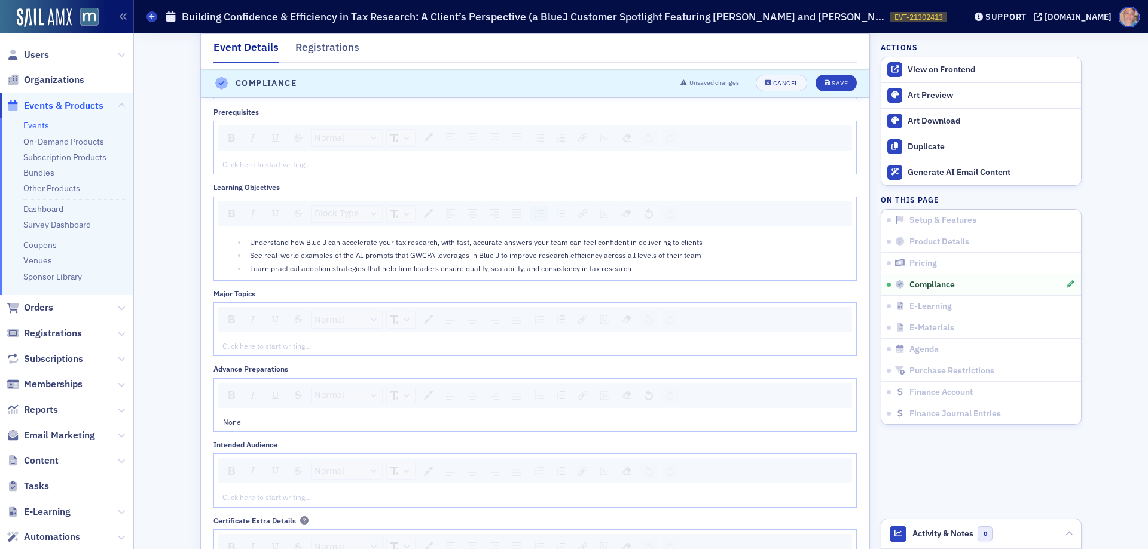
scroll to position [1371, 0]
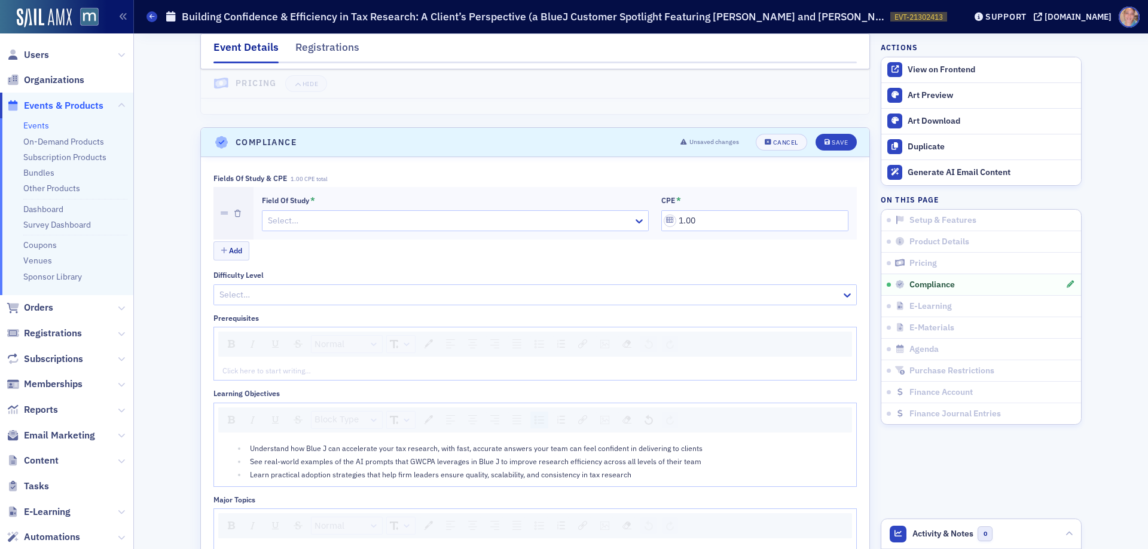
click at [396, 229] on div "Select…" at bounding box center [447, 220] width 371 height 17
type input "ta"
click at [313, 310] on div "Taxes" at bounding box center [450, 313] width 371 height 13
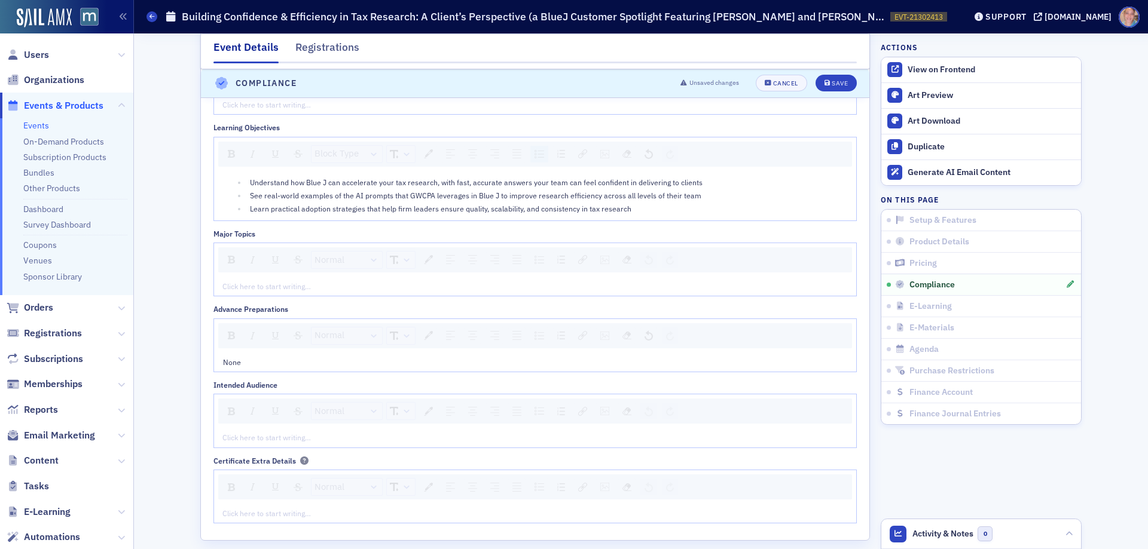
scroll to position [1729, 0]
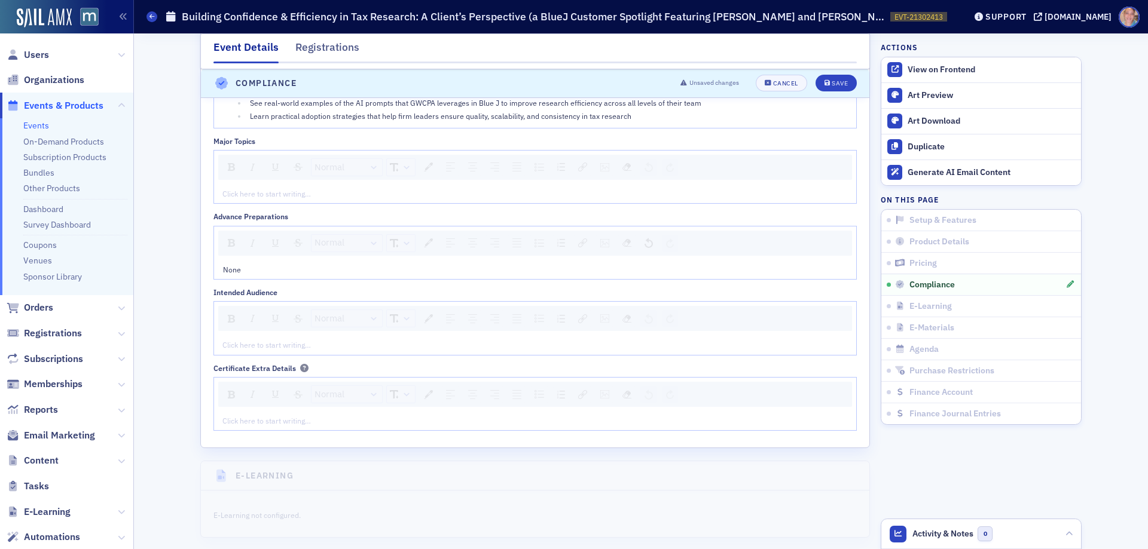
click at [270, 339] on div "Click here to start writing…" at bounding box center [535, 344] width 642 height 19
click at [283, 340] on div "rdw-editor" at bounding box center [535, 345] width 625 height 11
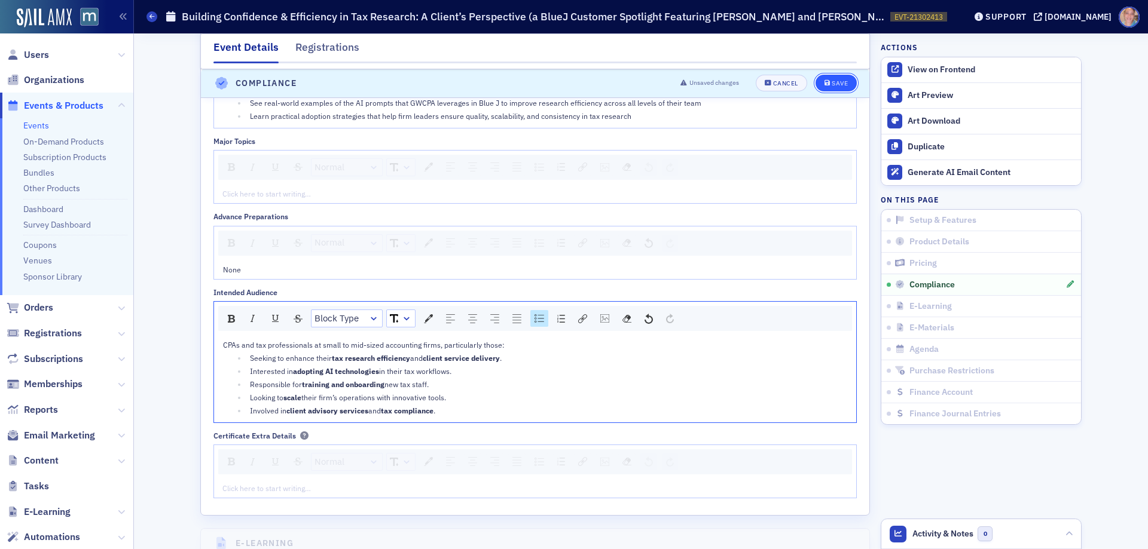
click at [833, 81] on div "Save" at bounding box center [839, 84] width 16 height 7
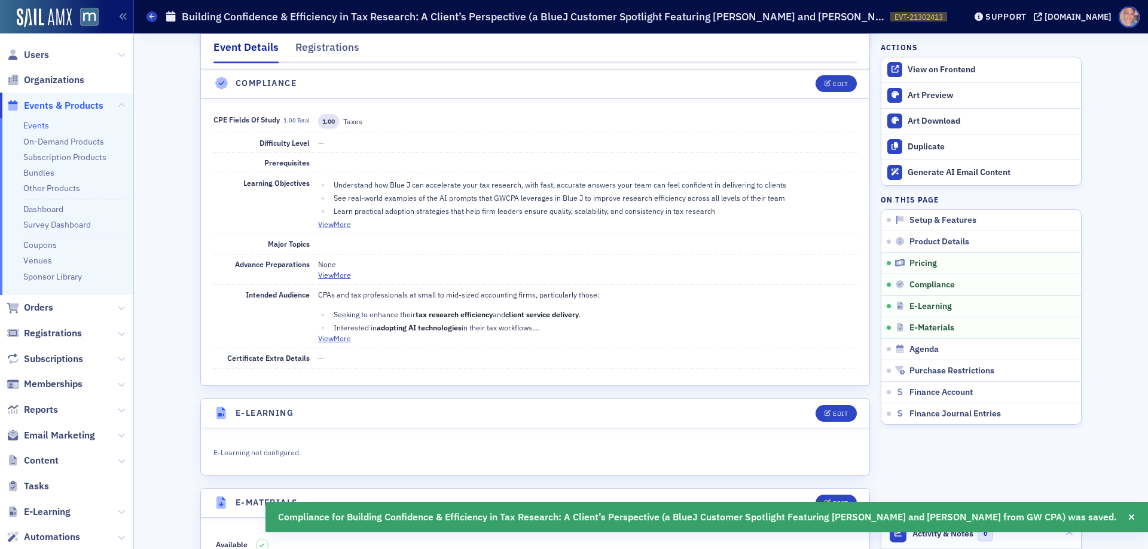
scroll to position [1384, 0]
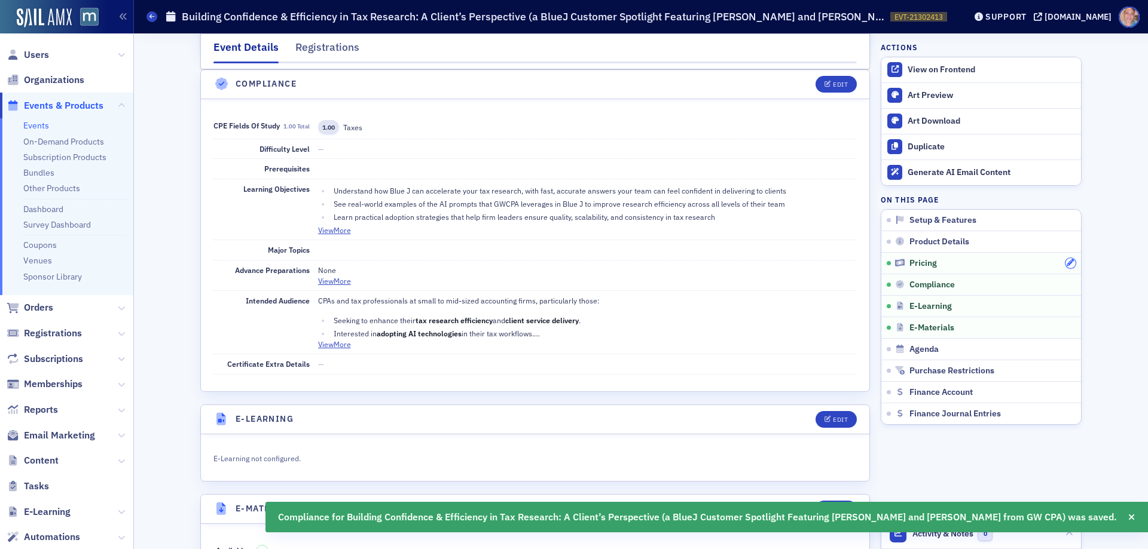
click at [1068, 264] on icon "button" at bounding box center [1069, 262] width 7 height 7
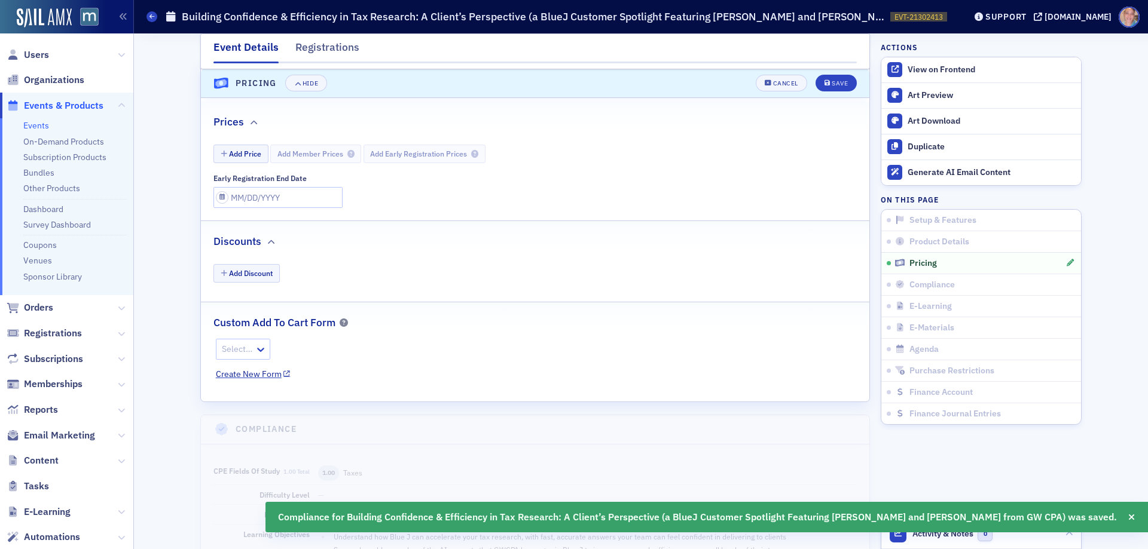
scroll to position [1096, 0]
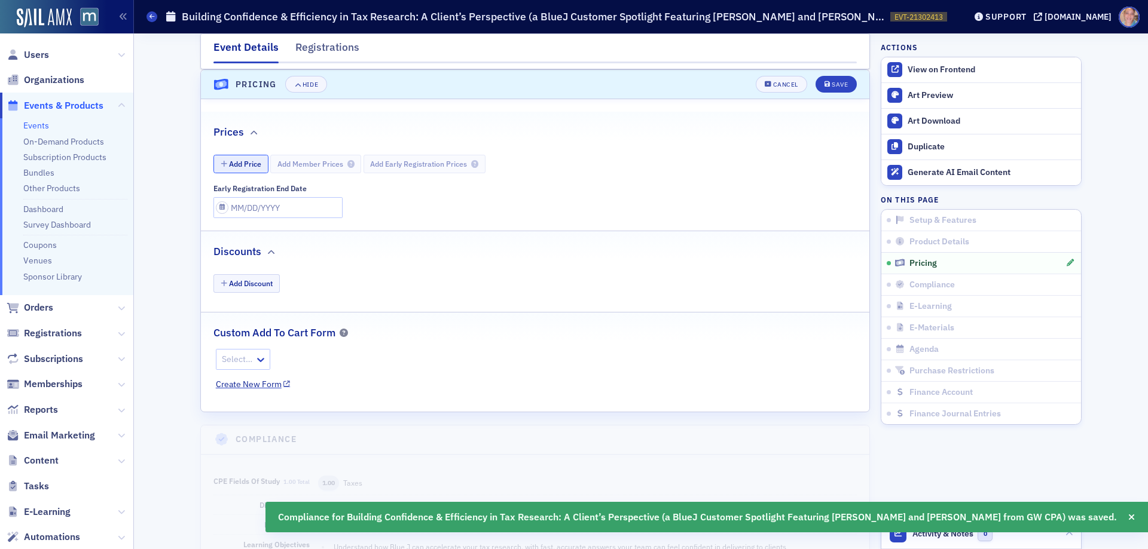
click at [241, 165] on button "Add Price" at bounding box center [240, 164] width 55 height 19
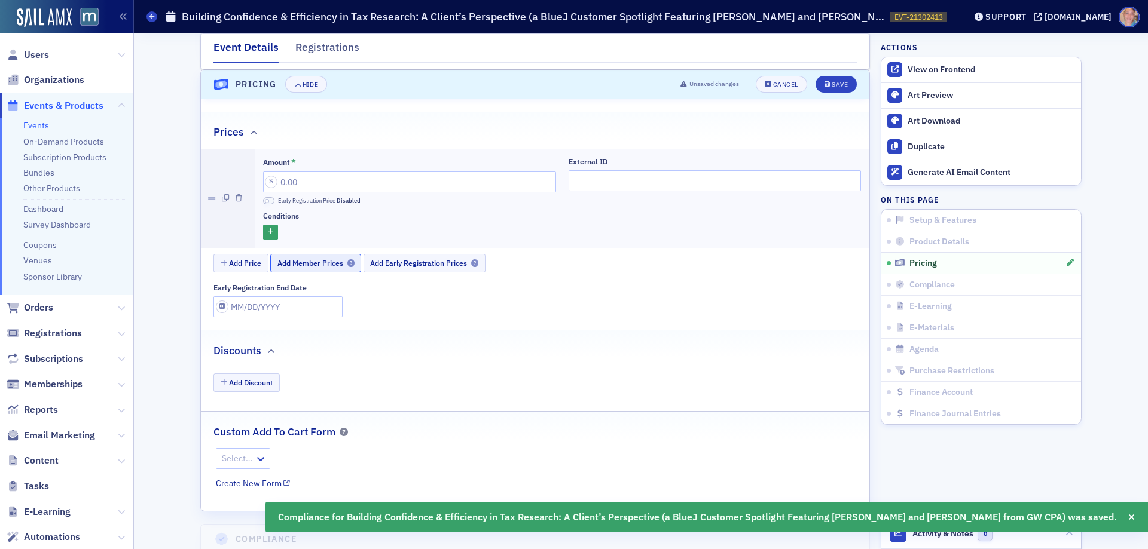
click at [308, 261] on span "Add Member Prices" at bounding box center [315, 263] width 77 height 9
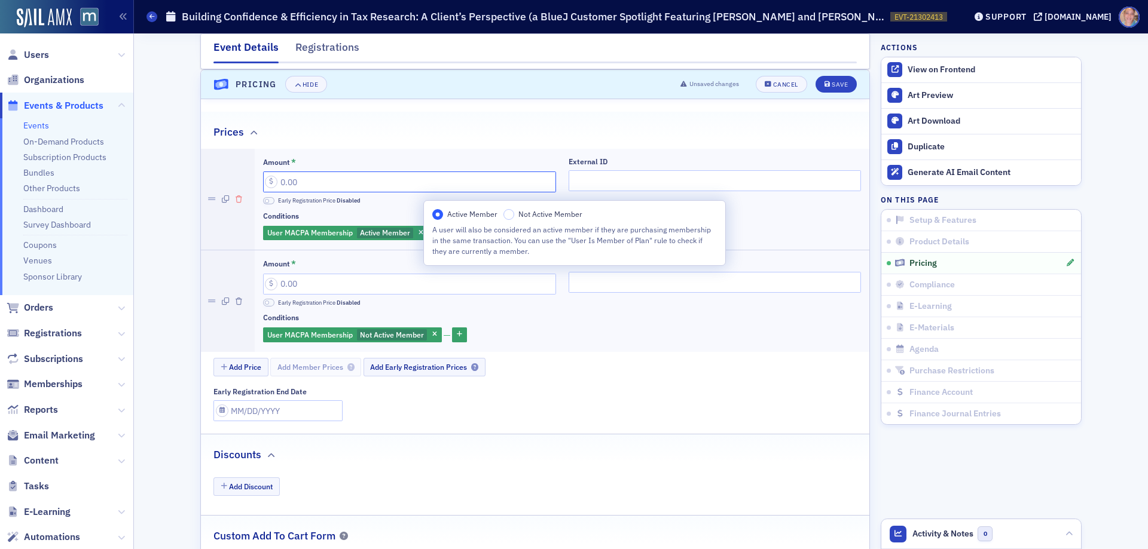
drag, startPoint x: 323, startPoint y: 182, endPoint x: 234, endPoint y: 177, distance: 89.2
click at [234, 177] on li "Amount * Early Registration Price Disabled External ID Conditions User MACPA Me…" at bounding box center [535, 199] width 668 height 101
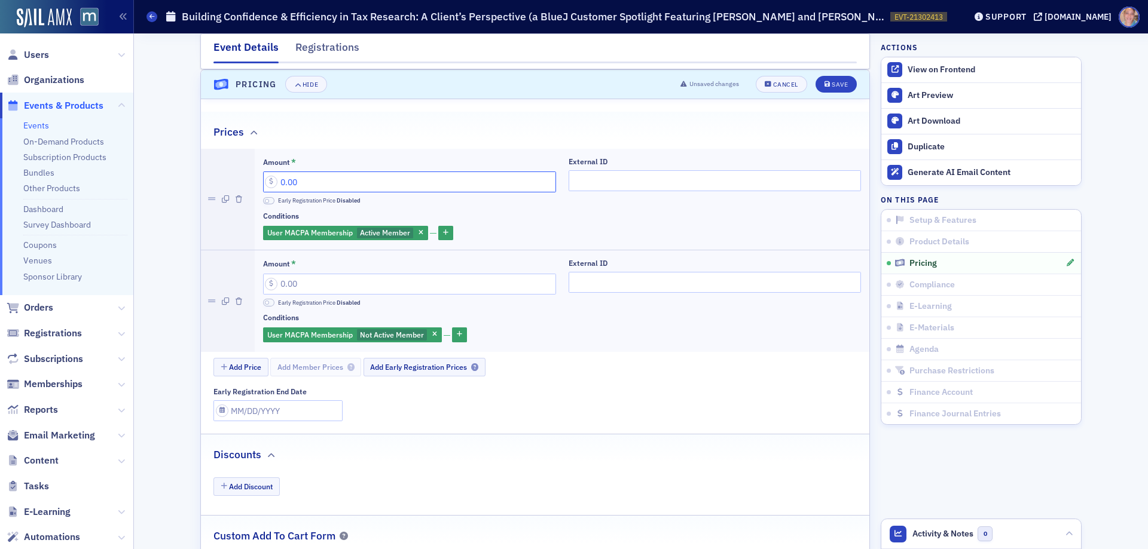
type input "0.00"
drag, startPoint x: 277, startPoint y: 282, endPoint x: 436, endPoint y: 293, distance: 159.4
click at [436, 293] on input "Amount *" at bounding box center [409, 284] width 293 height 21
type input "45.00"
click at [840, 84] on div "Save" at bounding box center [839, 84] width 16 height 7
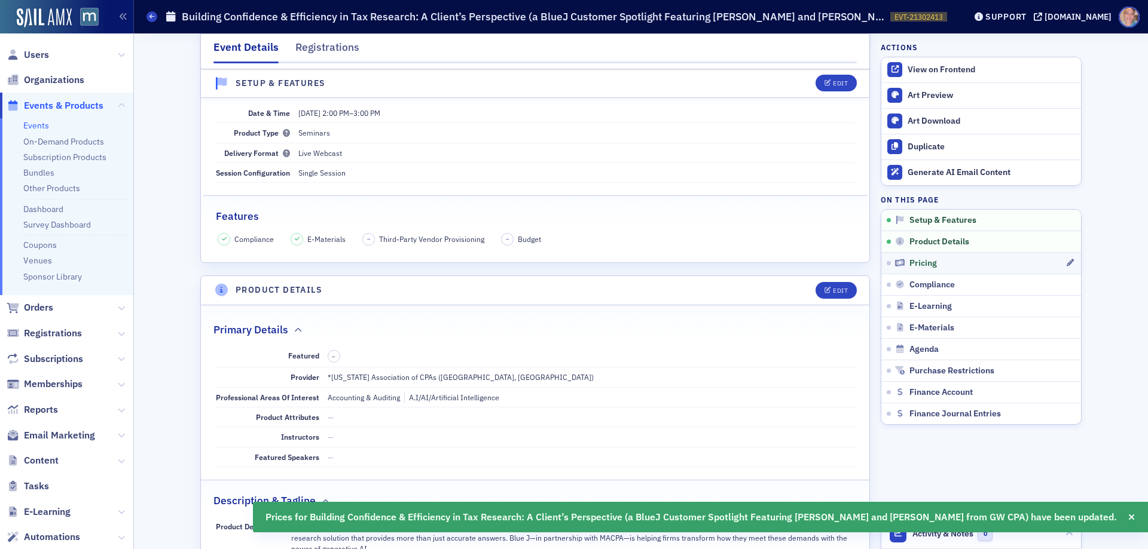
scroll to position [0, 0]
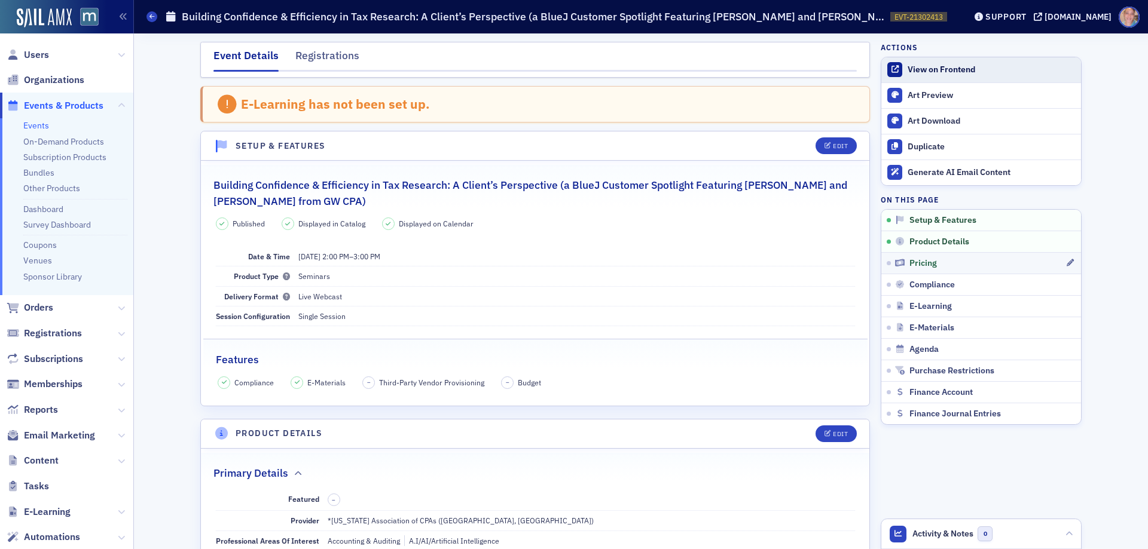
click at [937, 76] on link "View on Frontend" at bounding box center [981, 69] width 200 height 25
click at [843, 432] on button "Edit" at bounding box center [835, 434] width 41 height 17
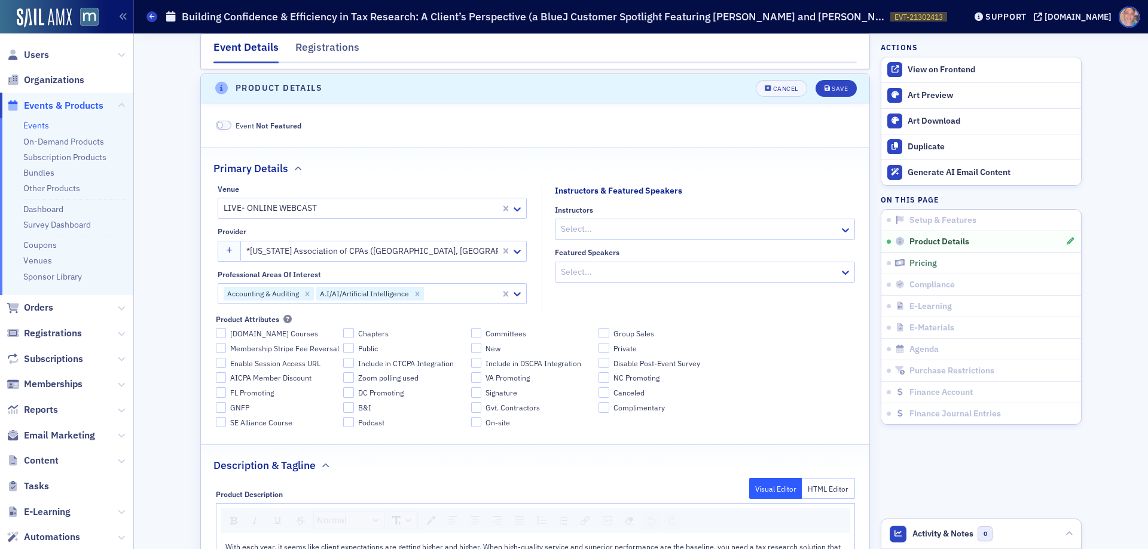
scroll to position [350, 0]
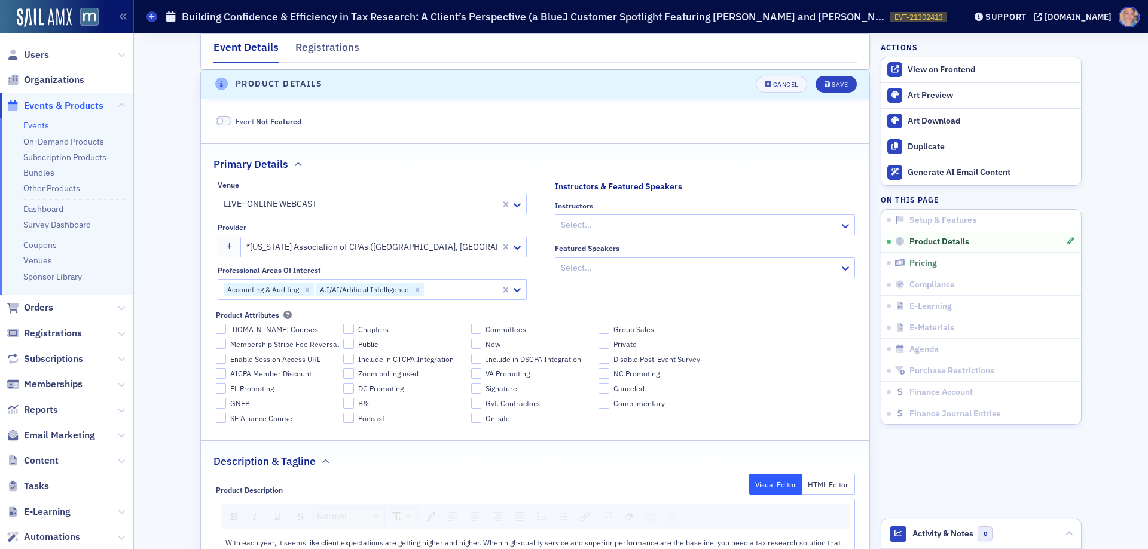
click at [612, 224] on div at bounding box center [698, 225] width 279 height 15
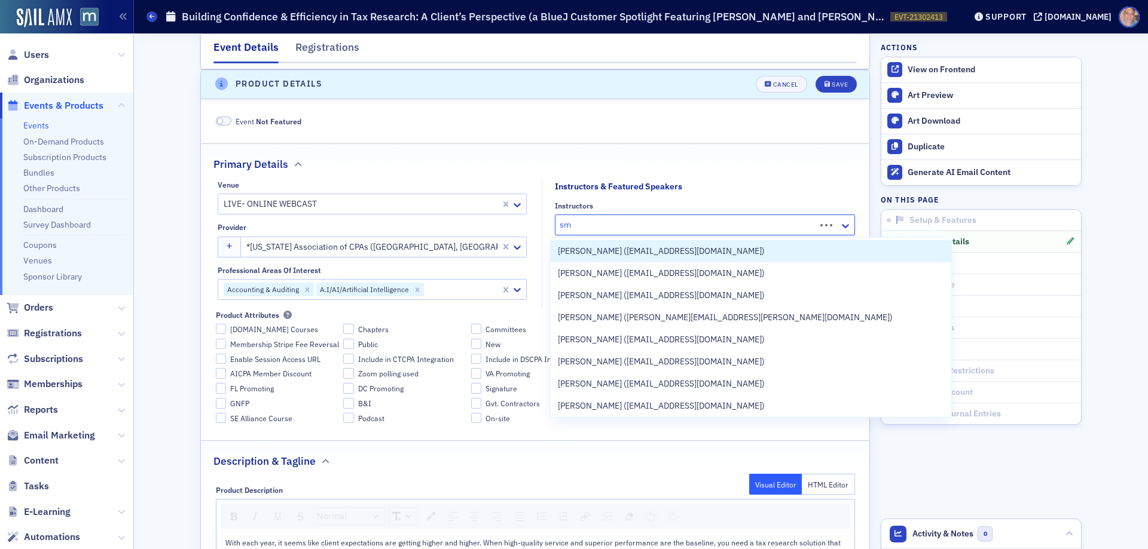
type input "s"
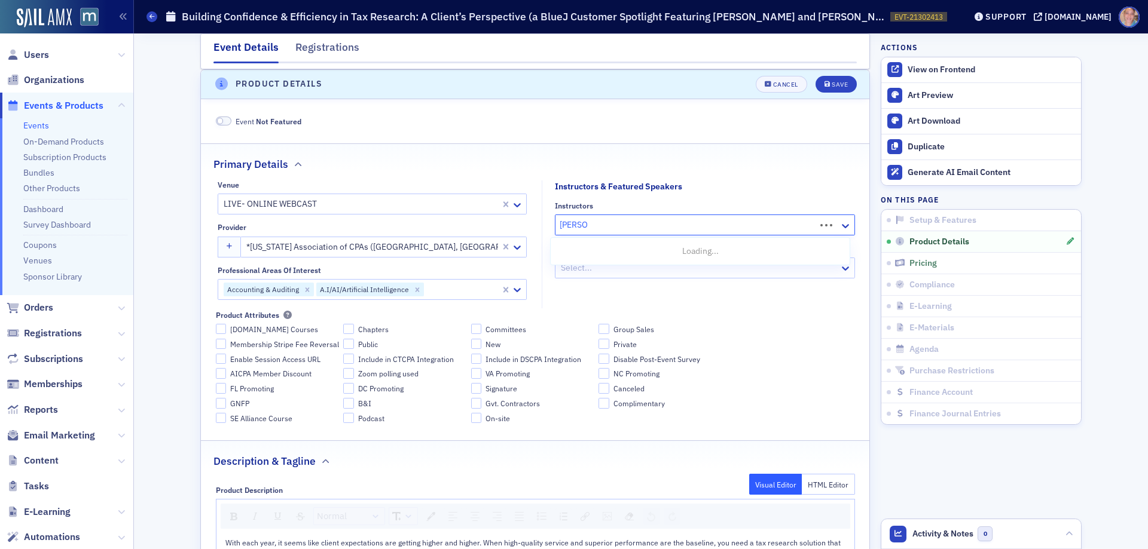
type input "bowling"
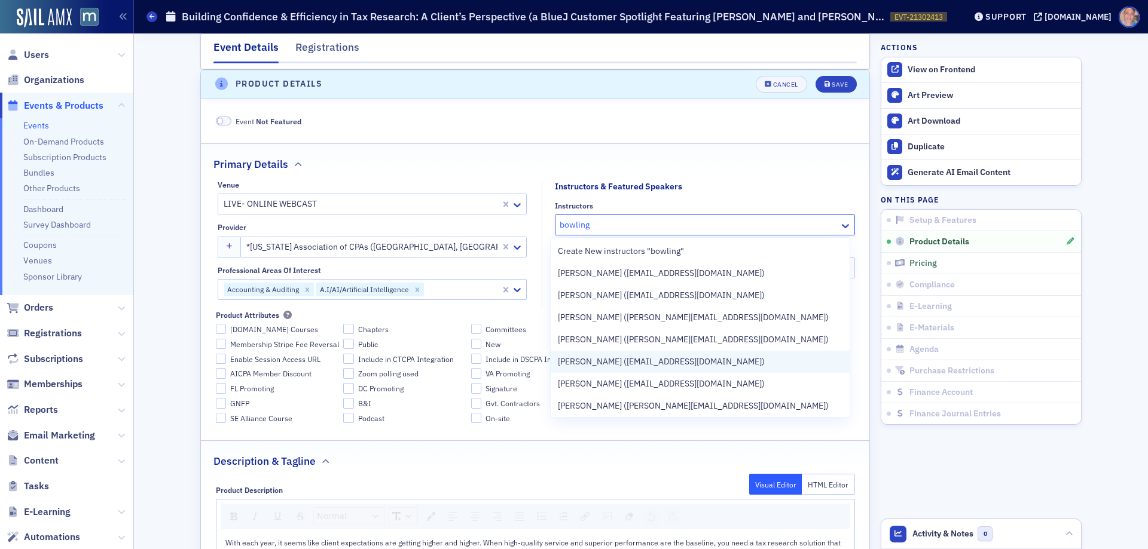
click at [679, 368] on span "[PERSON_NAME] ([EMAIL_ADDRESS][DOMAIN_NAME])" at bounding box center [661, 362] width 207 height 13
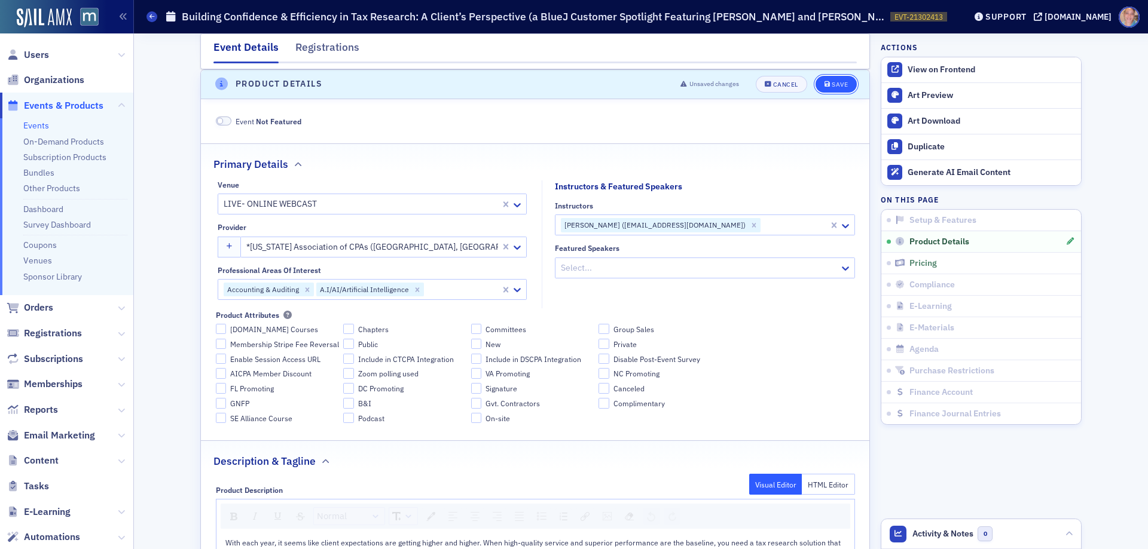
click at [837, 82] on div "Save" at bounding box center [839, 84] width 16 height 7
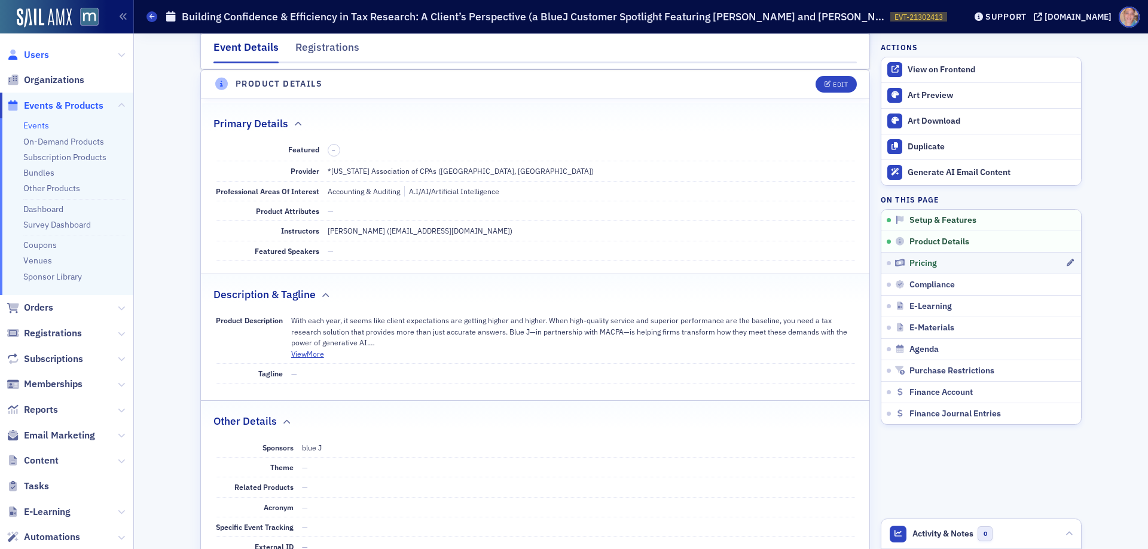
drag, startPoint x: 42, startPoint y: 58, endPoint x: 48, endPoint y: 54, distance: 7.5
click at [42, 58] on span "Users" at bounding box center [36, 54] width 25 height 13
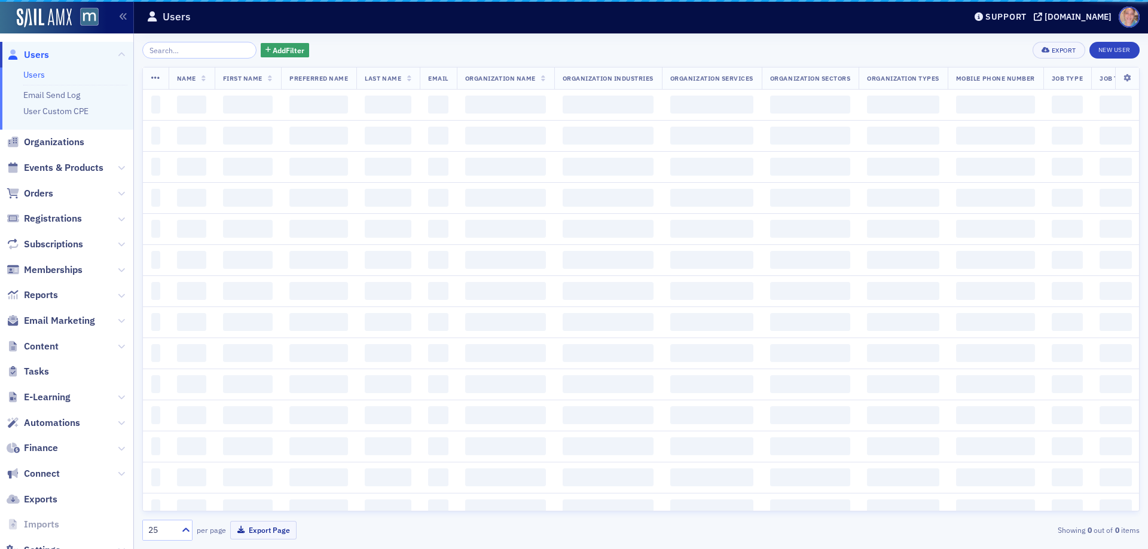
click at [181, 49] on input "search" at bounding box center [199, 50] width 114 height 17
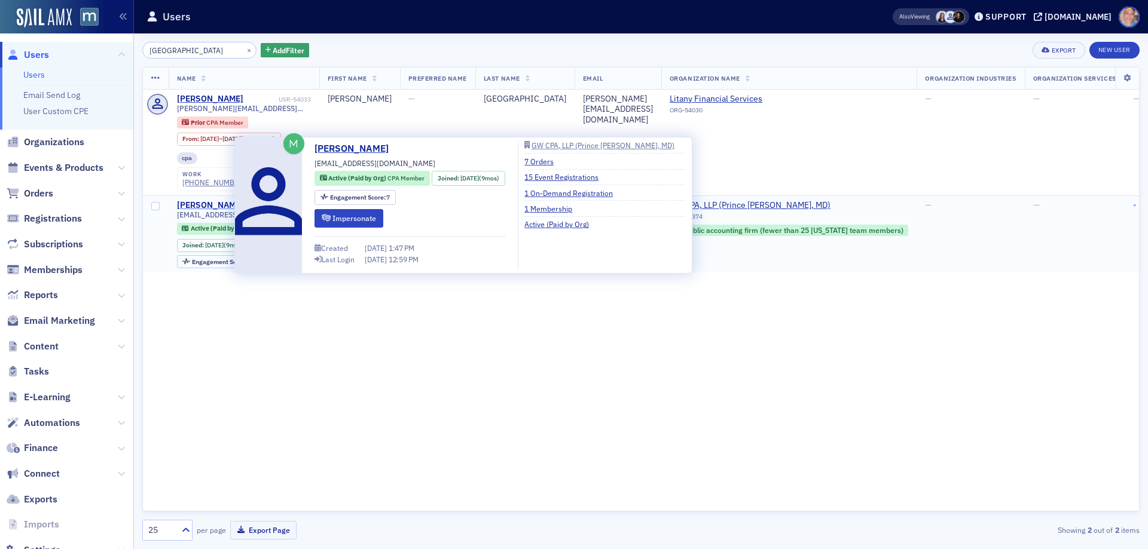
type input "glasgow"
click at [209, 204] on div "Sarah Glasgow" at bounding box center [210, 205] width 66 height 11
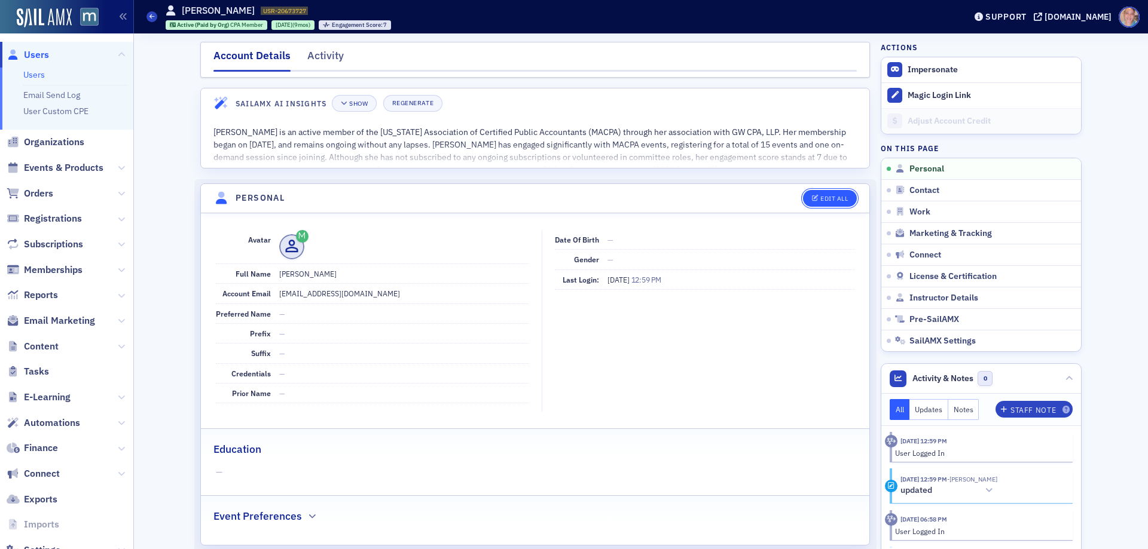
click at [820, 200] on div "Edit All" at bounding box center [833, 198] width 27 height 7
select select "US"
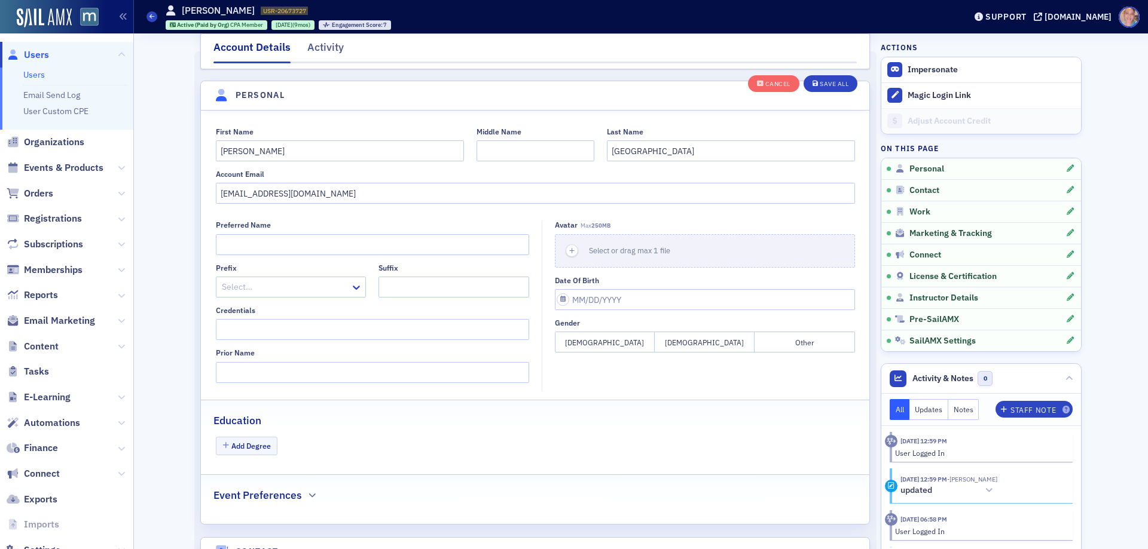
scroll to position [139, 0]
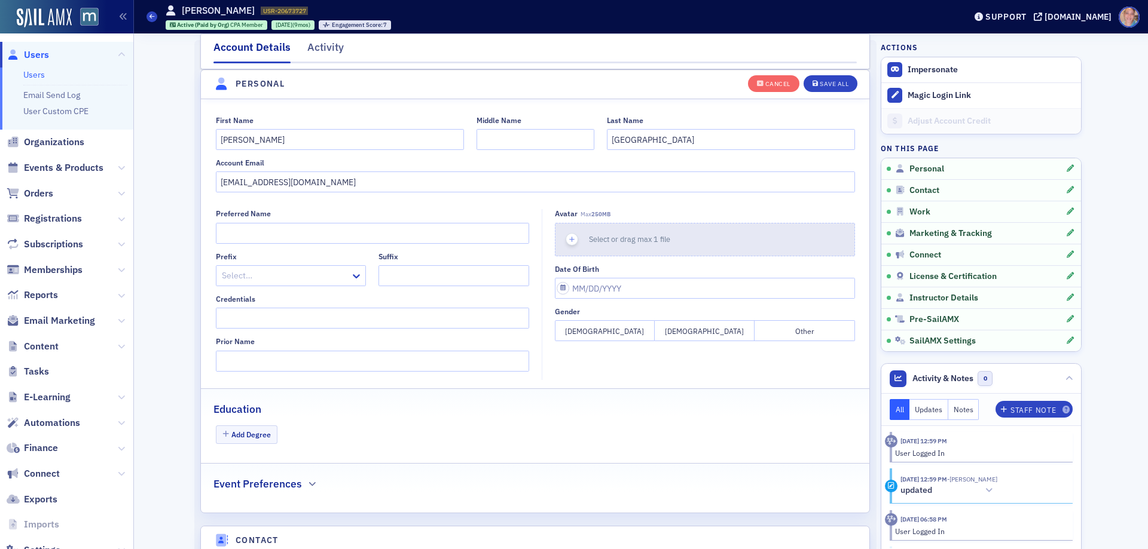
click at [567, 237] on icon "button" at bounding box center [572, 239] width 11 height 11
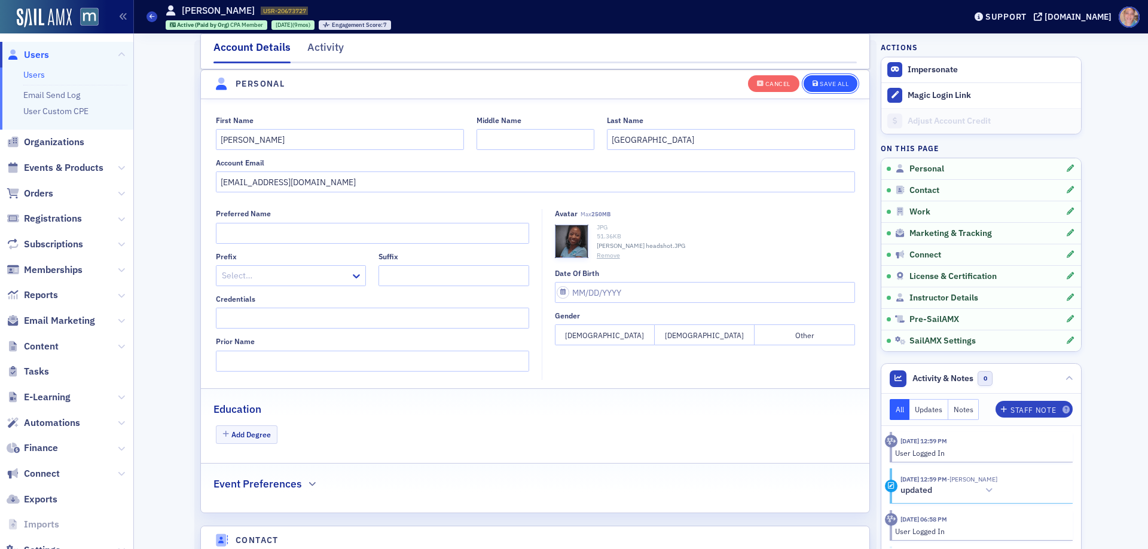
click at [823, 83] on div "Save All" at bounding box center [833, 84] width 29 height 7
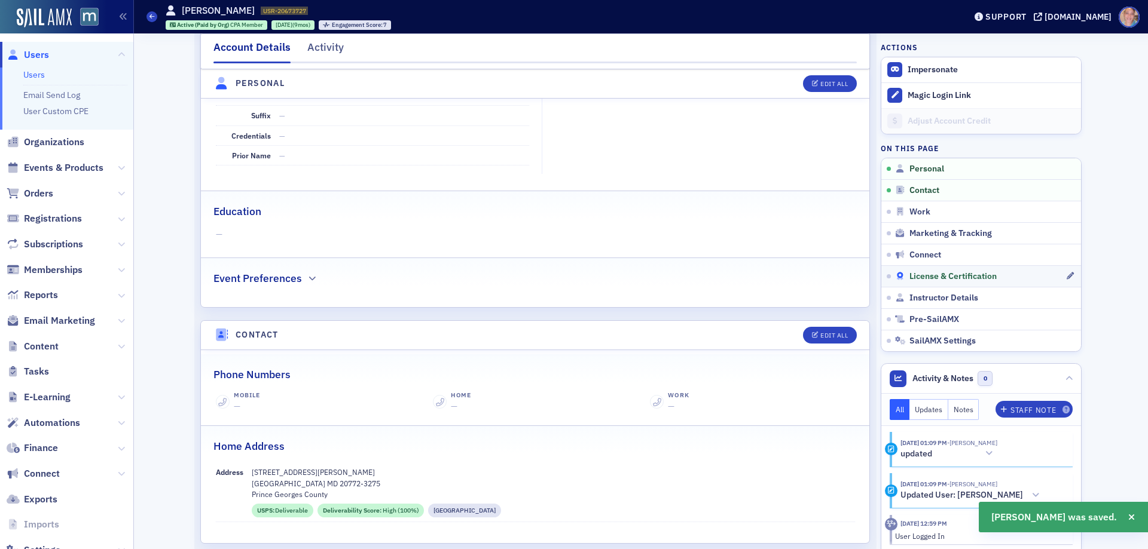
scroll to position [259, 0]
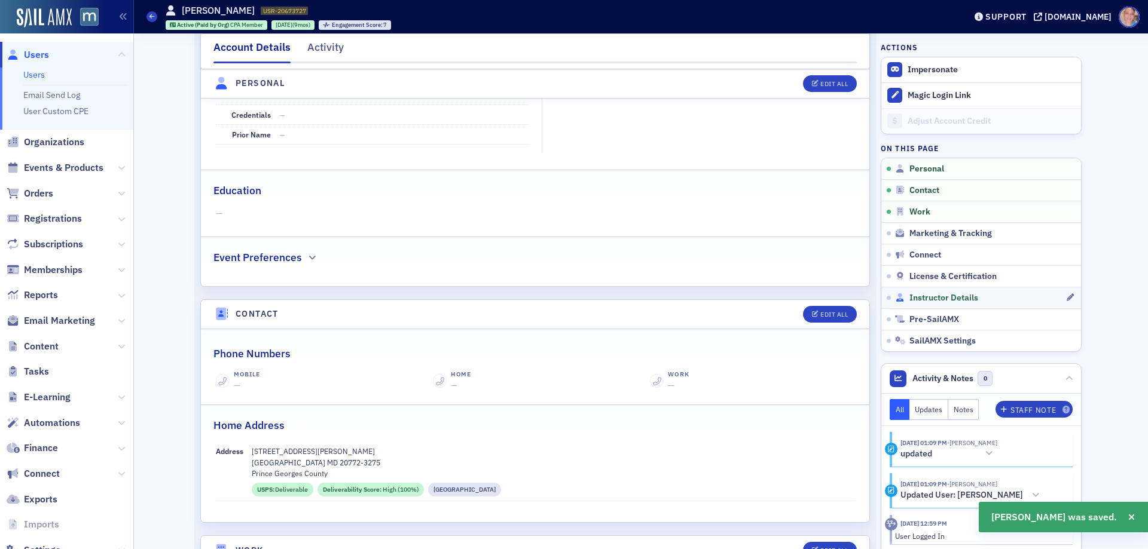
click at [1060, 296] on div "Instructor Details" at bounding box center [980, 298] width 170 height 11
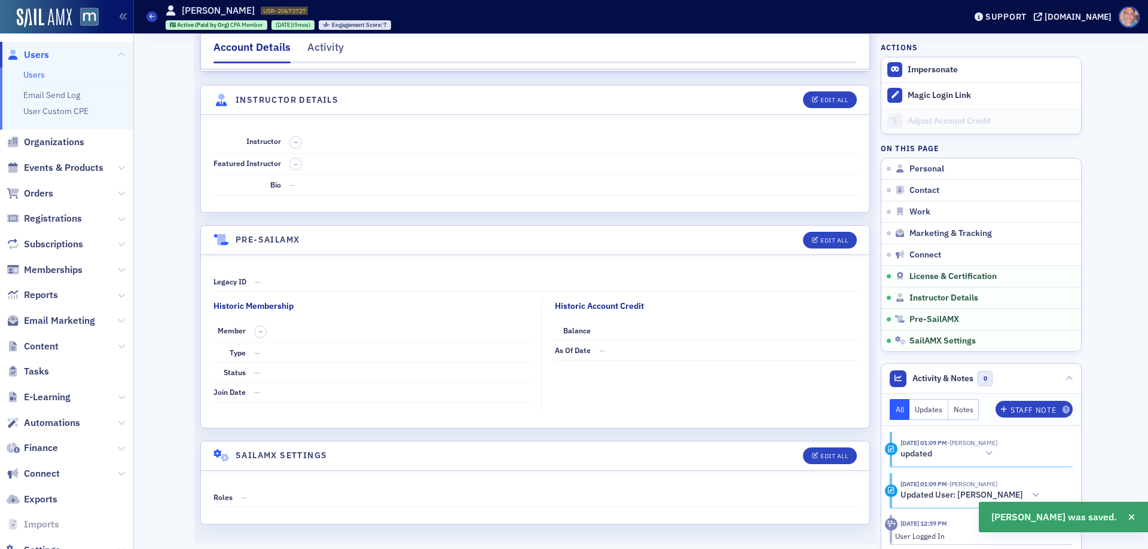
scroll to position [2549, 0]
click at [821, 97] on div "Edit All" at bounding box center [833, 97] width 27 height 7
select select "US"
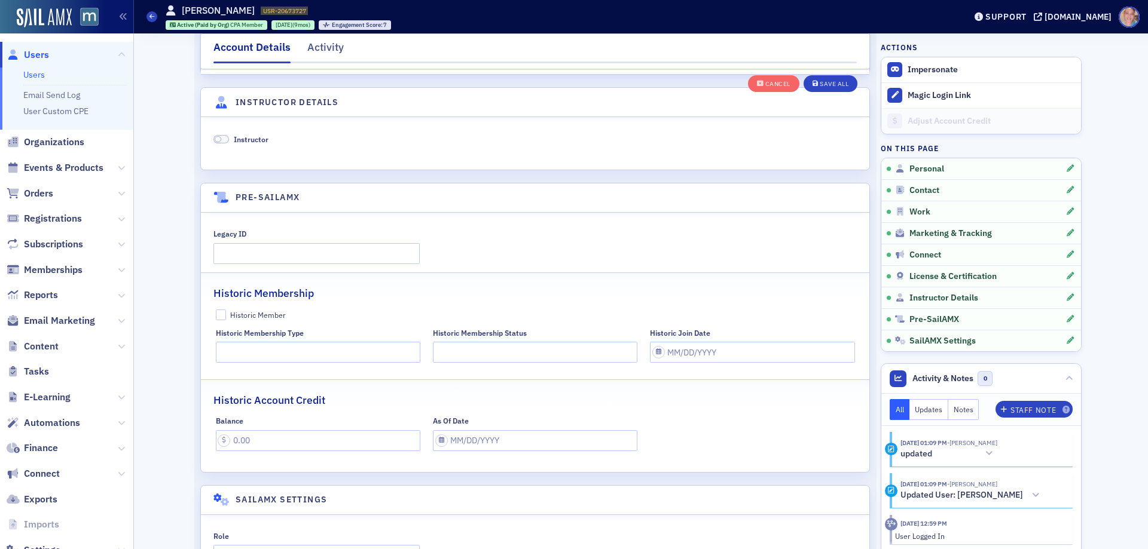
scroll to position [2759, 0]
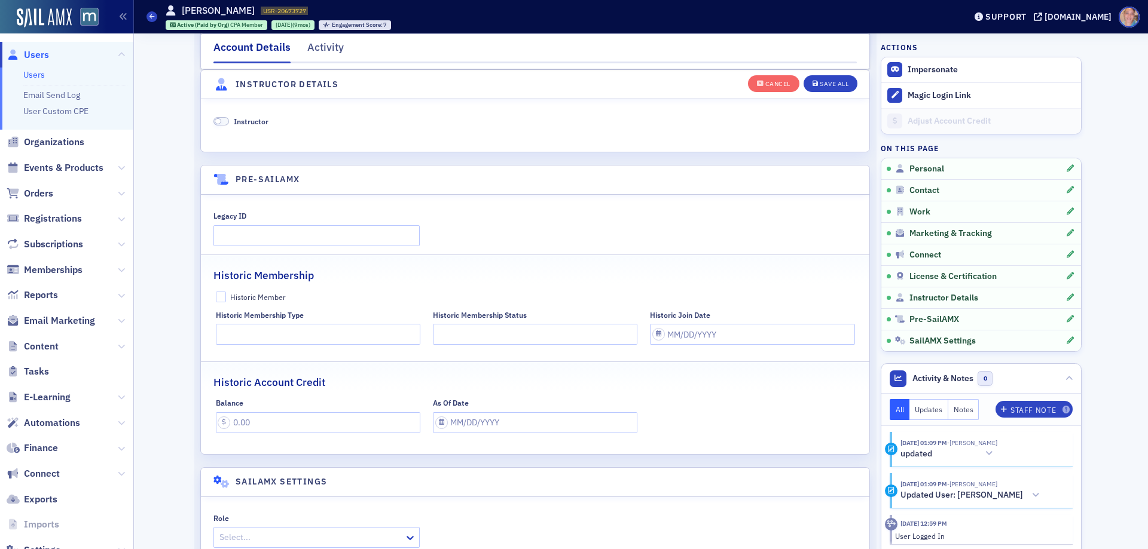
click at [224, 121] on span at bounding box center [221, 121] width 16 height 9
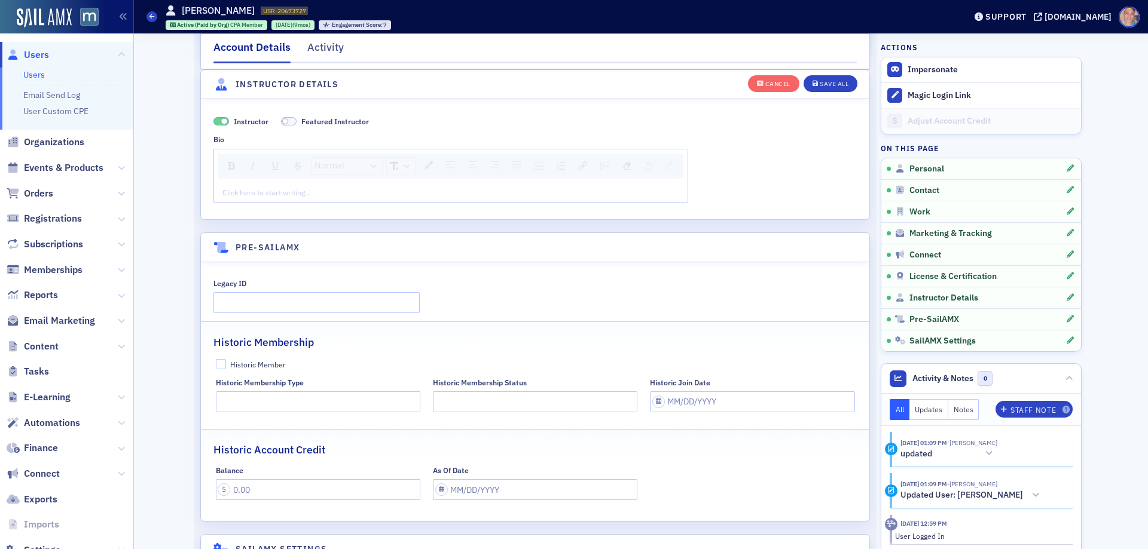
click at [309, 196] on div "rdw-editor" at bounding box center [451, 192] width 456 height 11
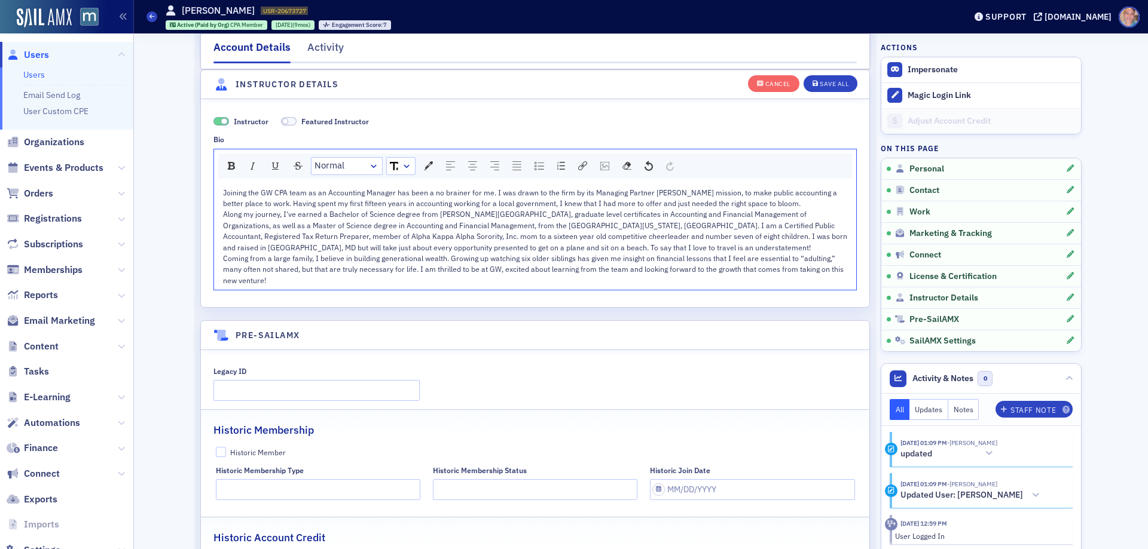
click at [643, 250] on div "Along my journey, I've earned a Bachelor of Science degree from Morgan State Un…" at bounding box center [535, 231] width 625 height 44
click at [819, 82] on div "Save All" at bounding box center [833, 84] width 29 height 7
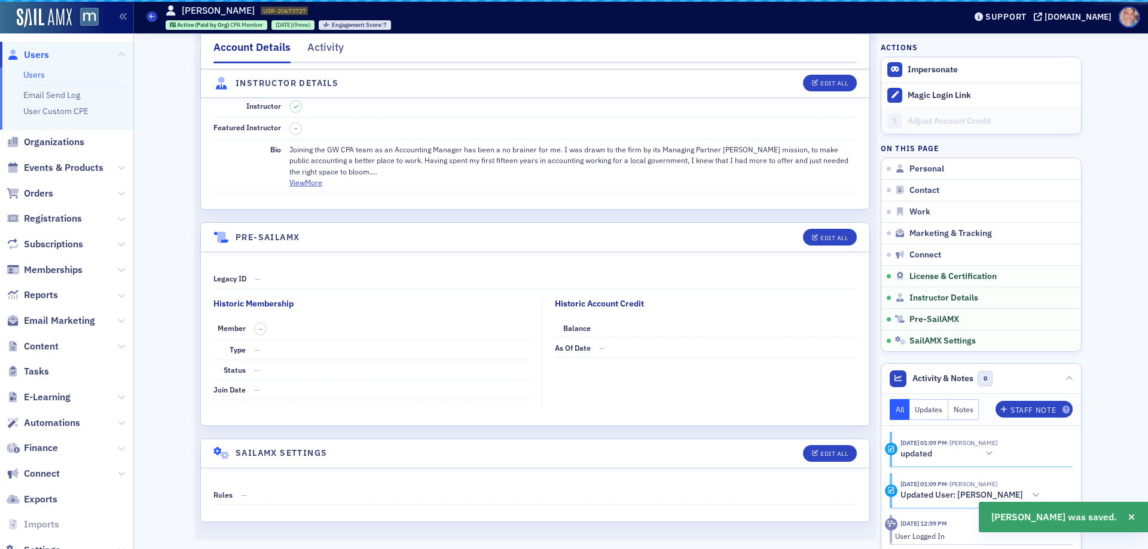
scroll to position [2582, 0]
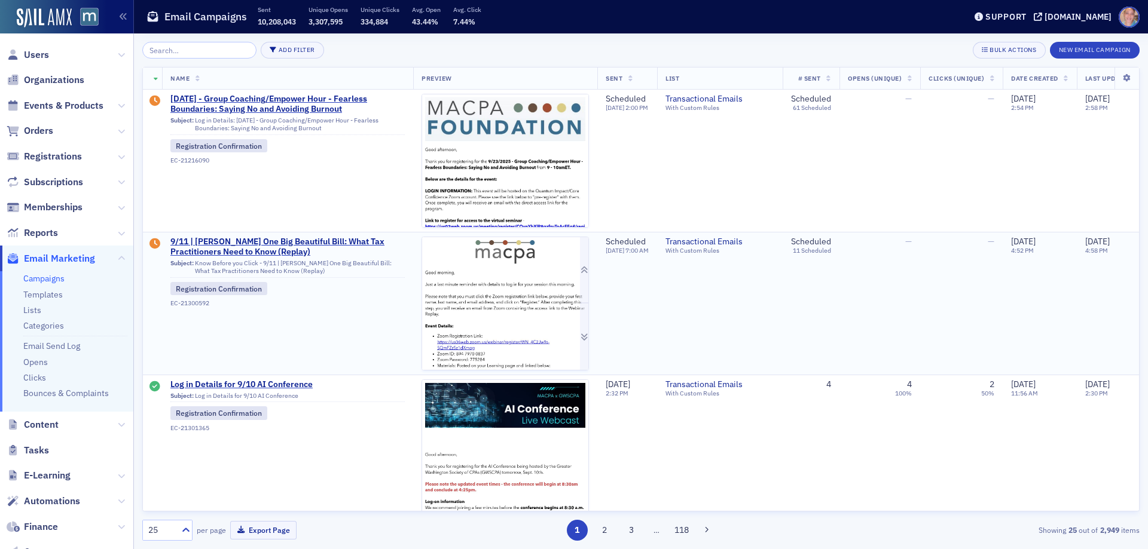
click at [513, 305] on img at bounding box center [505, 440] width 166 height 407
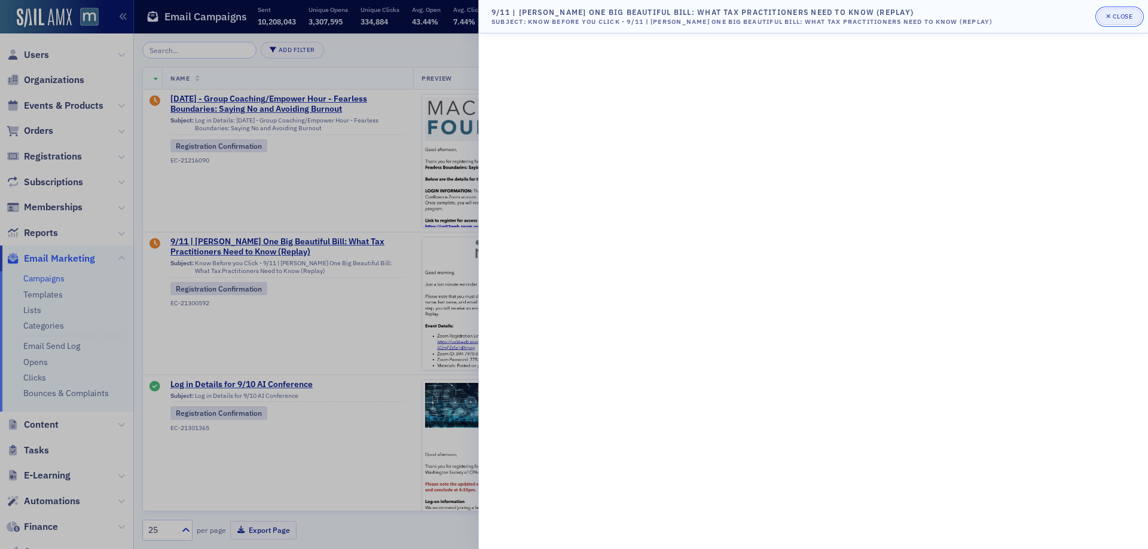
click at [1116, 16] on div "Close" at bounding box center [1122, 16] width 20 height 7
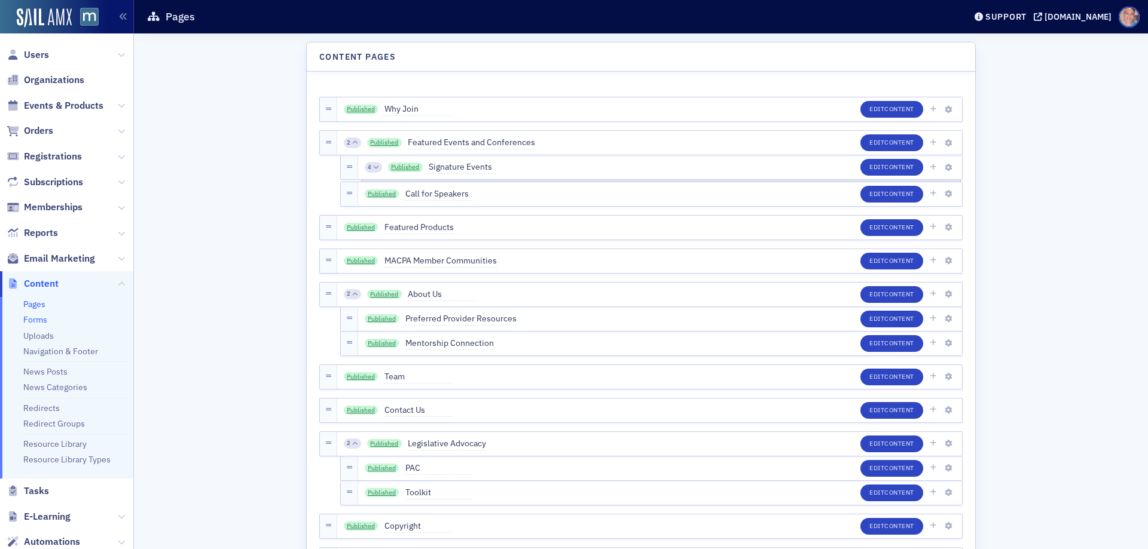
click at [40, 317] on link "Forms" at bounding box center [35, 319] width 24 height 11
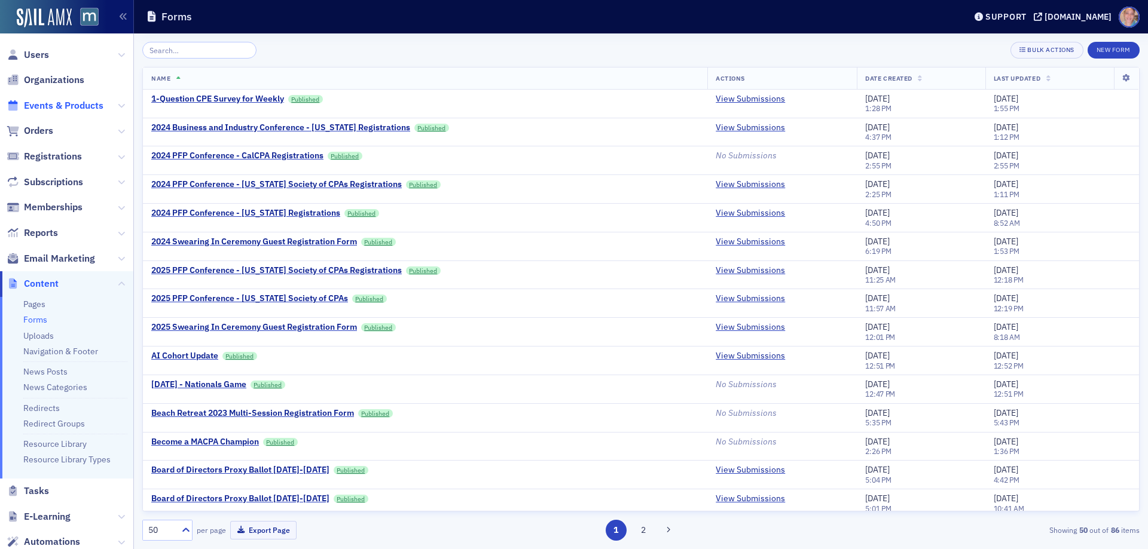
click at [49, 101] on span "Events & Products" at bounding box center [63, 105] width 79 height 13
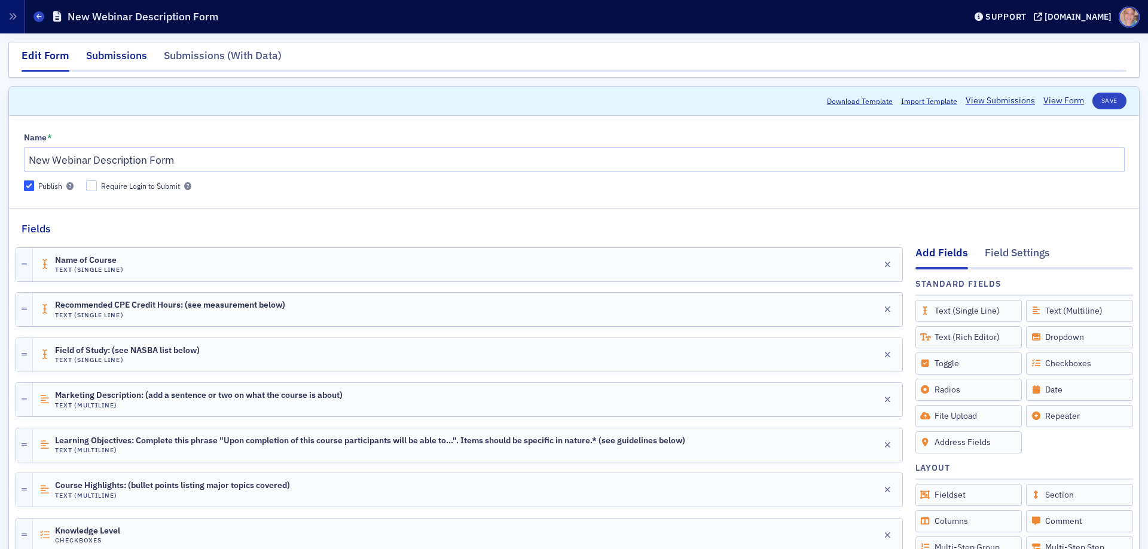
click at [105, 55] on div "Submissions" at bounding box center [116, 59] width 61 height 22
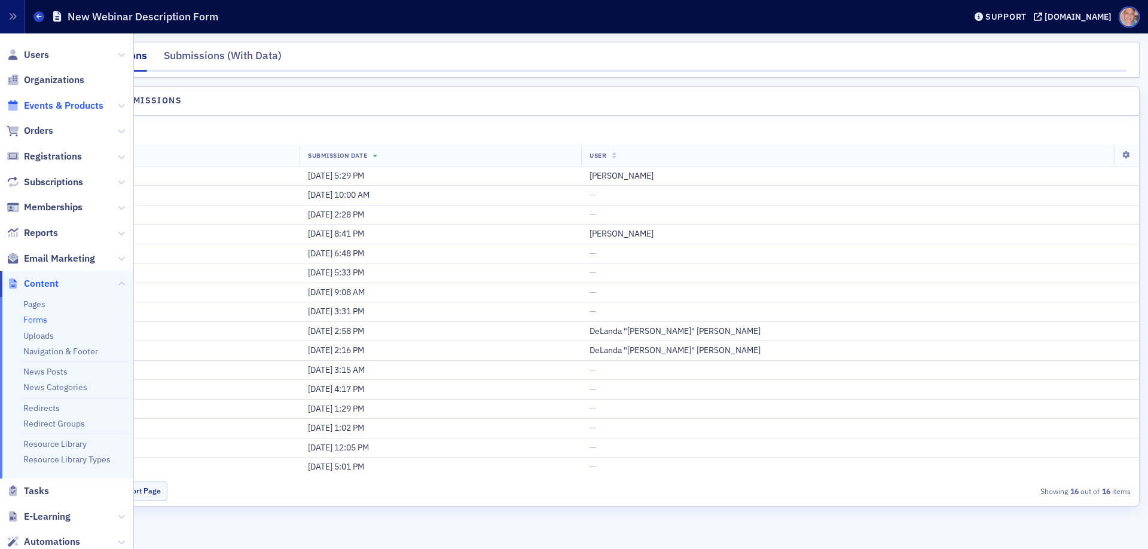
click at [45, 104] on span "Events & Products" at bounding box center [63, 105] width 79 height 13
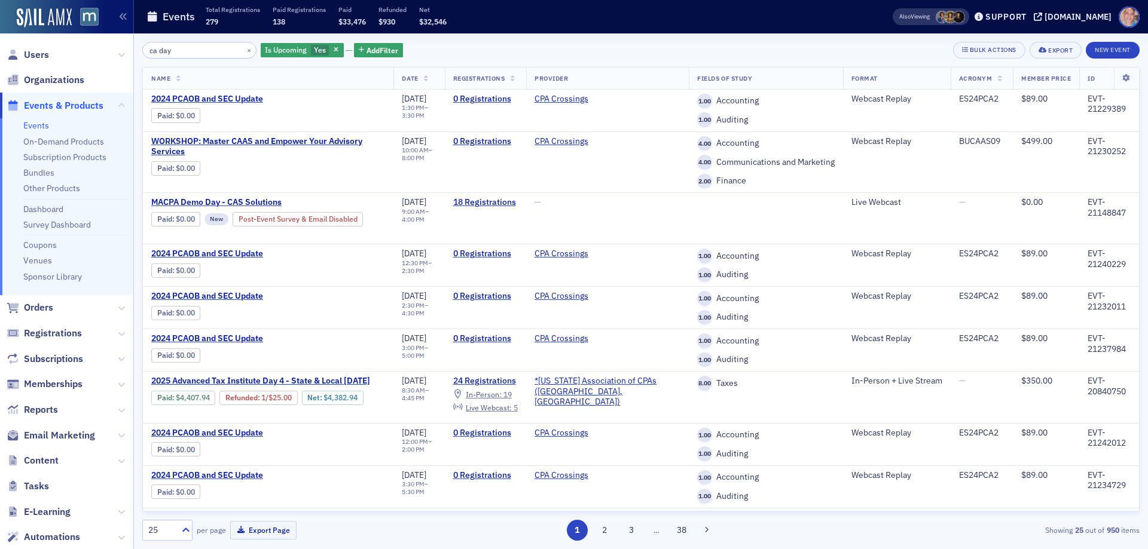
click at [152, 48] on input "ca day" at bounding box center [199, 50] width 114 height 17
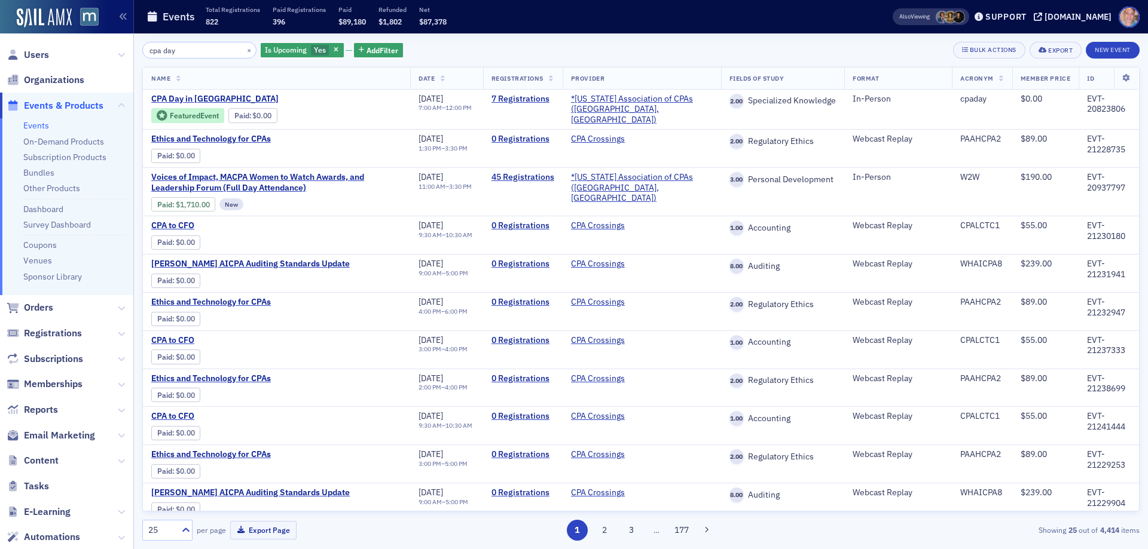
type input "cpa day"
click at [206, 96] on span "CPA Day in Annapolis" at bounding box center [251, 99] width 201 height 11
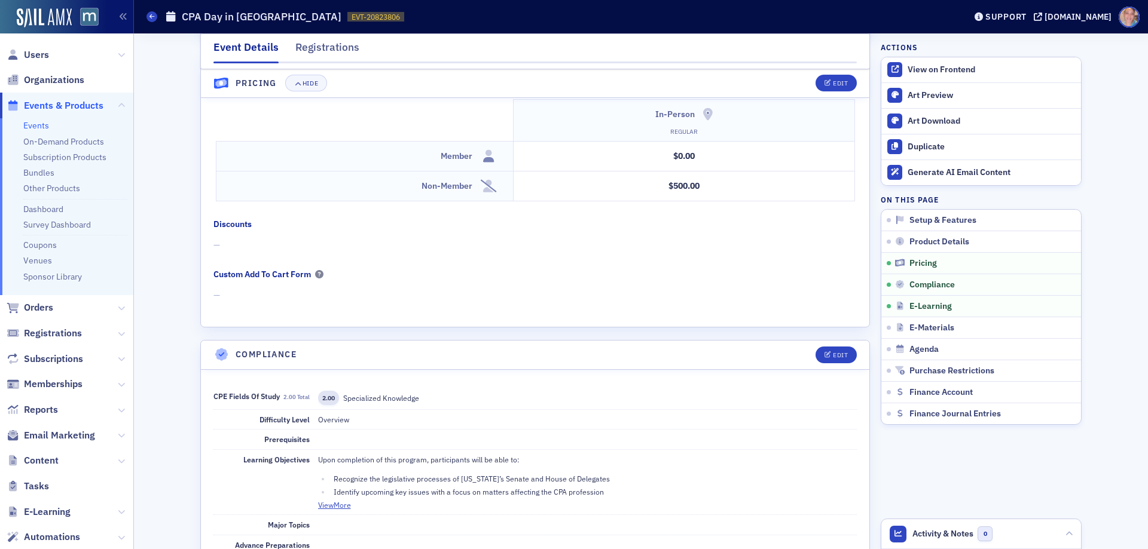
scroll to position [956, 0]
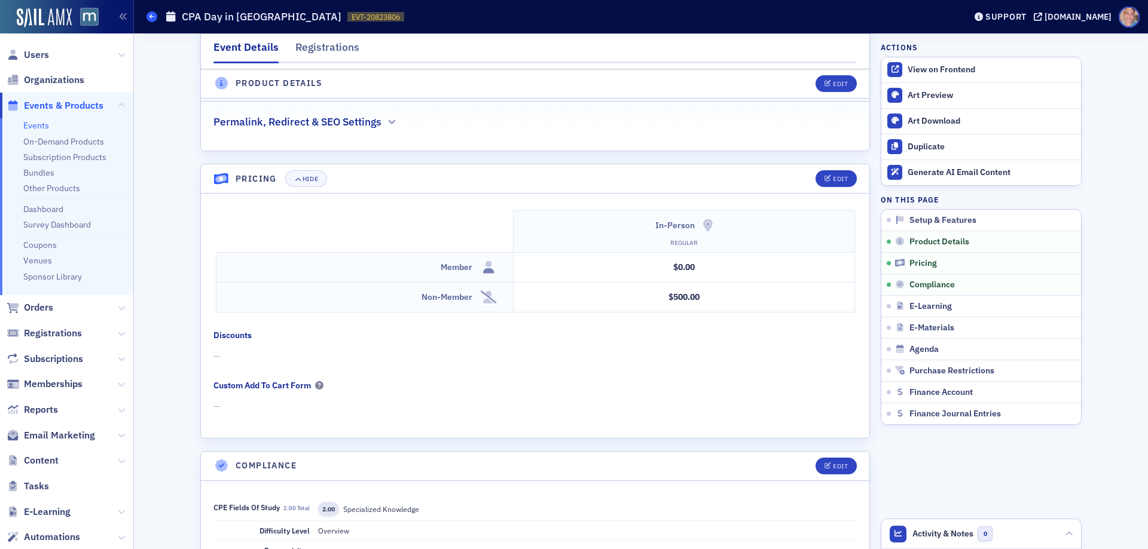
click at [152, 15] on icon at bounding box center [151, 16] width 5 height 5
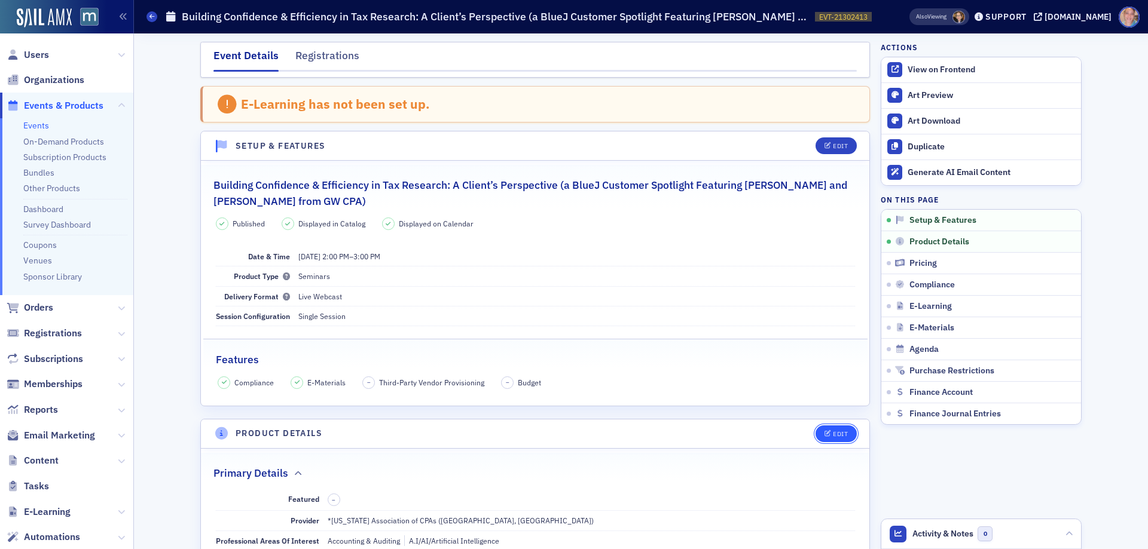
click at [824, 432] on icon "button" at bounding box center [827, 434] width 7 height 7
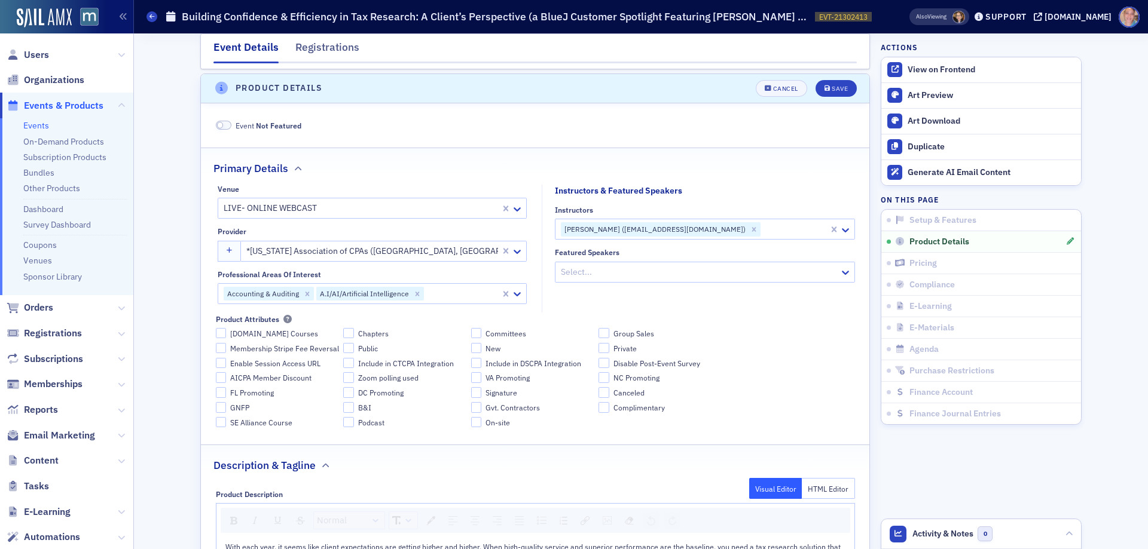
scroll to position [350, 0]
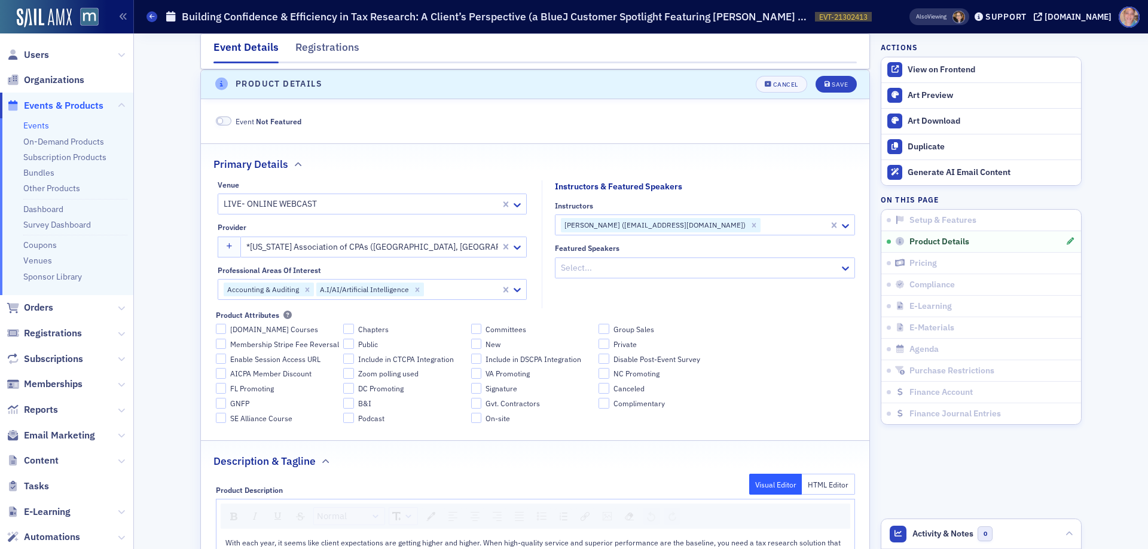
click at [762, 225] on div at bounding box center [795, 225] width 66 height 15
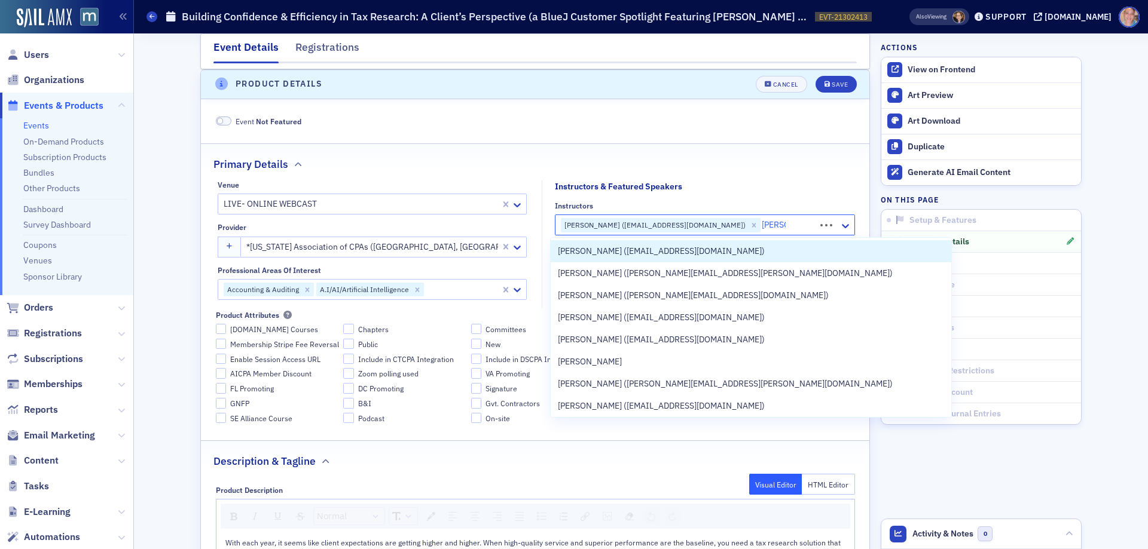
type input "[PERSON_NAME]"
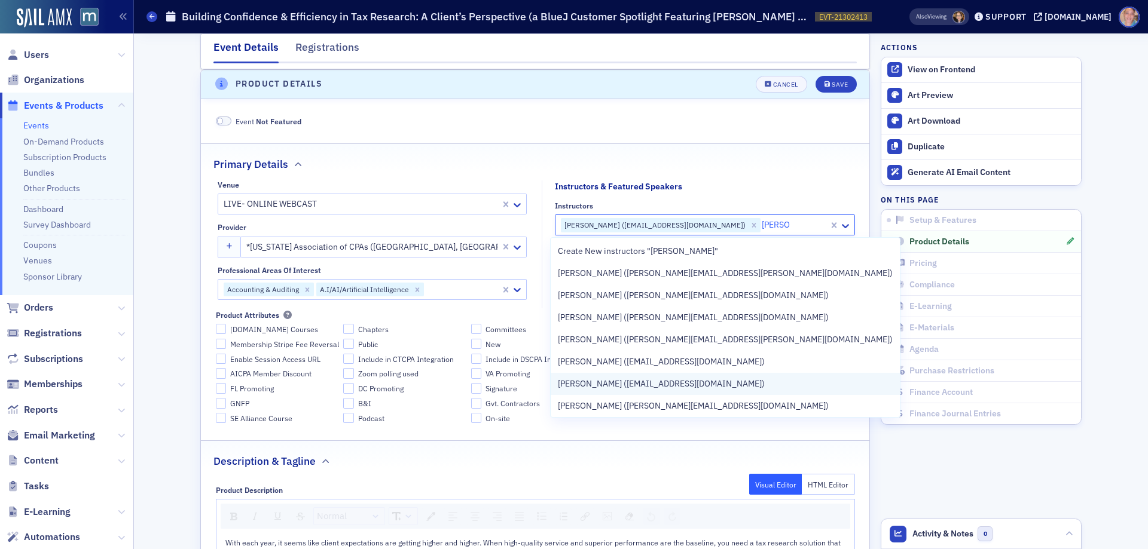
click at [666, 385] on span "[PERSON_NAME] ([EMAIL_ADDRESS][DOMAIN_NAME])" at bounding box center [661, 384] width 207 height 13
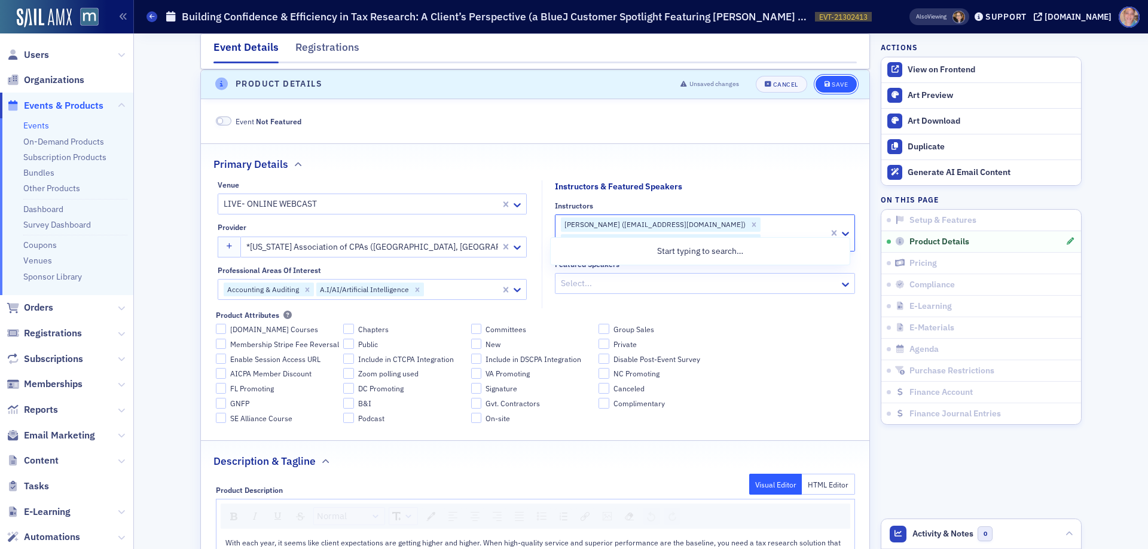
click at [826, 85] on span "Save" at bounding box center [835, 84] width 23 height 7
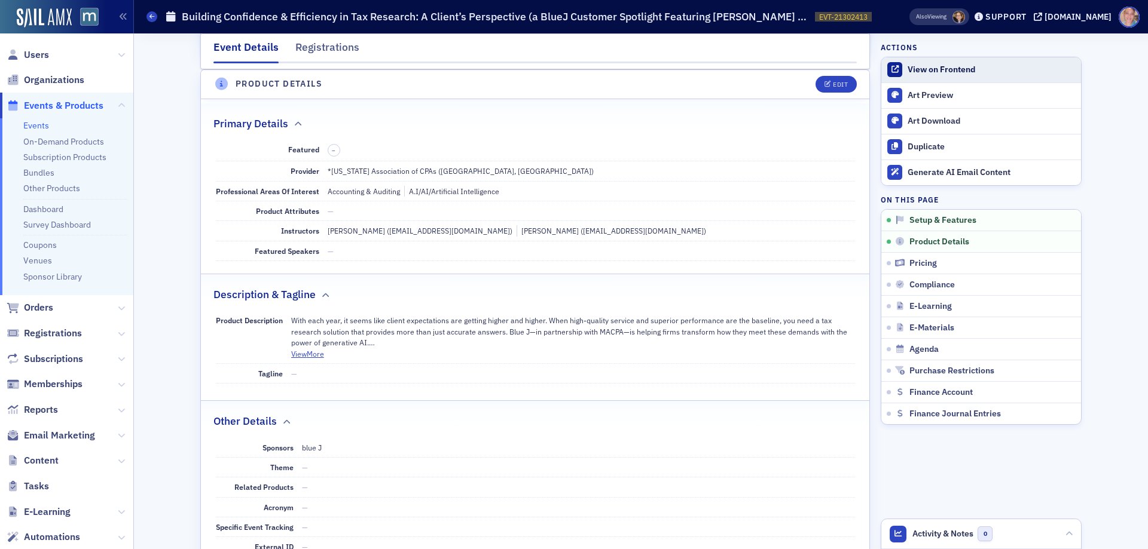
click at [947, 65] on div "View on Frontend" at bounding box center [990, 70] width 167 height 11
click at [833, 84] on div "Edit" at bounding box center [840, 84] width 15 height 7
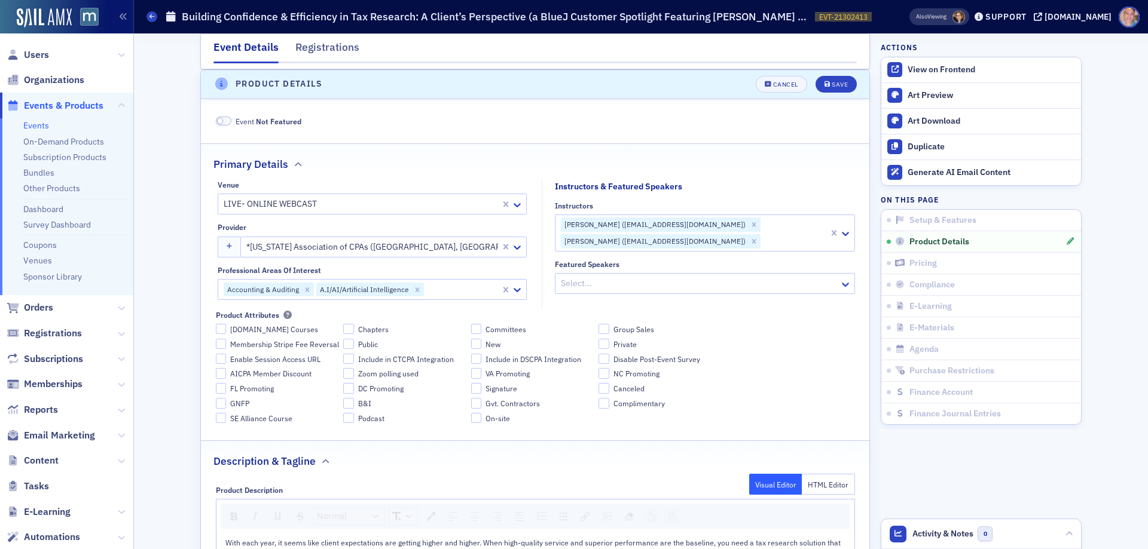
click at [763, 236] on input "Instructors" at bounding box center [763, 242] width 2 height 13
type input "simay"
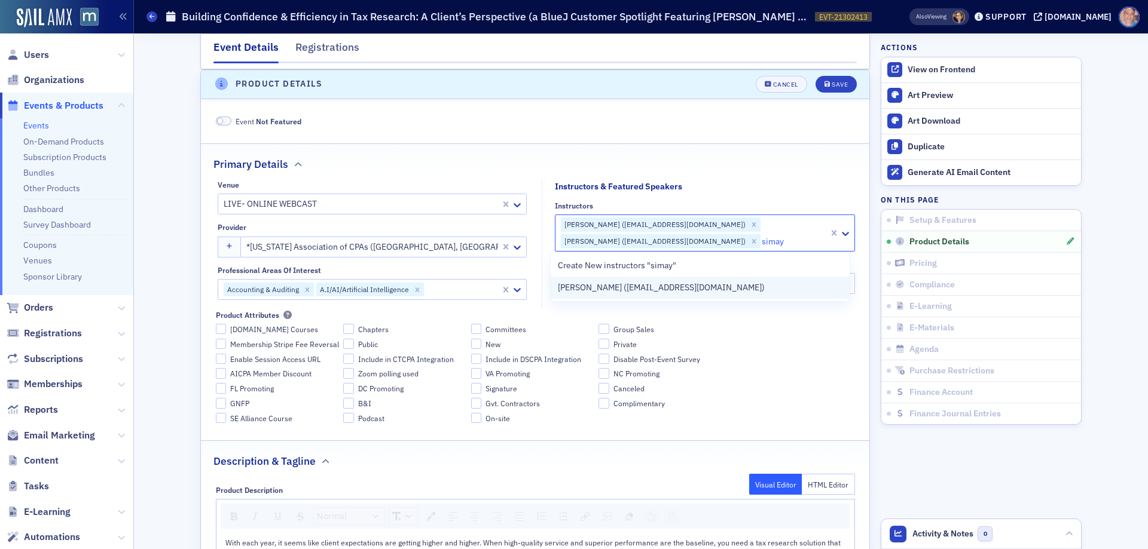
click at [730, 290] on div "[PERSON_NAME] ([EMAIL_ADDRESS][DOMAIN_NAME])" at bounding box center [700, 288] width 285 height 13
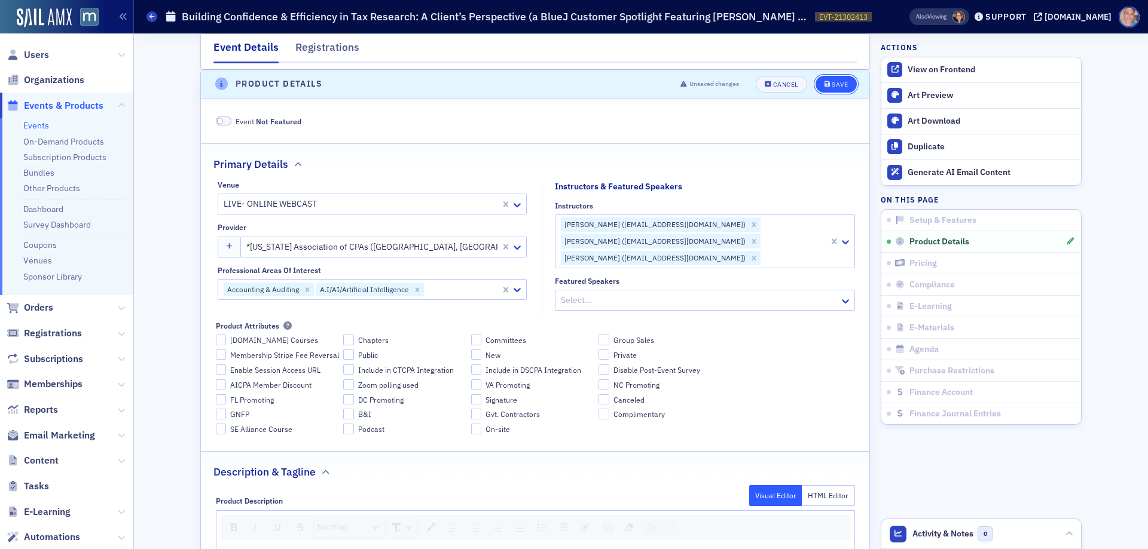
click at [838, 82] on div "Save" at bounding box center [839, 84] width 16 height 7
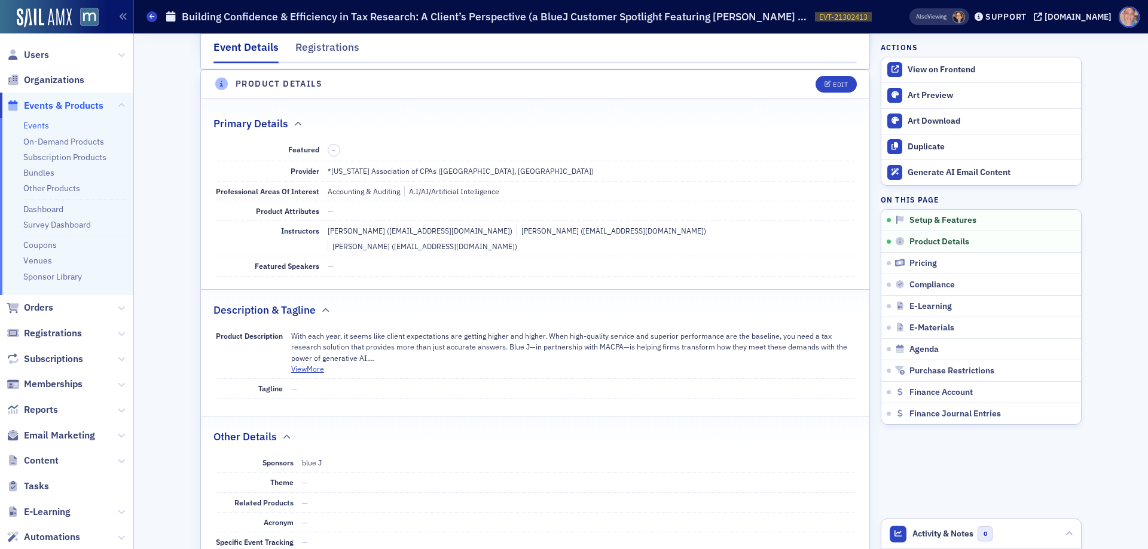
click at [38, 128] on link "Events" at bounding box center [36, 125] width 26 height 11
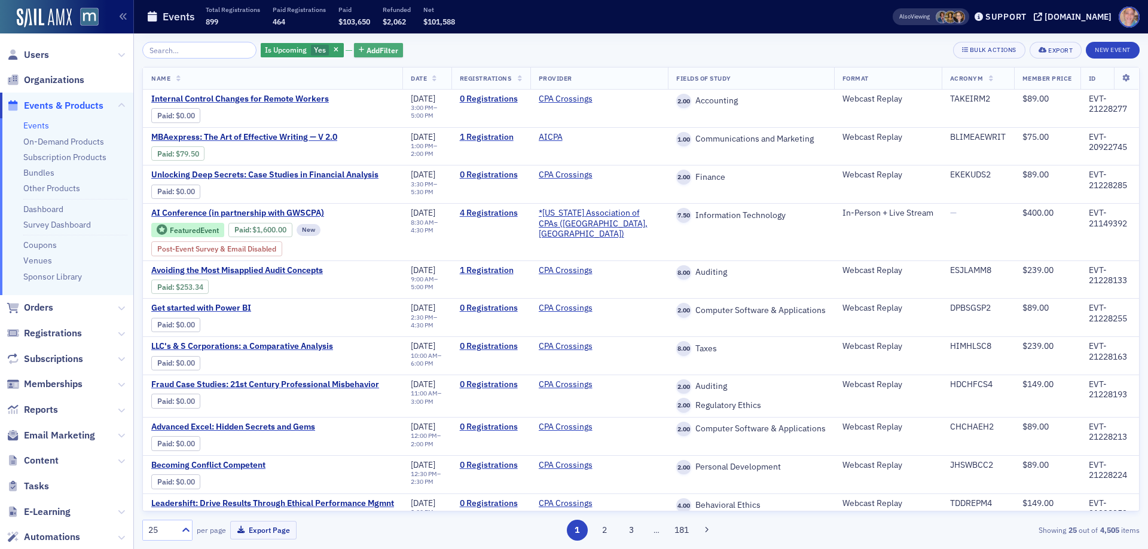
click at [366, 48] on span "Add Filter" at bounding box center [382, 50] width 32 height 11
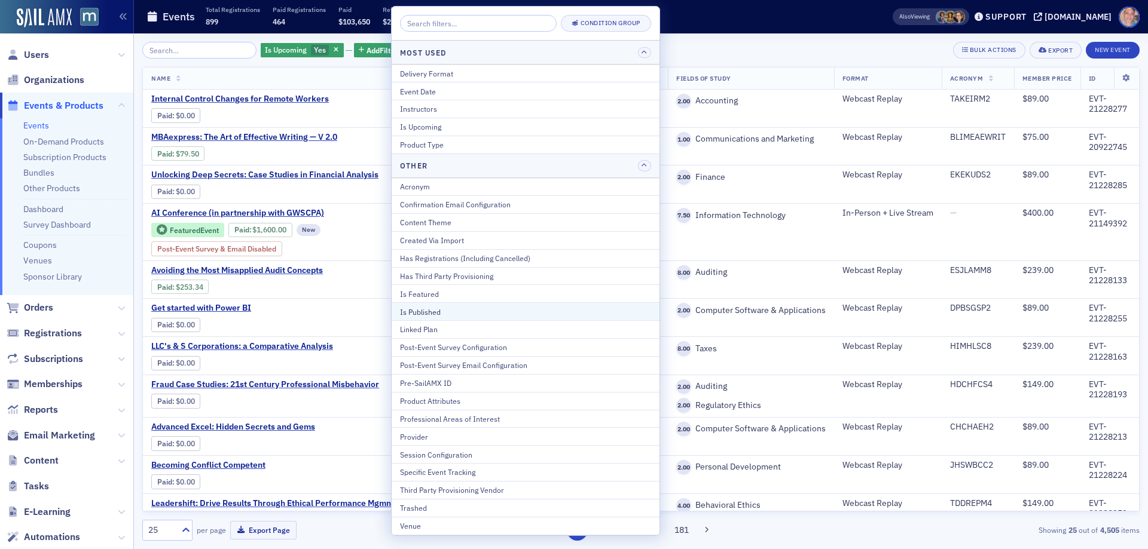
click at [450, 310] on div "Is Published" at bounding box center [525, 312] width 251 height 11
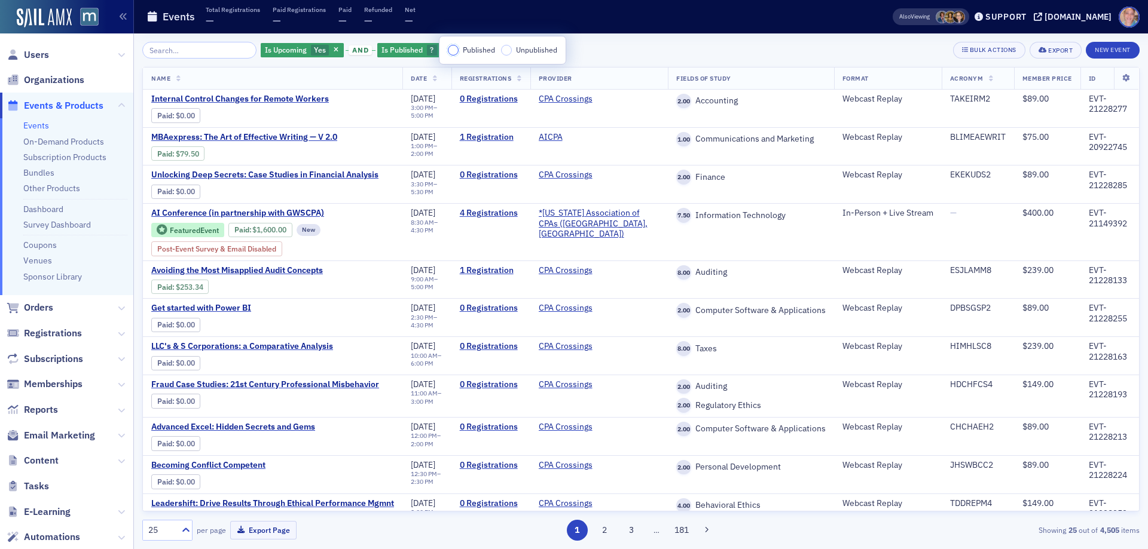
click at [454, 51] on input "Published" at bounding box center [453, 50] width 11 height 11
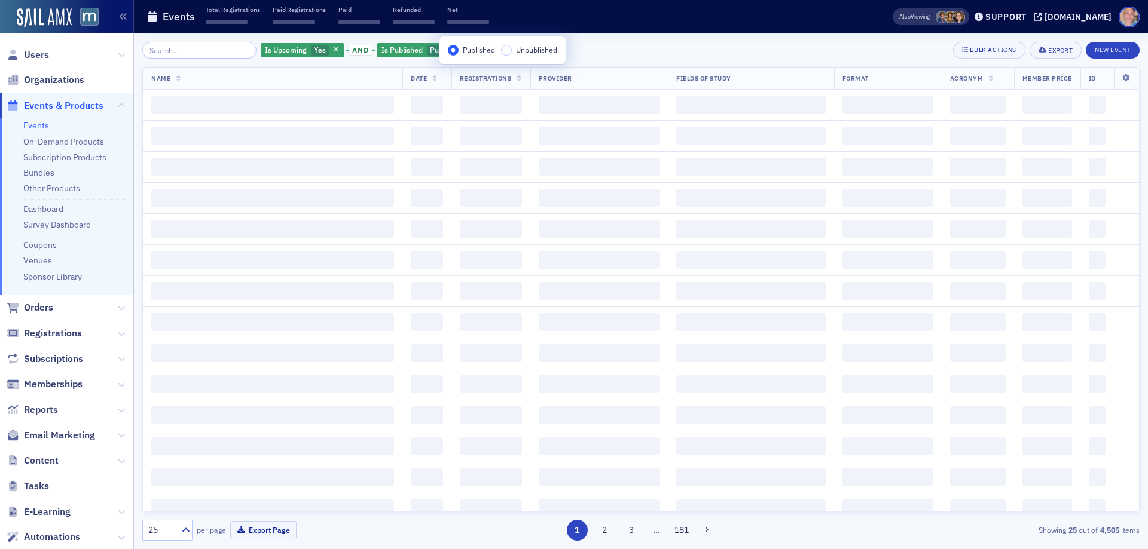
click at [658, 41] on div "Is Upcoming Yes and Is Published Published Add Filter Bulk Actions Export New E…" at bounding box center [640, 291] width 997 height 516
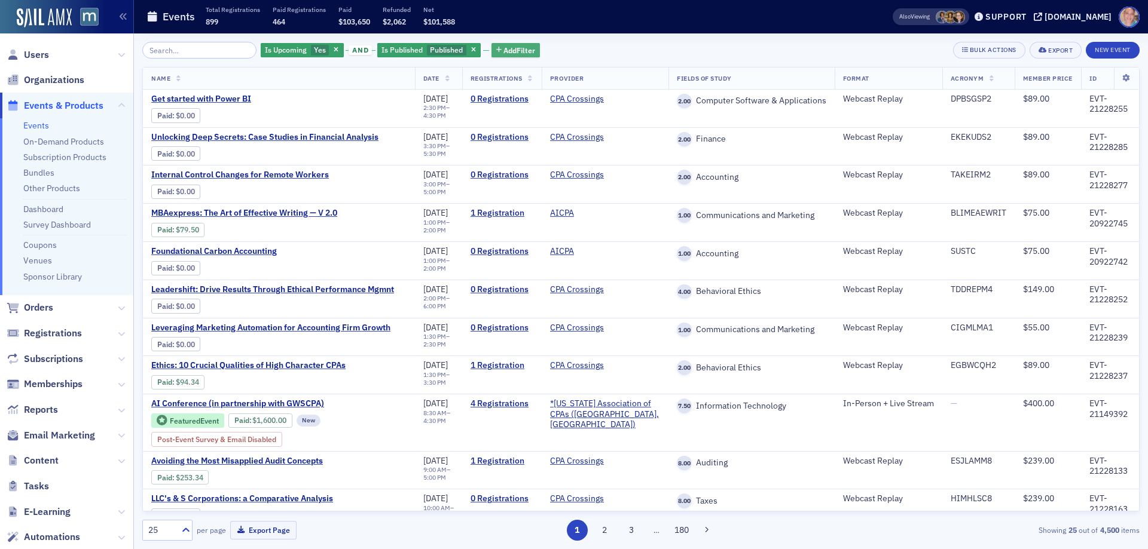
click at [505, 50] on span "Add Filter" at bounding box center [519, 50] width 32 height 11
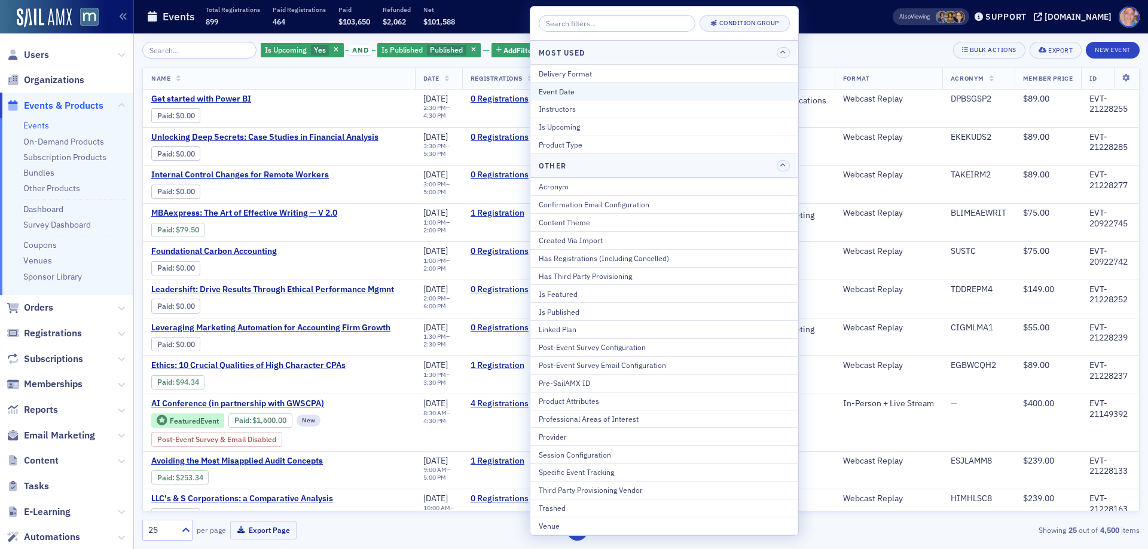
click at [575, 94] on div "Event Date" at bounding box center [664, 91] width 251 height 11
select select "8"
select select "2025"
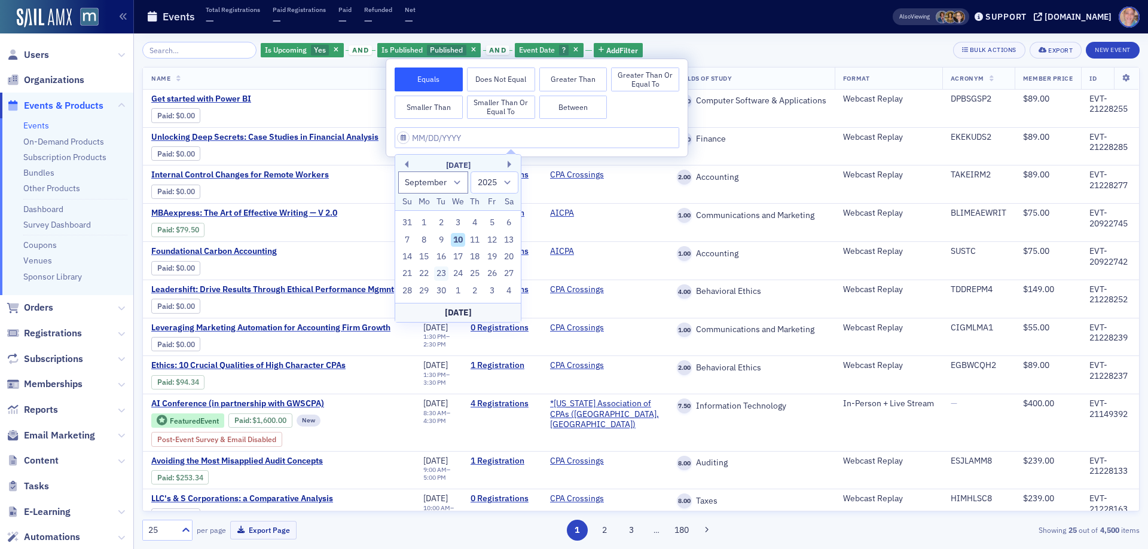
click at [446, 273] on div "23" at bounding box center [441, 274] width 14 height 14
type input "[DATE]"
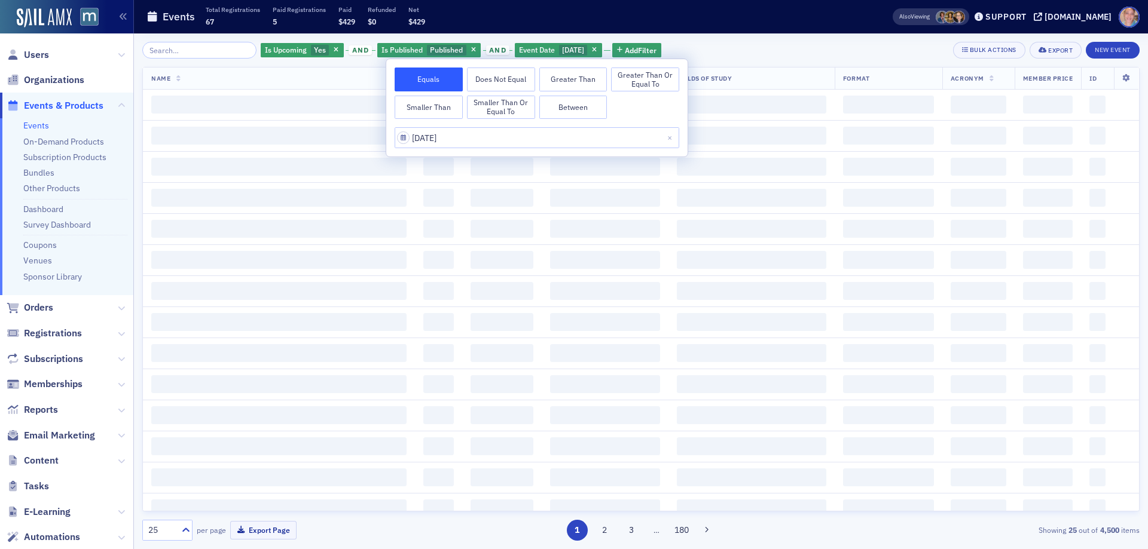
click at [777, 43] on div "Is Upcoming Yes and Is Published Published and Event Date [DATE] Add Filter Bul…" at bounding box center [640, 50] width 997 height 17
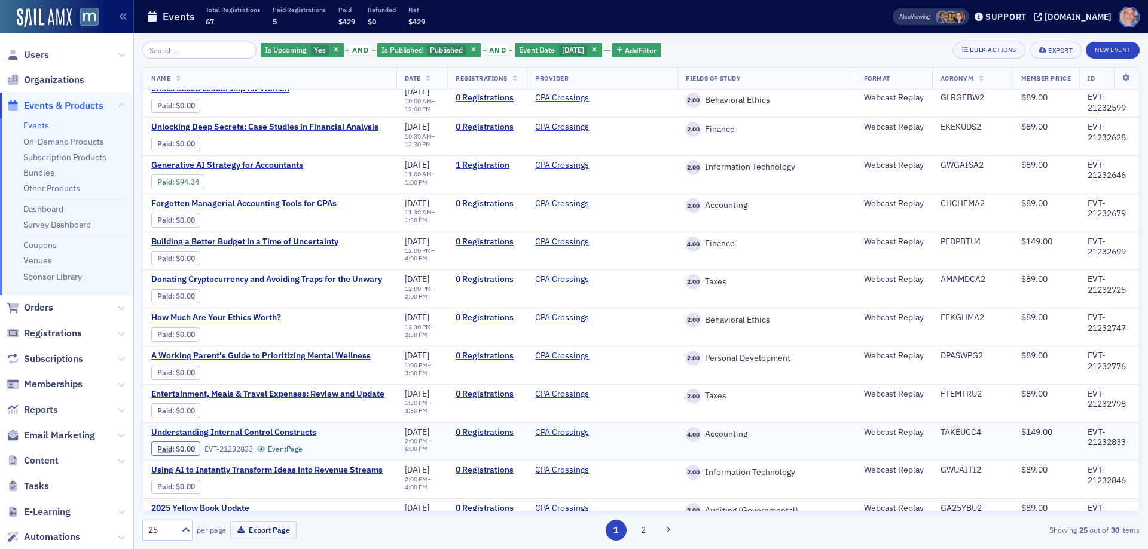
scroll to position [597, 0]
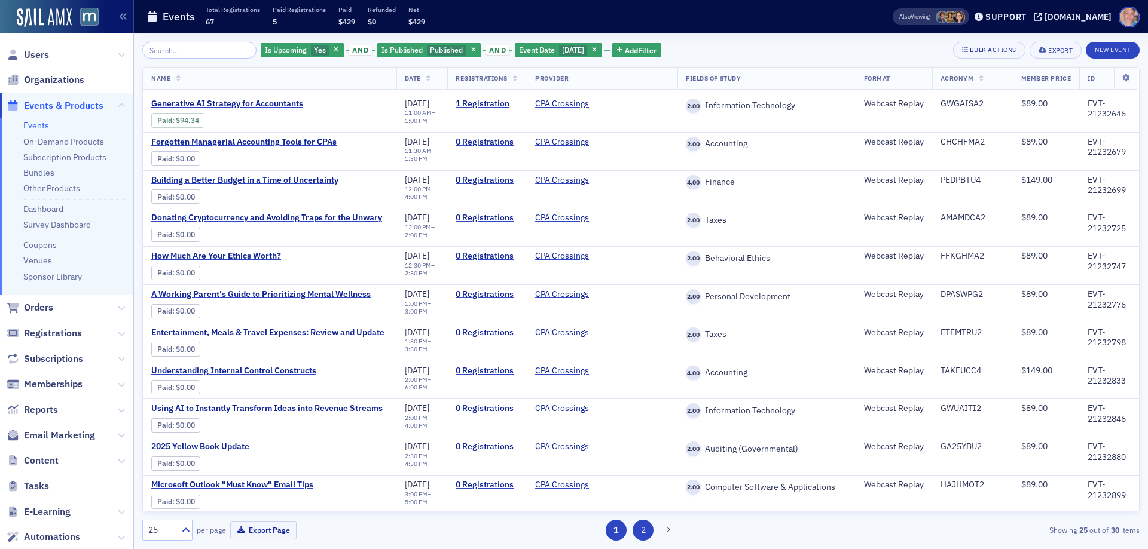
click at [641, 534] on button "2" at bounding box center [642, 530] width 21 height 21
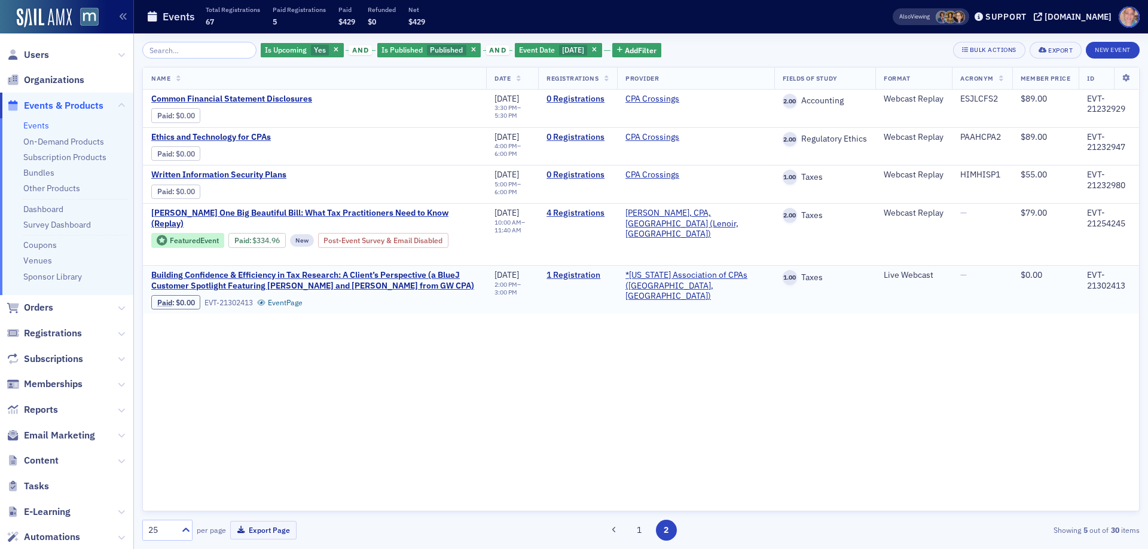
click at [607, 270] on link "1 Registration" at bounding box center [577, 275] width 62 height 11
